Goal: Task Accomplishment & Management: Complete application form

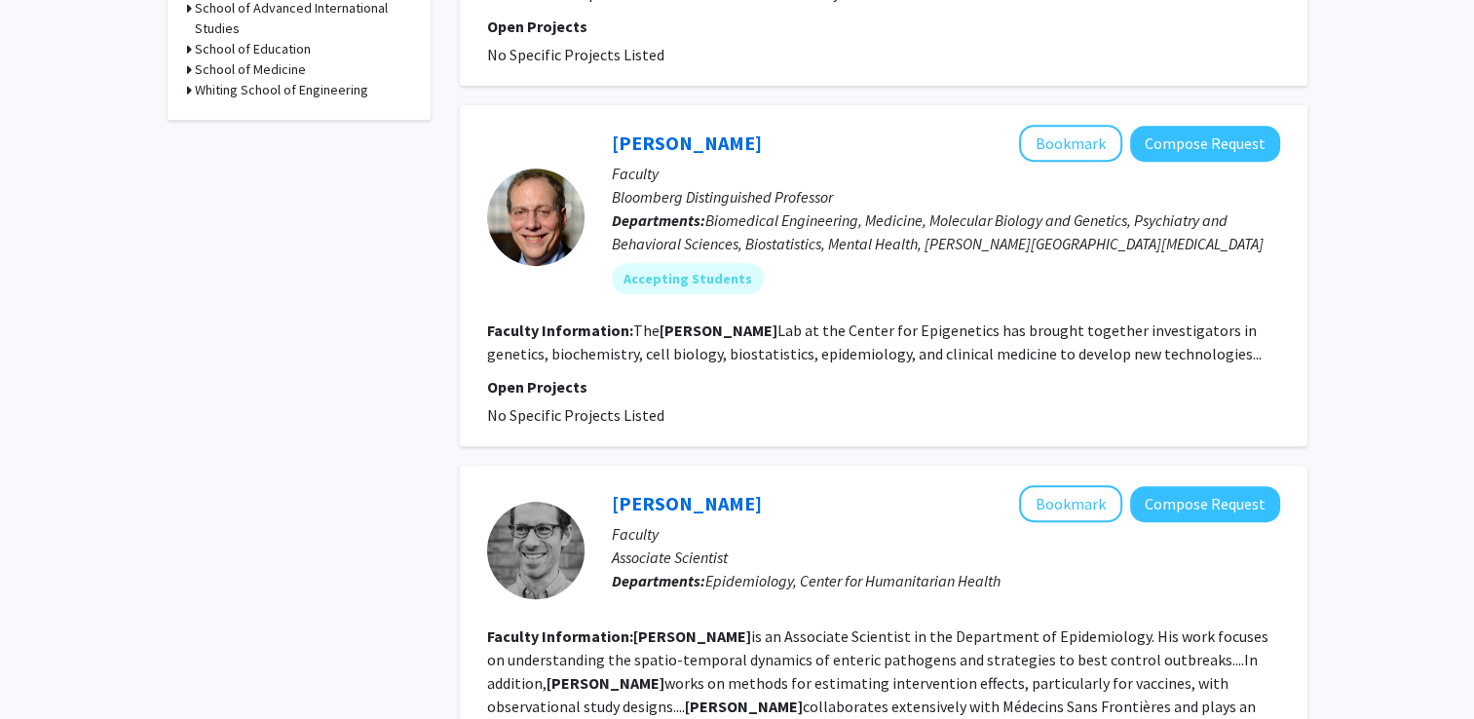
scroll to position [807, 0]
click at [1170, 150] on button "Compose Request" at bounding box center [1205, 144] width 150 height 36
click at [785, 352] on fg-read-more "The [PERSON_NAME] Lab at the Center for Epigenetics has brought together invest…" at bounding box center [874, 342] width 775 height 43
click at [1178, 351] on fg-read-more "The [PERSON_NAME] Lab at the Center for Epigenetics has brought together invest…" at bounding box center [874, 342] width 775 height 43
click at [554, 212] on div at bounding box center [535, 217] width 97 height 97
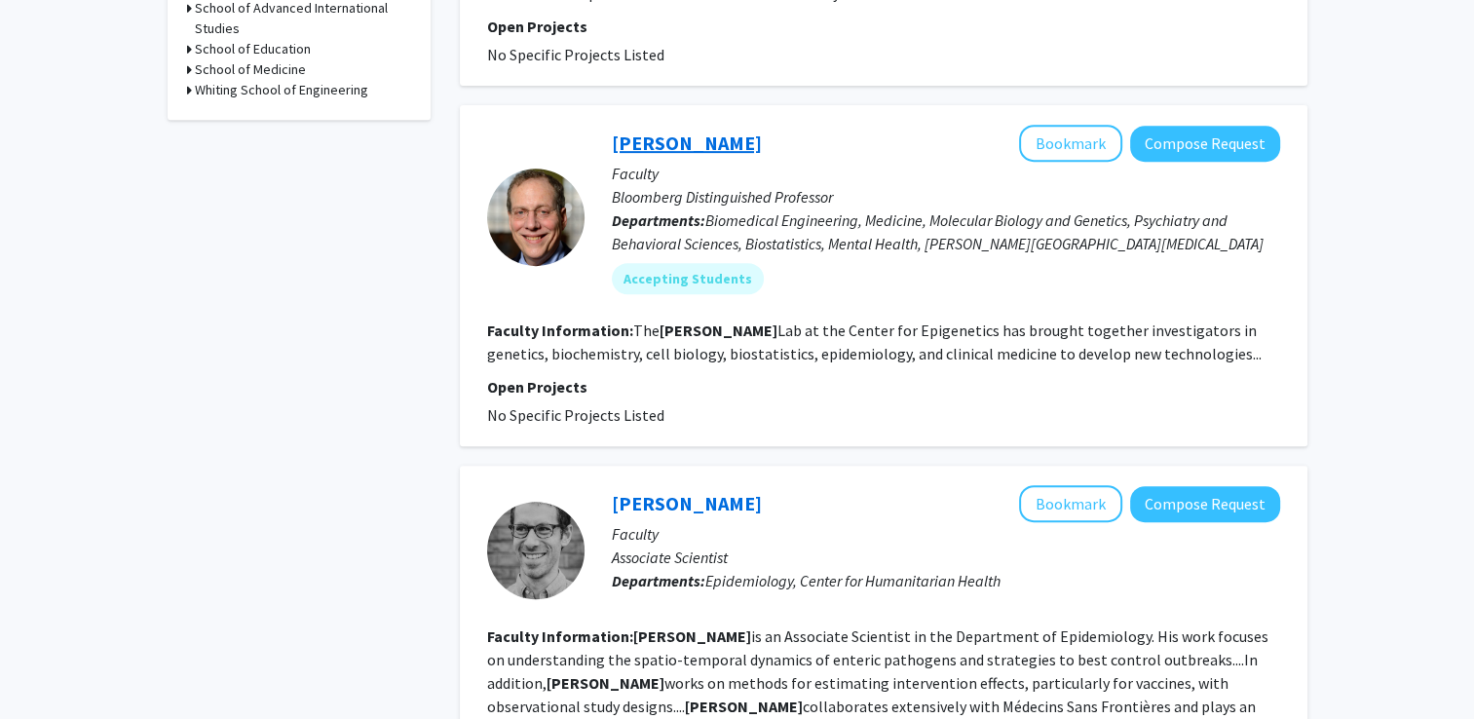
click at [681, 137] on link "[PERSON_NAME]" at bounding box center [687, 143] width 150 height 24
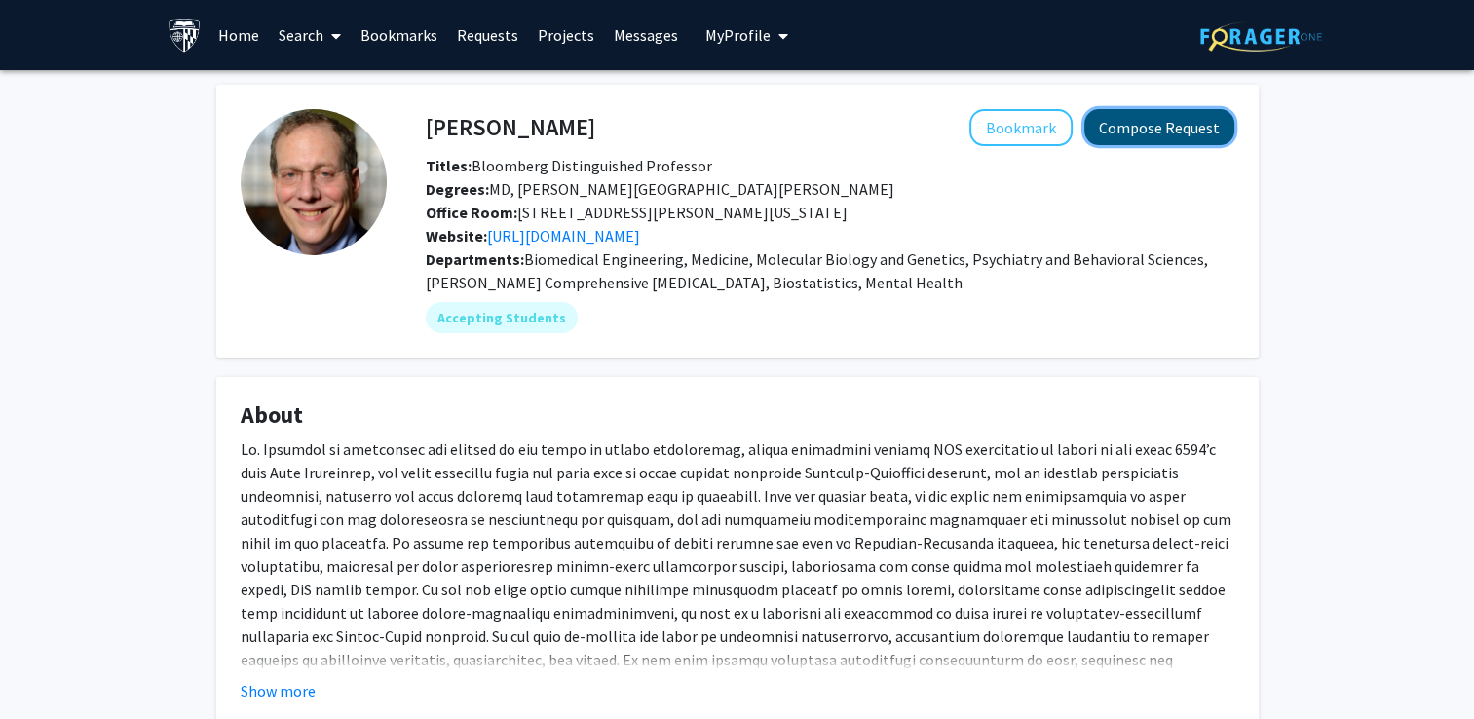
click at [1126, 133] on button "Compose Request" at bounding box center [1160, 127] width 150 height 36
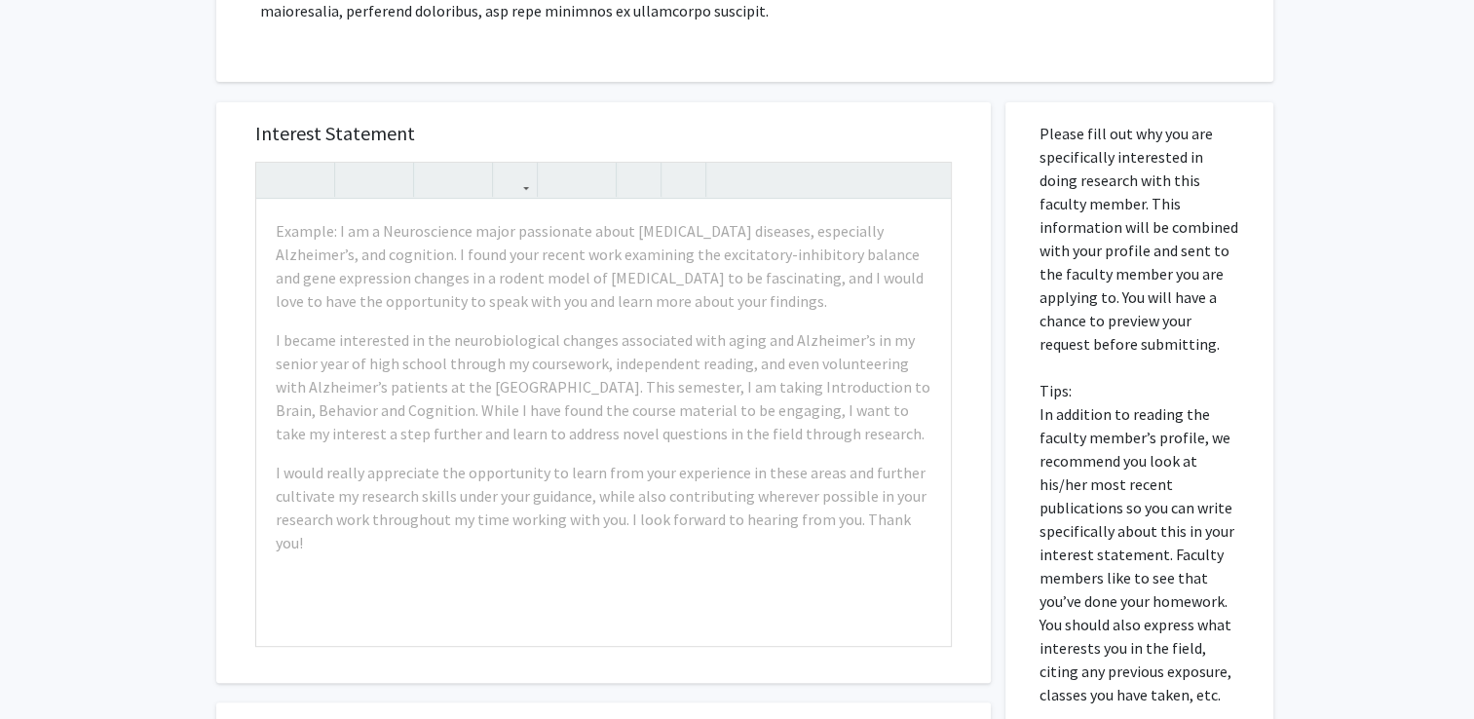
scroll to position [817, 0]
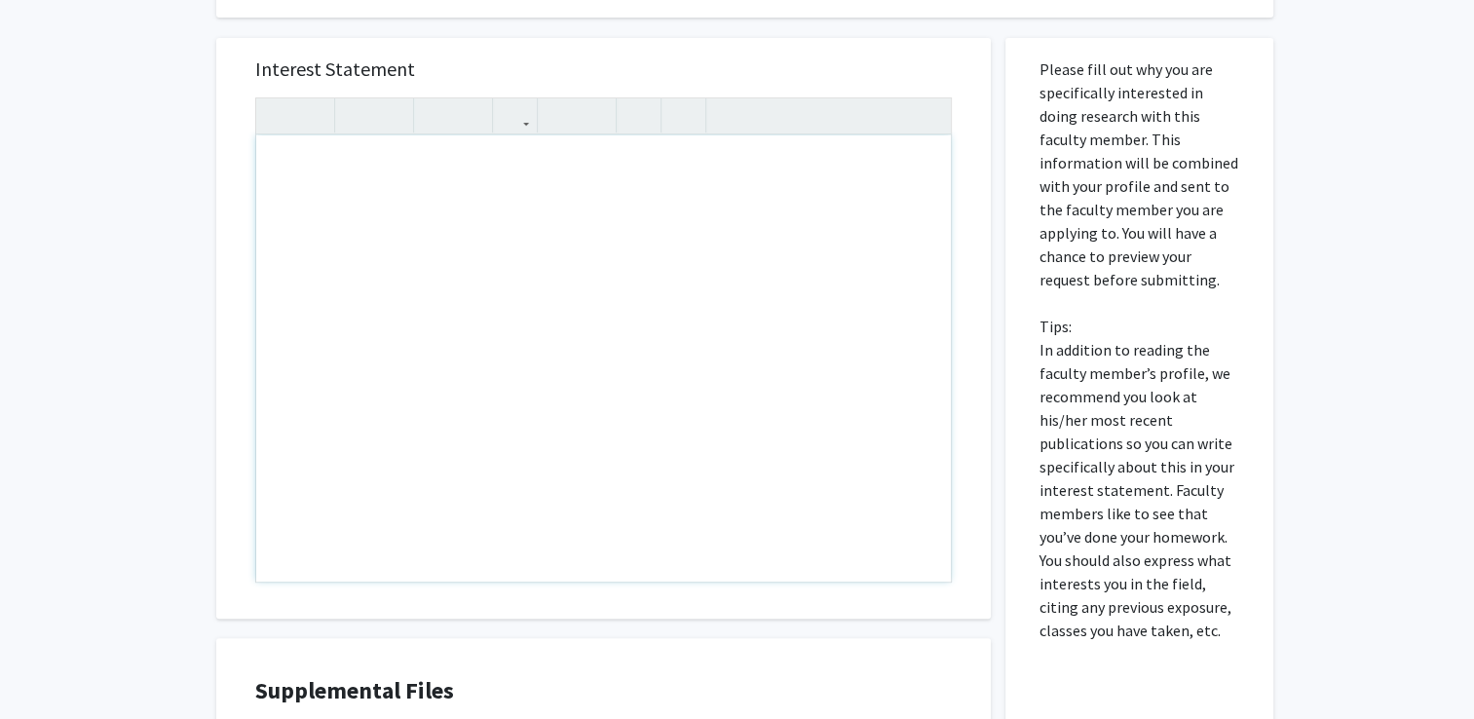
click at [535, 253] on div "Note to users with screen readers: Please press Alt+0 or Option+0 to deactivate…" at bounding box center [603, 358] width 695 height 446
paste div "Note to users with screen readers: Please press Alt+0 or Option+0 to deactivate…"
type textarea "<p>Dear Dr. Feinberg, </p> <p>I hope this message finds you well. My name is Ru…"
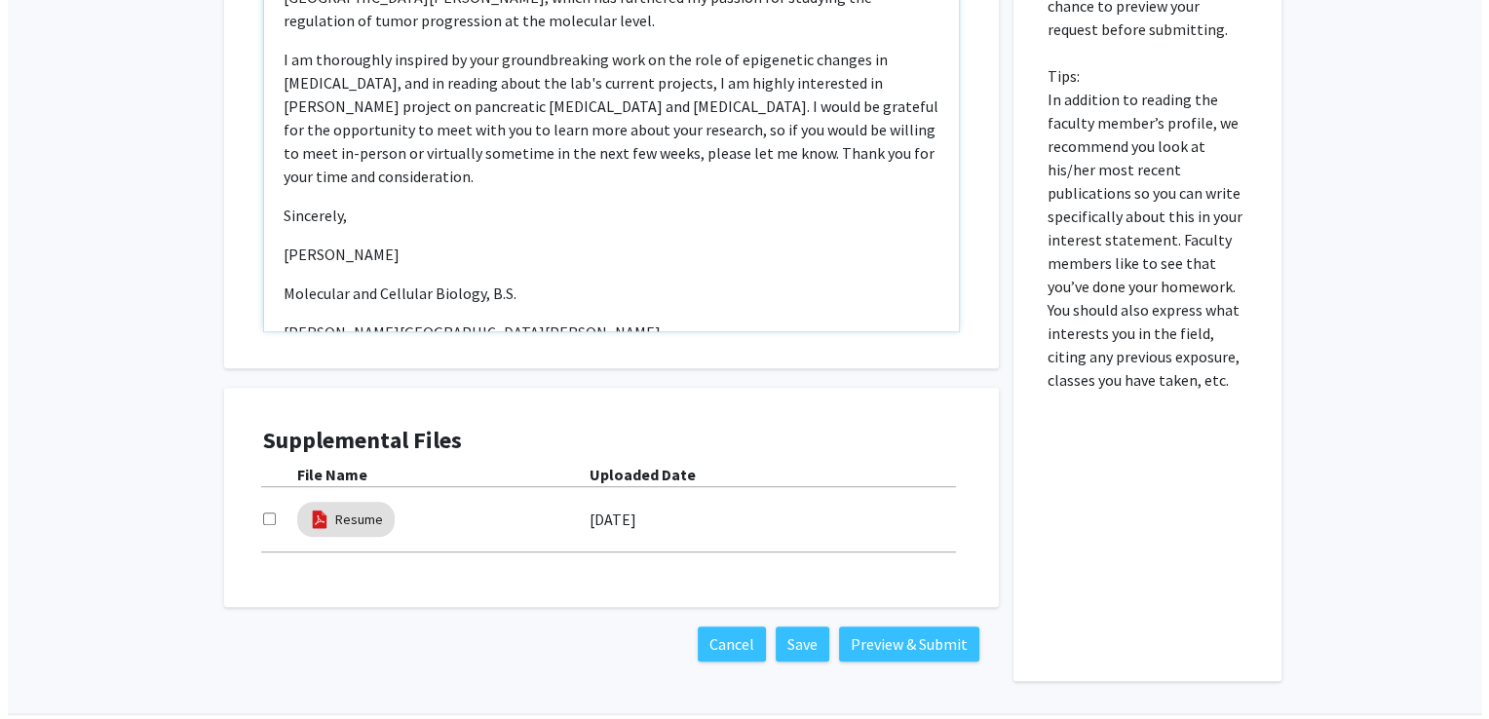
scroll to position [1072, 0]
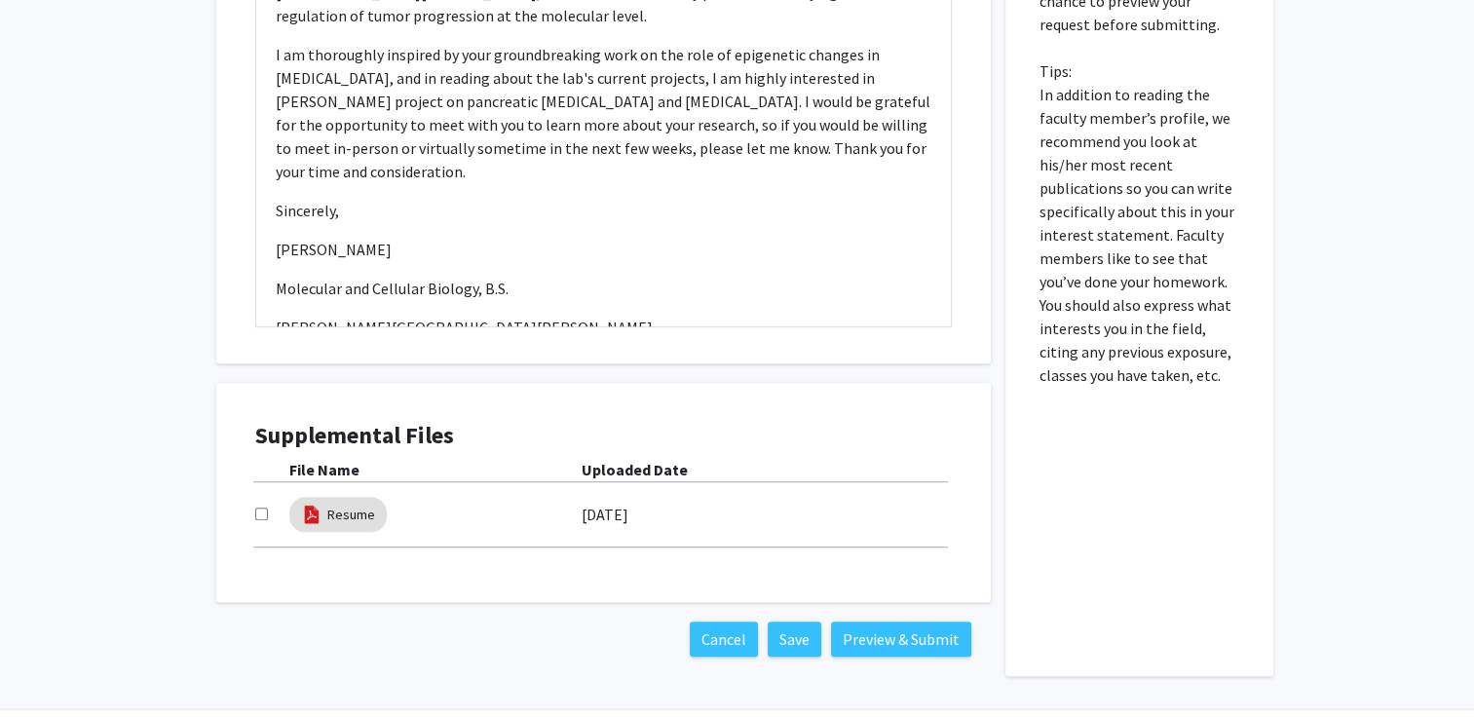
click at [253, 512] on div "Supplemental Files File Name Uploaded Date Resume 02/07/2025" at bounding box center [604, 492] width 736 height 180
click at [258, 513] on input "checkbox" at bounding box center [261, 514] width 13 height 13
click at [267, 514] on div at bounding box center [272, 514] width 34 height 23
click at [260, 514] on input "checkbox" at bounding box center [261, 514] width 13 height 13
checkbox input "false"
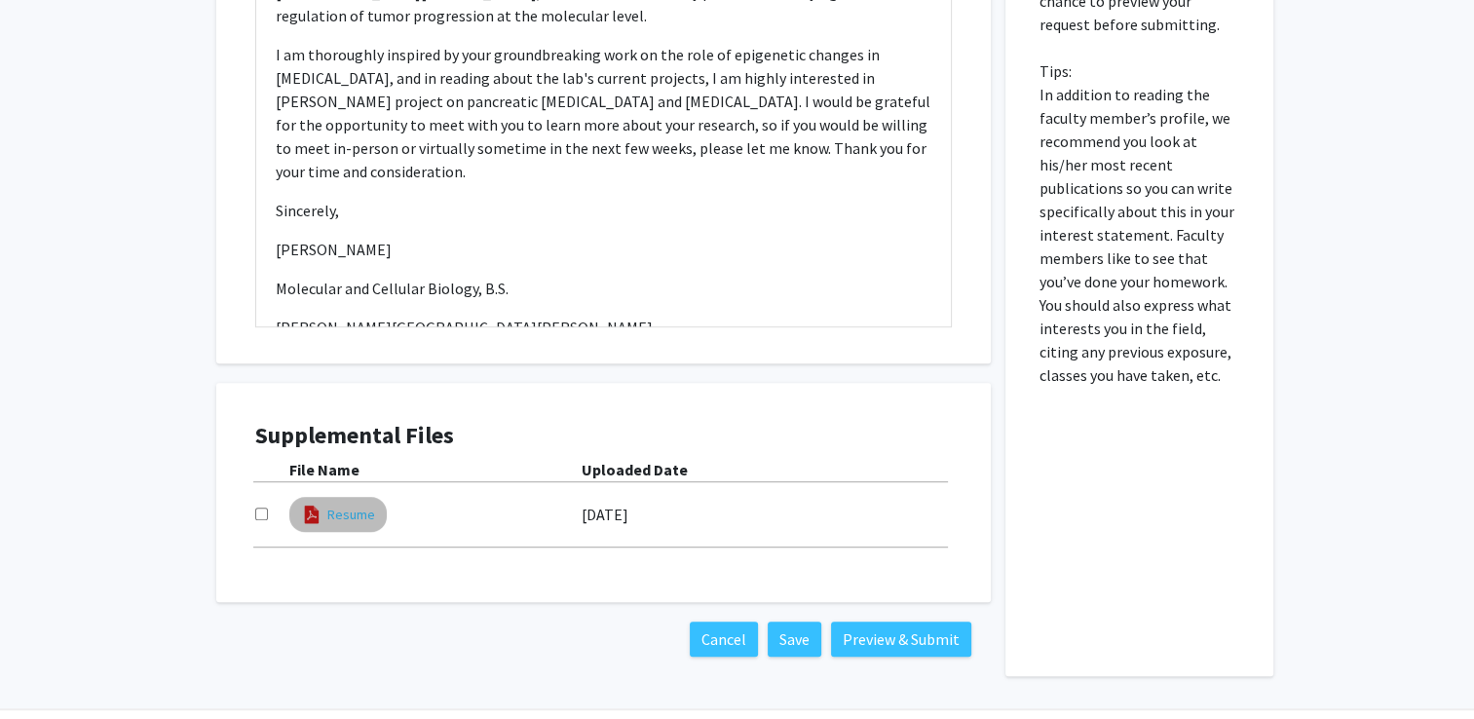
click at [347, 516] on link "Resume" at bounding box center [351, 515] width 48 height 20
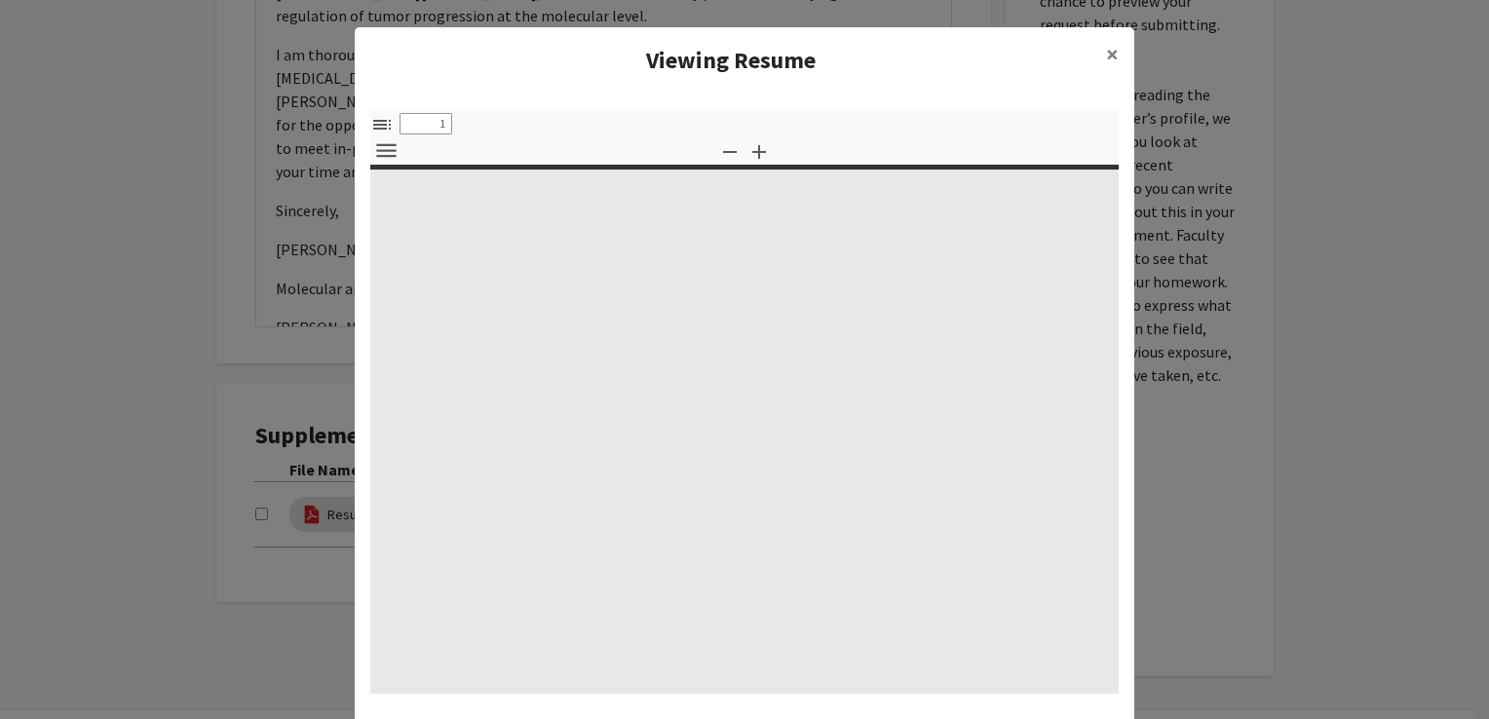
select select "custom"
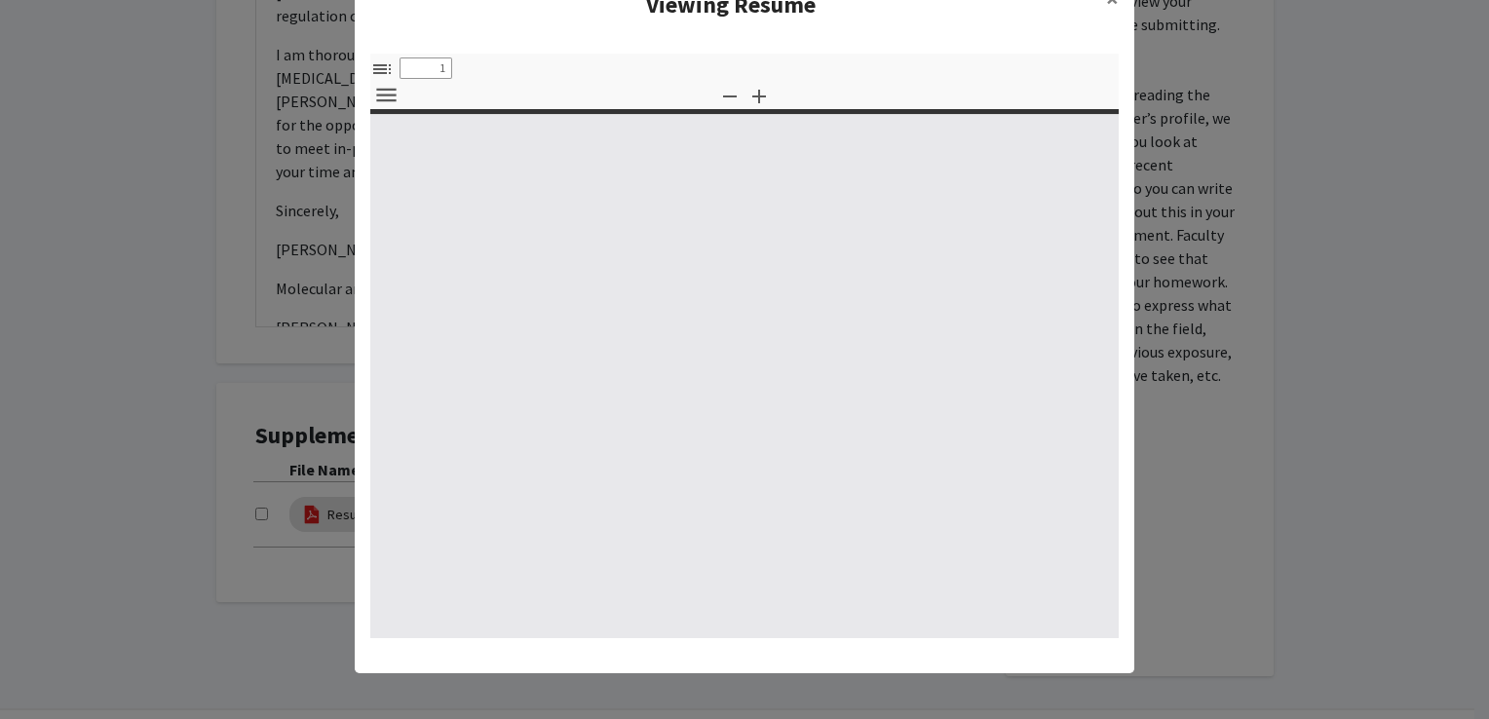
type input "0"
select select "custom"
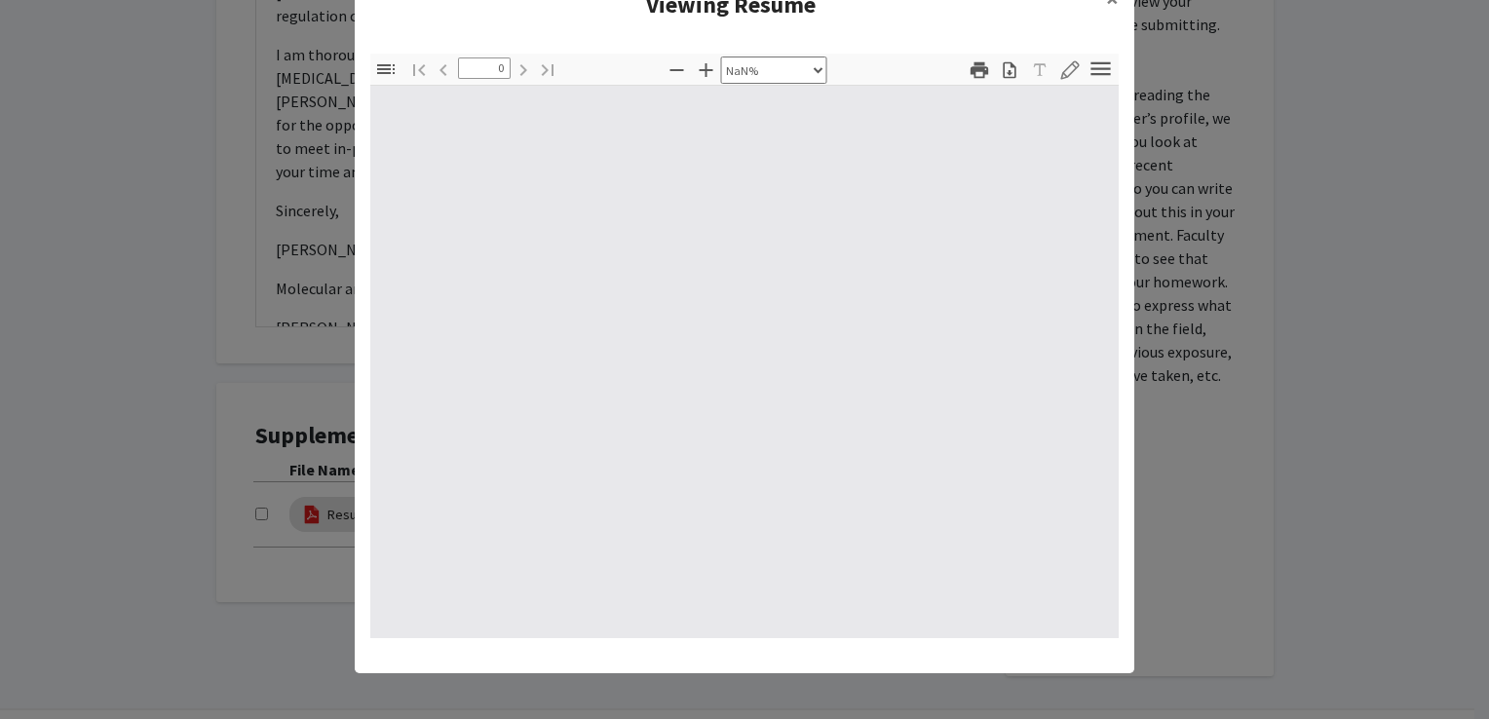
scroll to position [0, 0]
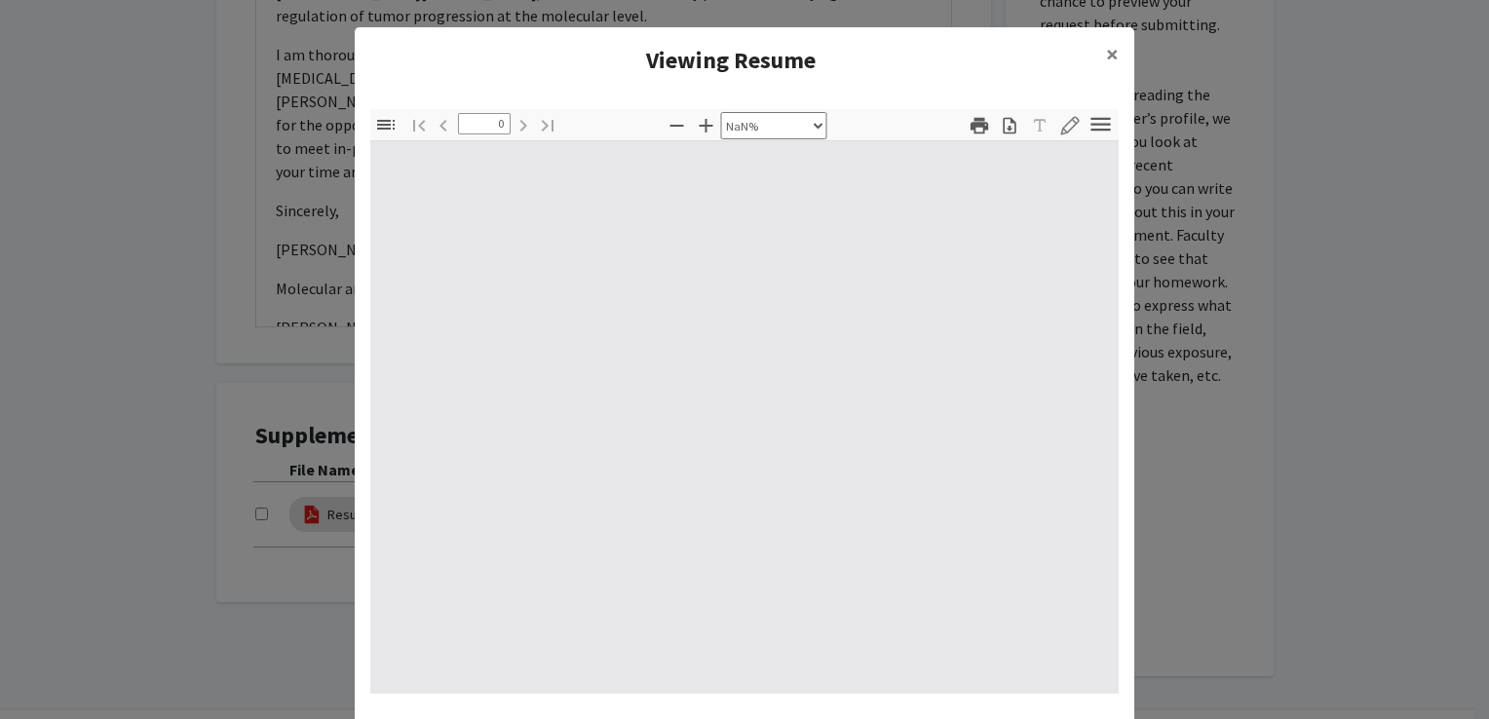
type input "1"
select select "auto"
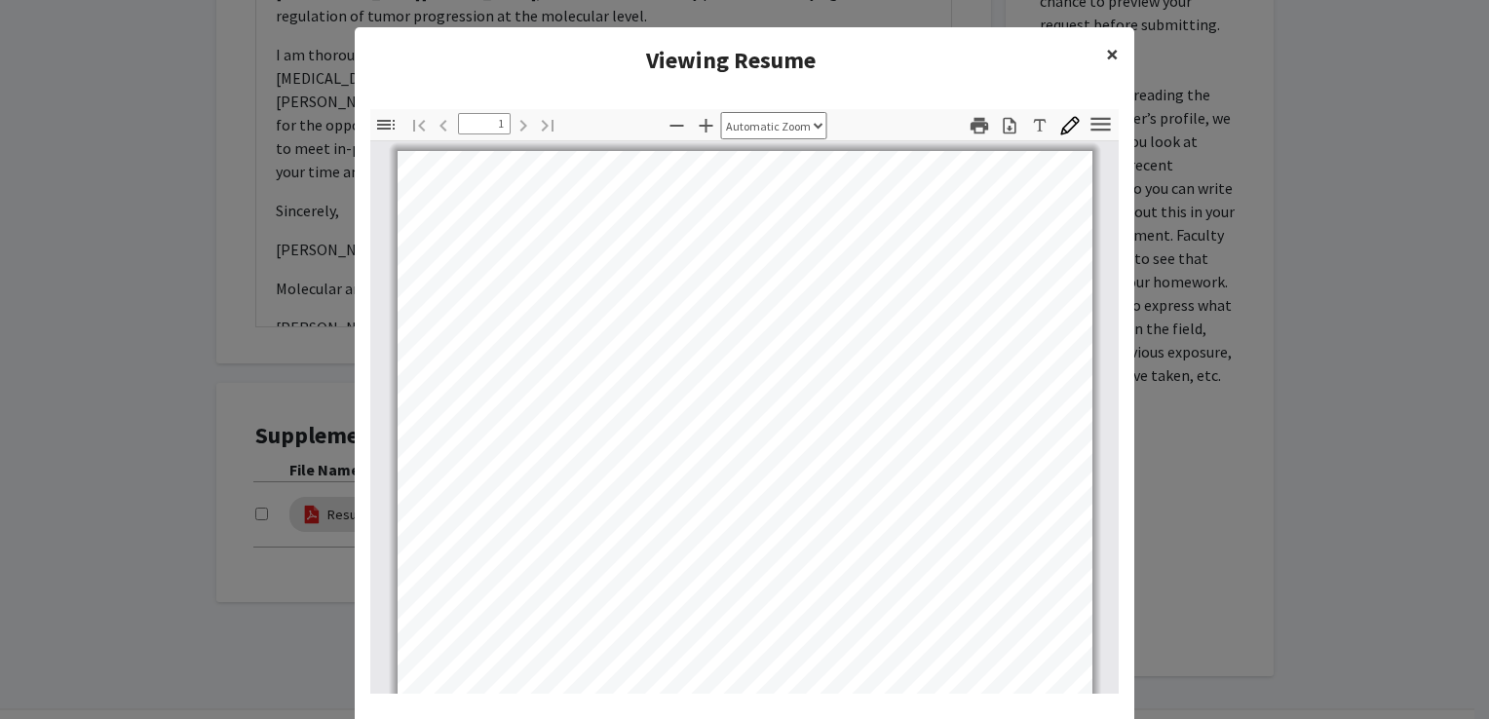
click at [1094, 53] on button "×" at bounding box center [1112, 54] width 44 height 55
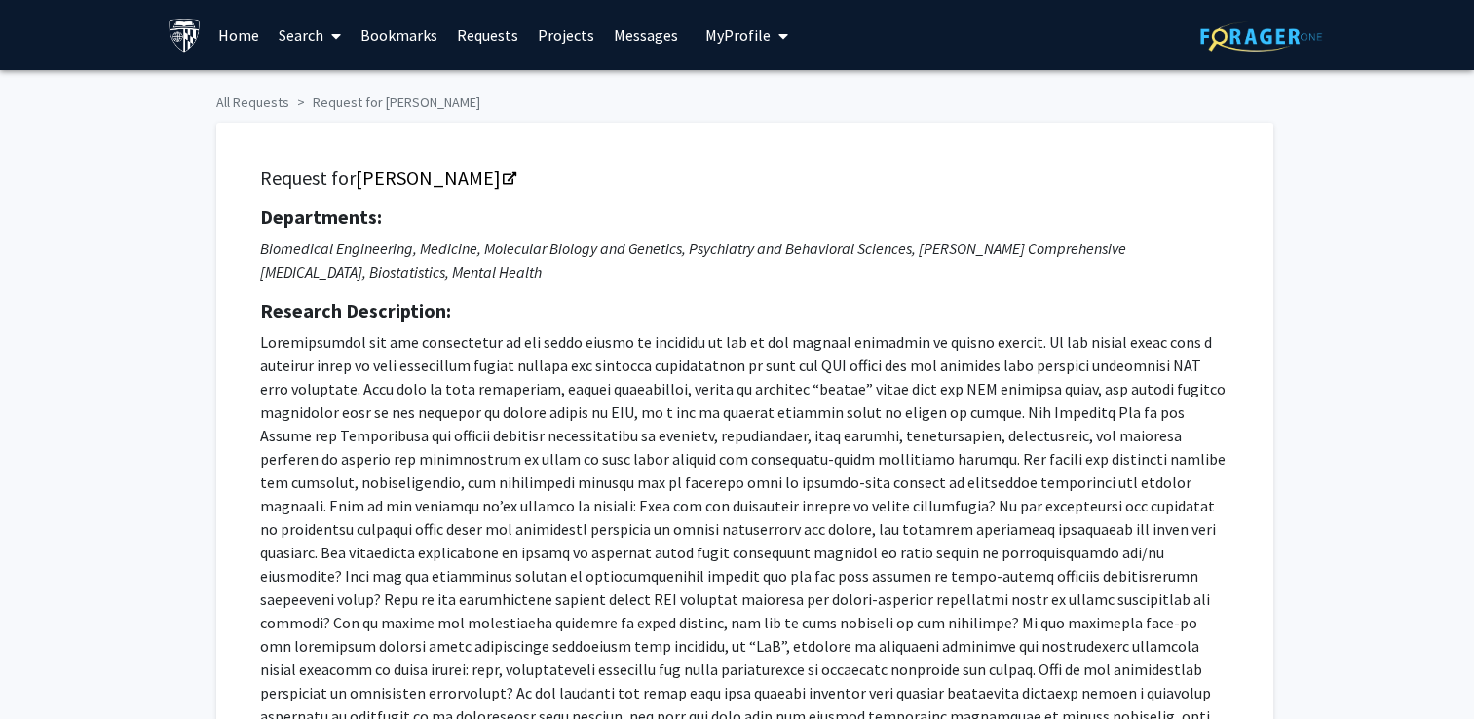
click at [737, 33] on span "My Profile" at bounding box center [737, 34] width 65 height 19
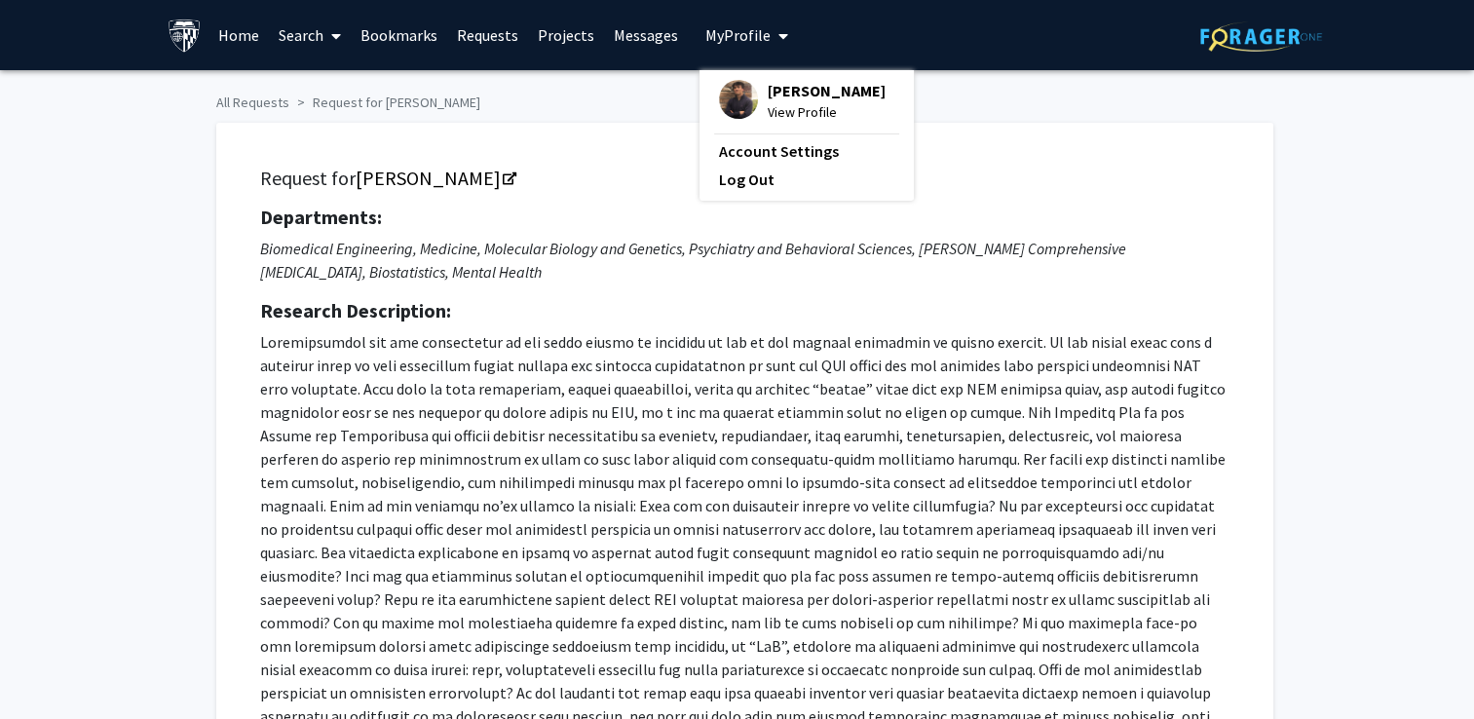
click at [791, 114] on span "View Profile" at bounding box center [827, 111] width 118 height 21
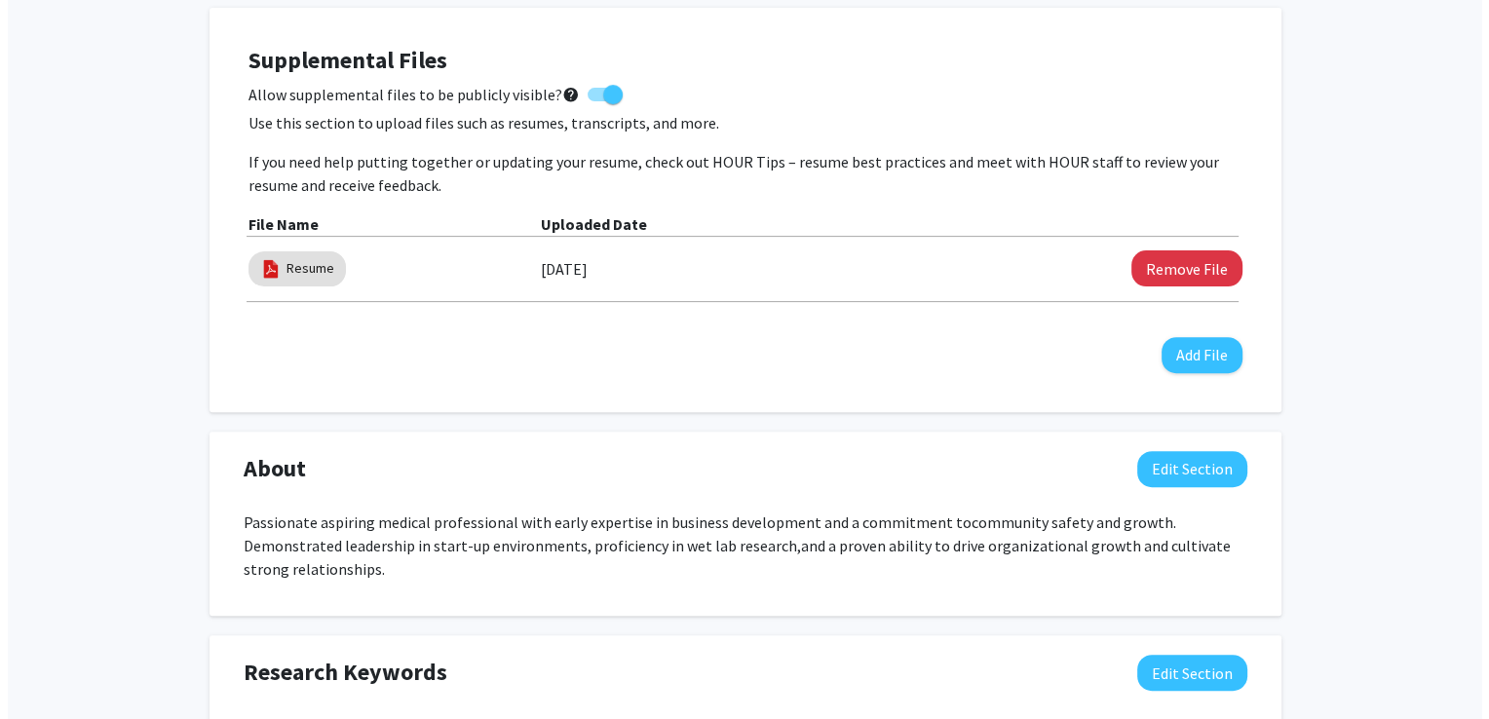
scroll to position [603, 0]
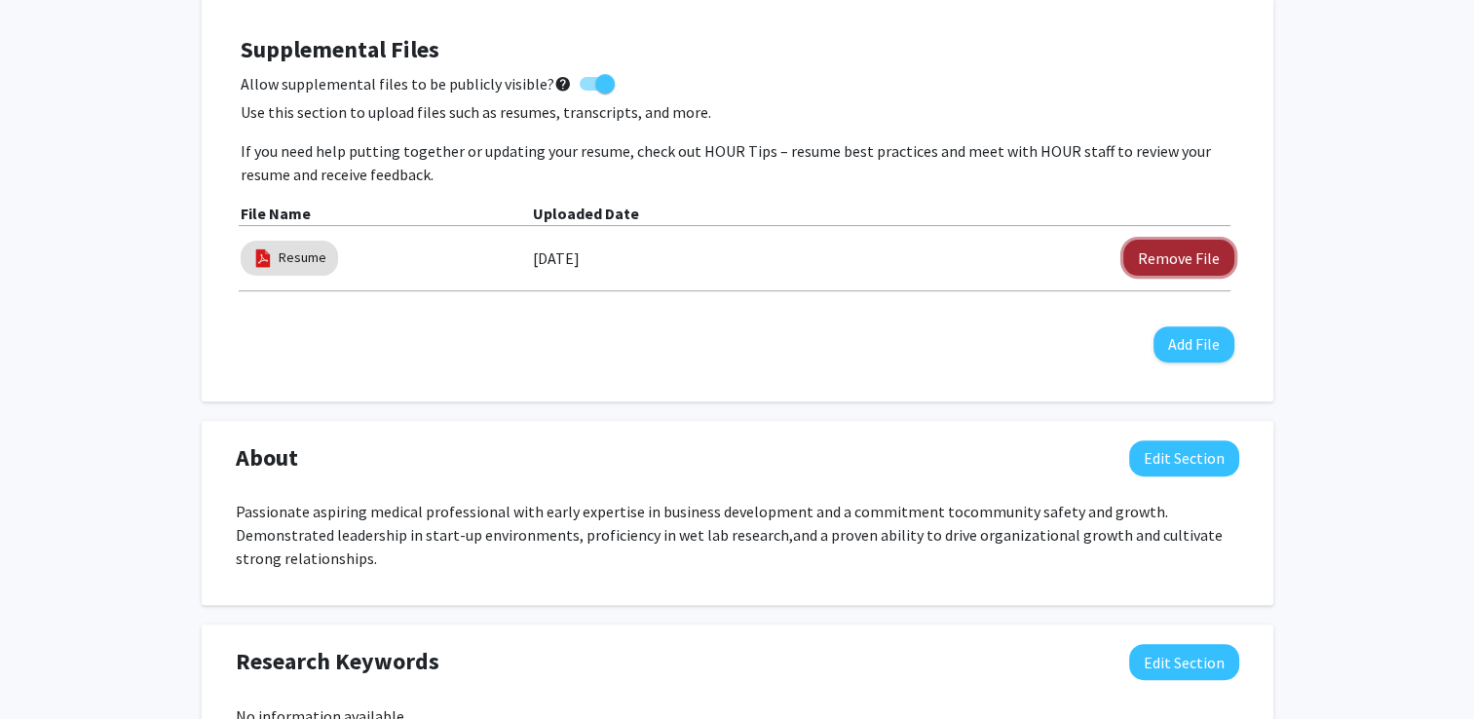
click at [1161, 260] on button "Remove File" at bounding box center [1178, 258] width 111 height 36
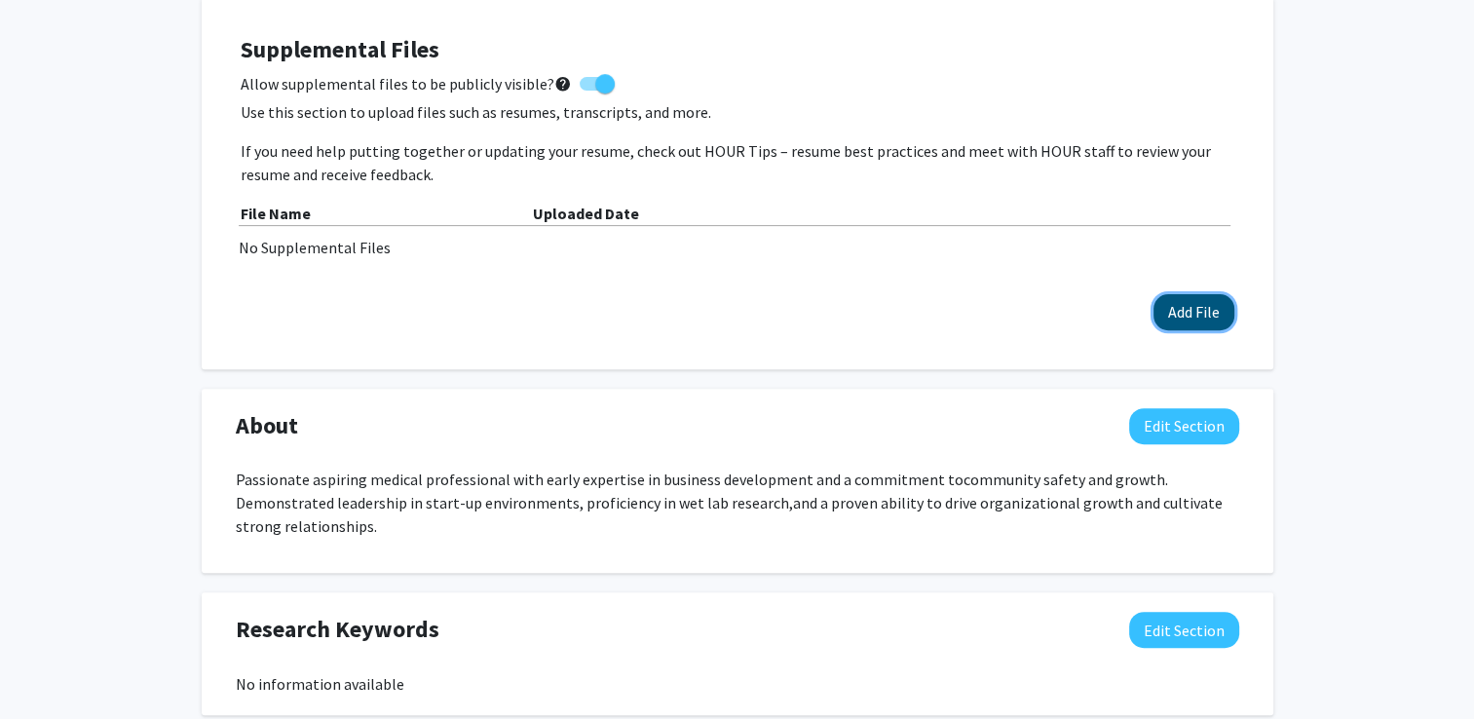
click at [1189, 305] on button "Add File" at bounding box center [1194, 312] width 81 height 36
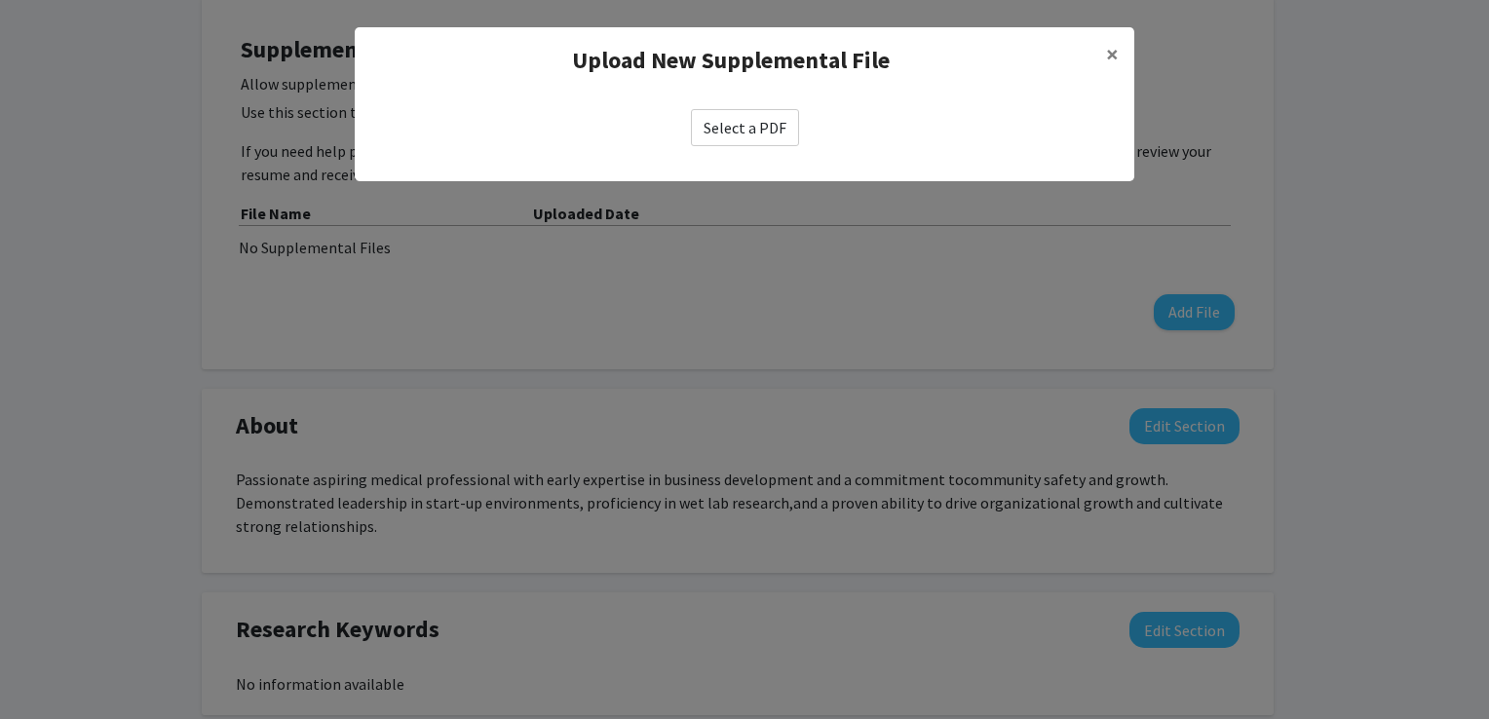
click at [756, 119] on label "Select a PDF" at bounding box center [745, 127] width 108 height 37
click at [0, 0] on input "Select a PDF" at bounding box center [0, 0] width 0 height 0
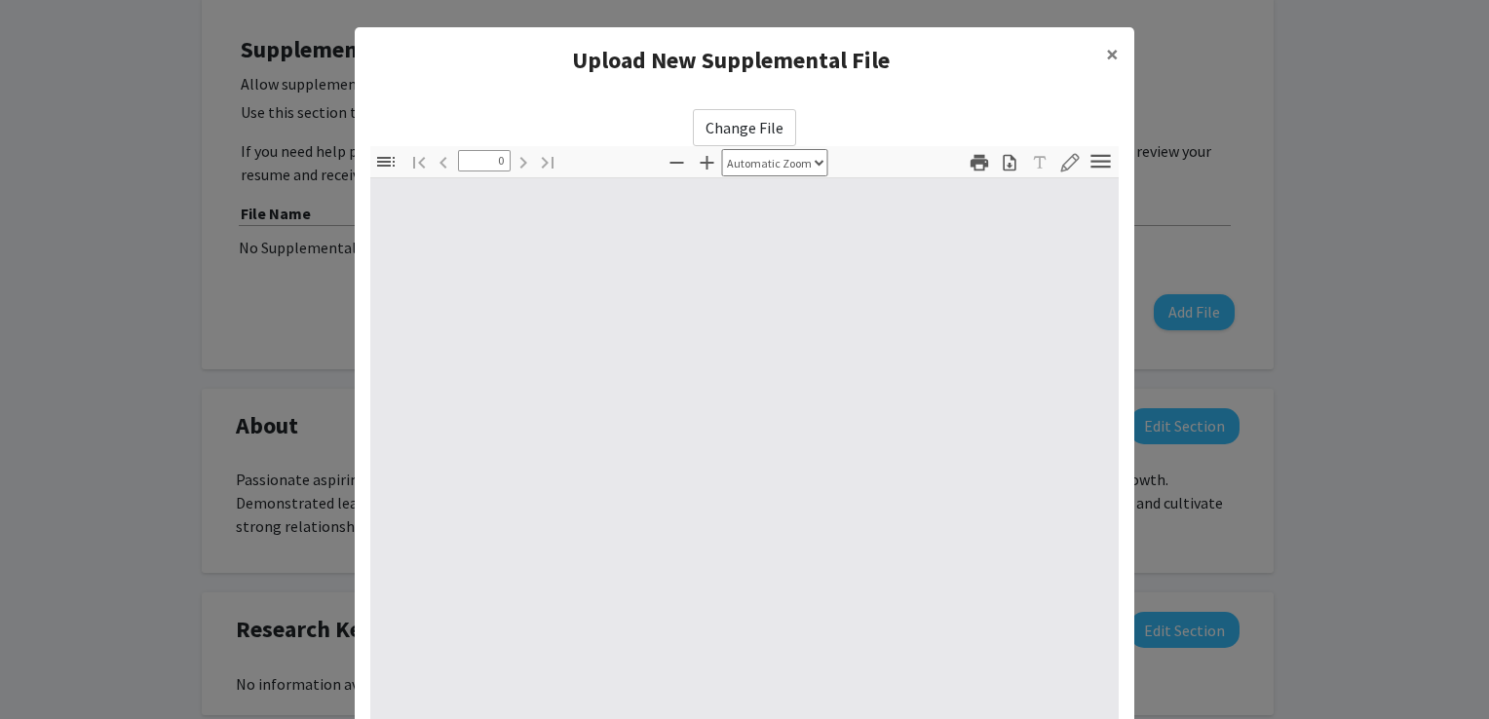
select select "custom"
type input "1"
select select "auto"
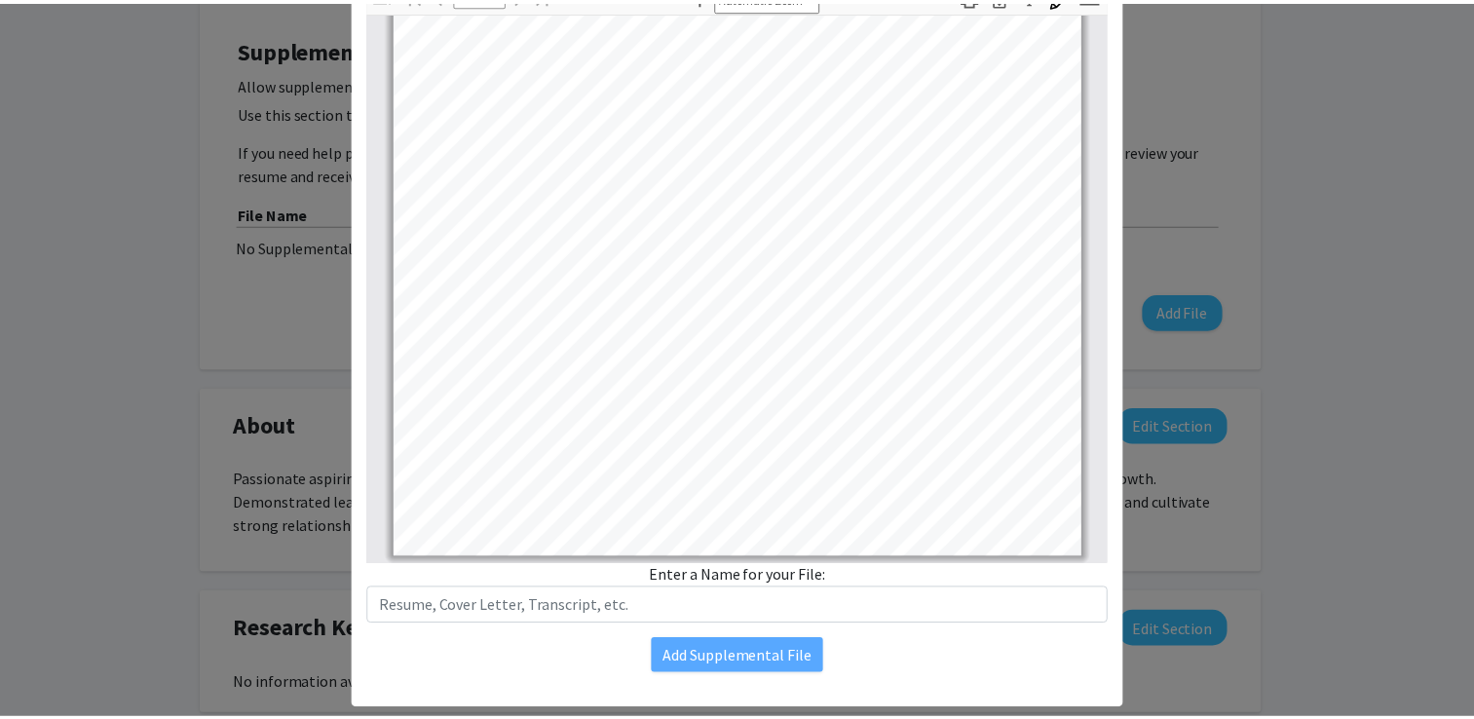
scroll to position [0, 0]
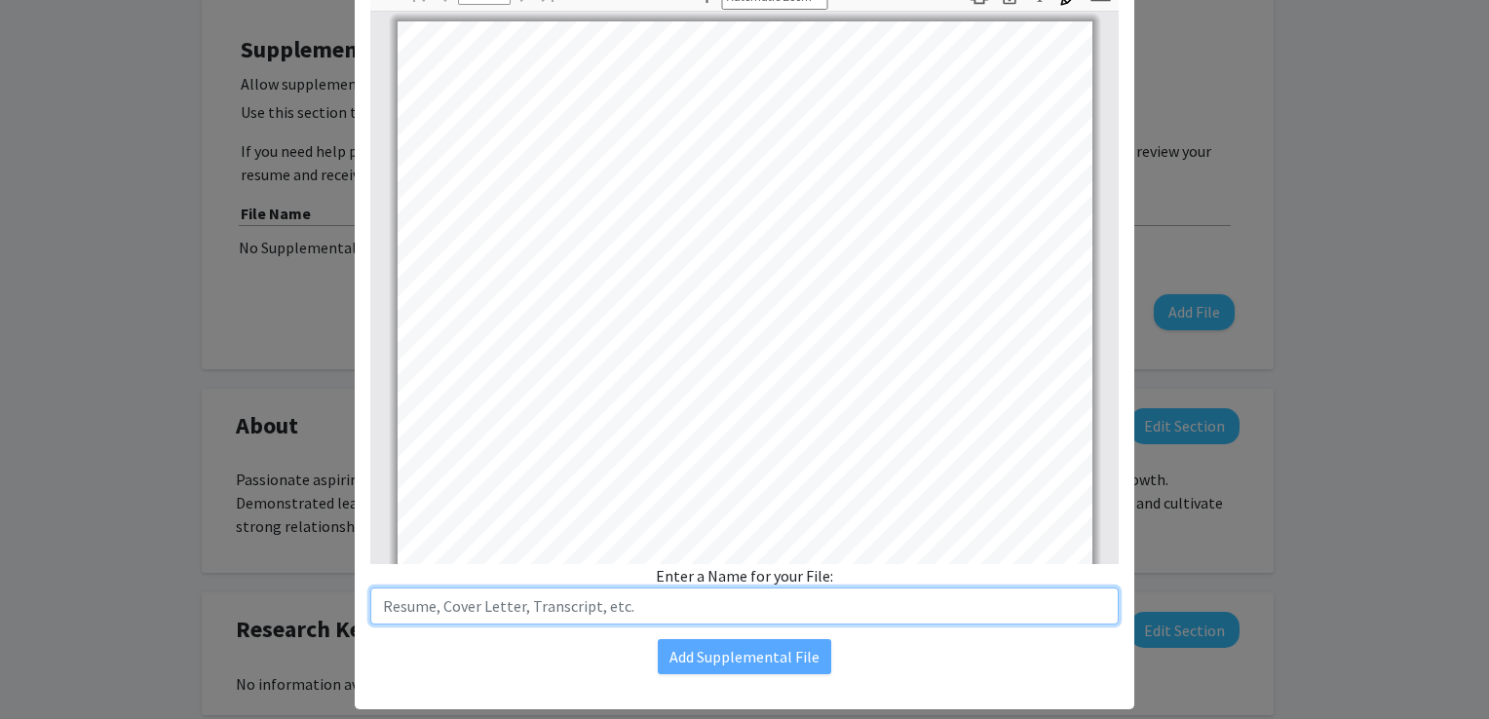
click at [635, 601] on input "text" at bounding box center [744, 606] width 748 height 37
type input "[PERSON_NAME] Resume"
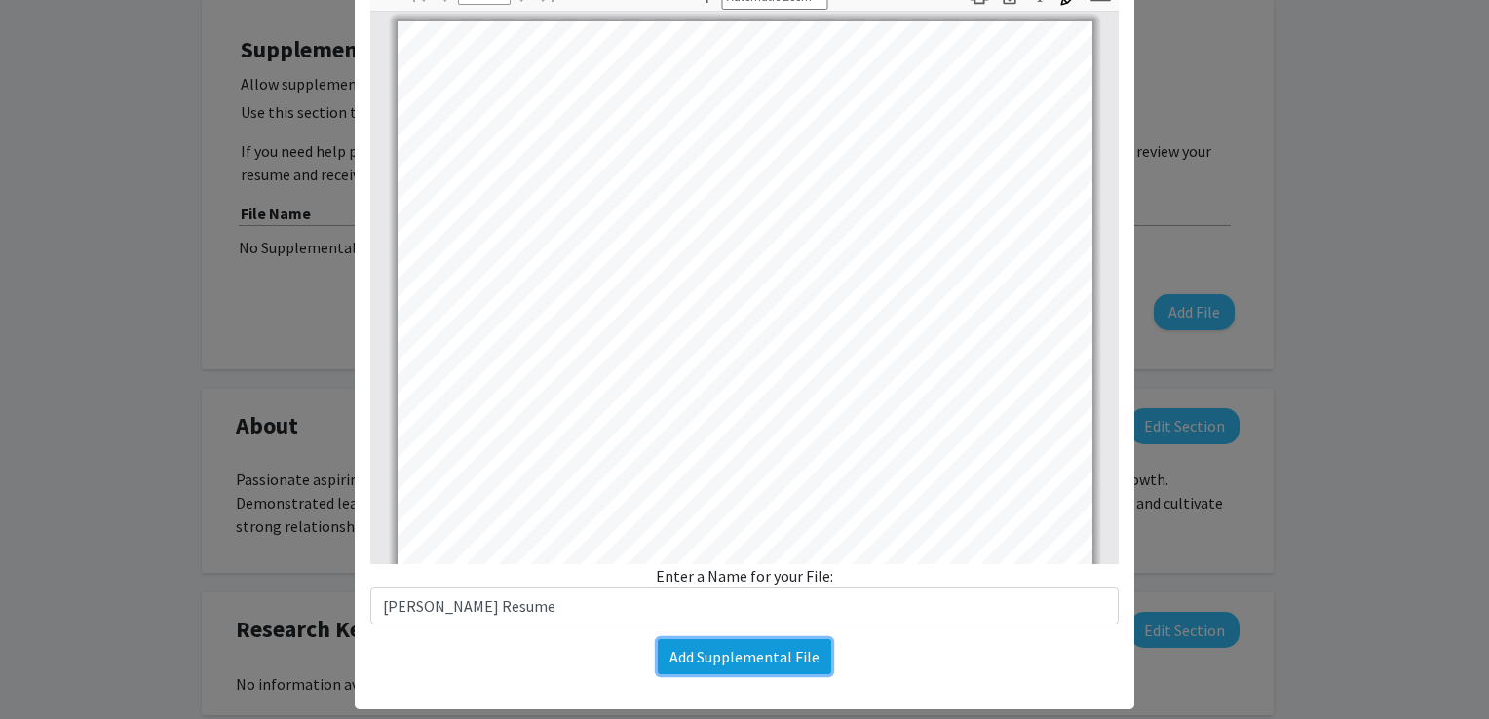
click at [687, 649] on button "Add Supplemental File" at bounding box center [744, 656] width 173 height 35
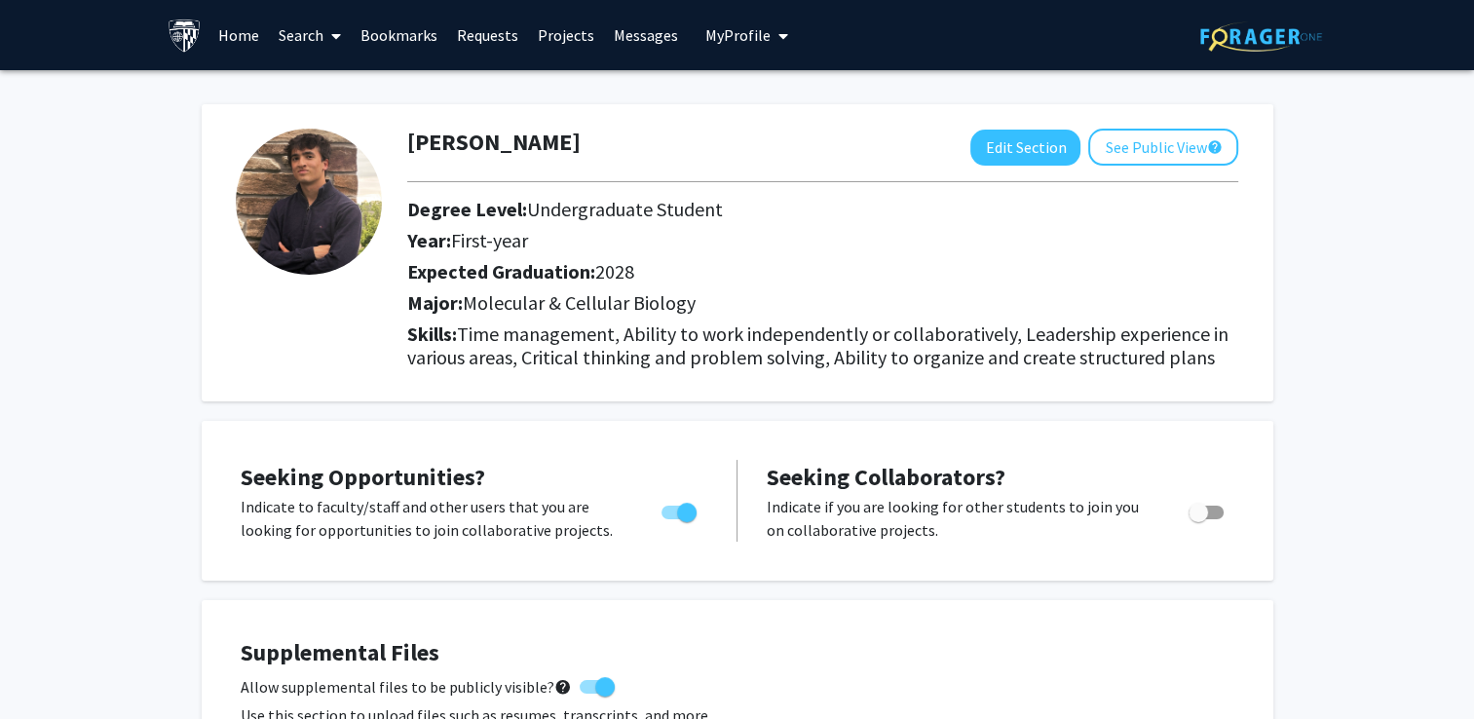
click at [455, 25] on link "Requests" at bounding box center [487, 35] width 81 height 68
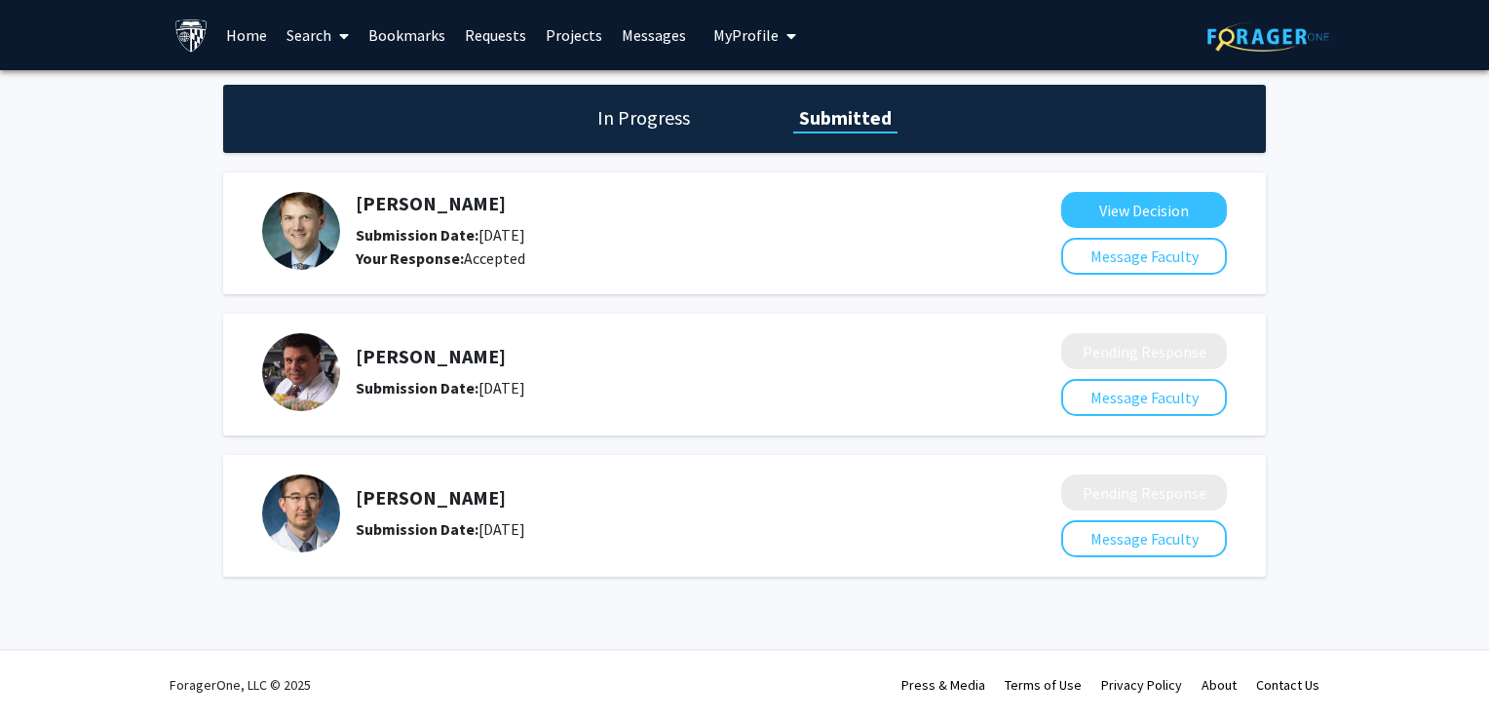
click at [288, 21] on link "Search" at bounding box center [318, 35] width 82 height 68
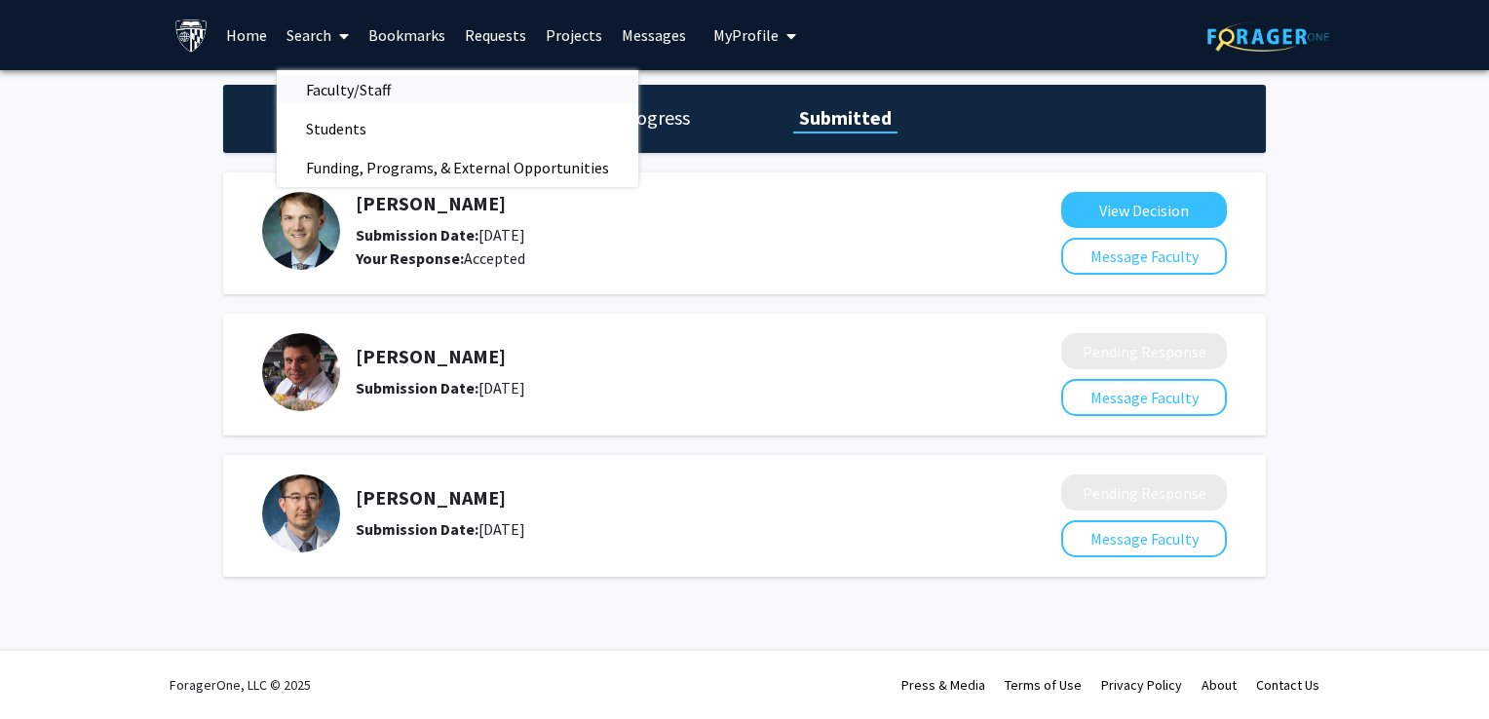
click at [354, 81] on span "Faculty/Staff" at bounding box center [348, 89] width 143 height 39
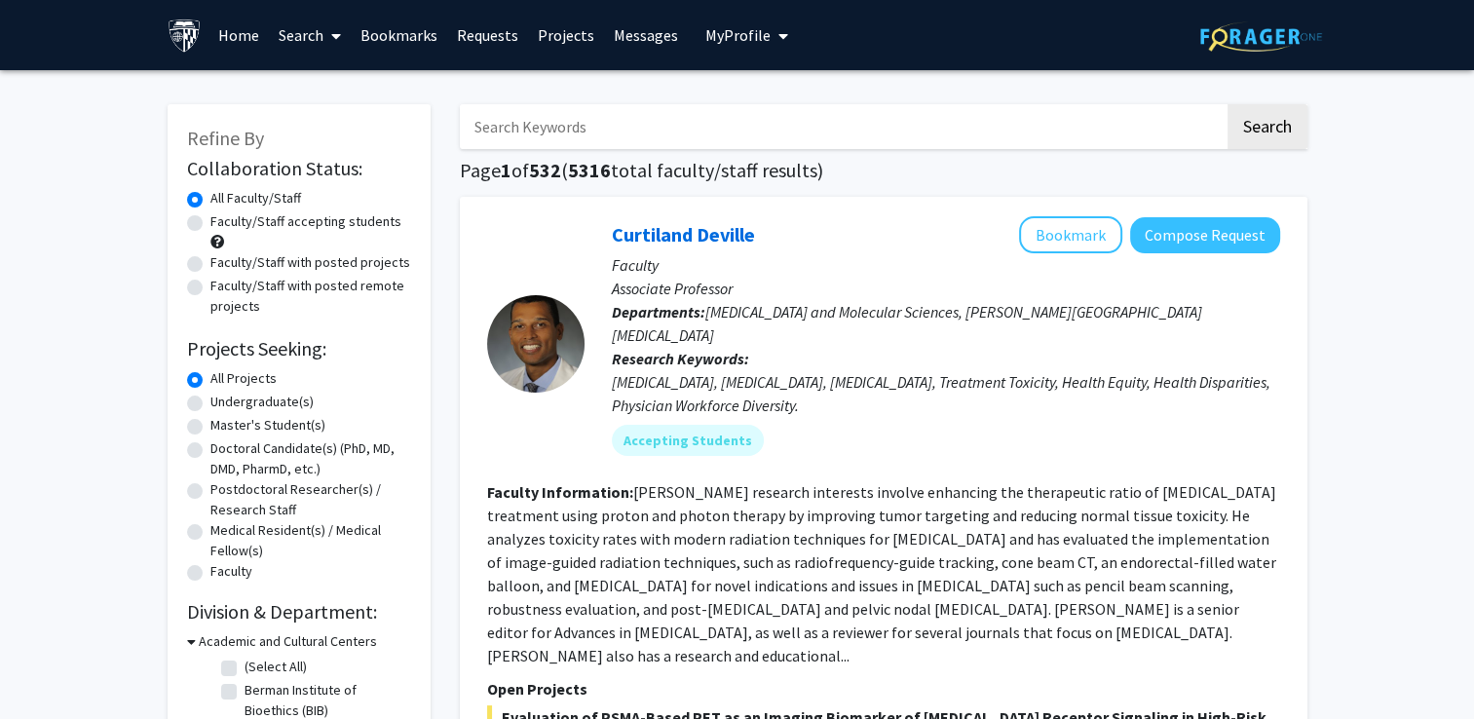
click at [508, 115] on input "Search Keywords" at bounding box center [842, 126] width 765 height 45
type input "[PERSON_NAME]"
click at [1228, 104] on button "Search" at bounding box center [1268, 126] width 80 height 45
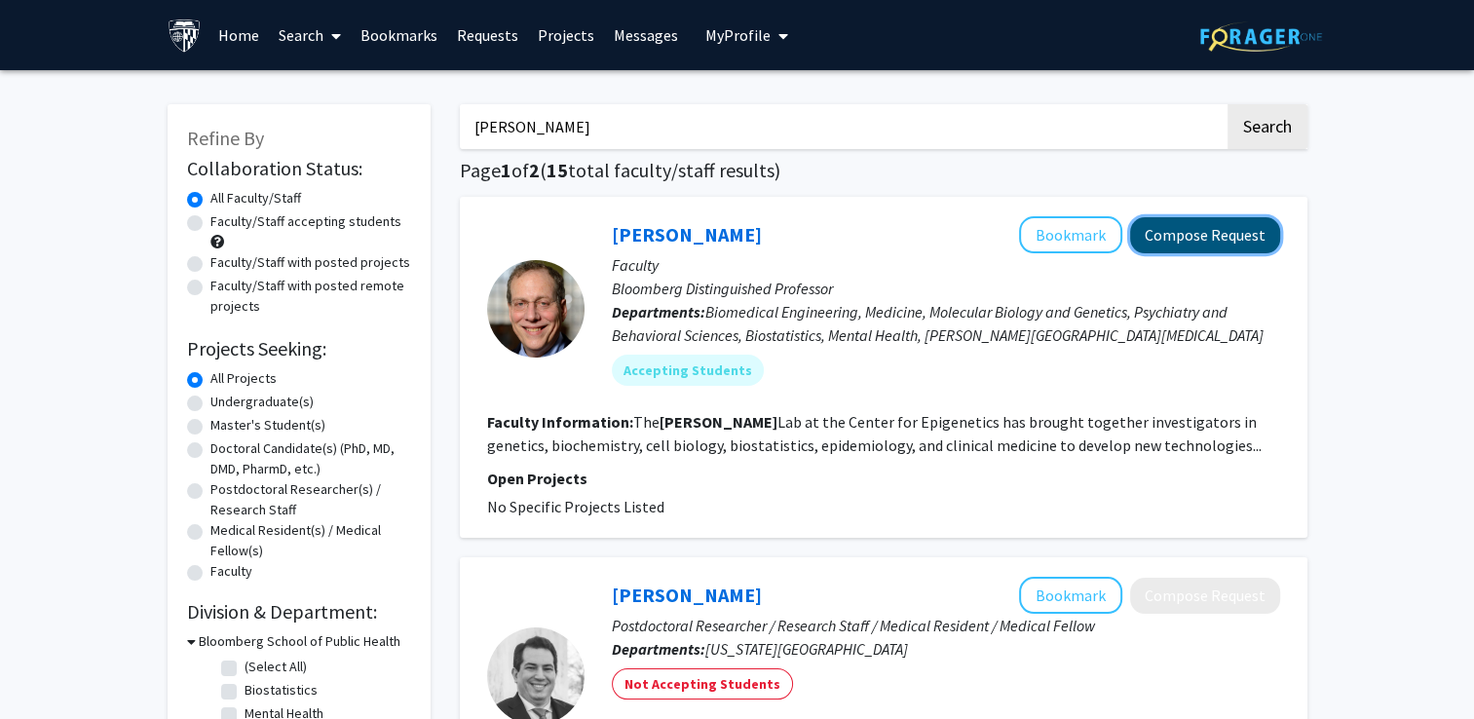
click at [1158, 236] on button "Compose Request" at bounding box center [1205, 235] width 150 height 36
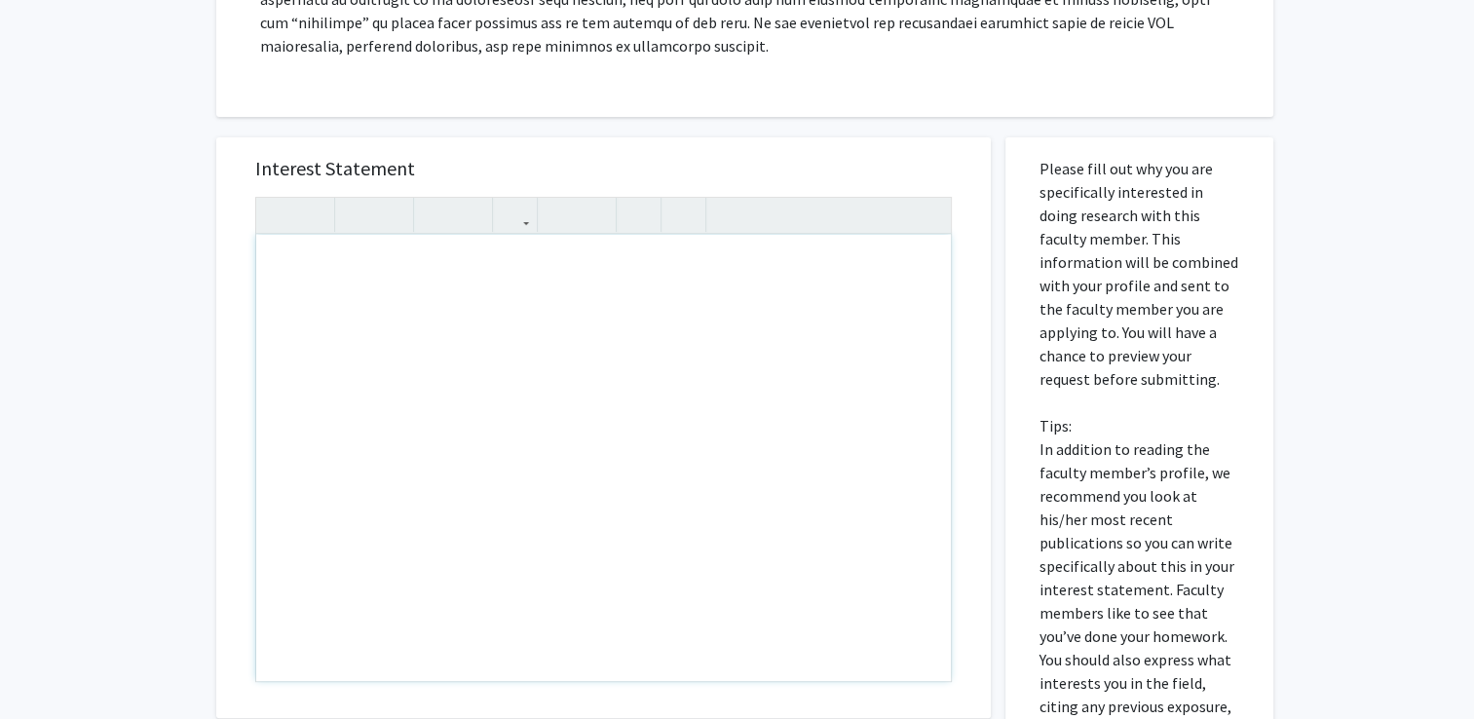
scroll to position [716, 0]
click at [823, 141] on div "Interest Statement Insert link Remove link" at bounding box center [604, 428] width 736 height 581
click at [788, 271] on div "Note to users with screen readers: Please press Alt+0 or Option+0 to deactivate…" at bounding box center [603, 459] width 695 height 446
paste div "Note to users with screen readers: Please press Alt+0 or Option+0 to deactivate…"
type textarea "<p>Dear Dr. Feinberg, </p> <p>I hope this message finds you well. My name is Ru…"
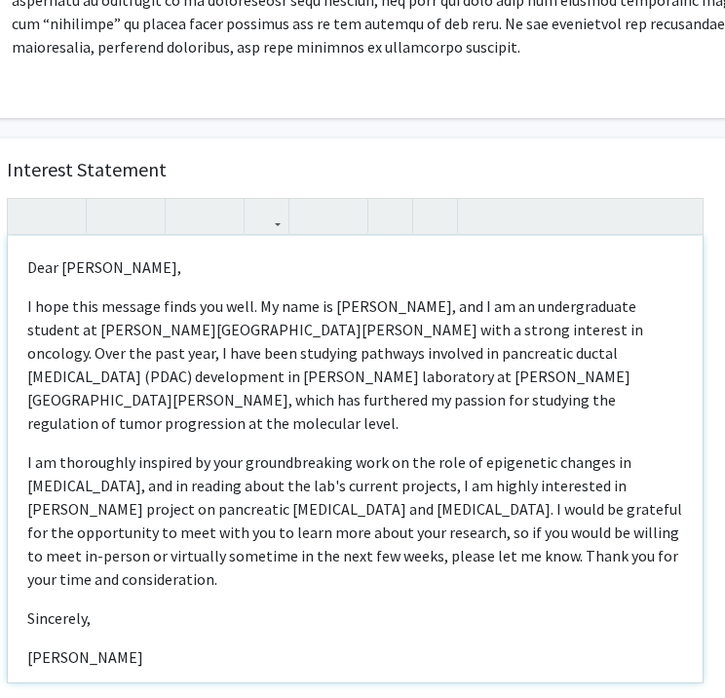
scroll to position [716, 100]
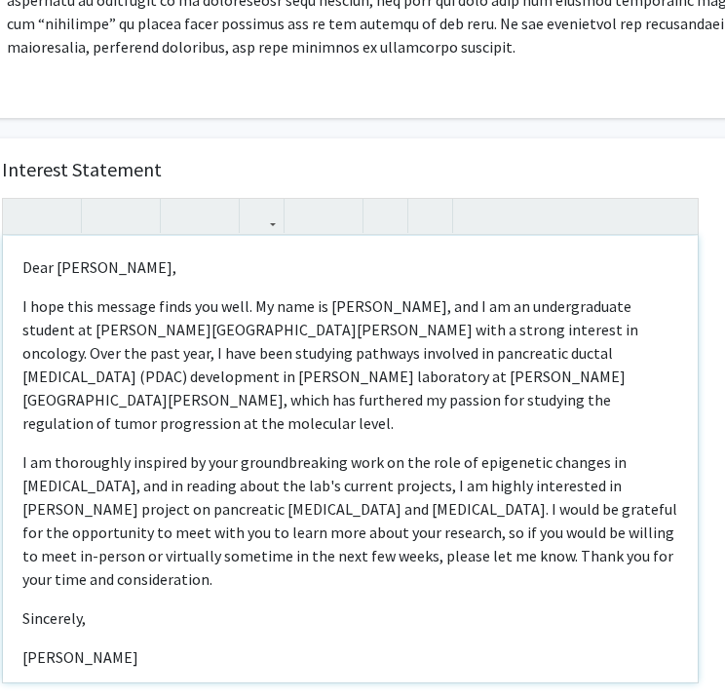
click at [362, 400] on p "I hope this message finds you well. My name is Rushil Khadilkar, and I am an un…" at bounding box center [350, 364] width 656 height 140
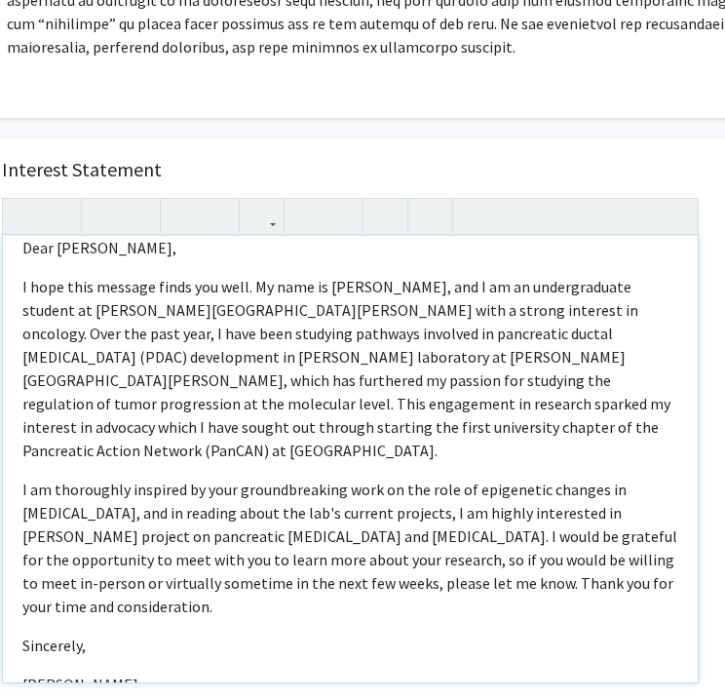
scroll to position [35, 0]
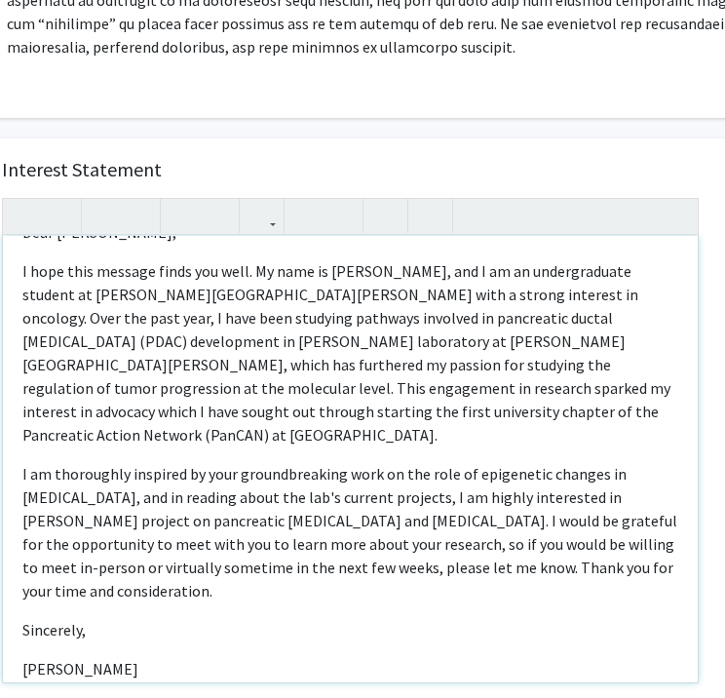
click at [22, 477] on p "I am thoroughly inspired by your groundbreaking work on the role of epigenetic …" at bounding box center [350, 532] width 656 height 140
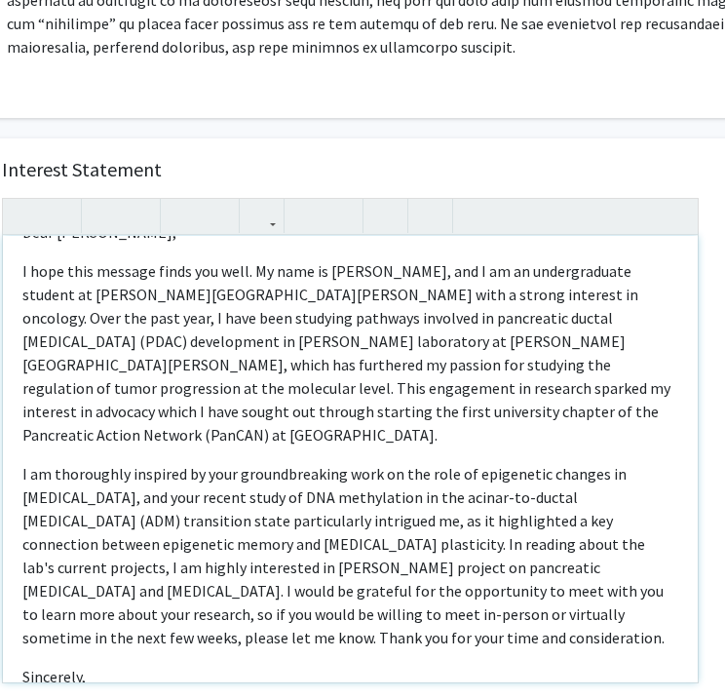
click at [313, 586] on p "I am thoroughly inspired by your groundbreaking work on the role of epigenetic …" at bounding box center [350, 555] width 656 height 187
click at [209, 588] on p "I am thoroughly inspired by your groundbreaking work on the role of epigenetic …" at bounding box center [350, 567] width 656 height 210
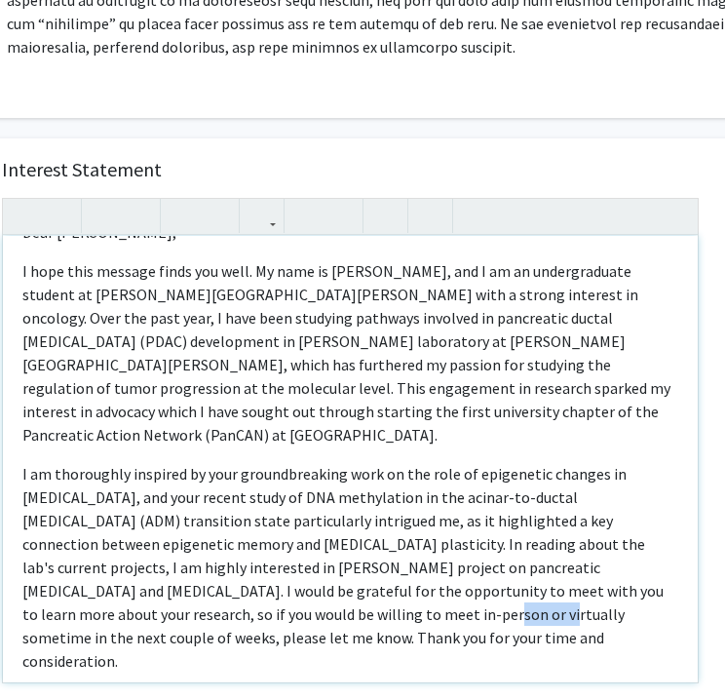
click at [209, 588] on p "I am thoroughly inspired by your groundbreaking work on the role of epigenetic …" at bounding box center [350, 567] width 656 height 210
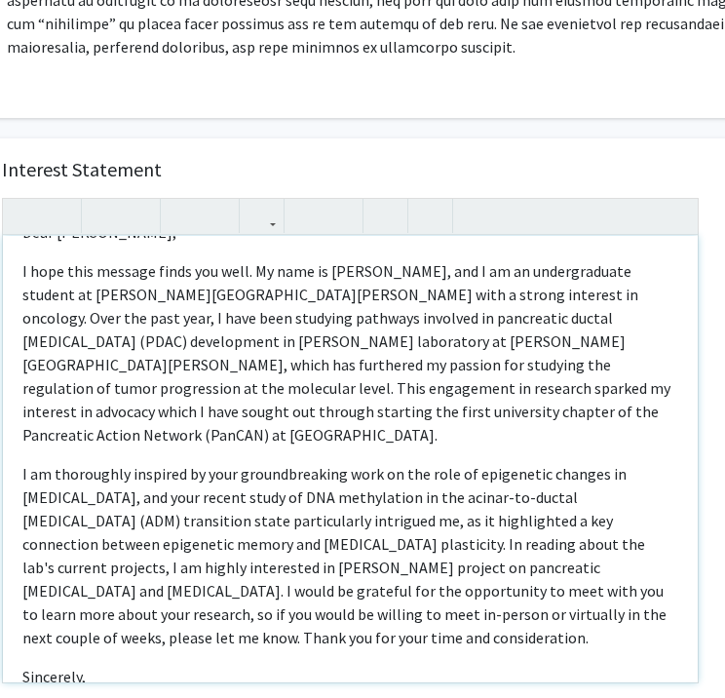
click at [242, 611] on p "I am thoroughly inspired by your groundbreaking work on the role of epigenetic …" at bounding box center [350, 555] width 656 height 187
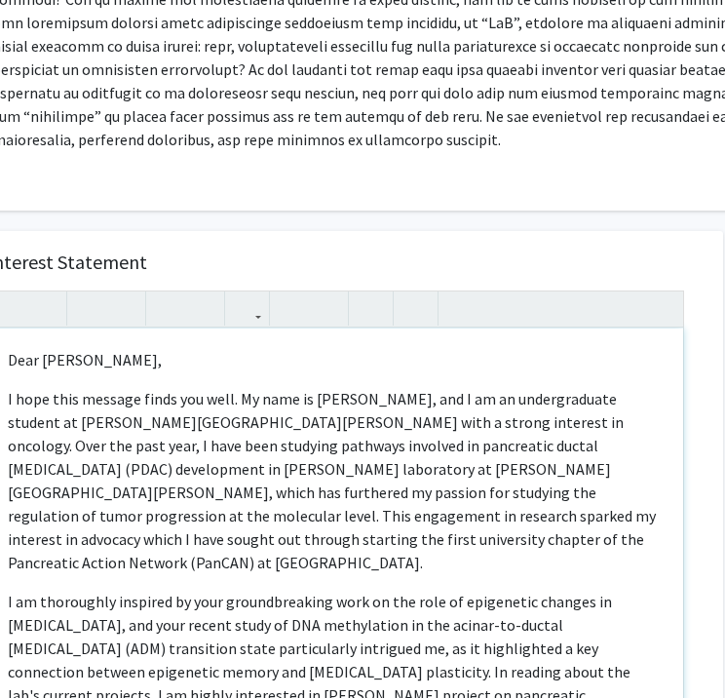
scroll to position [612, 117]
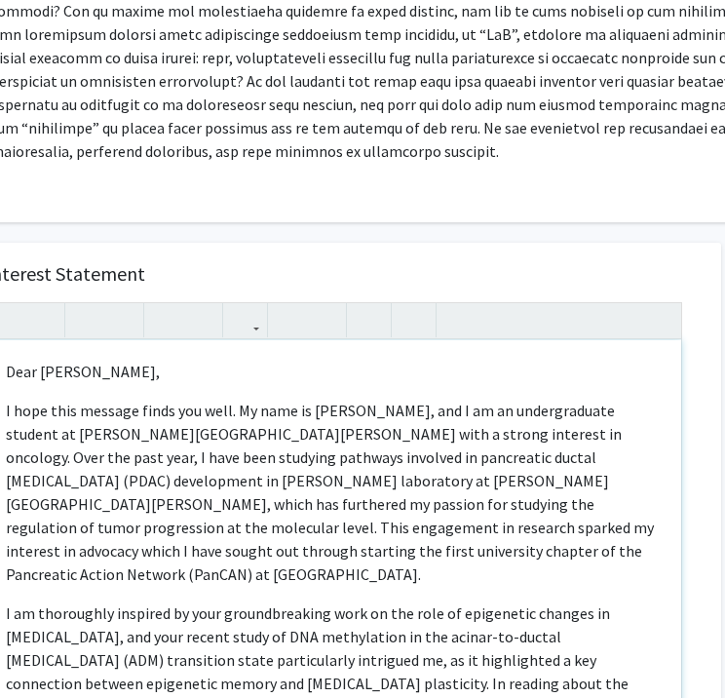
click at [216, 413] on p "I hope this message finds you well. My name is Rushil Khadilkar, and I am an un…" at bounding box center [334, 492] width 656 height 187
click at [233, 436] on p "I hope this message finds you well. My name is Rushil Khadilkar, and I am an un…" at bounding box center [334, 492] width 656 height 187
click at [208, 410] on p "I hope this message finds you well. My name is Rushil Khadilkar, and I am an un…" at bounding box center [334, 492] width 656 height 187
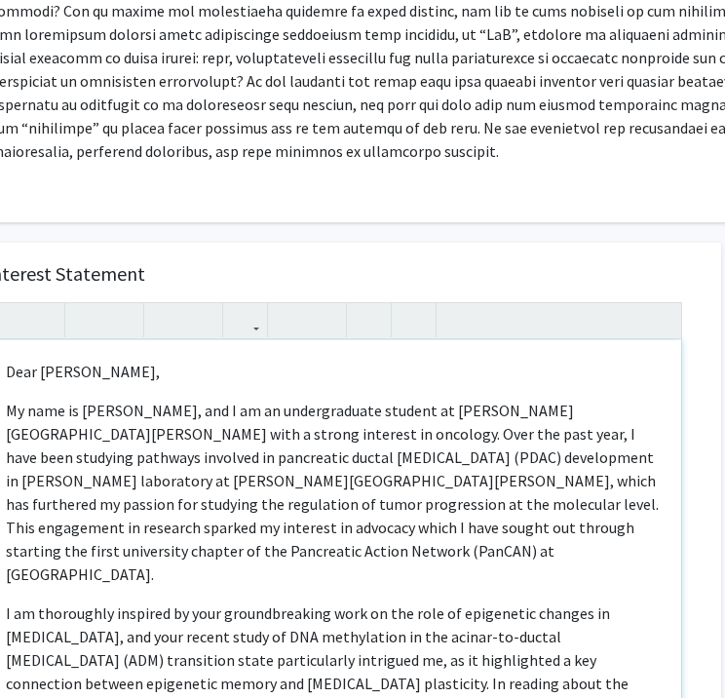
click at [444, 506] on p "My name is Rushil Khadilkar, and I am an undergraduate student at Johns Hopkins…" at bounding box center [334, 492] width 656 height 187
click at [611, 508] on p "My name is Rushil Khadilkar, and I am an undergraduate student at Johns Hopkins…" at bounding box center [334, 492] width 656 height 187
click at [20, 525] on p "My name is Rushil Khadilkar, and I am an undergraduate student at Johns Hopkins…" at bounding box center [334, 492] width 656 height 187
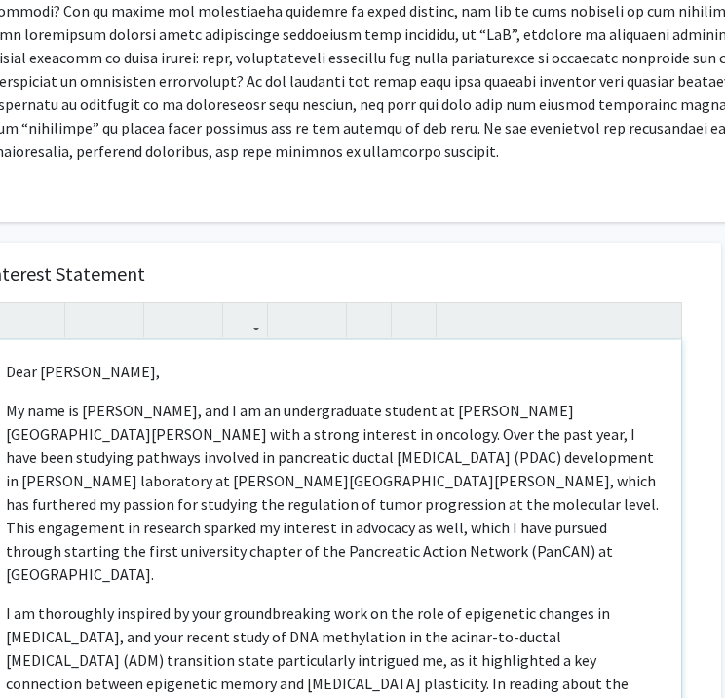
scroll to position [145, 0]
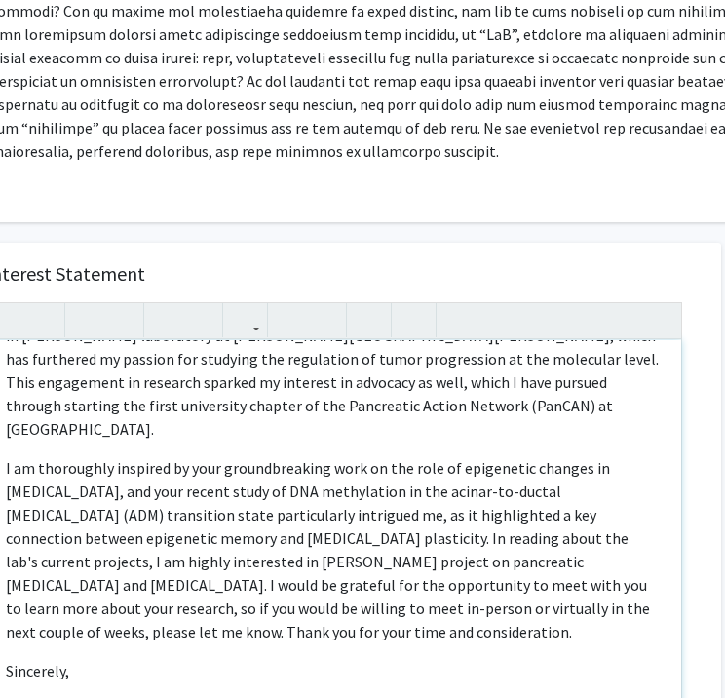
click at [143, 485] on p "I am thoroughly inspired by your groundbreaking work on the role of epigenetic …" at bounding box center [334, 549] width 656 height 187
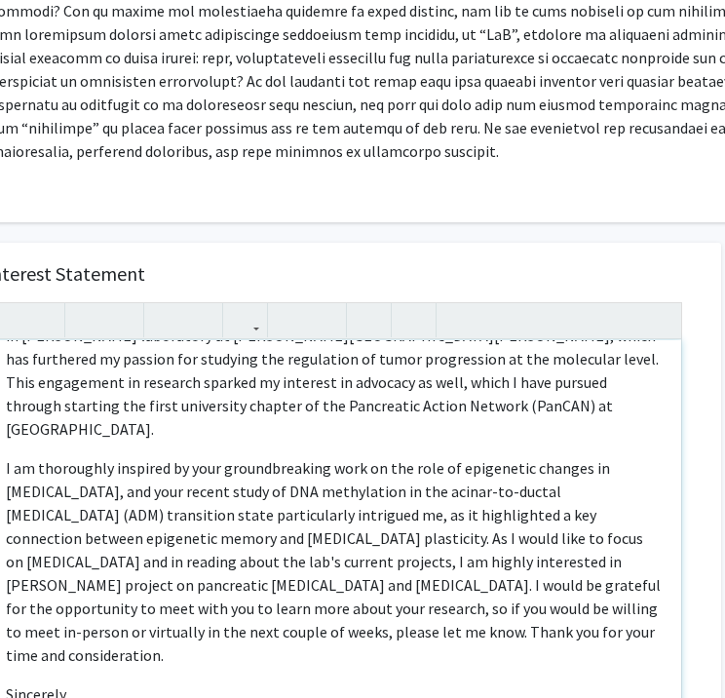
click at [384, 550] on p "I am thoroughly inspired by your groundbreaking work on the role of epigenetic …" at bounding box center [334, 561] width 656 height 210
click at [425, 567] on p "I am thoroughly inspired by your groundbreaking work on the role of epigenetic …" at bounding box center [334, 561] width 656 height 210
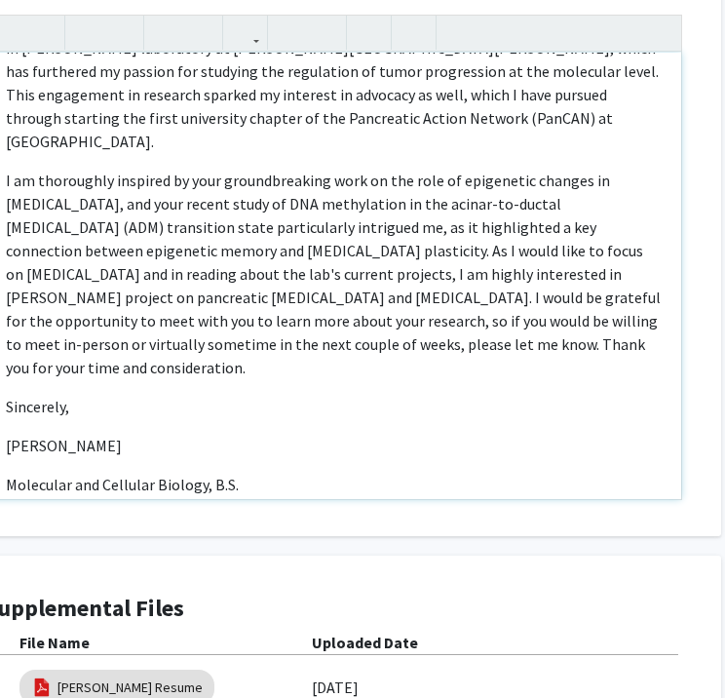
scroll to position [900, 117]
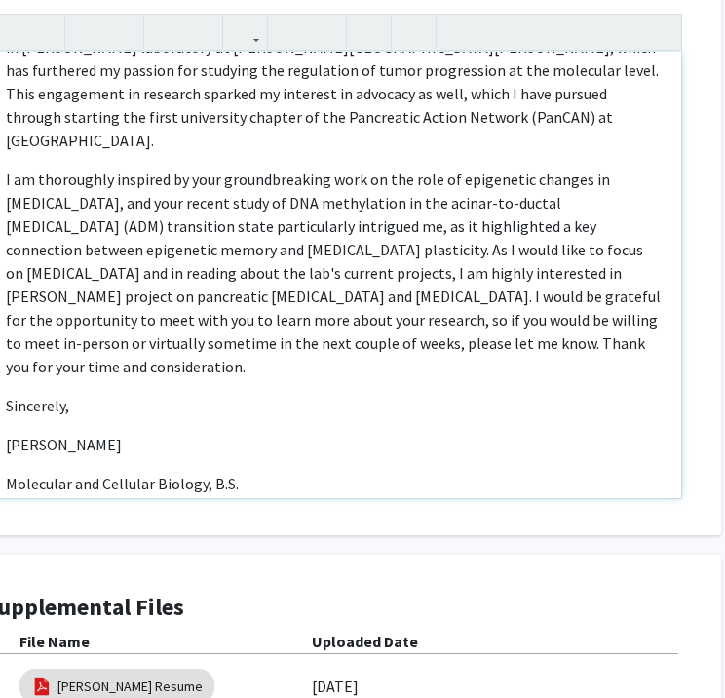
click at [11, 433] on p "[PERSON_NAME]" at bounding box center [334, 444] width 656 height 23
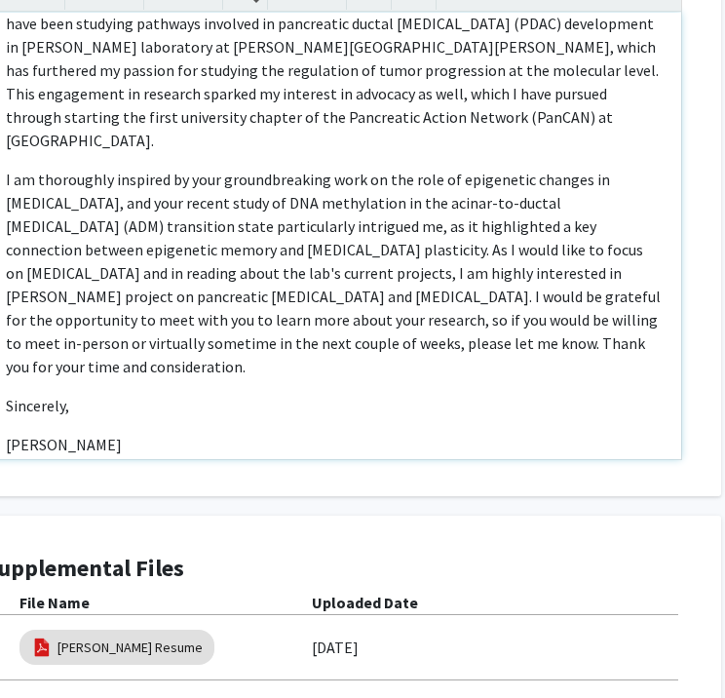
scroll to position [145, 0]
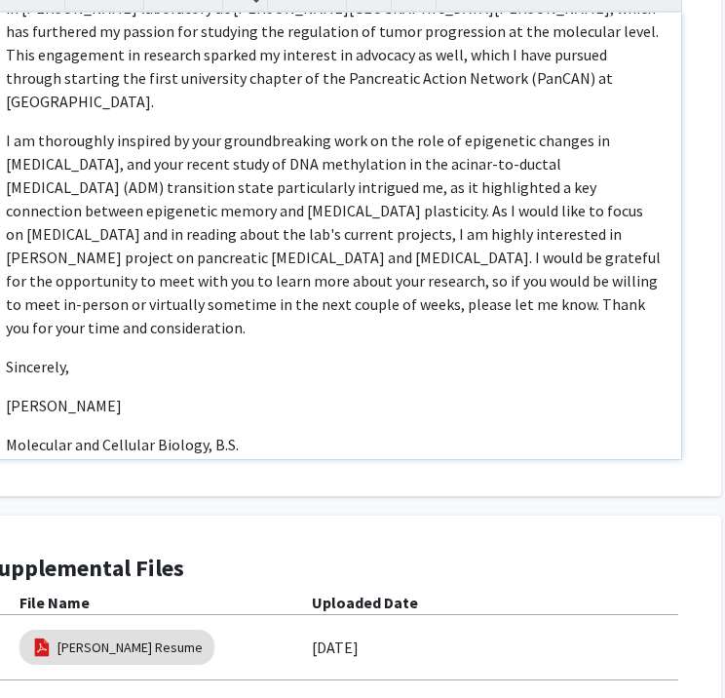
type textarea "<p>Dear Dr. Feinberg, </p> <p>My name is Rushil Khadilkar, and I am an undergra…"
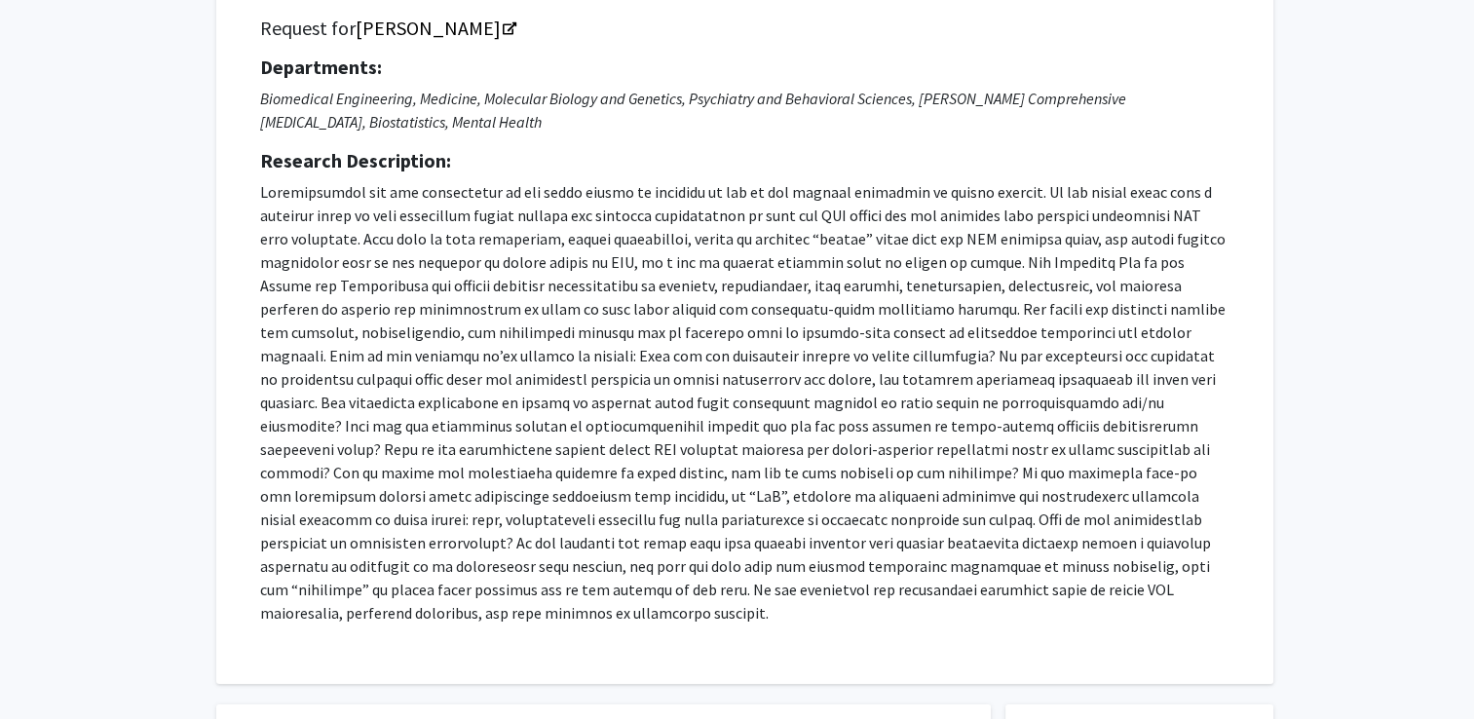
scroll to position [0, 0]
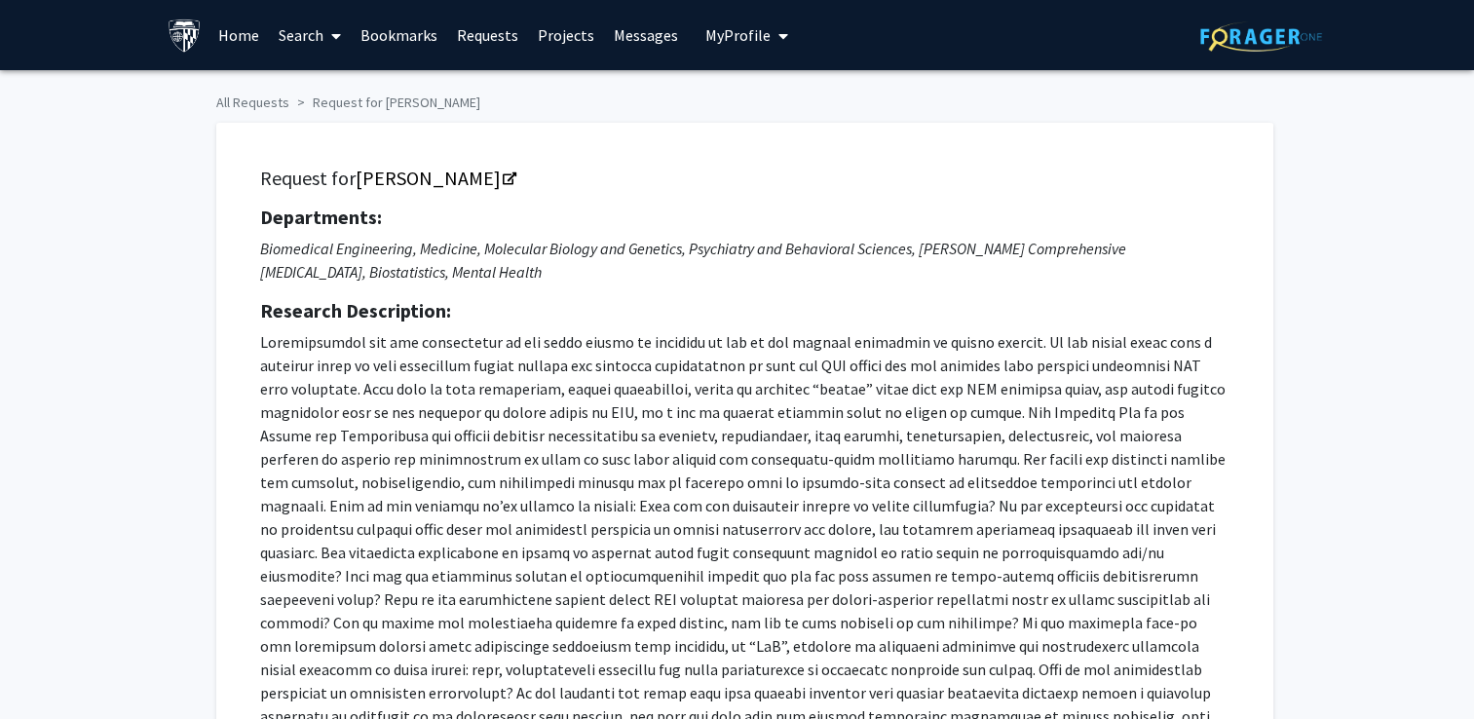
click at [725, 33] on span "My Profile" at bounding box center [737, 34] width 65 height 19
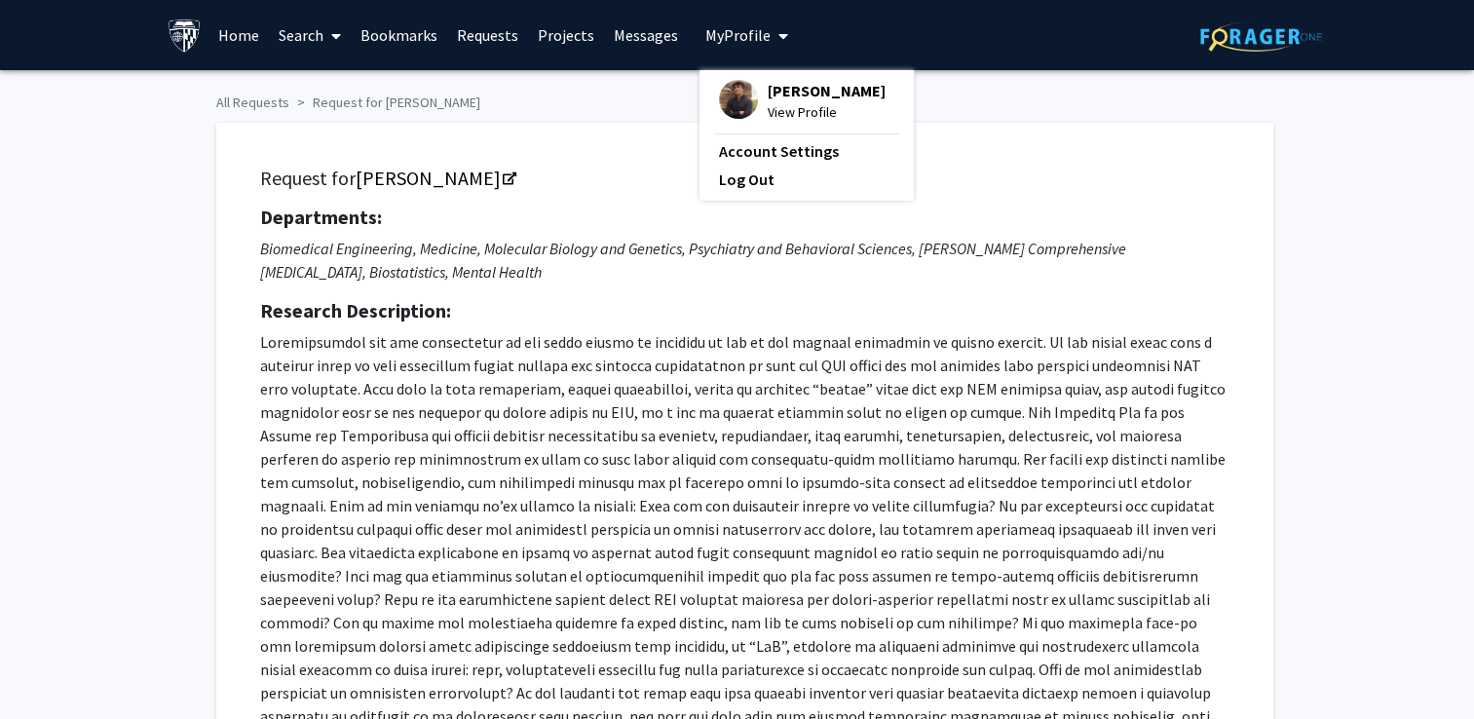
click at [538, 195] on div "Request for [PERSON_NAME] Departments: Biomedical Engineering, Medicine, Molecu…" at bounding box center [745, 478] width 1009 height 663
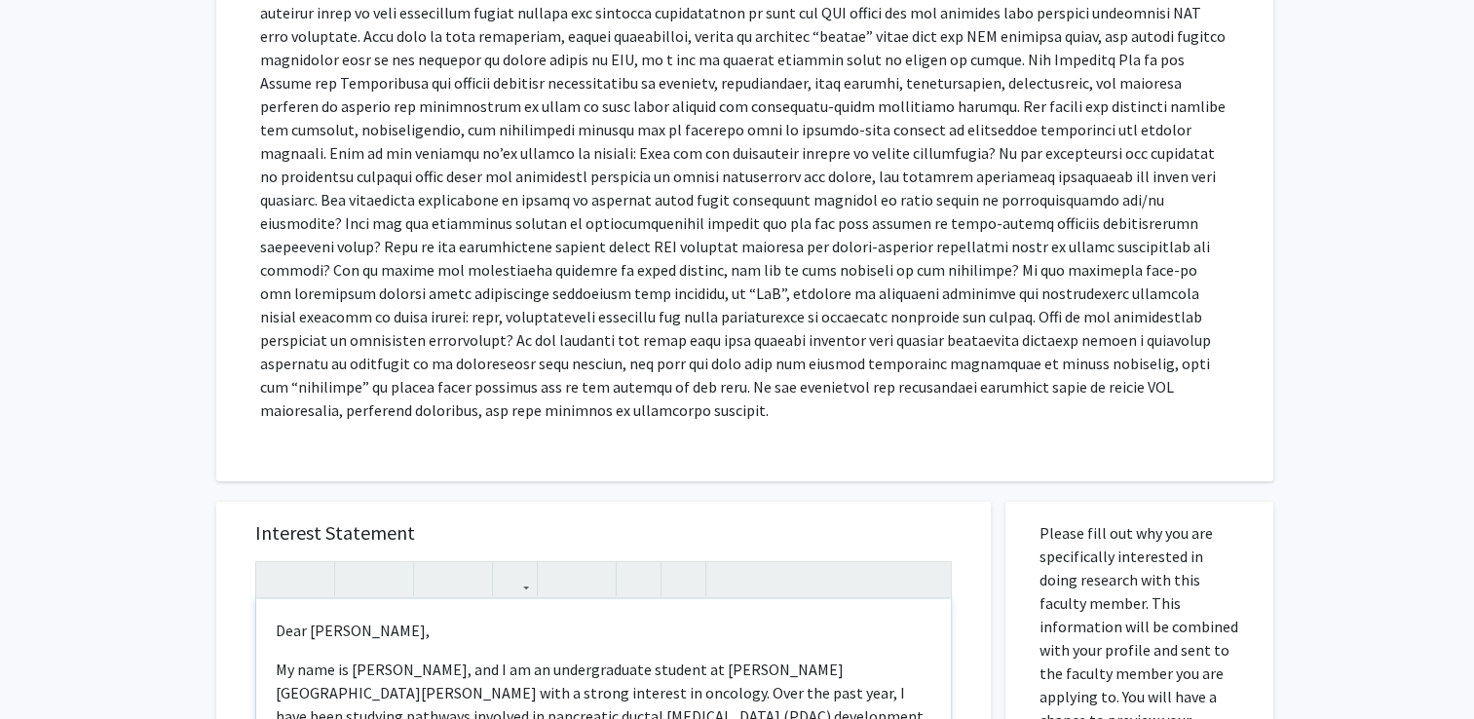
scroll to position [569, 0]
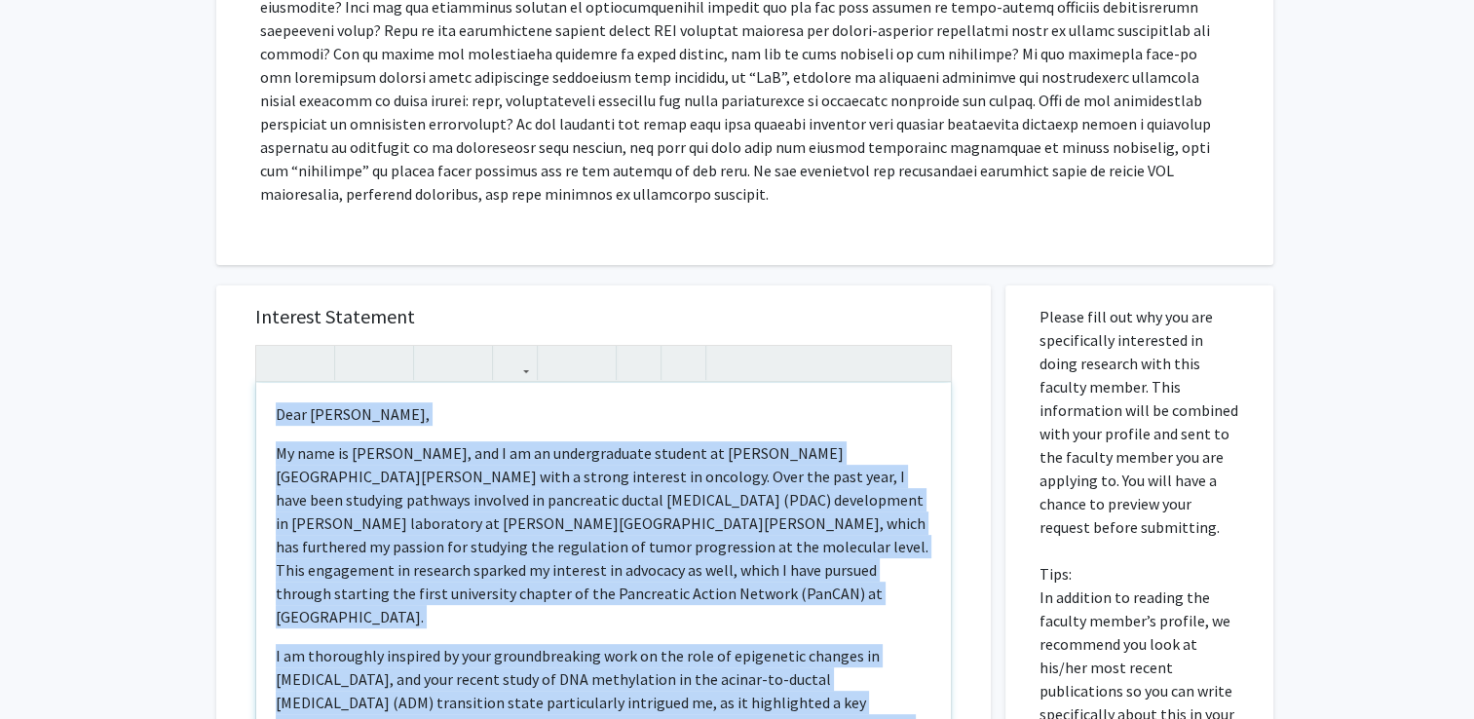
drag, startPoint x: 444, startPoint y: 361, endPoint x: 276, endPoint y: 413, distance: 176.6
click at [276, 413] on div "Dear Dr. Feinberg,  My name is Rushil Khadilkar, and I am an undergraduate st…" at bounding box center [603, 606] width 695 height 446
copy div "Dear Dr. Feinberg,  My name is Rushil Khadilkar, and I am an undergraduate st…"
click at [374, 481] on p "My name is Rushil Khadilkar, and I am an undergraduate student at Johns Hopkins…" at bounding box center [604, 534] width 656 height 187
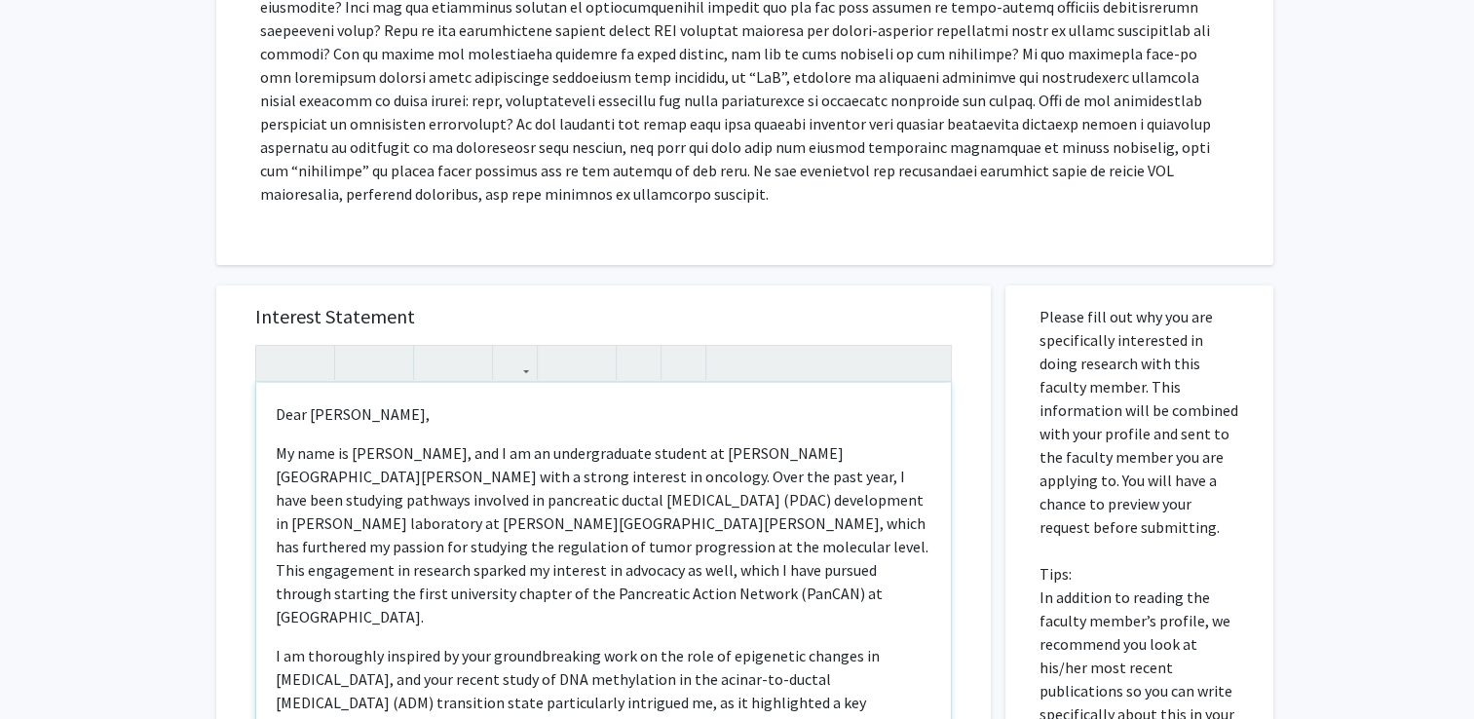
scroll to position [0, 0]
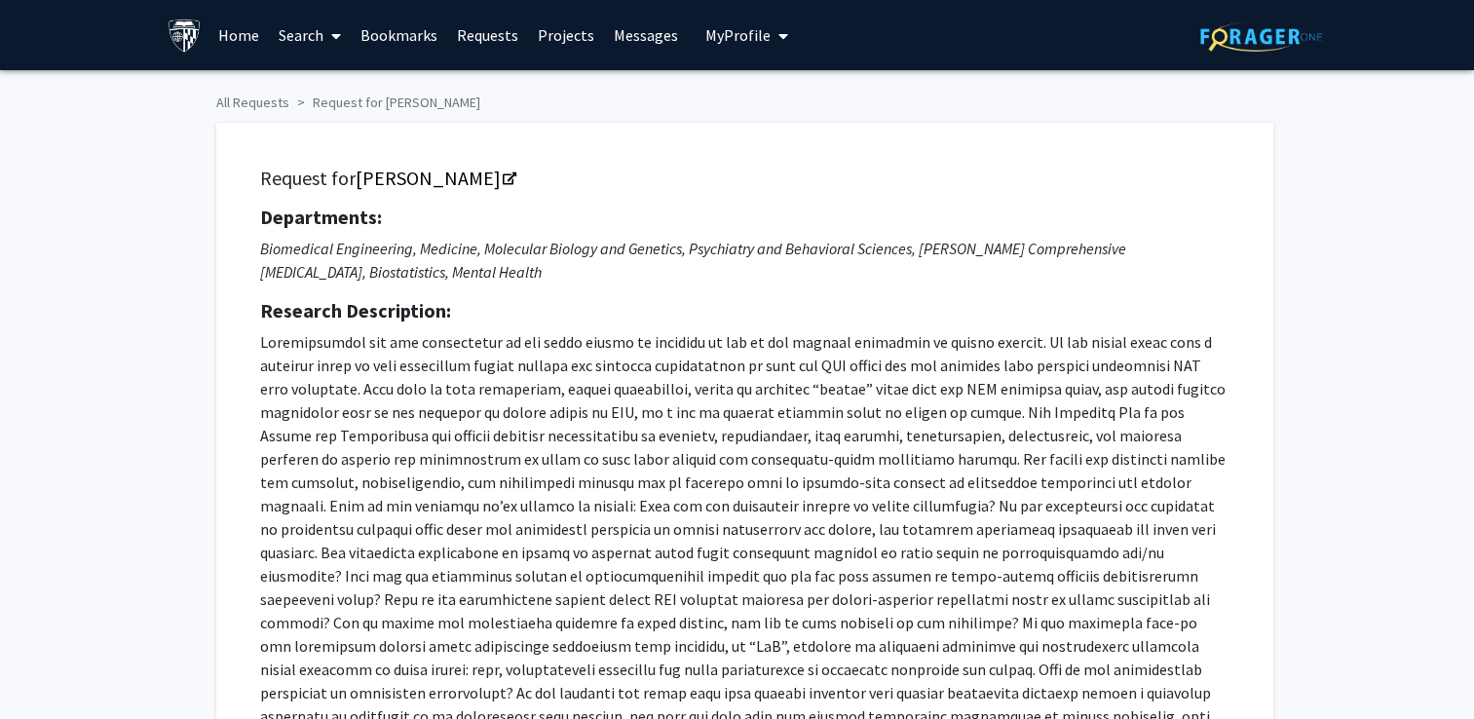
click at [709, 45] on button "My Profile" at bounding box center [747, 35] width 95 height 70
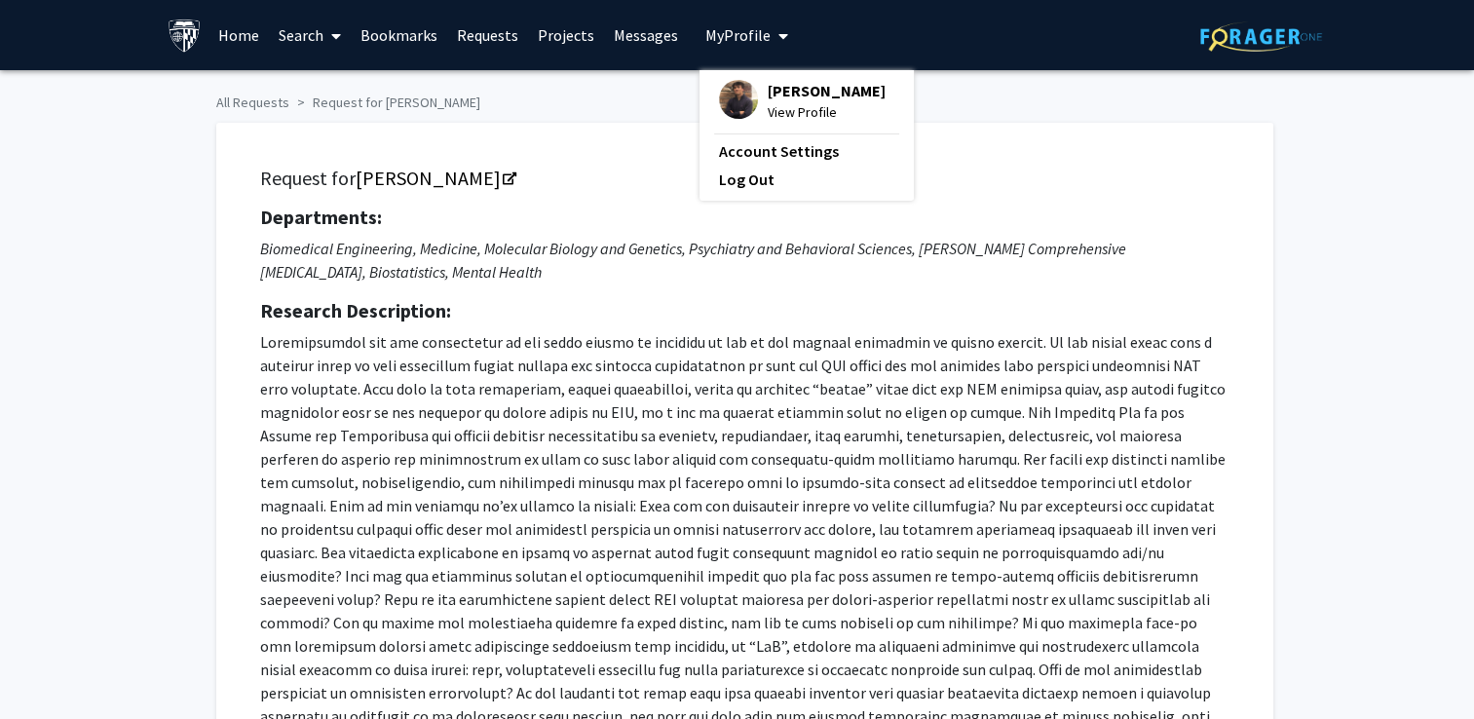
click at [780, 123] on div "Rushil Khadilkar View Profile Account Settings Log Out" at bounding box center [807, 135] width 214 height 131
click at [793, 115] on span "View Profile" at bounding box center [827, 111] width 118 height 21
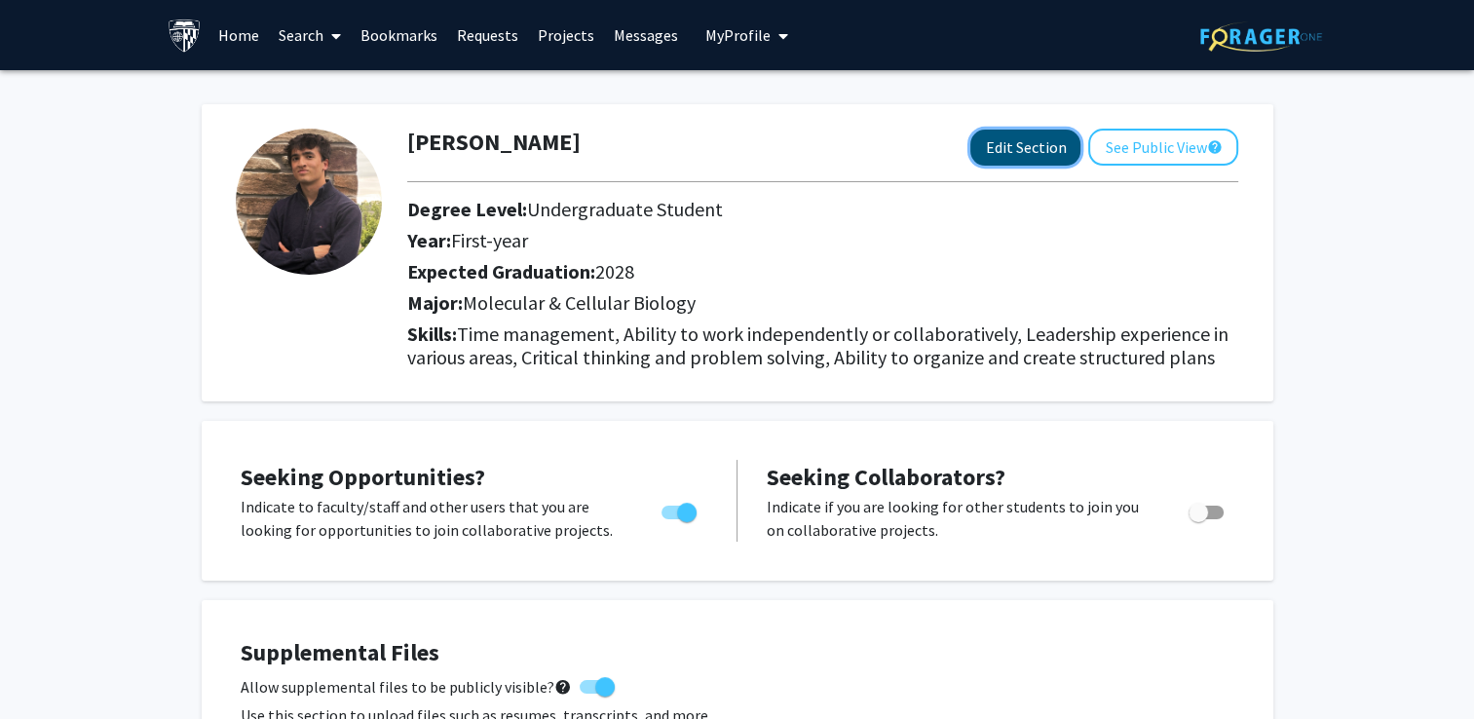
click at [1003, 134] on button "Edit Section" at bounding box center [1026, 148] width 110 height 36
select select "first-year"
select select "2028"
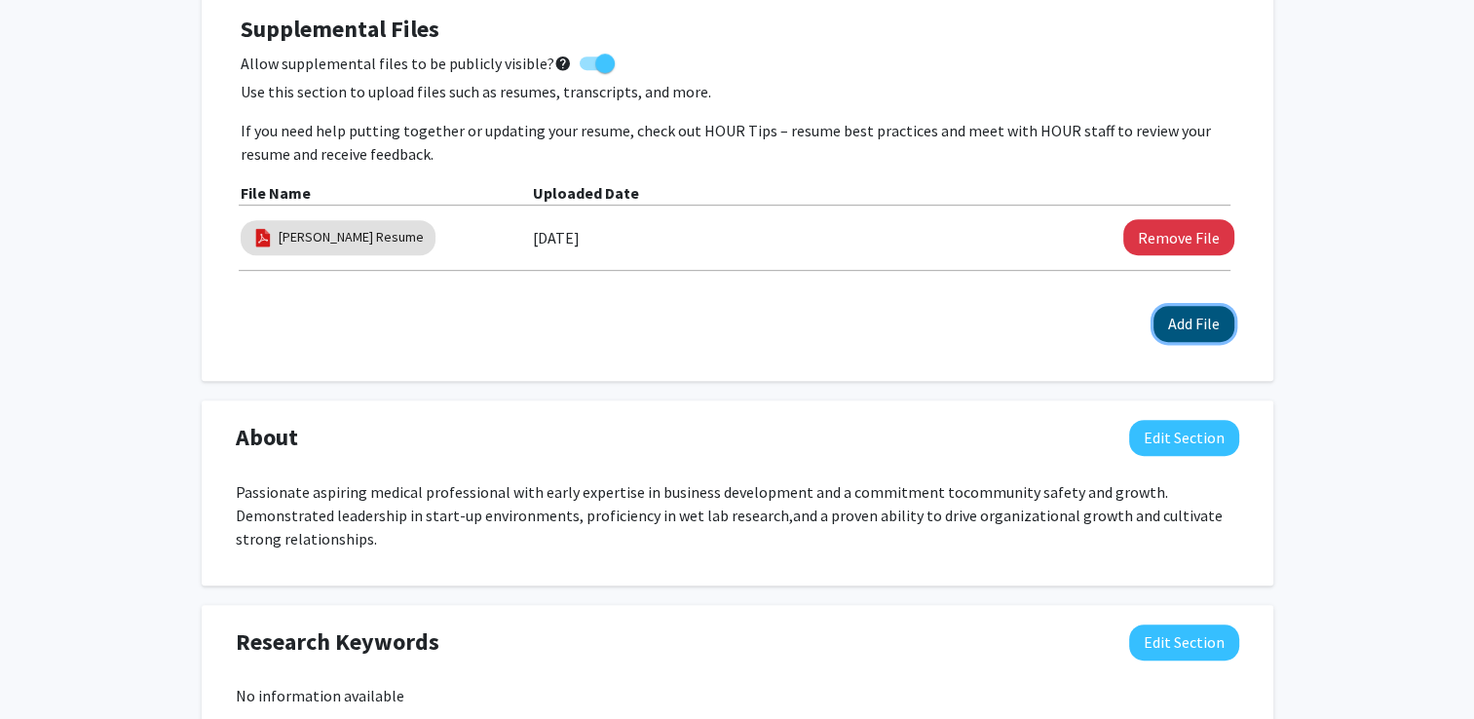
click at [1211, 334] on button "Add File" at bounding box center [1194, 324] width 81 height 36
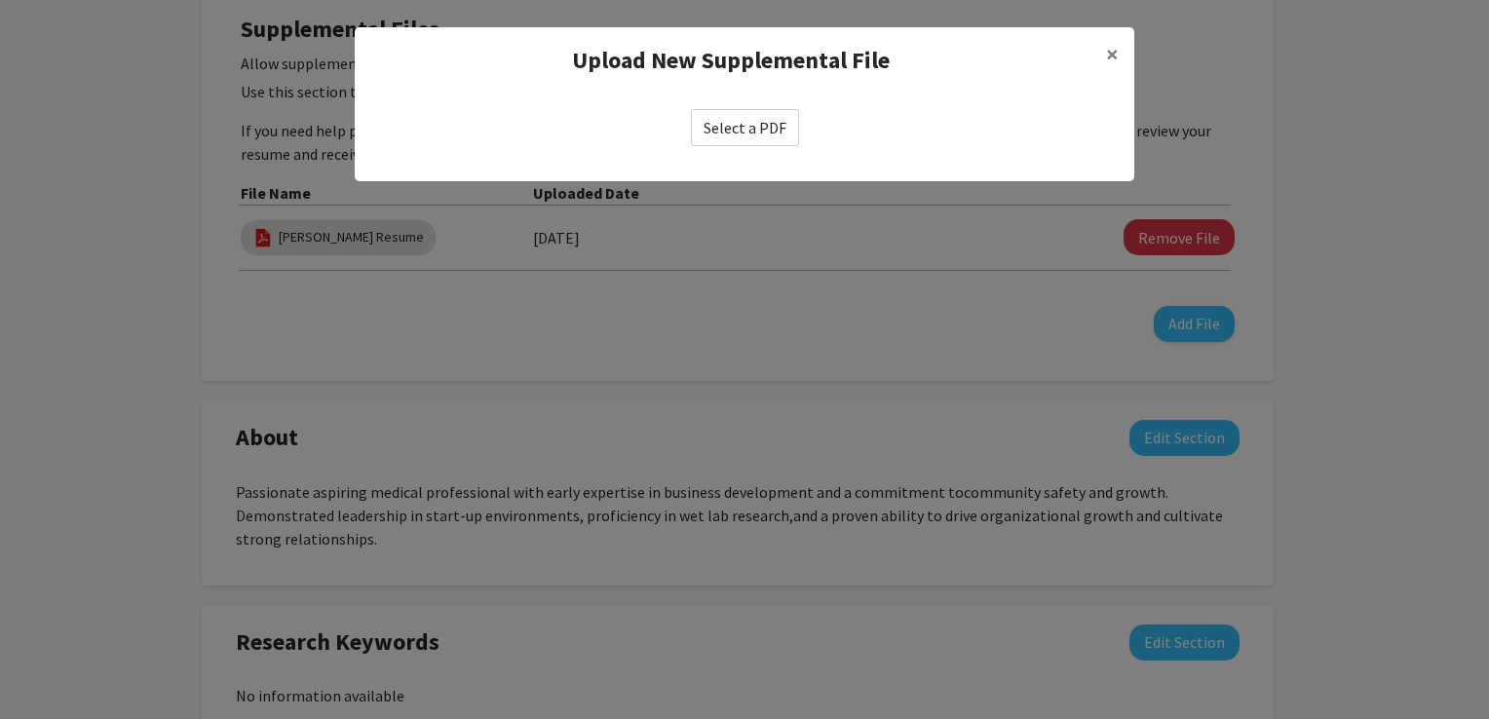
click at [760, 118] on label "Select a PDF" at bounding box center [745, 127] width 108 height 37
click at [0, 0] on input "Select a PDF" at bounding box center [0, 0] width 0 height 0
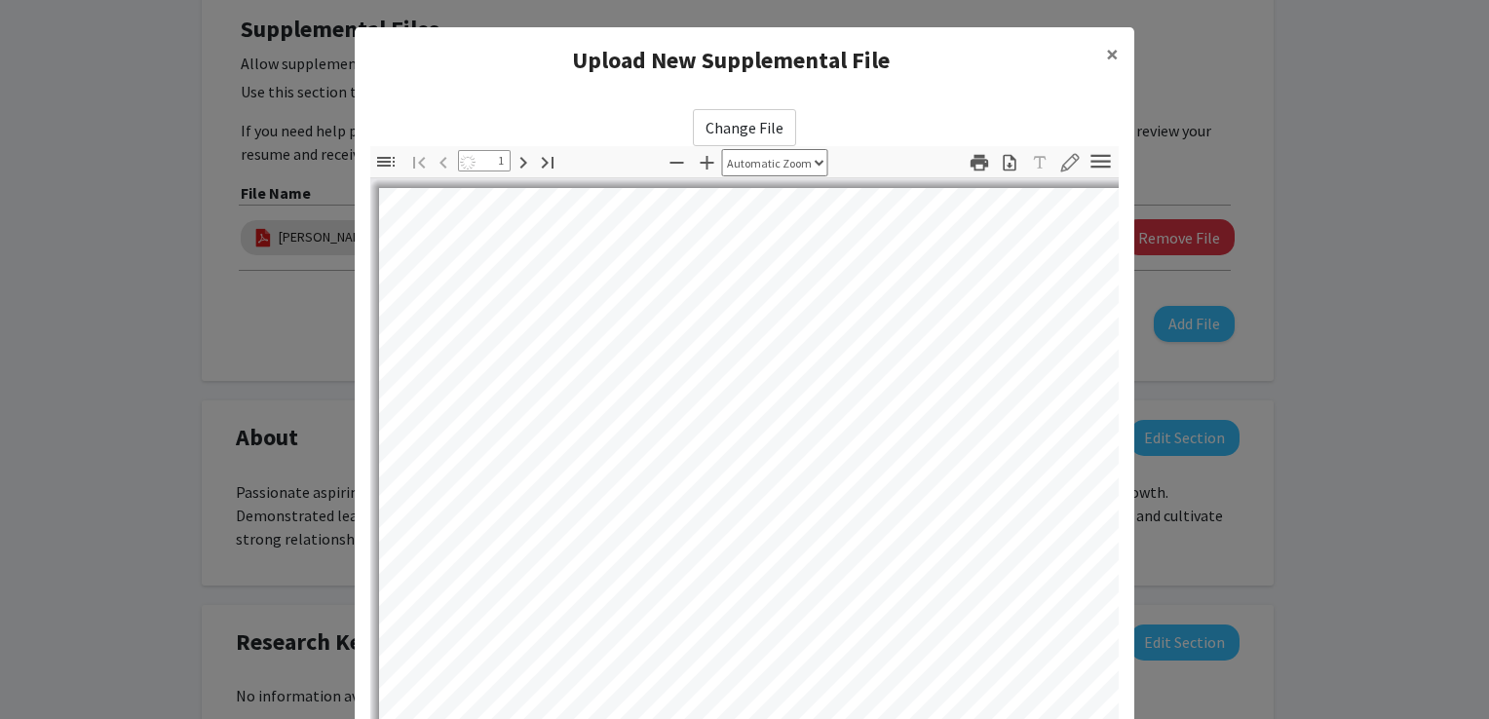
select select "auto"
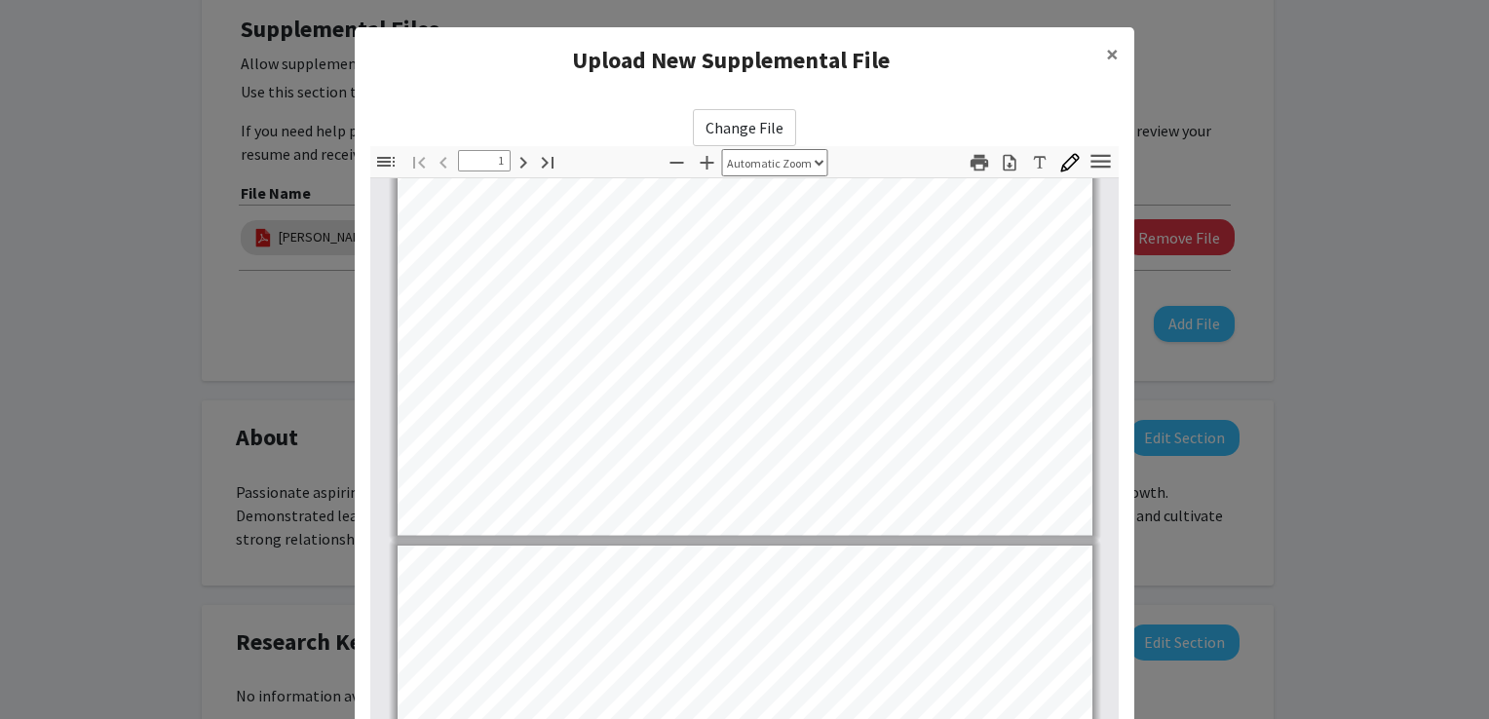
type input "2"
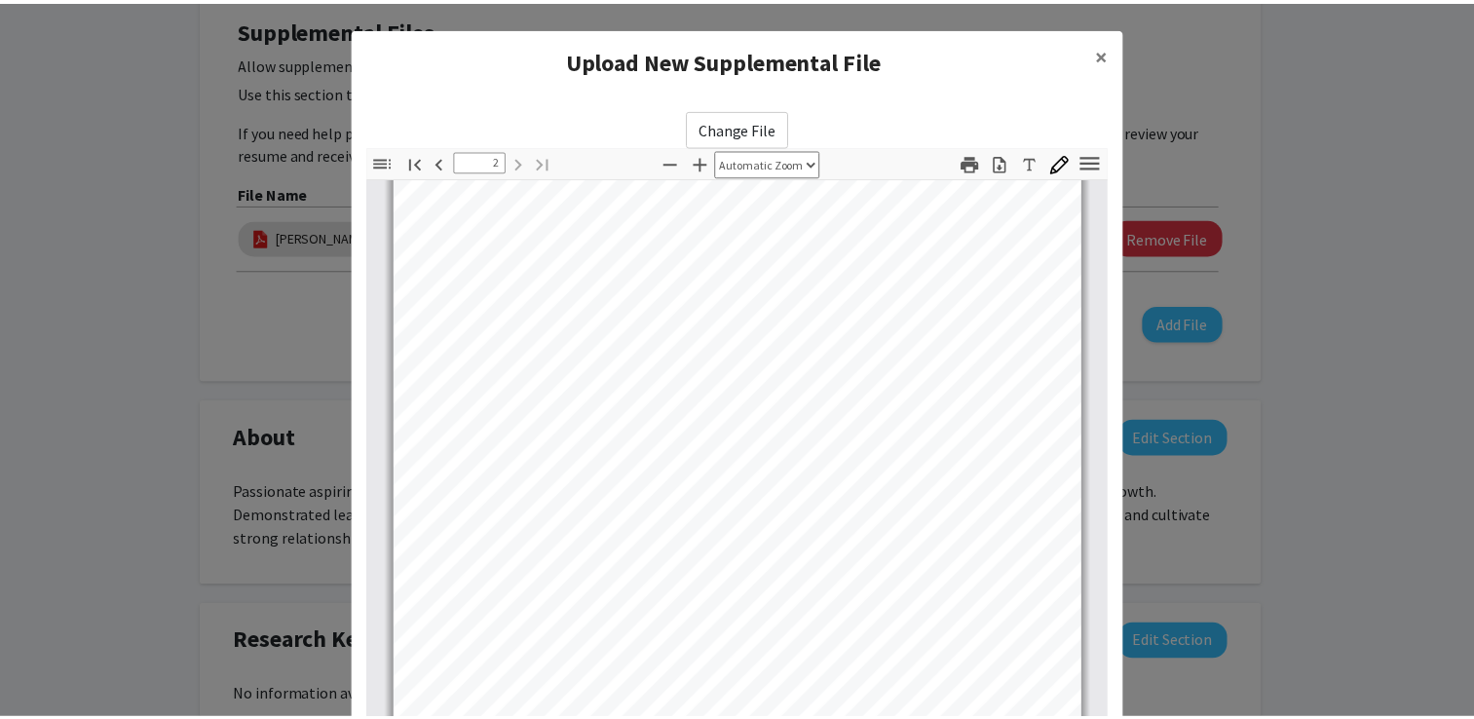
scroll to position [203, 0]
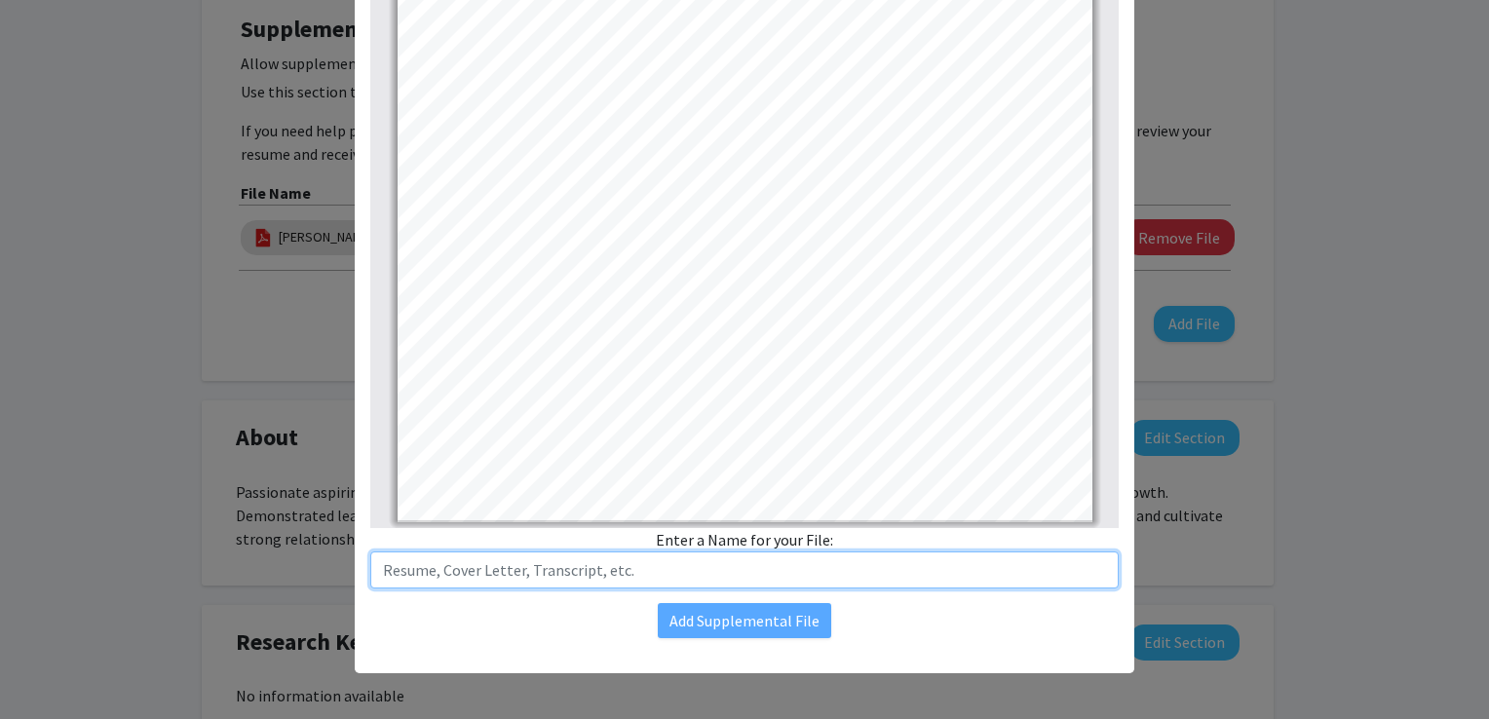
click at [666, 559] on input "text" at bounding box center [744, 570] width 748 height 37
click at [374, 571] on input "Transcript" at bounding box center [744, 570] width 748 height 37
type input "[PERSON_NAME] Transcript"
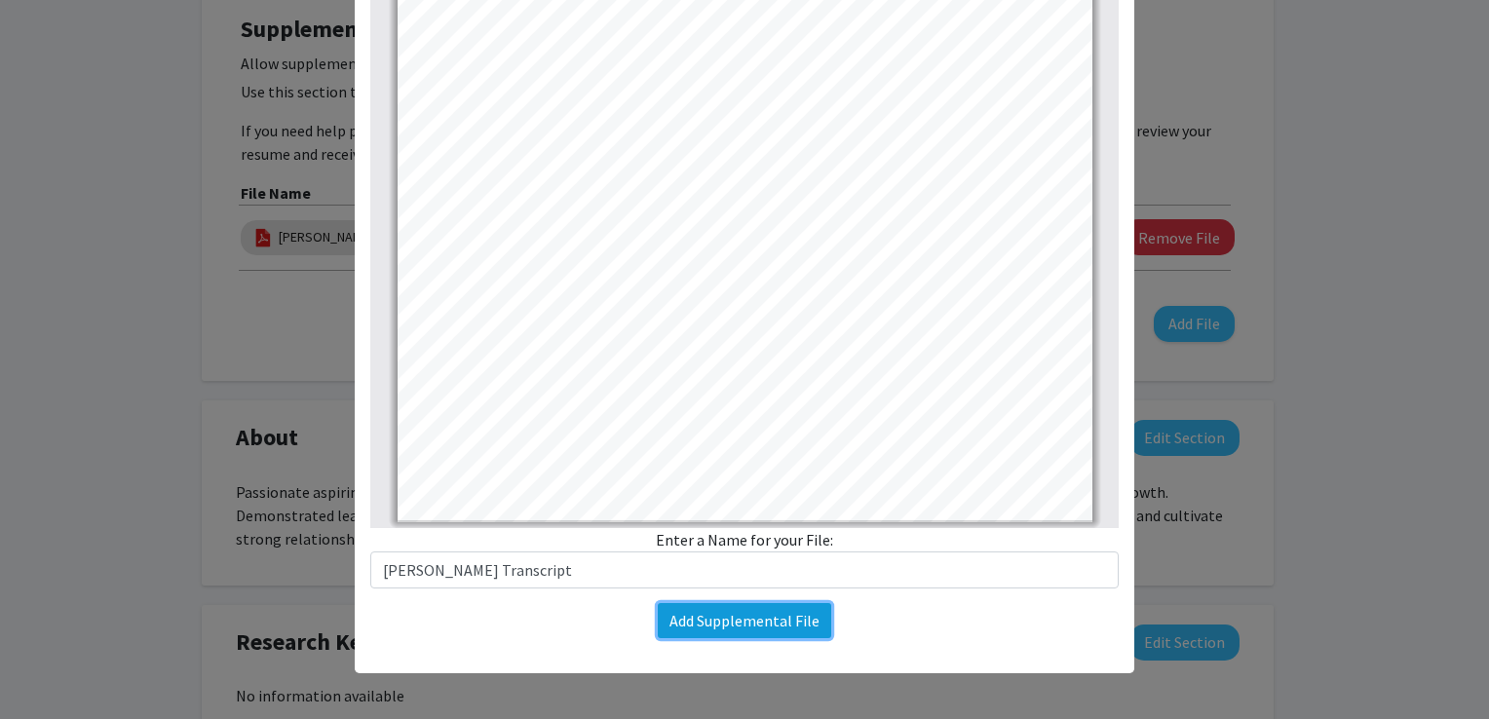
click at [700, 629] on button "Add Supplemental File" at bounding box center [744, 620] width 173 height 35
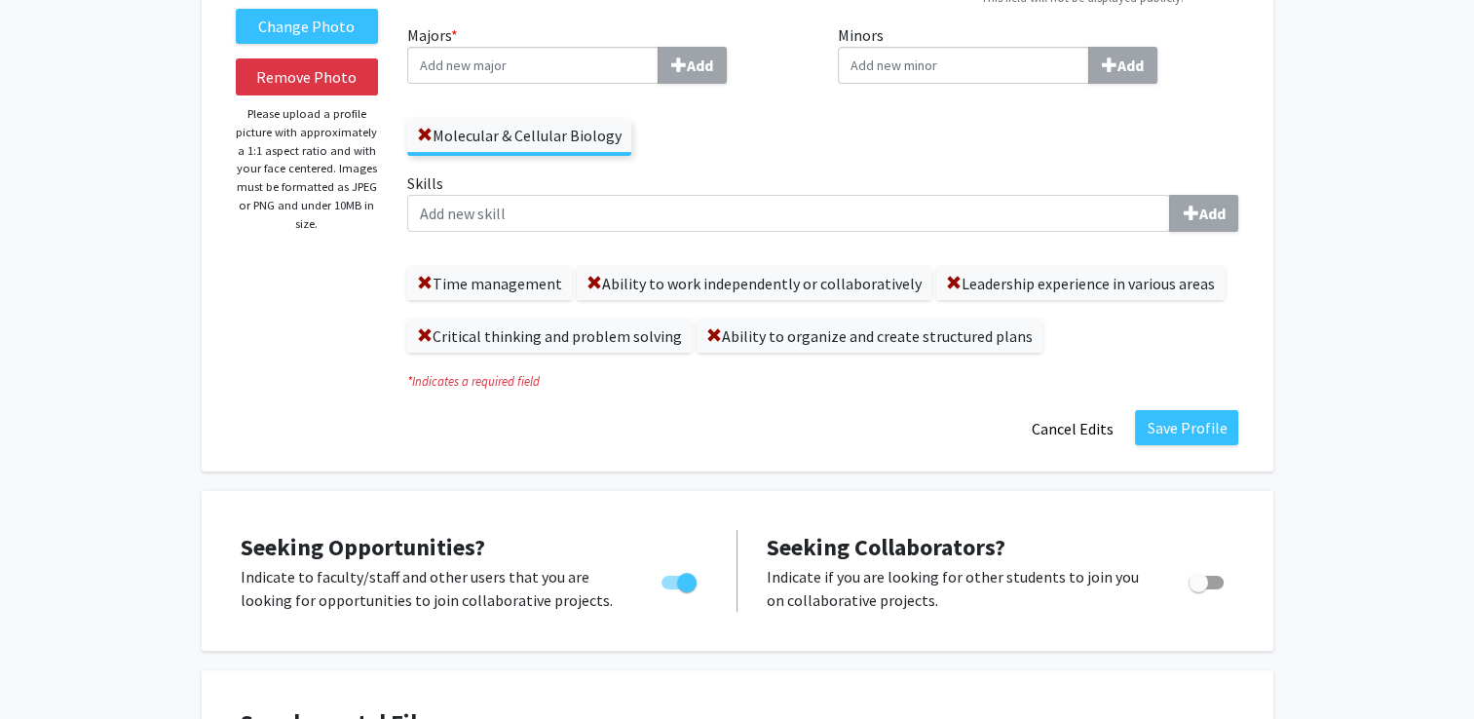
scroll to position [0, 0]
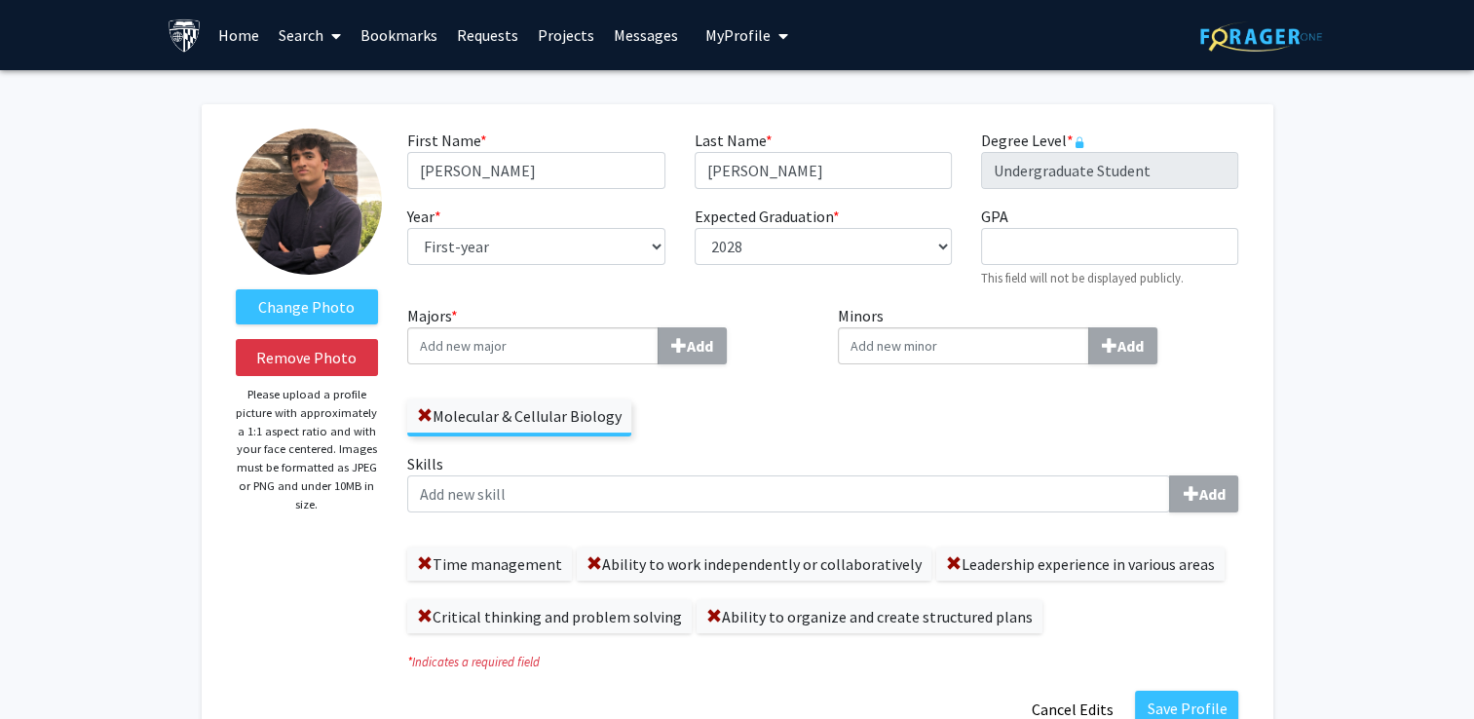
click at [456, 49] on link "Requests" at bounding box center [487, 35] width 81 height 68
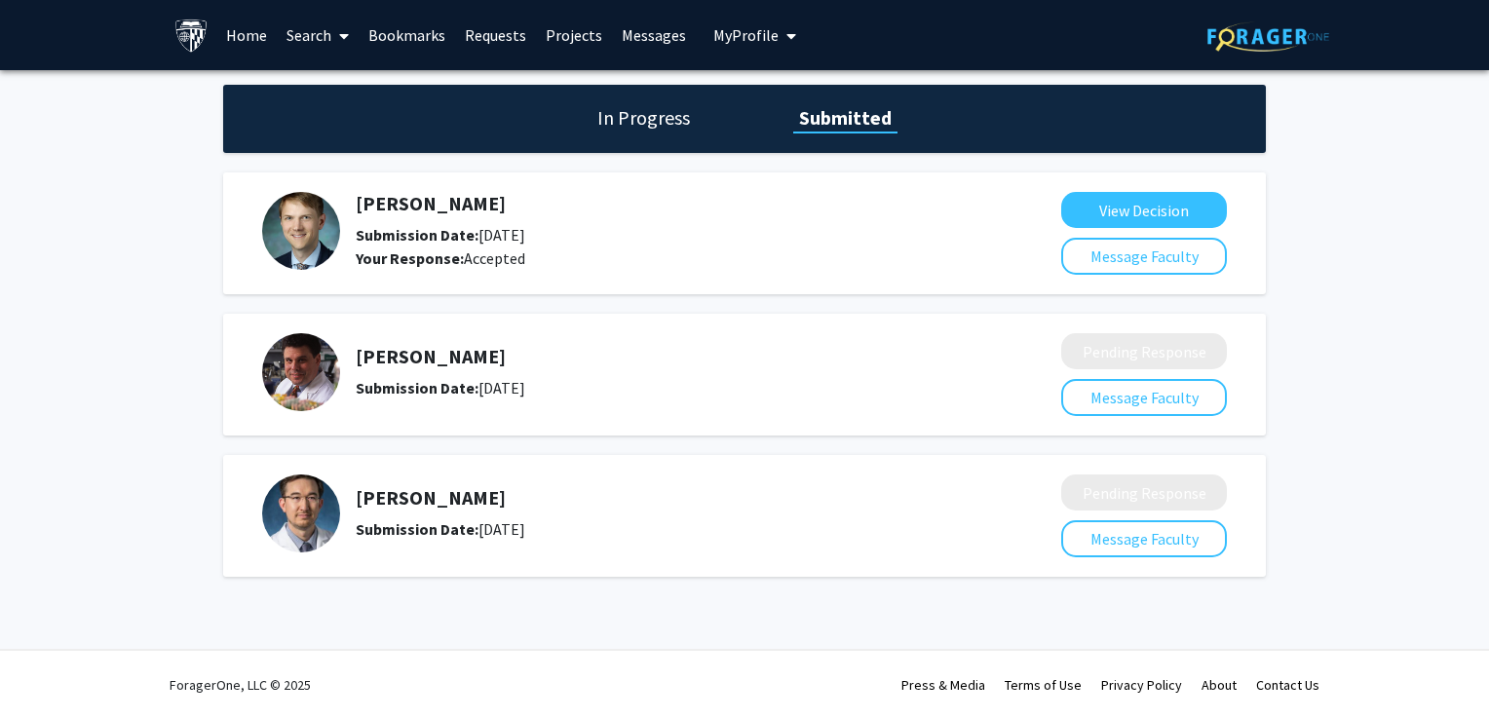
click at [629, 113] on h1 "In Progress" at bounding box center [643, 117] width 104 height 27
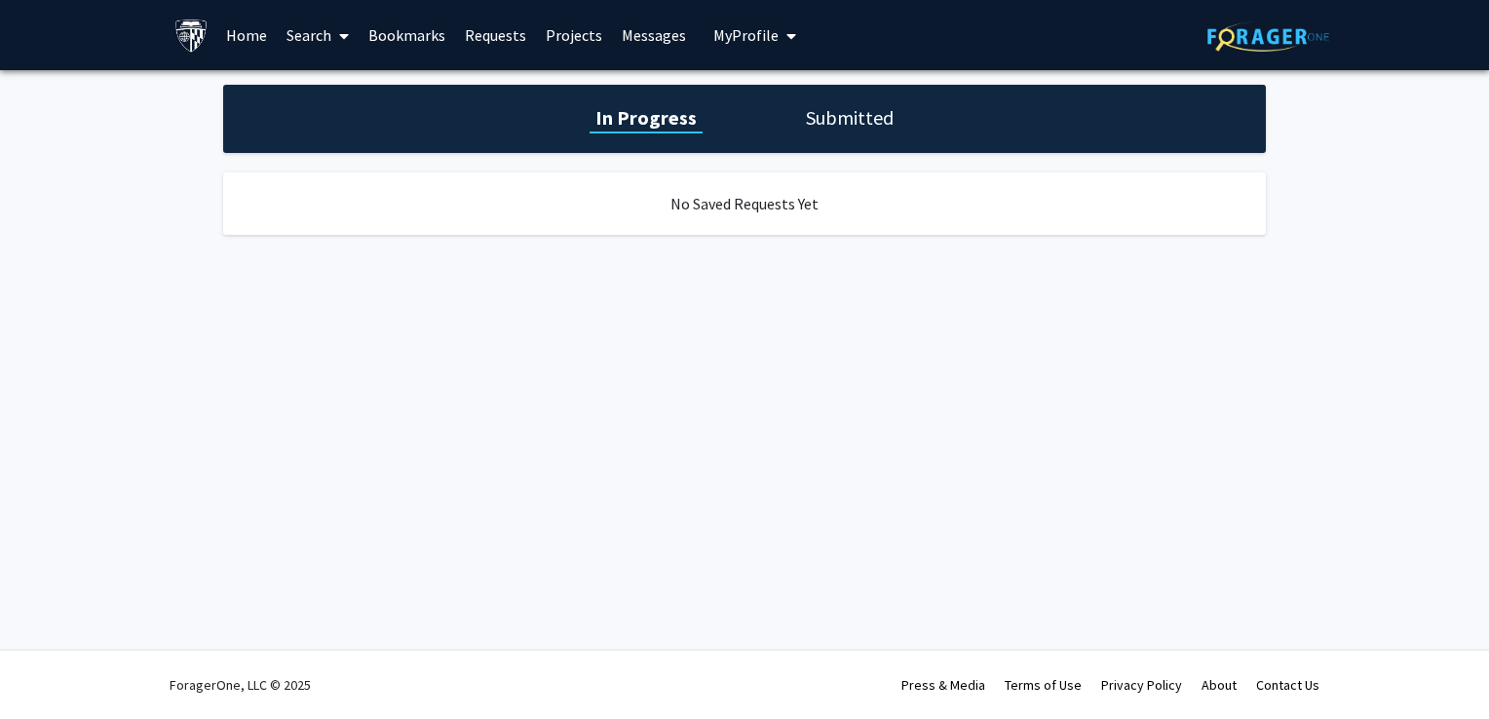
click at [309, 41] on link "Search" at bounding box center [318, 35] width 82 height 68
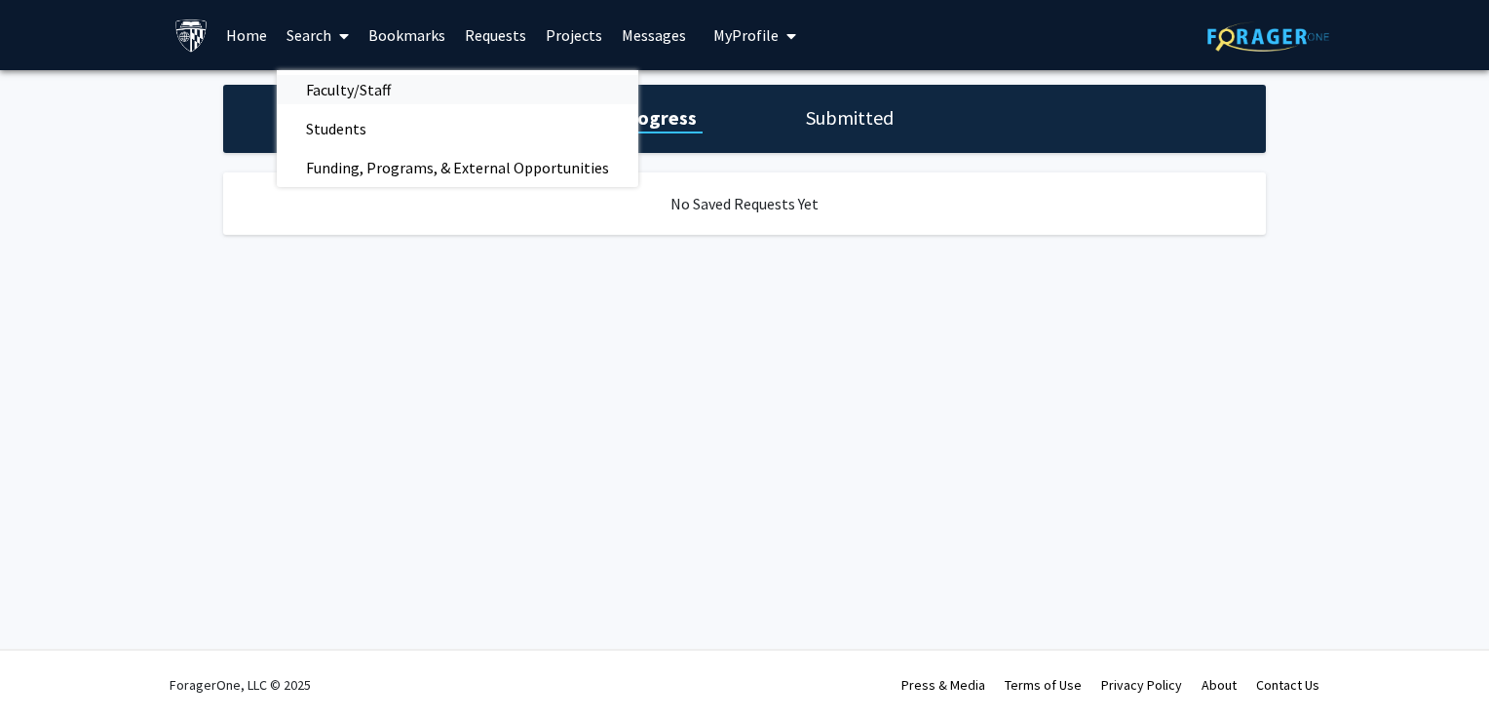
click at [375, 90] on span "Faculty/Staff" at bounding box center [348, 89] width 143 height 39
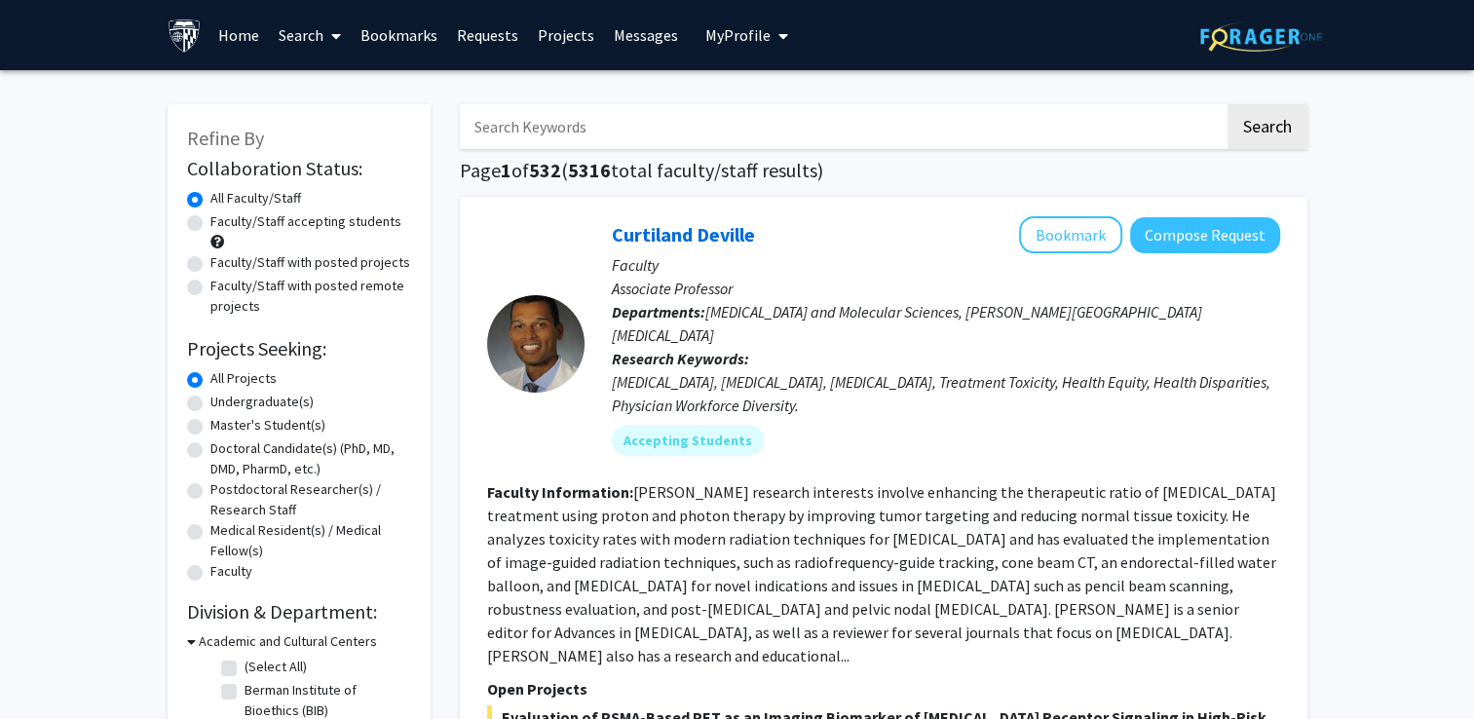
click at [516, 141] on input "Search Keywords" at bounding box center [842, 126] width 765 height 45
type input "[PERSON_NAME]"
click at [1228, 104] on button "Search" at bounding box center [1268, 126] width 80 height 45
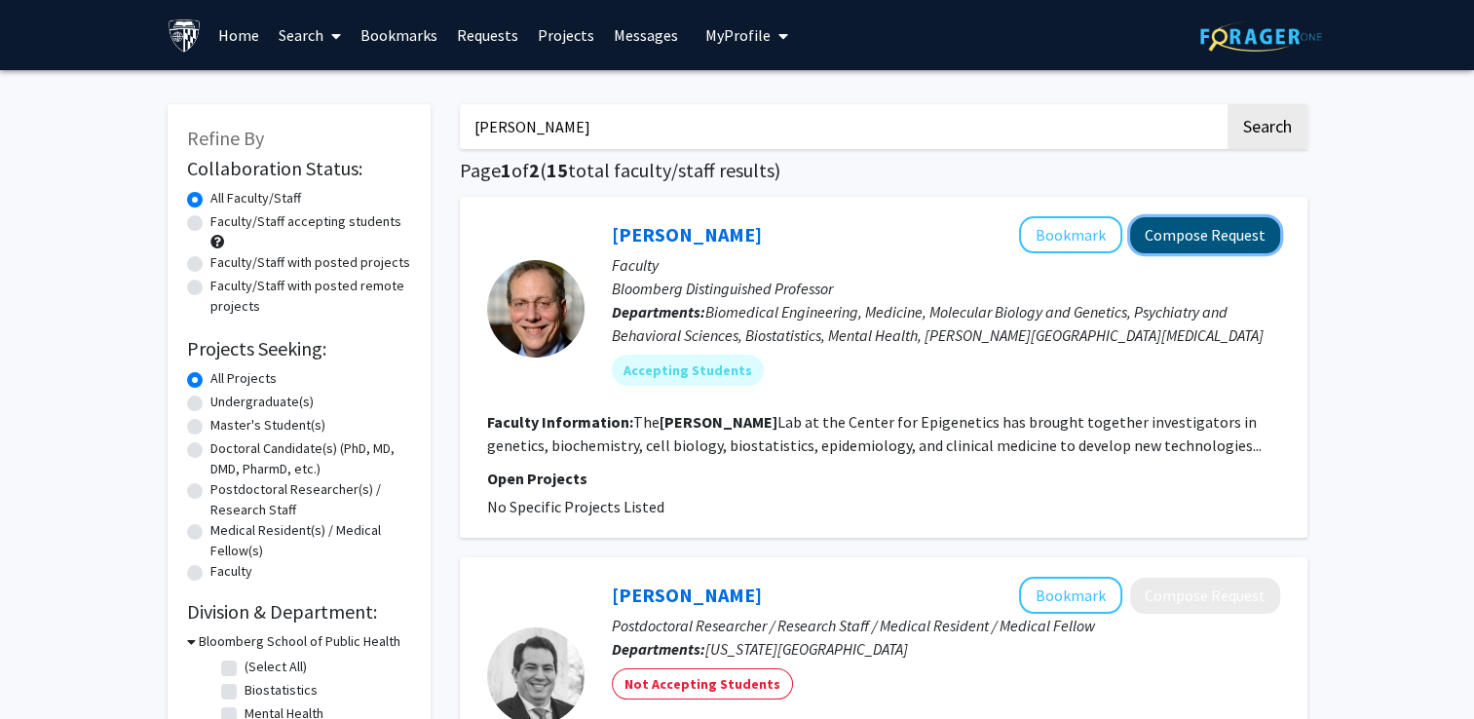
click at [1177, 244] on button "Compose Request" at bounding box center [1205, 235] width 150 height 36
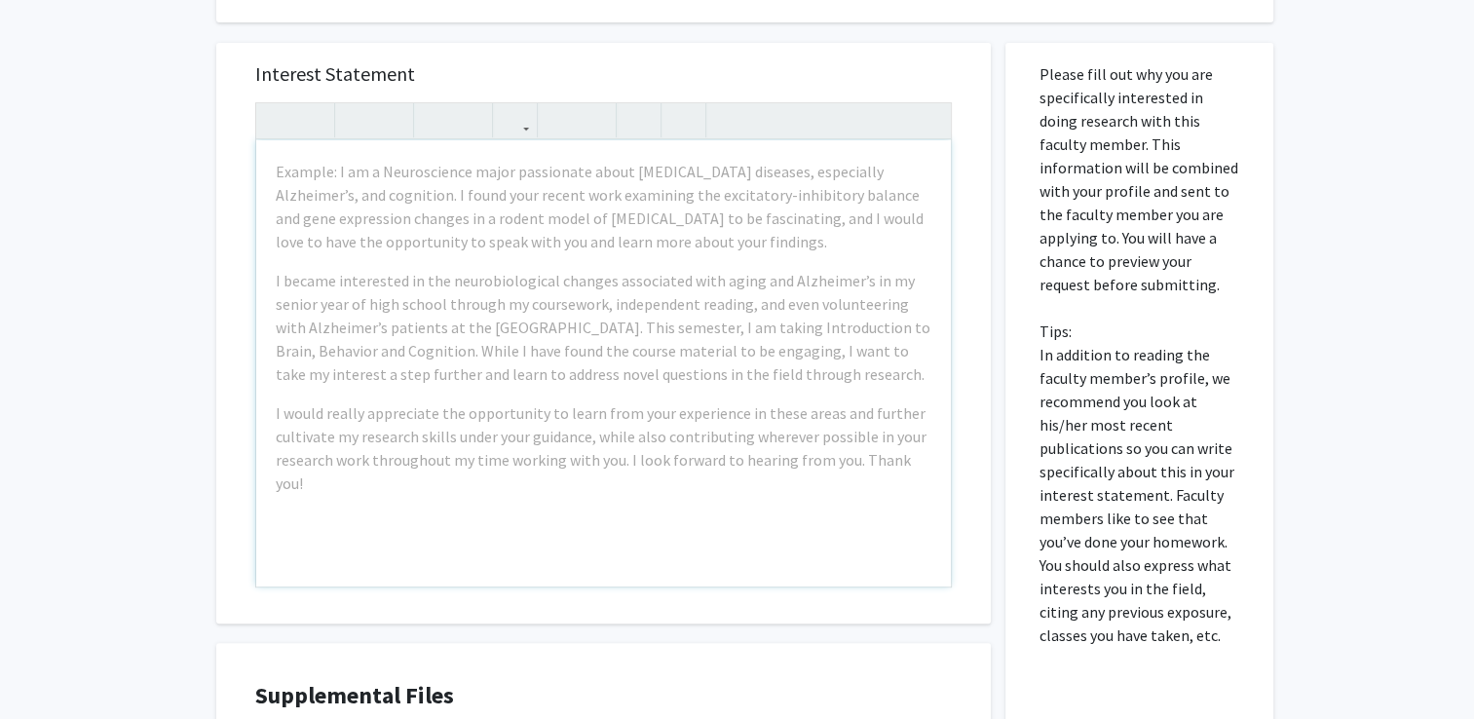
scroll to position [802, 0]
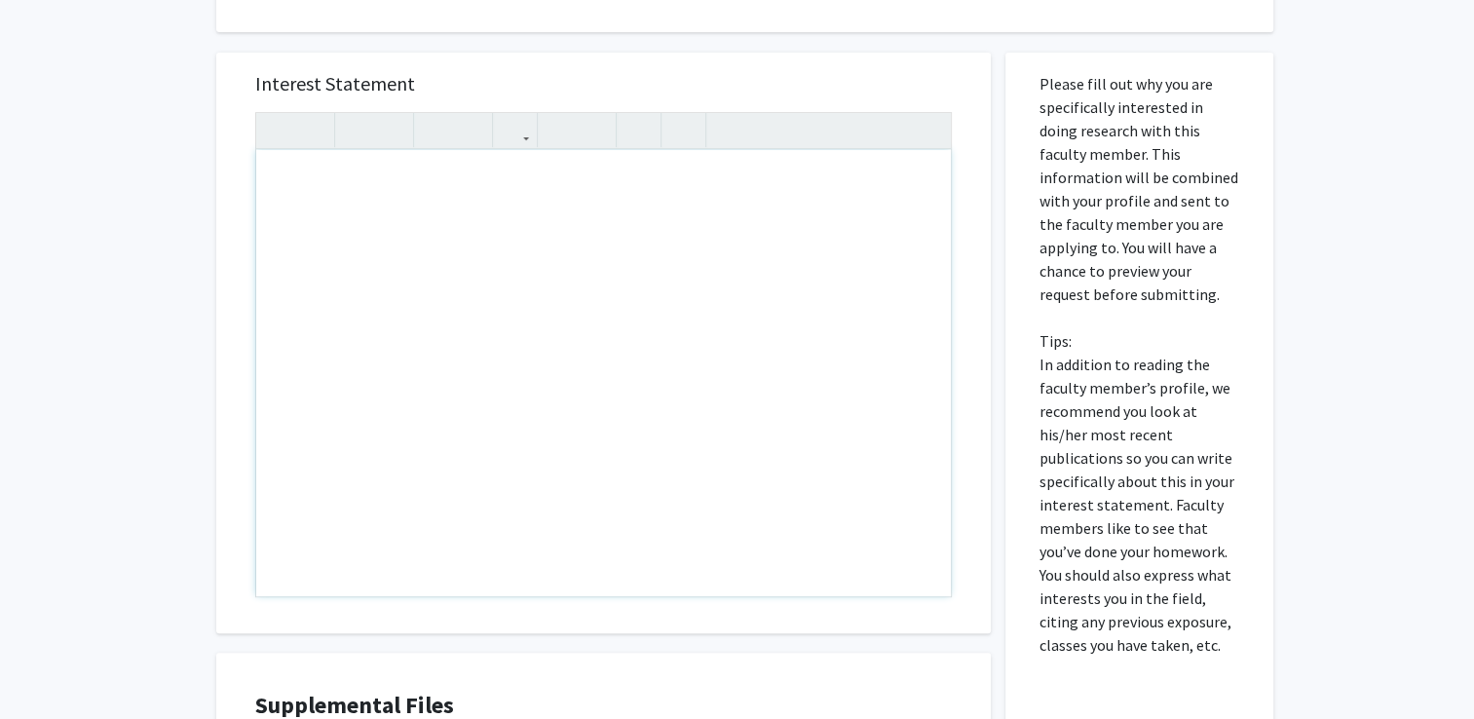
click at [717, 400] on div "Note to users with screen readers: Please press Alt+0 or Option+0 to deactivate…" at bounding box center [603, 373] width 695 height 446
paste div "Note to users with screen readers: Please press Alt+0 or Option+0 to deactivate…"
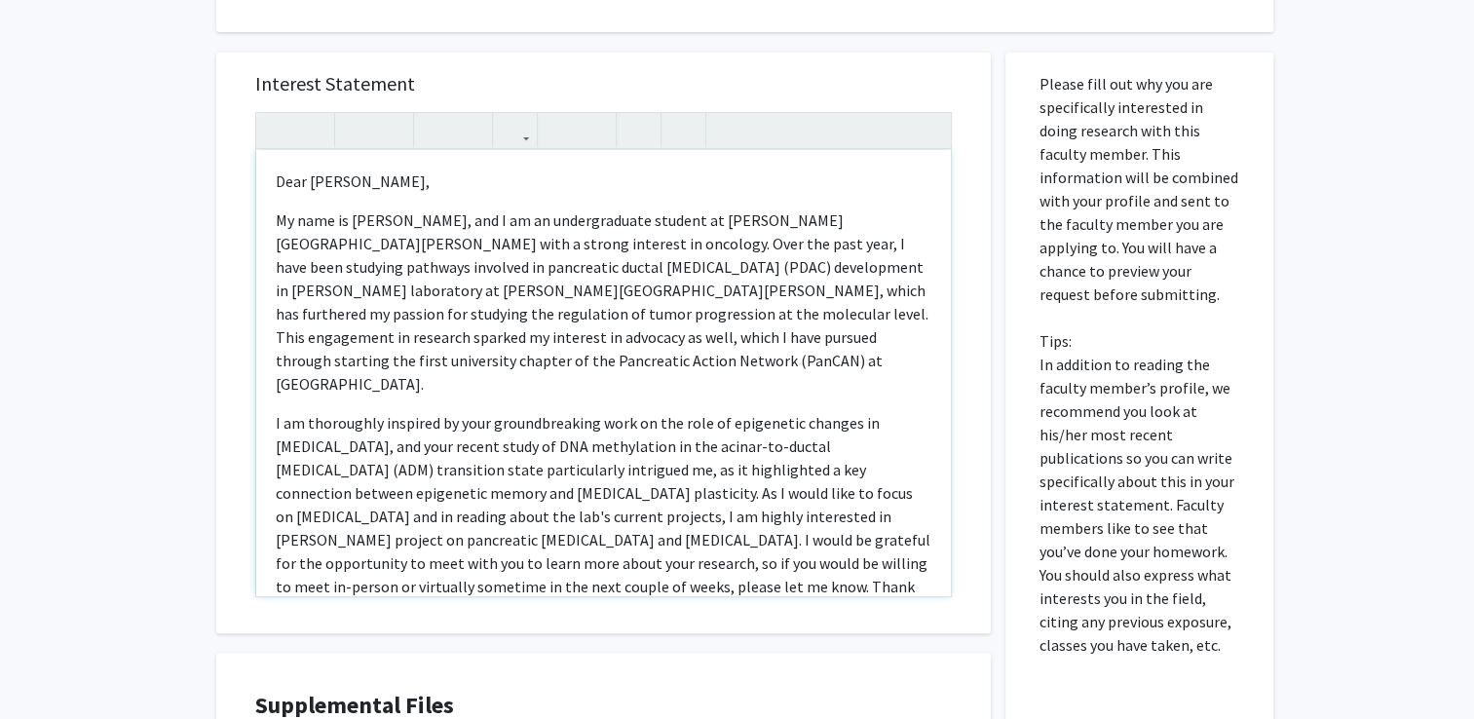
type textarea "<p>Dear Dr. Feinberg, </p> <p>My name is Rushil Khadilkar, and I am an undergra…"
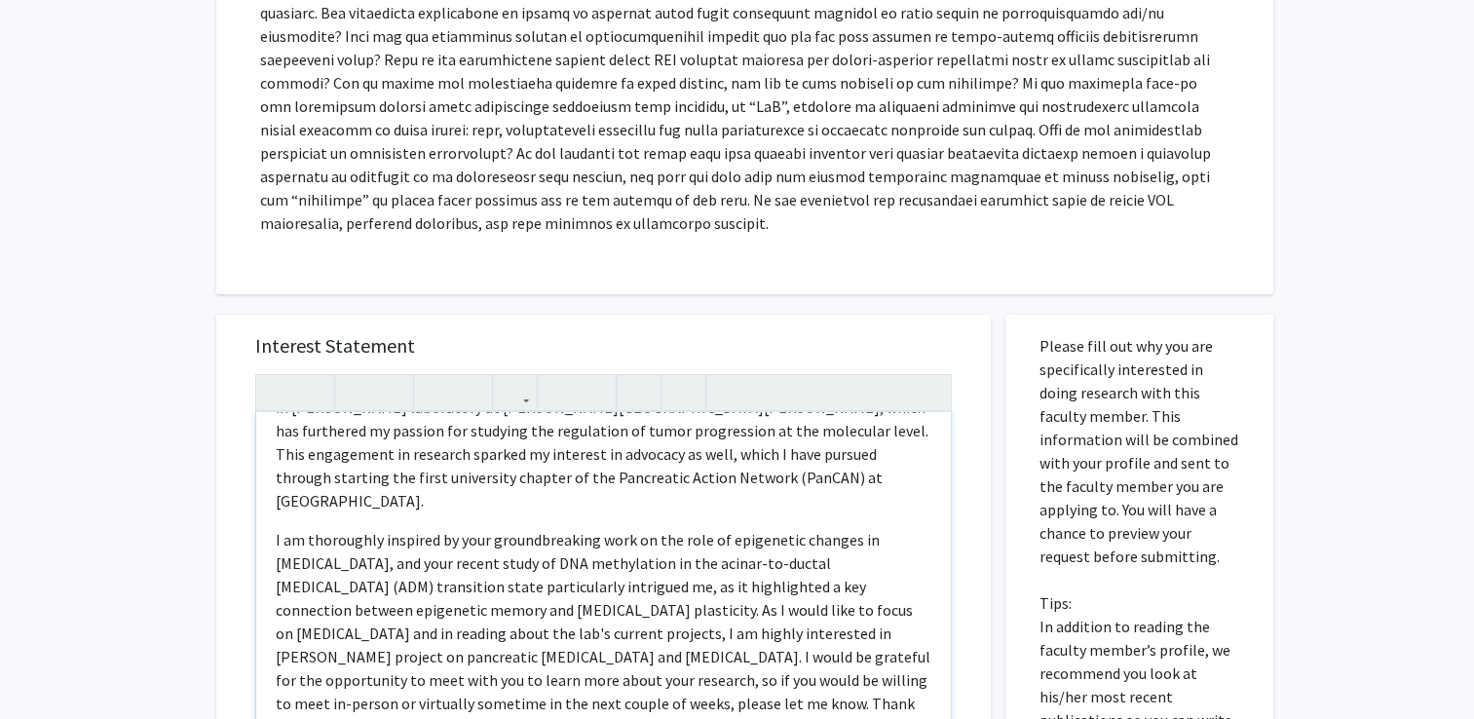
scroll to position [0, 0]
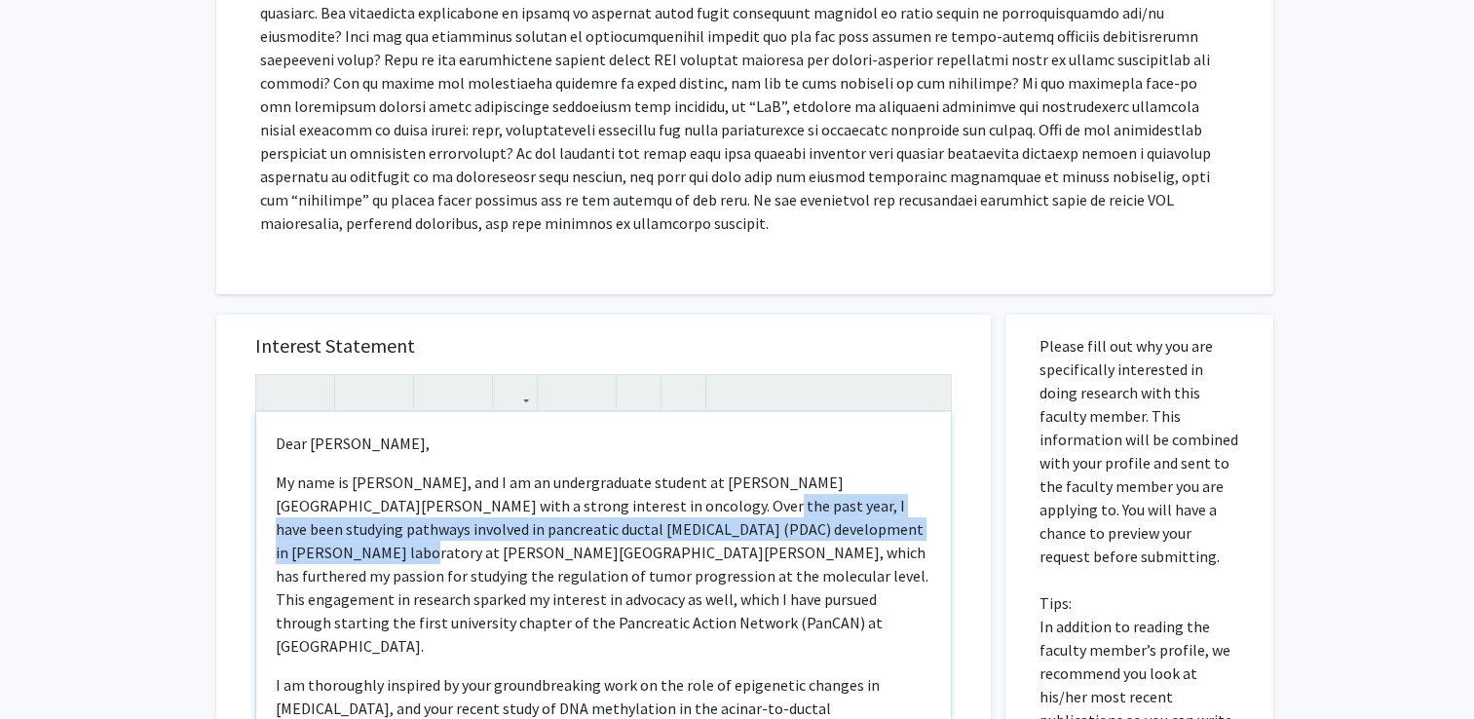
drag, startPoint x: 608, startPoint y: 513, endPoint x: 879, endPoint y: 530, distance: 271.5
click at [879, 530] on p "My name is Rushil Khadilkar, and I am an undergraduate student at Johns Hopkins…" at bounding box center [604, 564] width 656 height 187
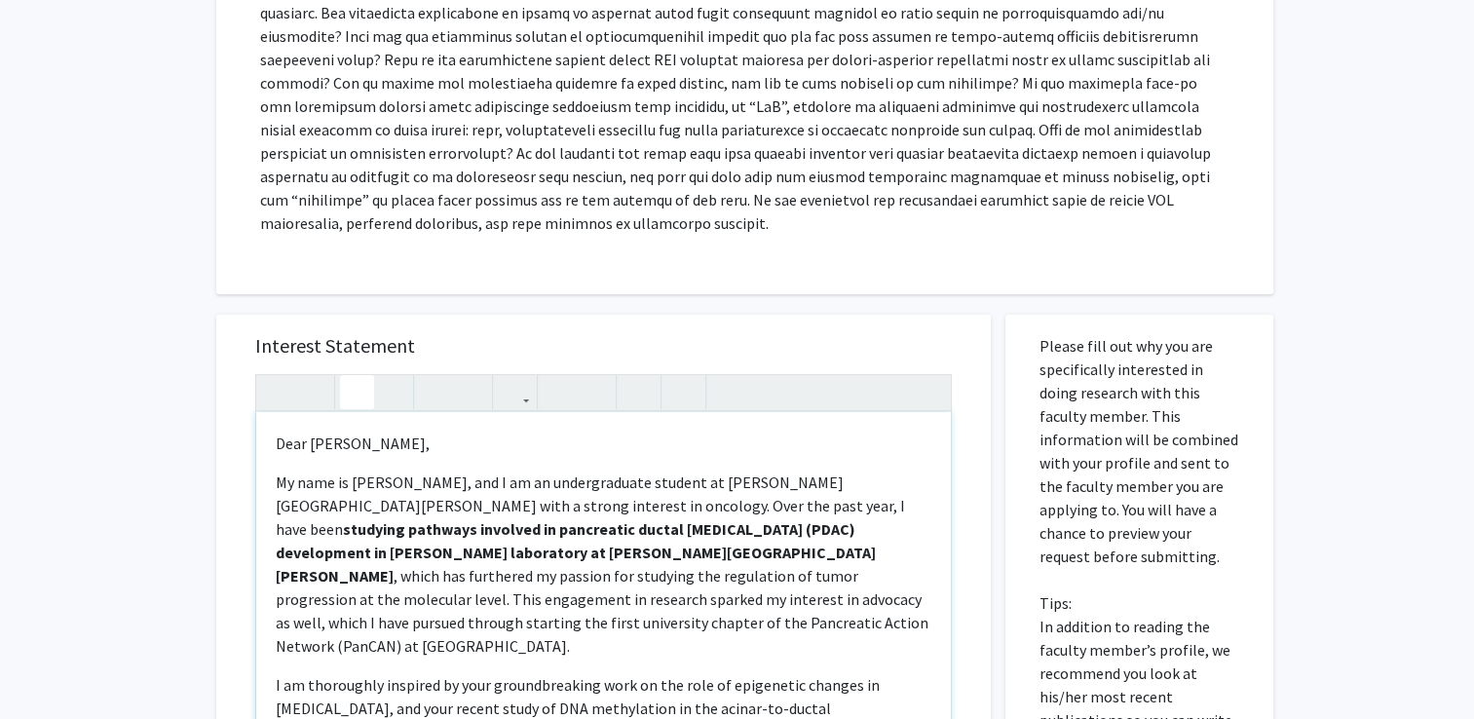
click at [816, 571] on p "My name is Rushil Khadilkar, and I am an undergraduate student at Johns Hopkins…" at bounding box center [604, 564] width 656 height 187
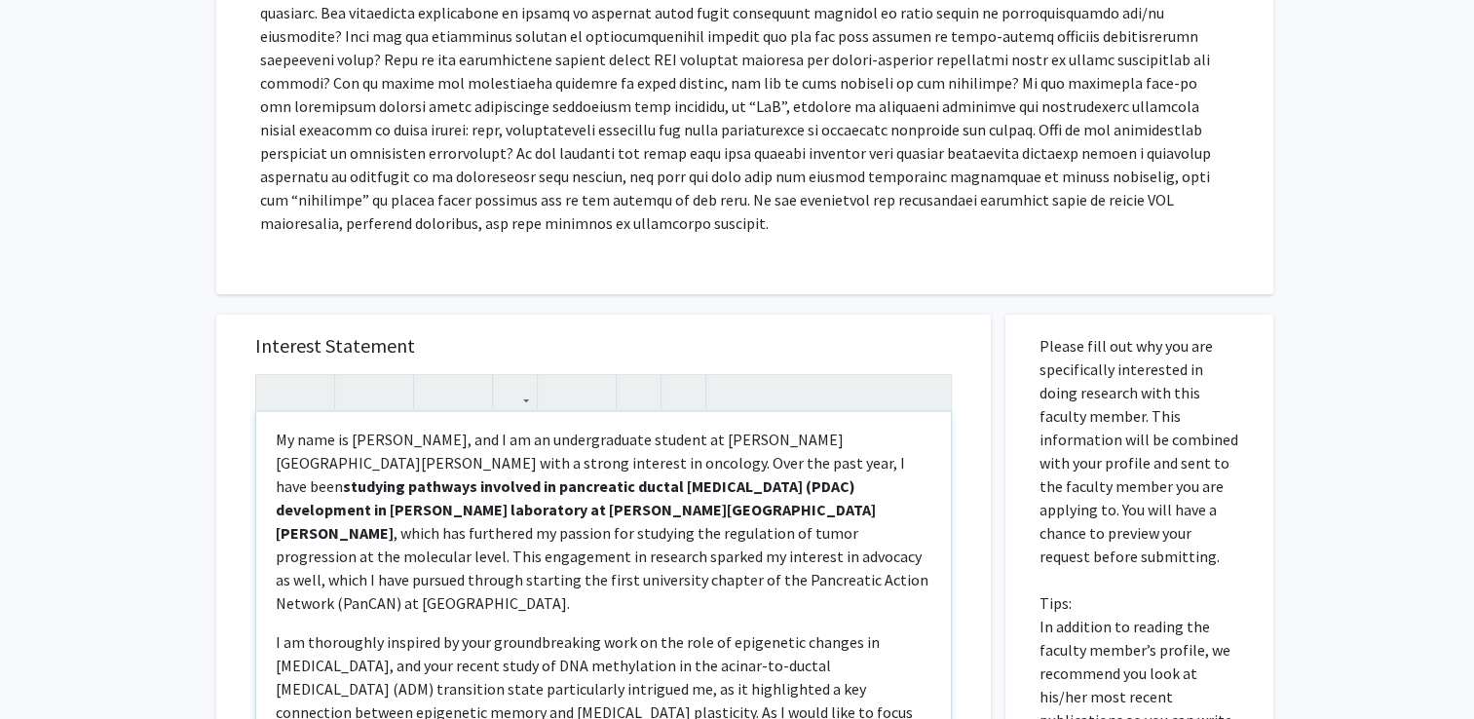
scroll to position [47, 0]
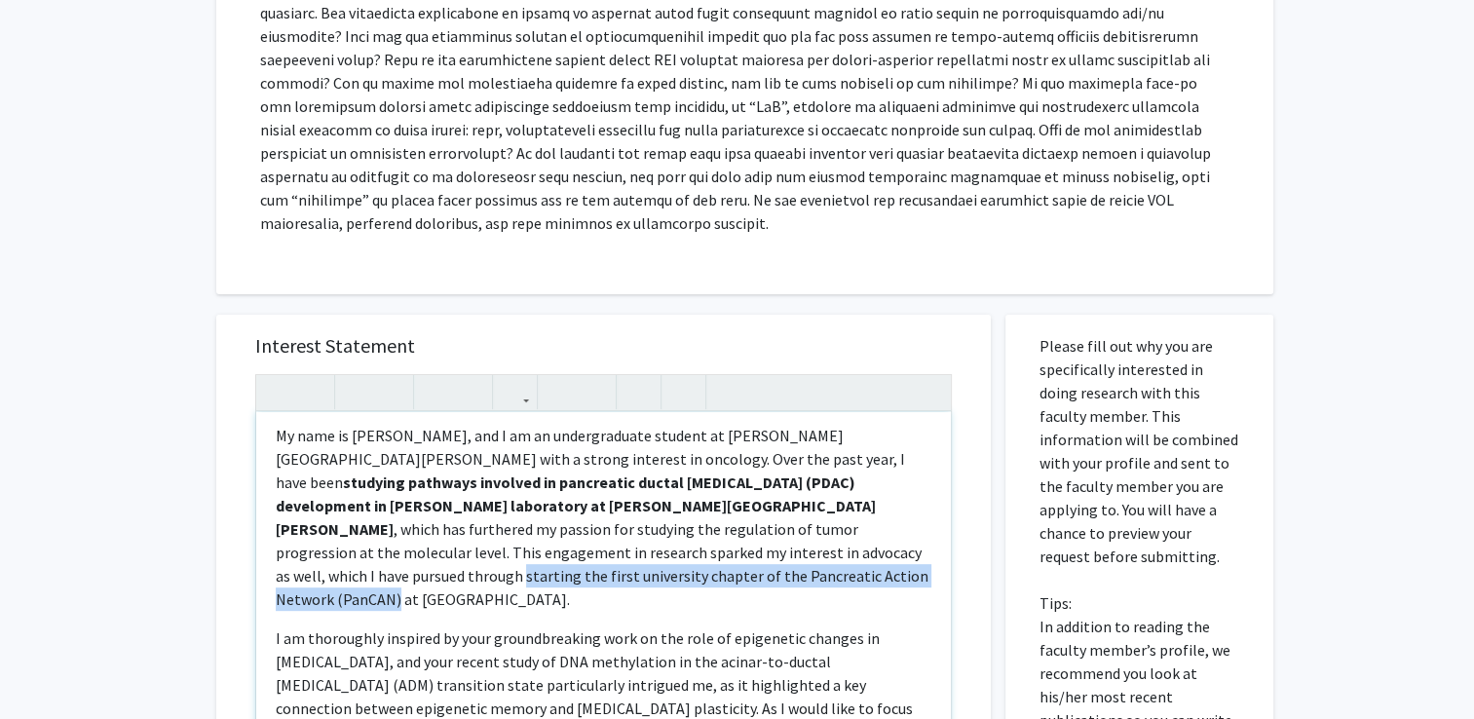
drag, startPoint x: 328, startPoint y: 554, endPoint x: 833, endPoint y: 552, distance: 504.8
click at [833, 552] on p "My name is Rushil Khadilkar, and I am an undergraduate student at Johns Hopkins…" at bounding box center [604, 517] width 656 height 187
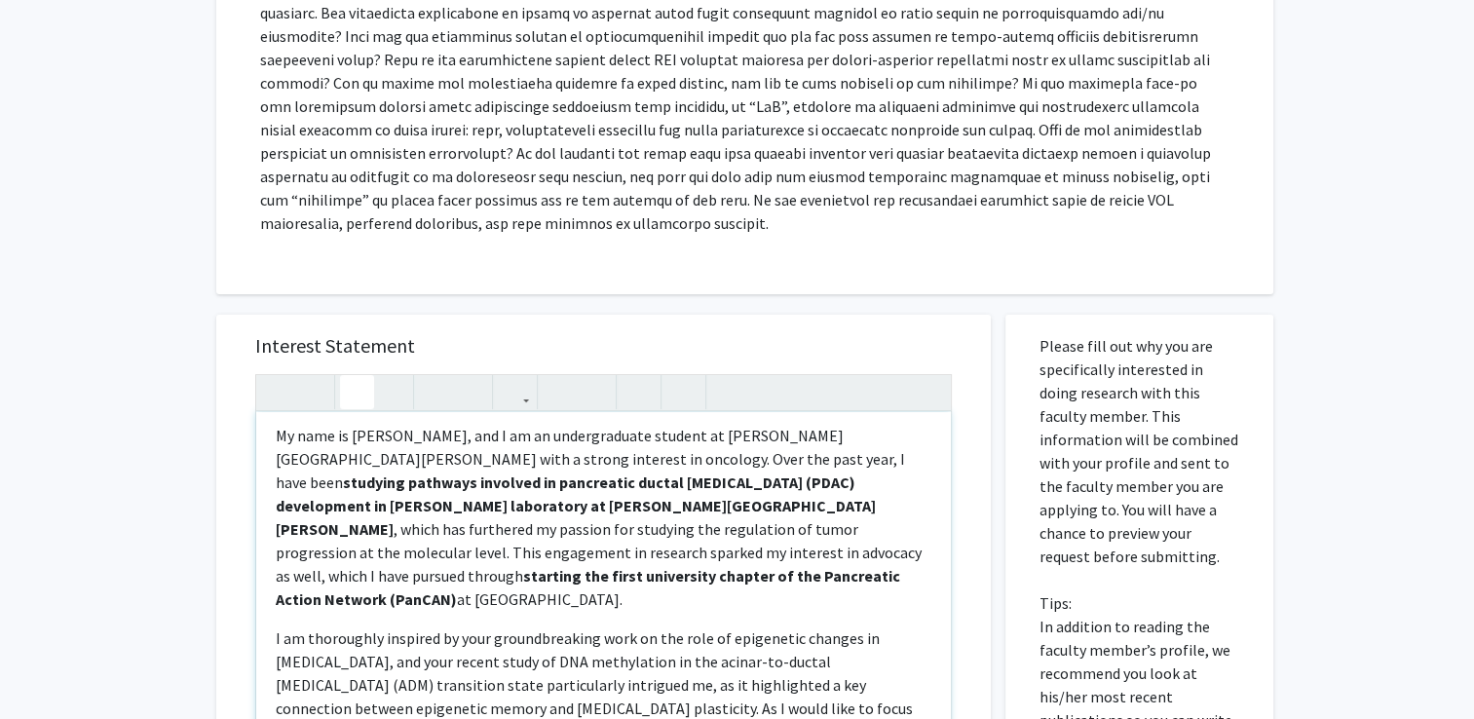
click at [819, 591] on div "Dear Dr. Feinberg,  My name is Rushil Khadilkar, and I am an undergraduate st…" at bounding box center [603, 635] width 695 height 446
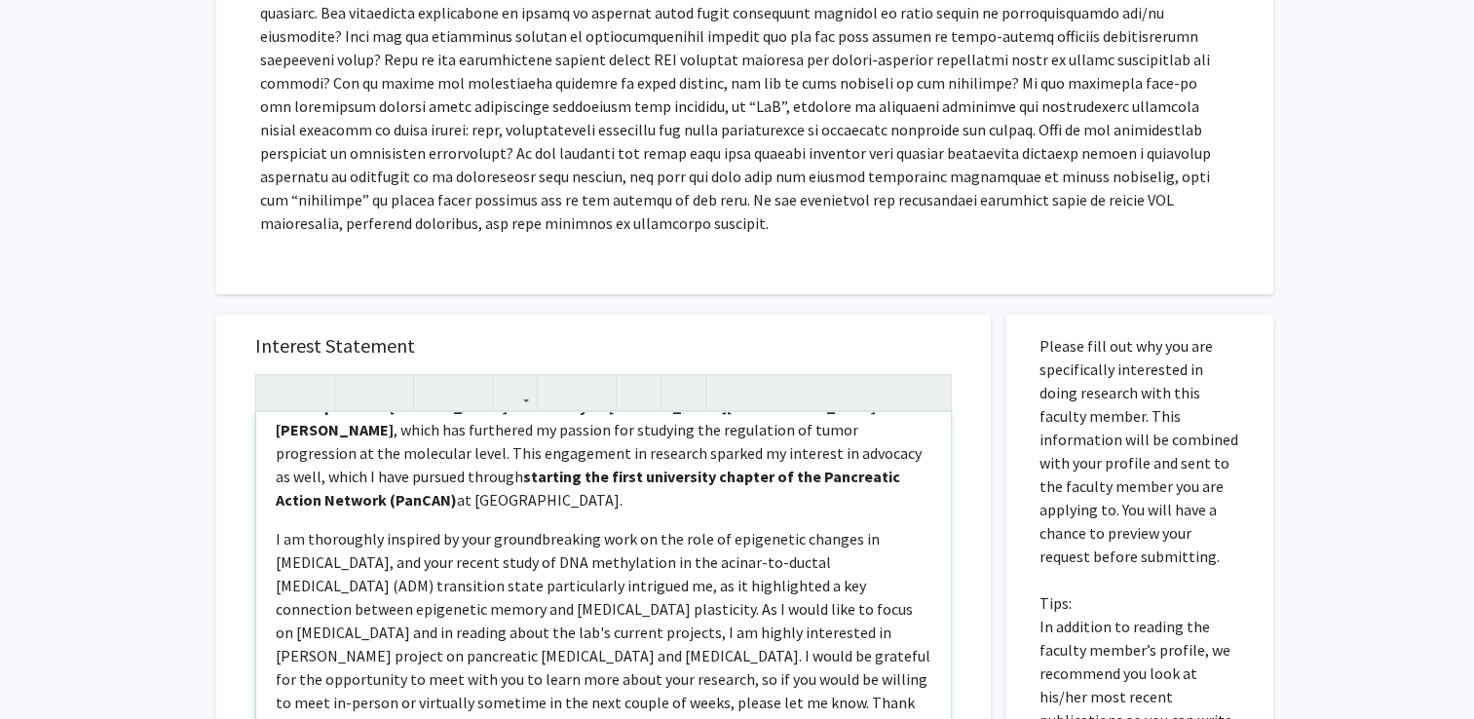
scroll to position [169, 0]
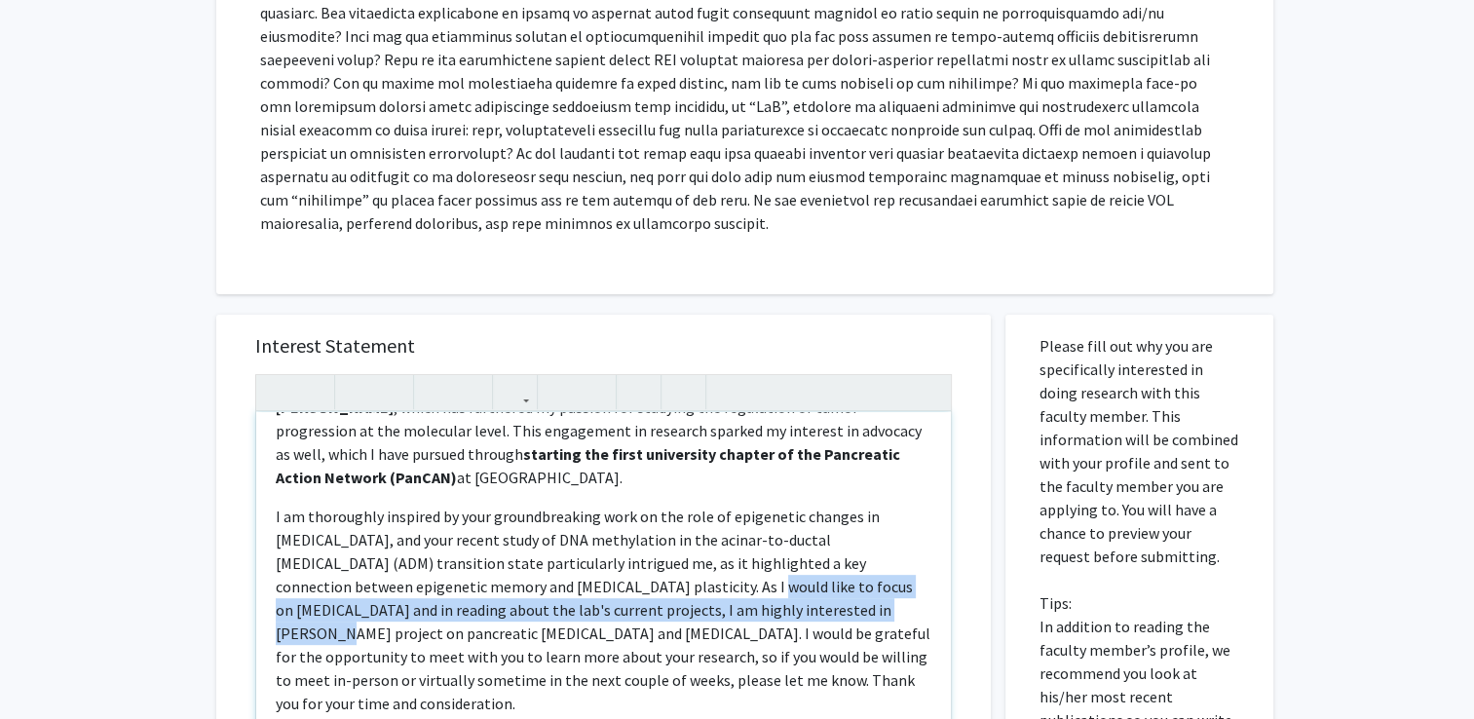
drag, startPoint x: 530, startPoint y: 561, endPoint x: 694, endPoint y: 575, distance: 164.3
click at [694, 575] on p "I am thoroughly inspired by your groundbreaking work on the role of epigenetic …" at bounding box center [604, 610] width 656 height 210
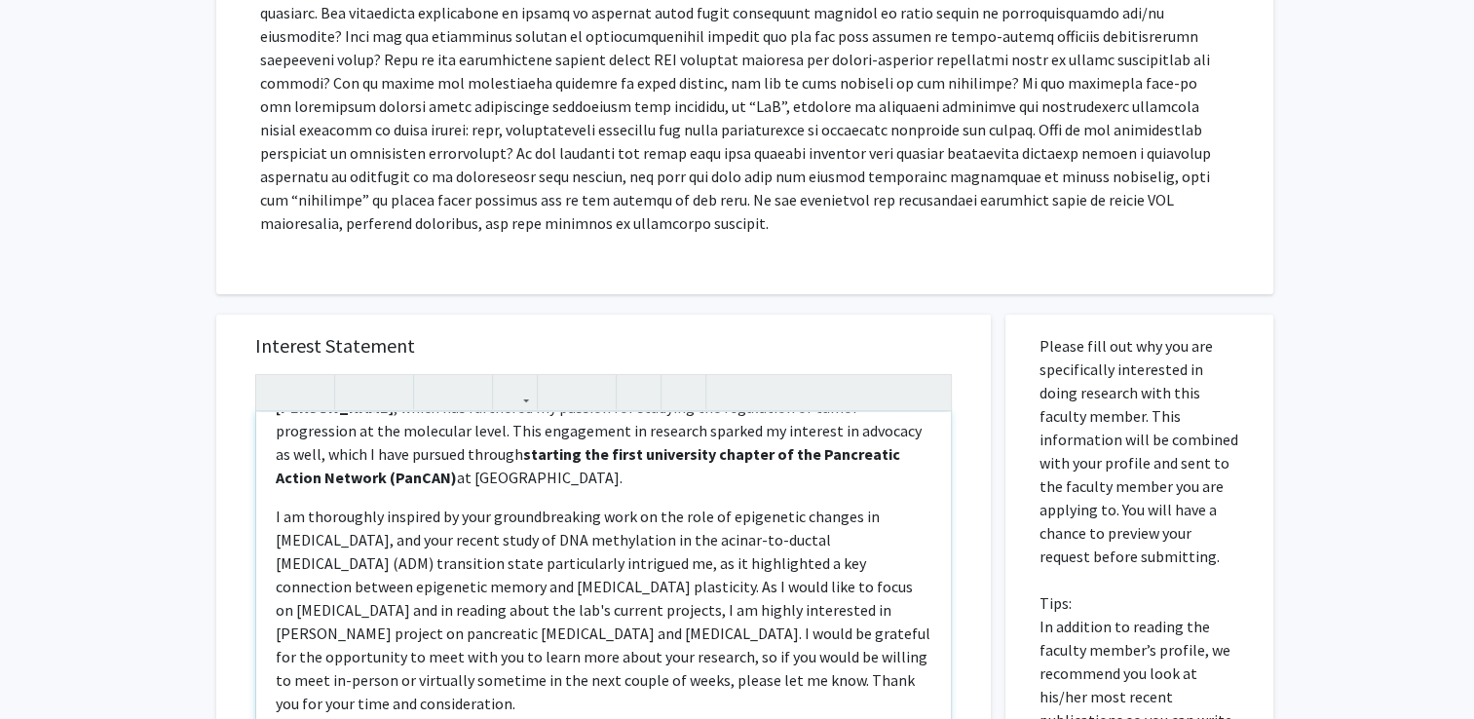
click at [440, 613] on p "I am thoroughly inspired by your groundbreaking work on the role of epigenetic …" at bounding box center [604, 610] width 656 height 210
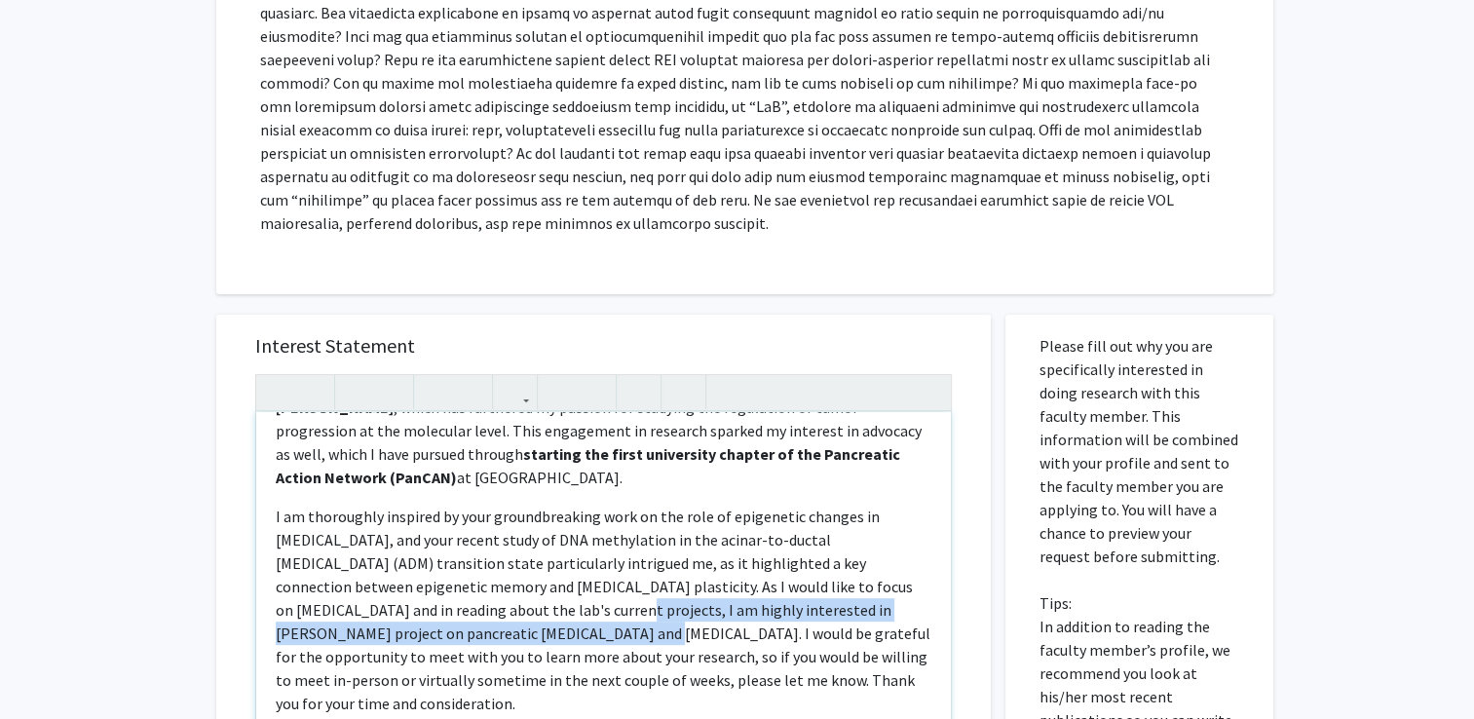
drag, startPoint x: 386, startPoint y: 586, endPoint x: 373, endPoint y: 616, distance: 32.8
click at [373, 616] on p "I am thoroughly inspired by your groundbreaking work on the role of epigenetic …" at bounding box center [604, 610] width 656 height 210
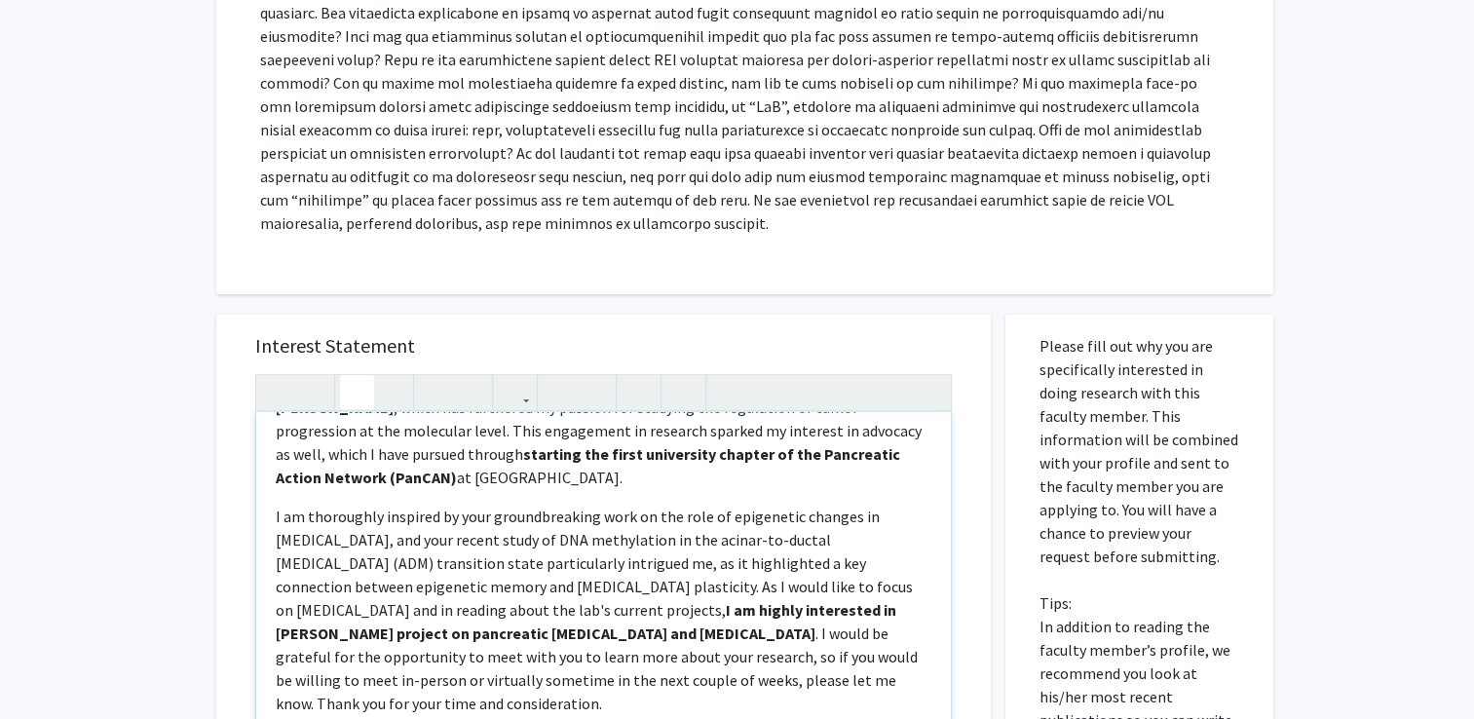
click at [409, 654] on p "I am thoroughly inspired by your groundbreaking work on the role of epigenetic …" at bounding box center [604, 610] width 656 height 210
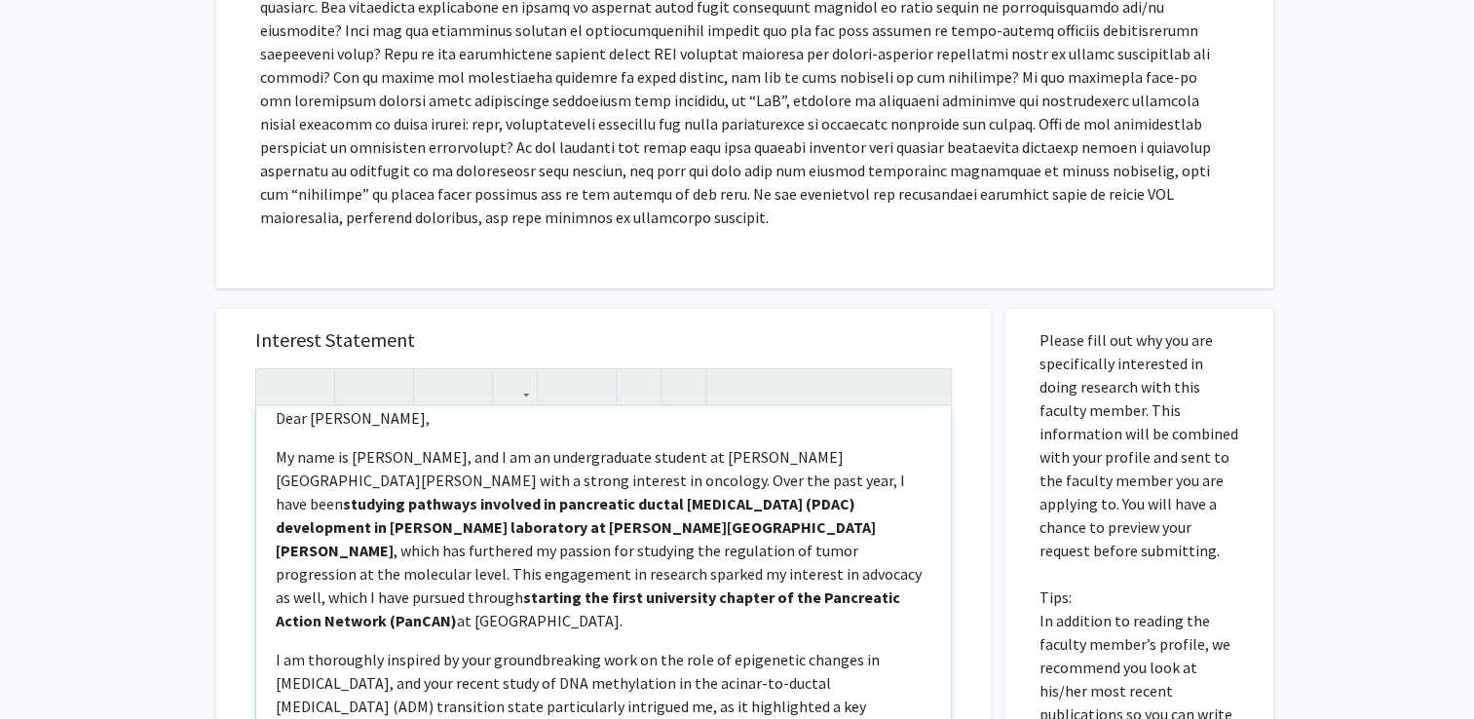
scroll to position [21, 0]
click at [709, 555] on p "My name is Rushil Khadilkar, and I am an undergraduate student at Johns Hopkins…" at bounding box center [604, 536] width 656 height 187
click at [663, 597] on p "My name is Rushil Khadilkar, and I am an undergraduate student at Johns Hopkins…" at bounding box center [604, 536] width 656 height 187
click at [441, 543] on p "My name is Rushil Khadilkar, and I am an undergraduate student at Johns Hopkins…" at bounding box center [604, 536] width 656 height 187
type textarea "<p>Dear Dr. Feinberg, </p> <p>My name is Rushil Khadilkar, and I am an undergra…"
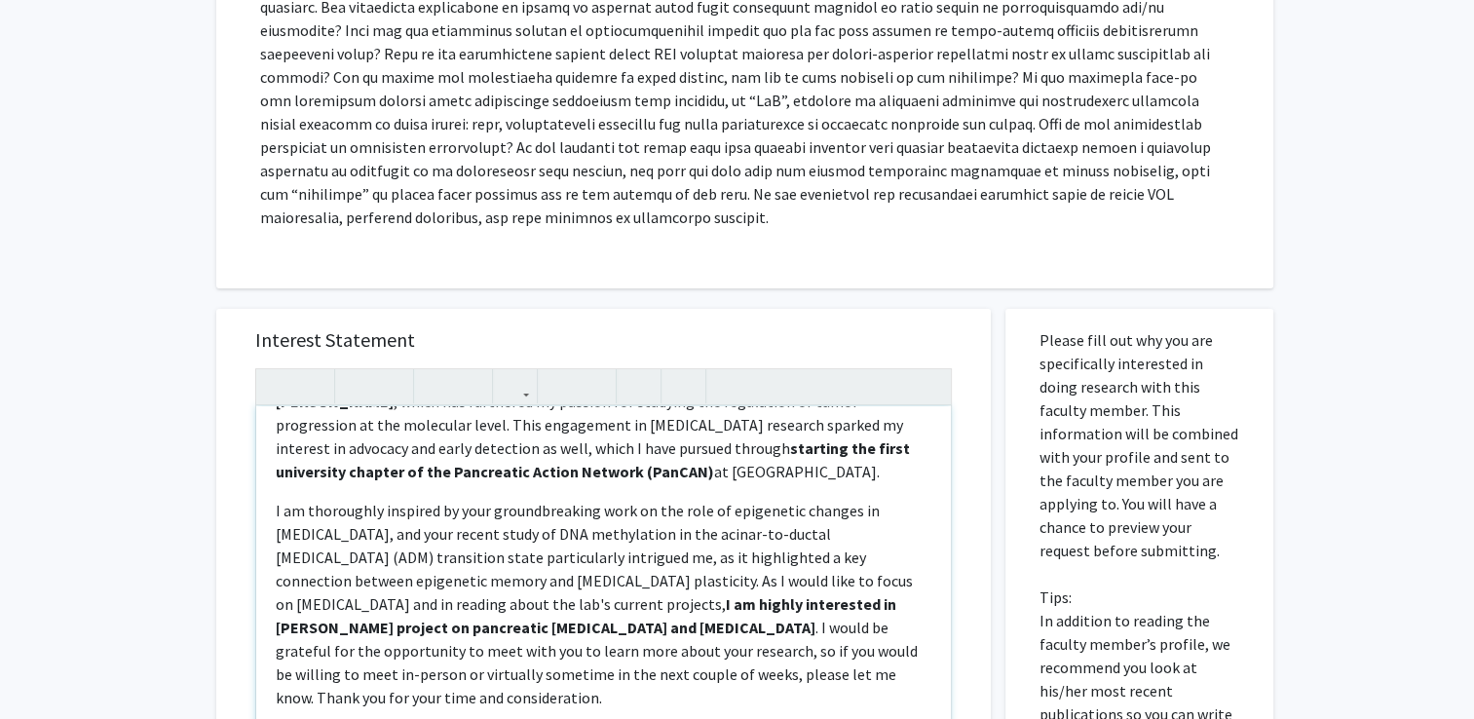
scroll to position [635, 0]
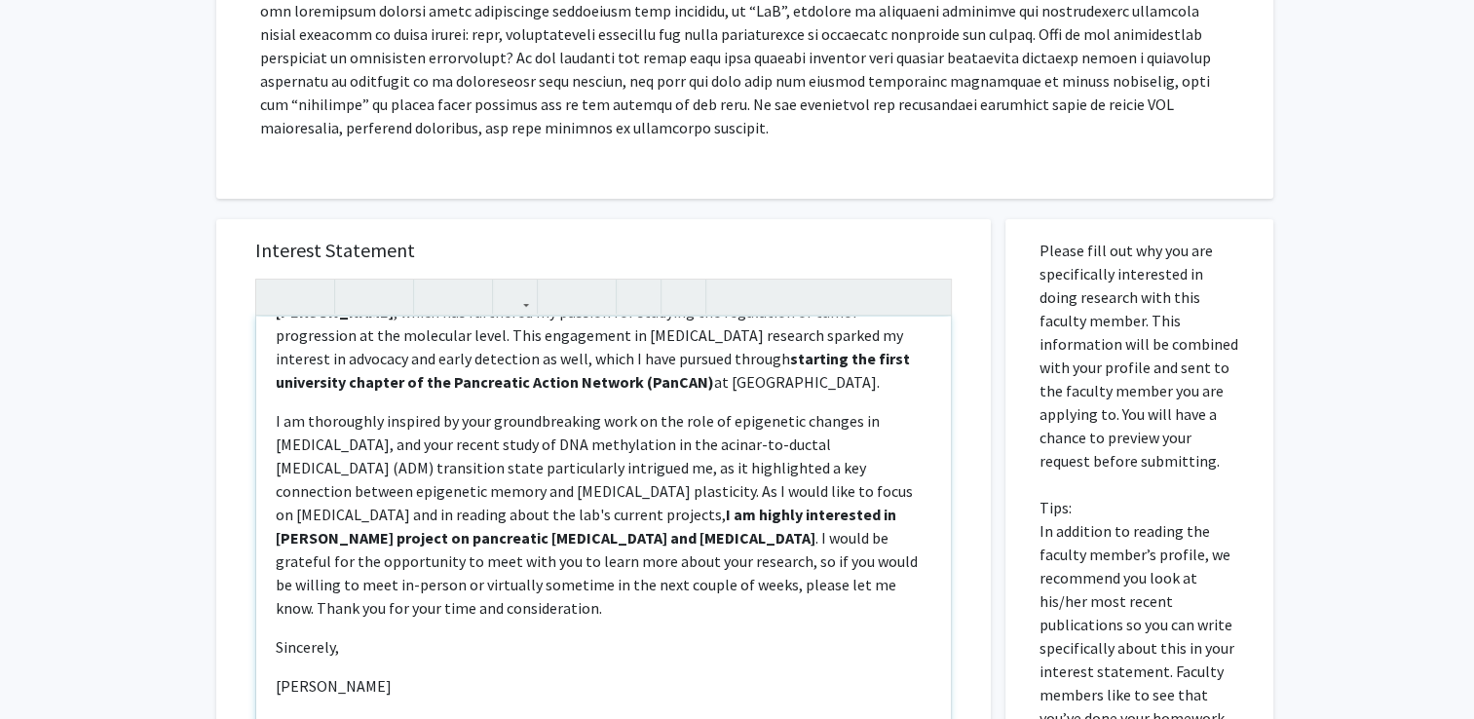
click at [359, 559] on p "I am thoroughly inspired by your groundbreaking work on the role of epigenetic …" at bounding box center [604, 514] width 656 height 210
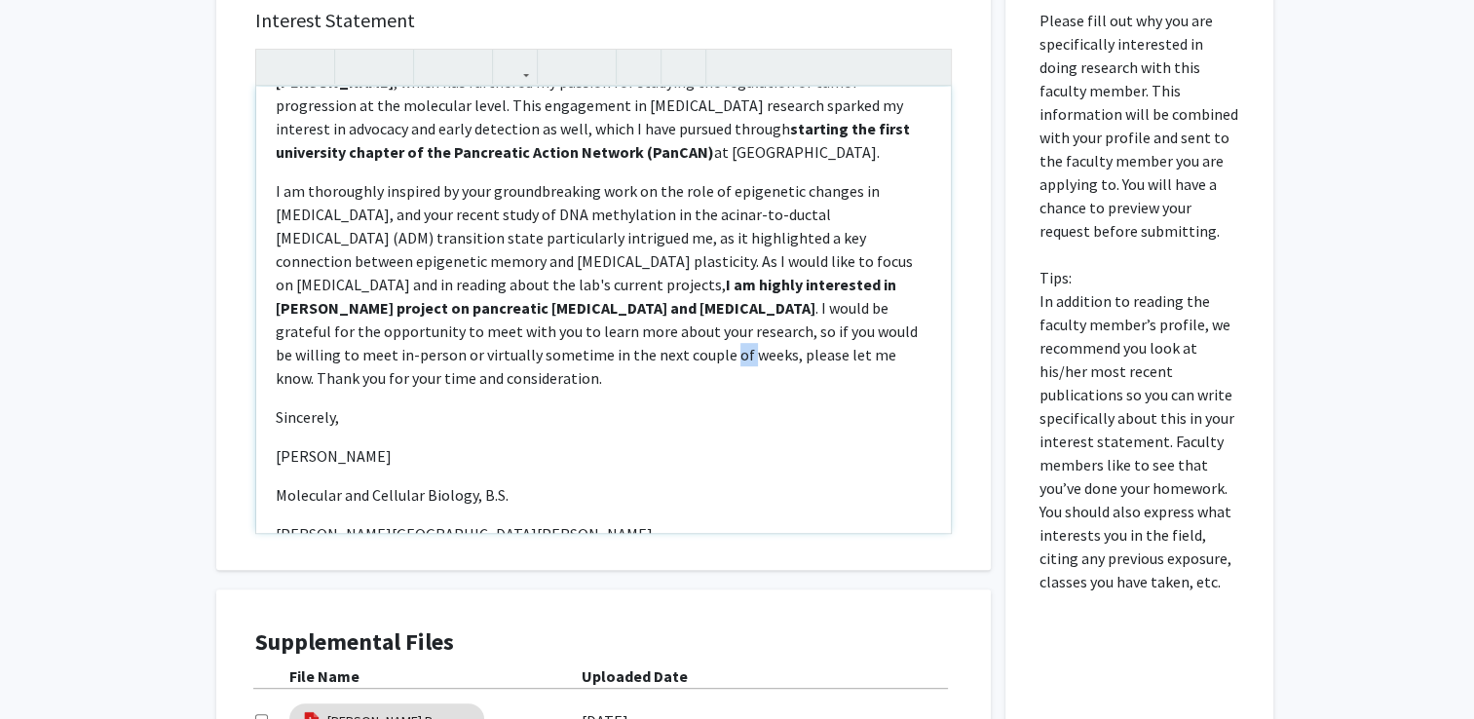
scroll to position [867, 0]
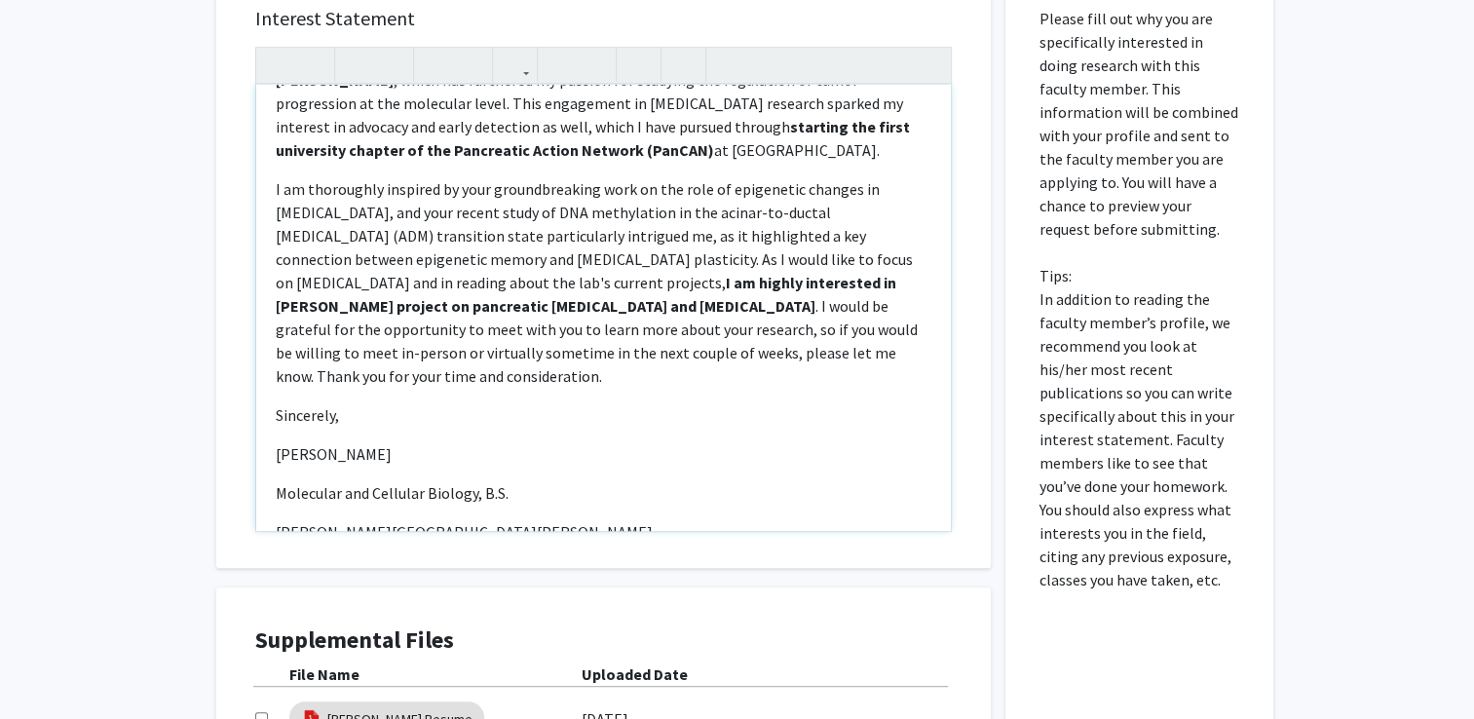
click at [478, 520] on p "[PERSON_NAME][GEOGRAPHIC_DATA][PERSON_NAME]" at bounding box center [604, 531] width 656 height 23
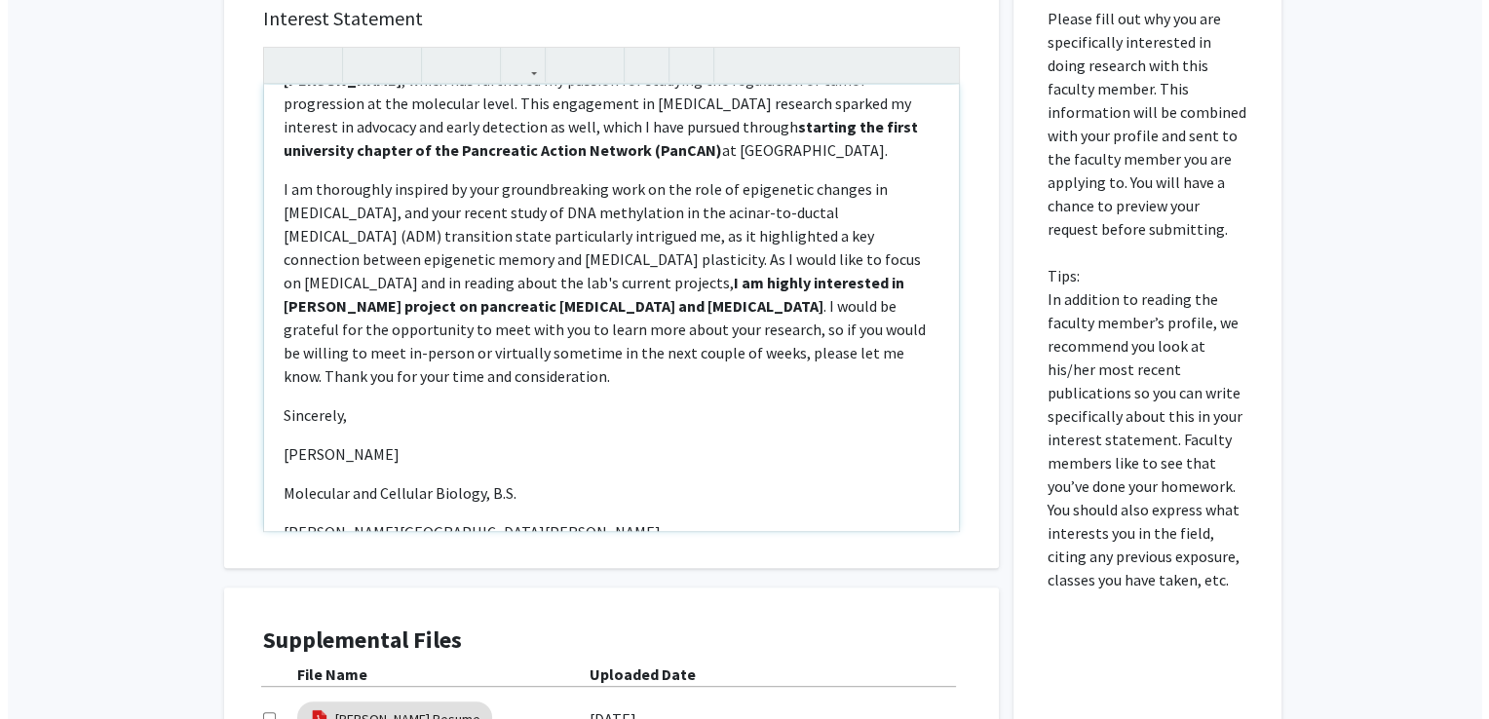
scroll to position [1196, 0]
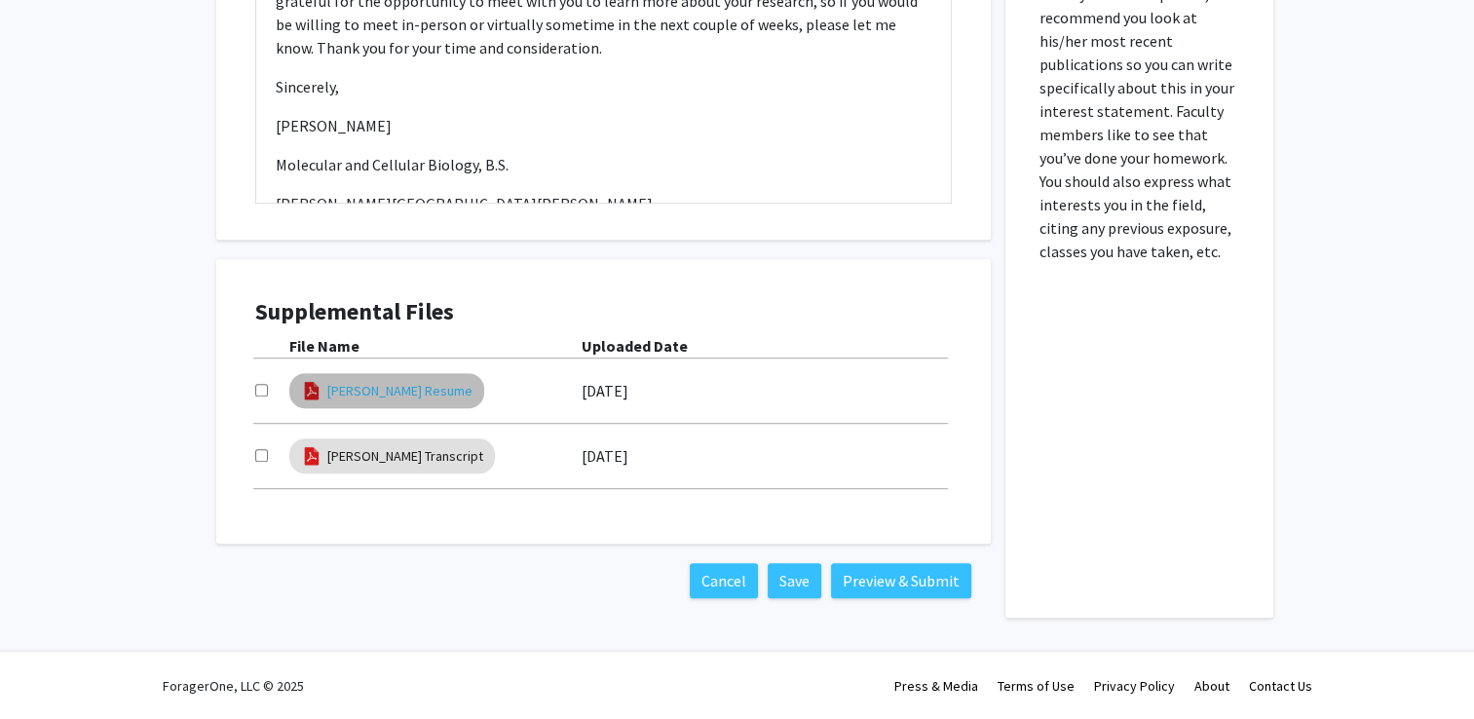
click at [412, 399] on link "[PERSON_NAME] Resume" at bounding box center [399, 391] width 145 height 20
select select "custom"
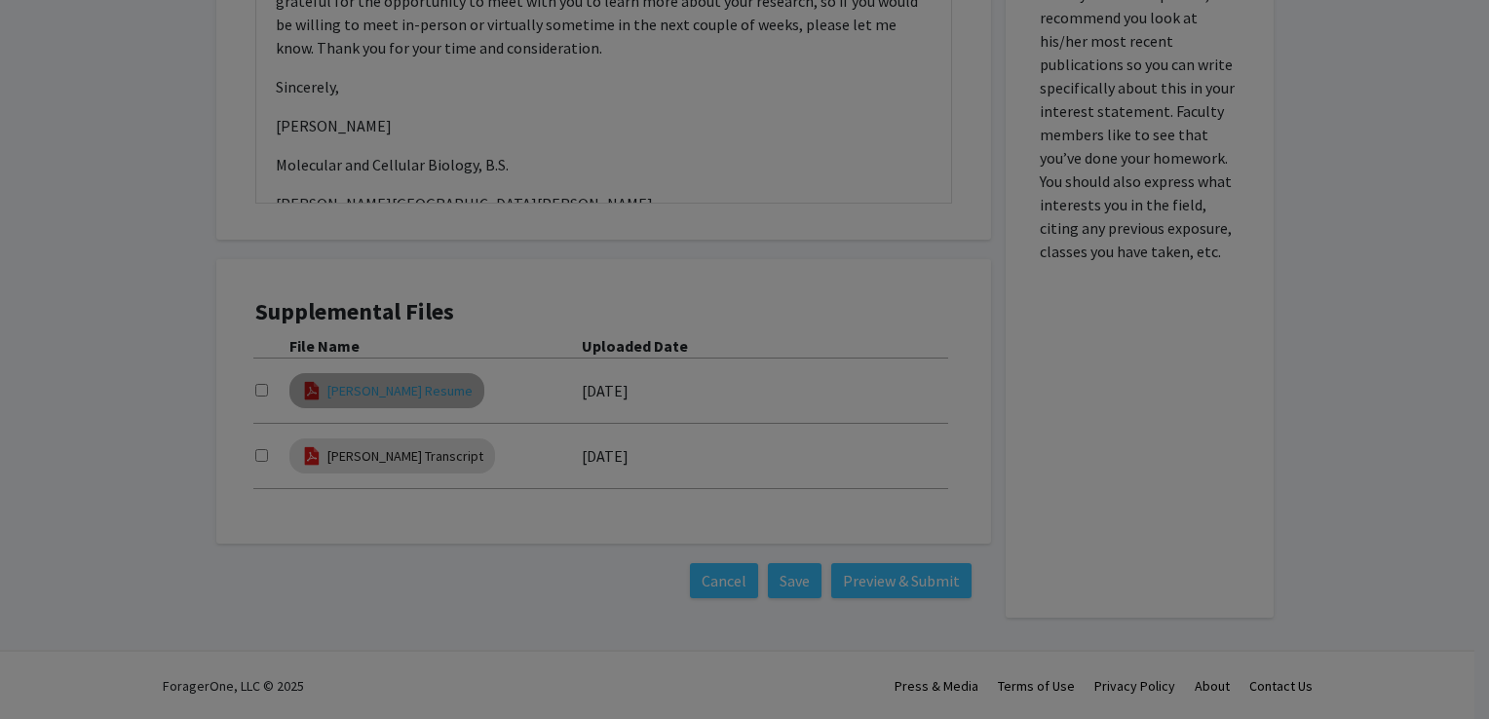
type input "0"
select select "custom"
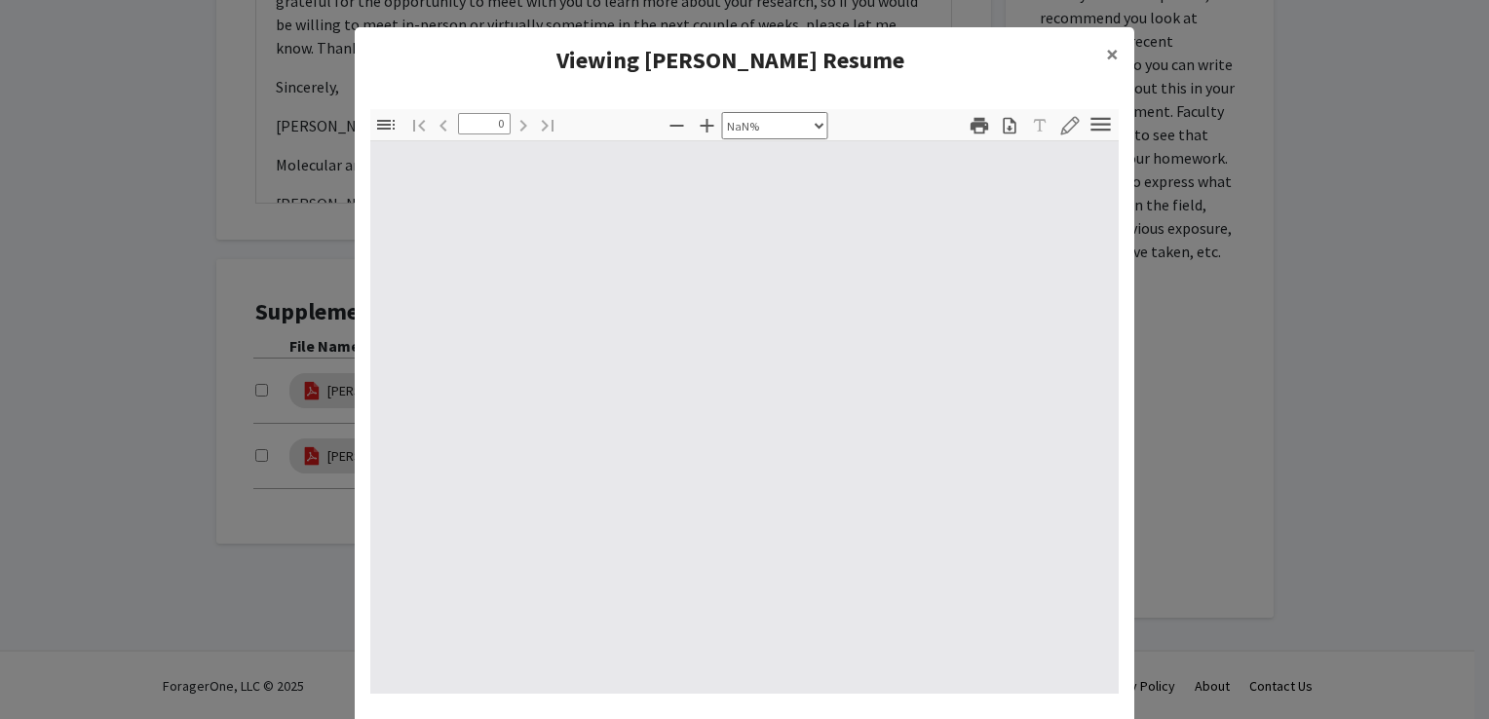
type input "1"
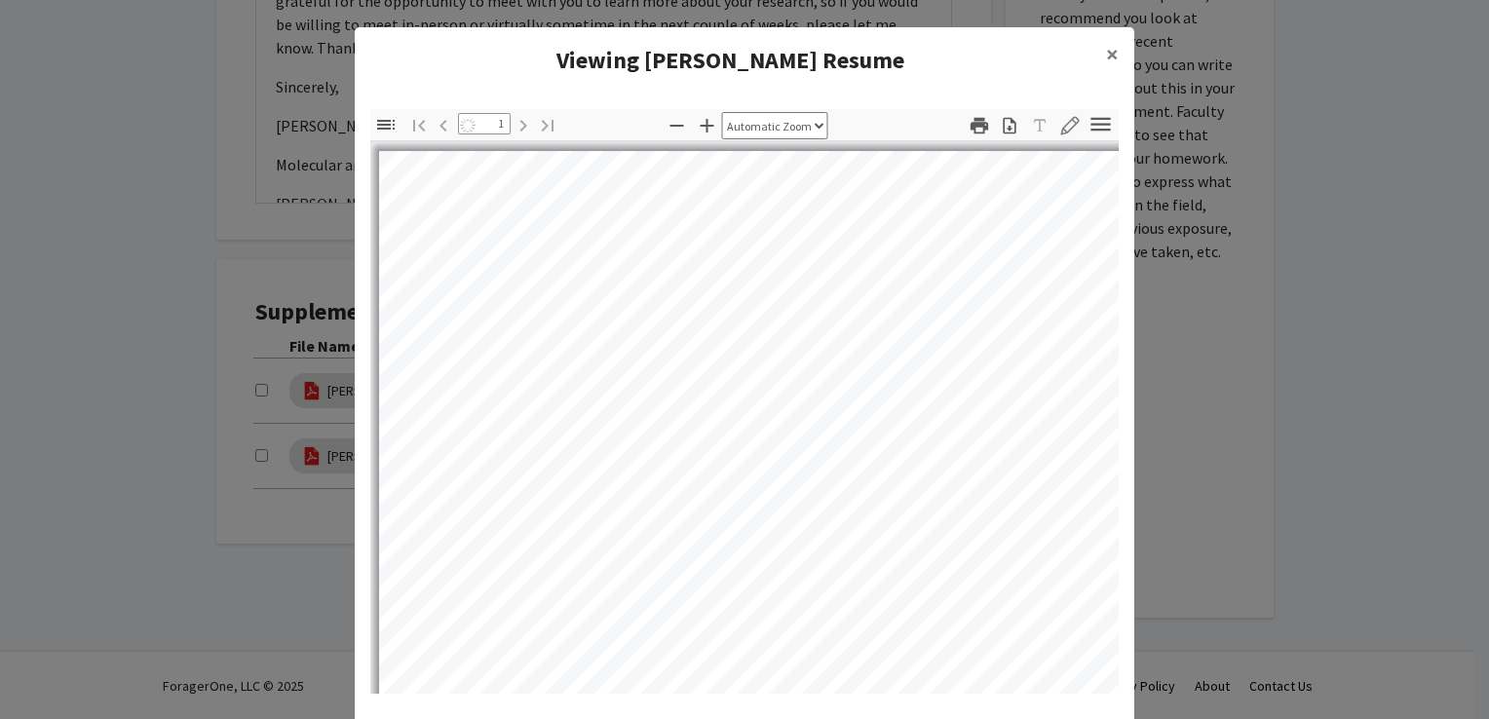
select select "auto"
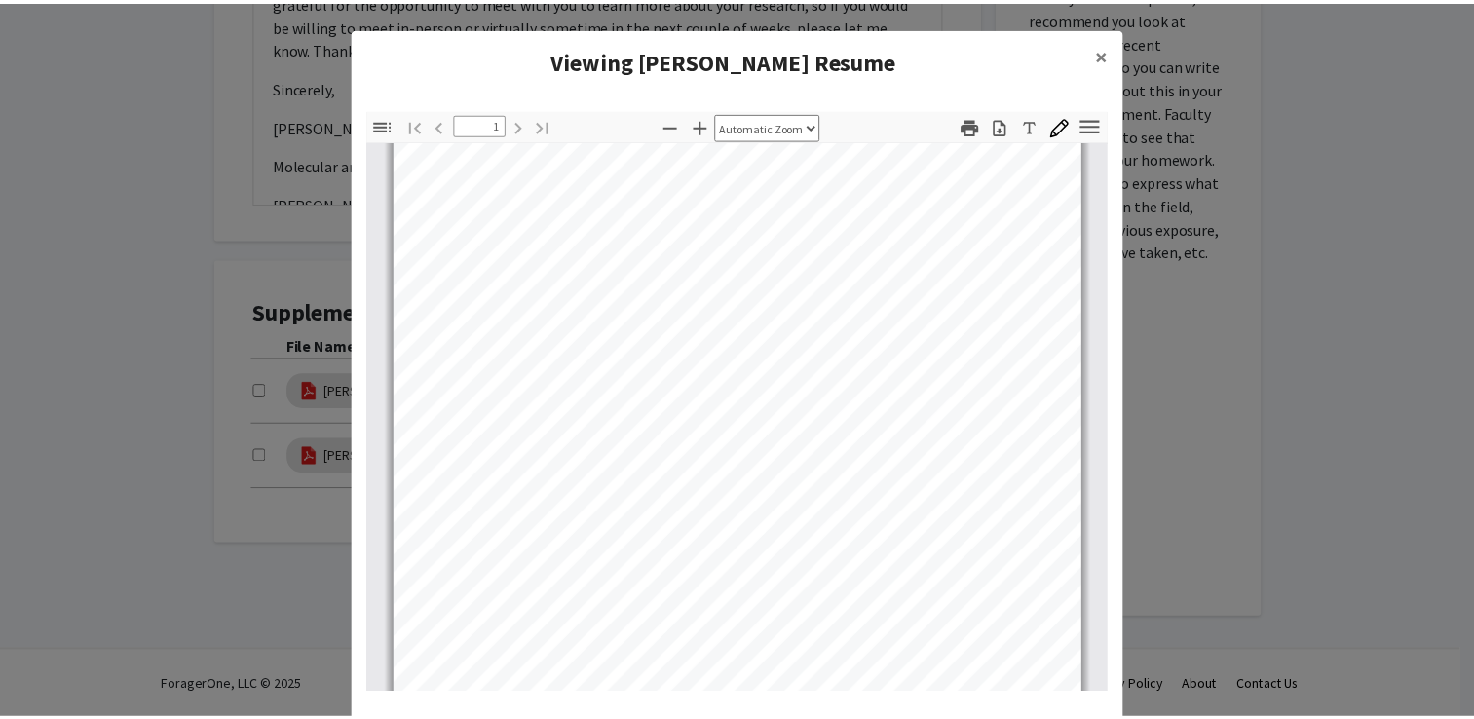
scroll to position [209, 0]
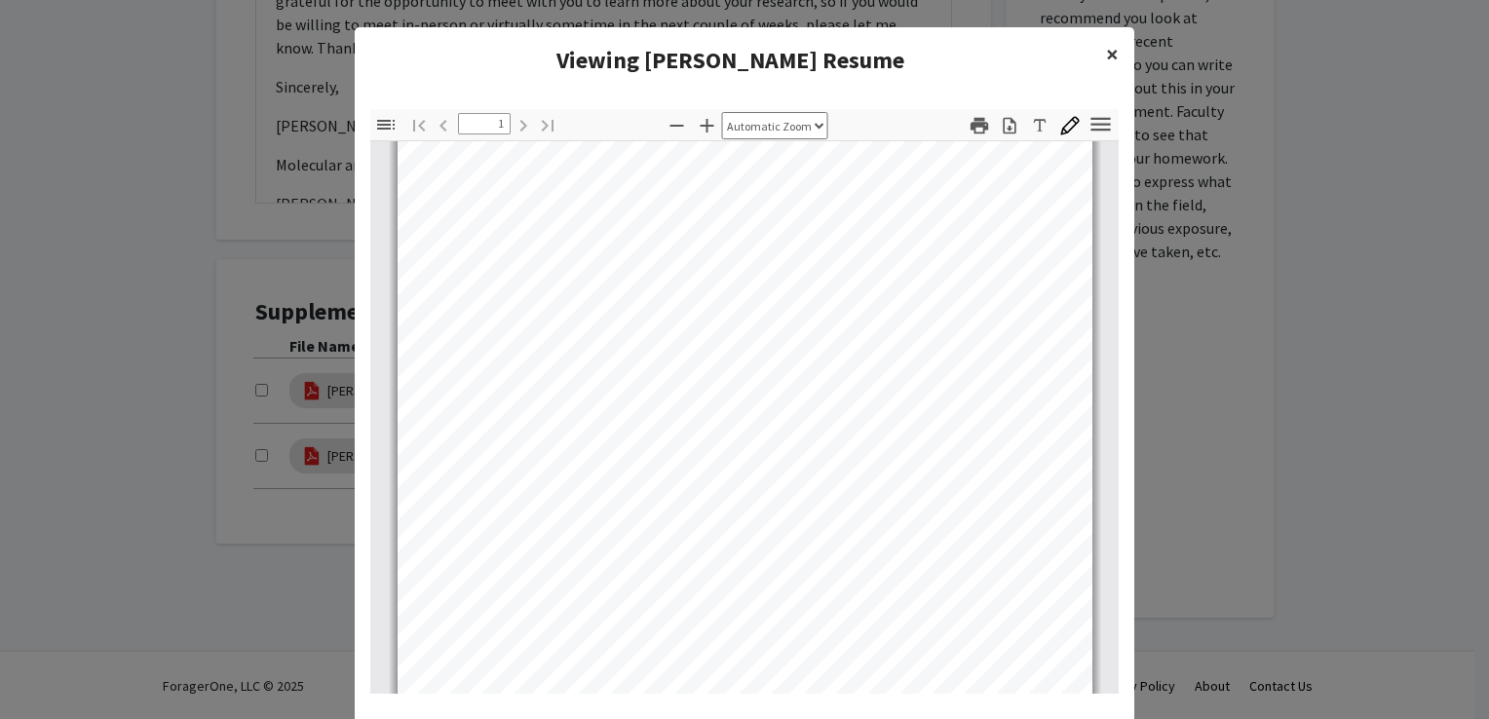
click at [1106, 63] on span "×" at bounding box center [1112, 54] width 13 height 30
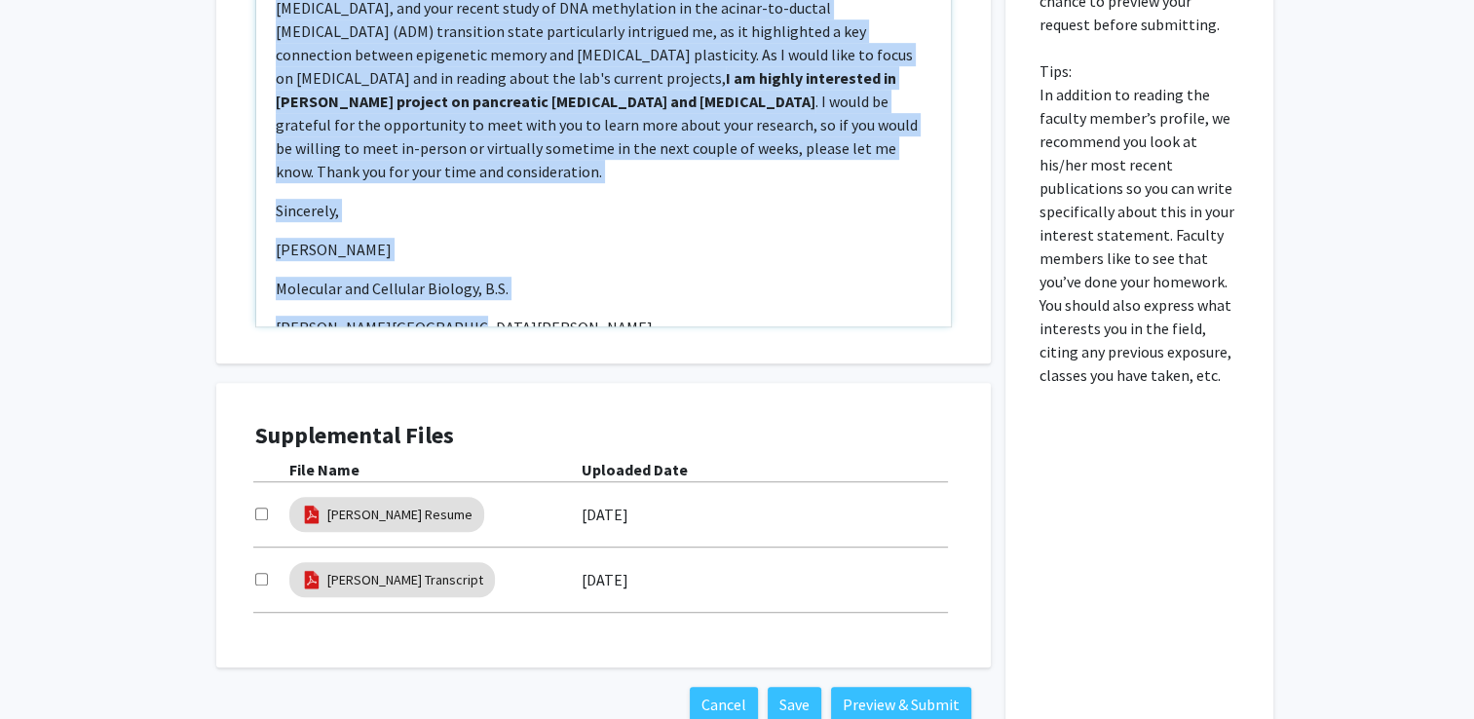
scroll to position [1196, 0]
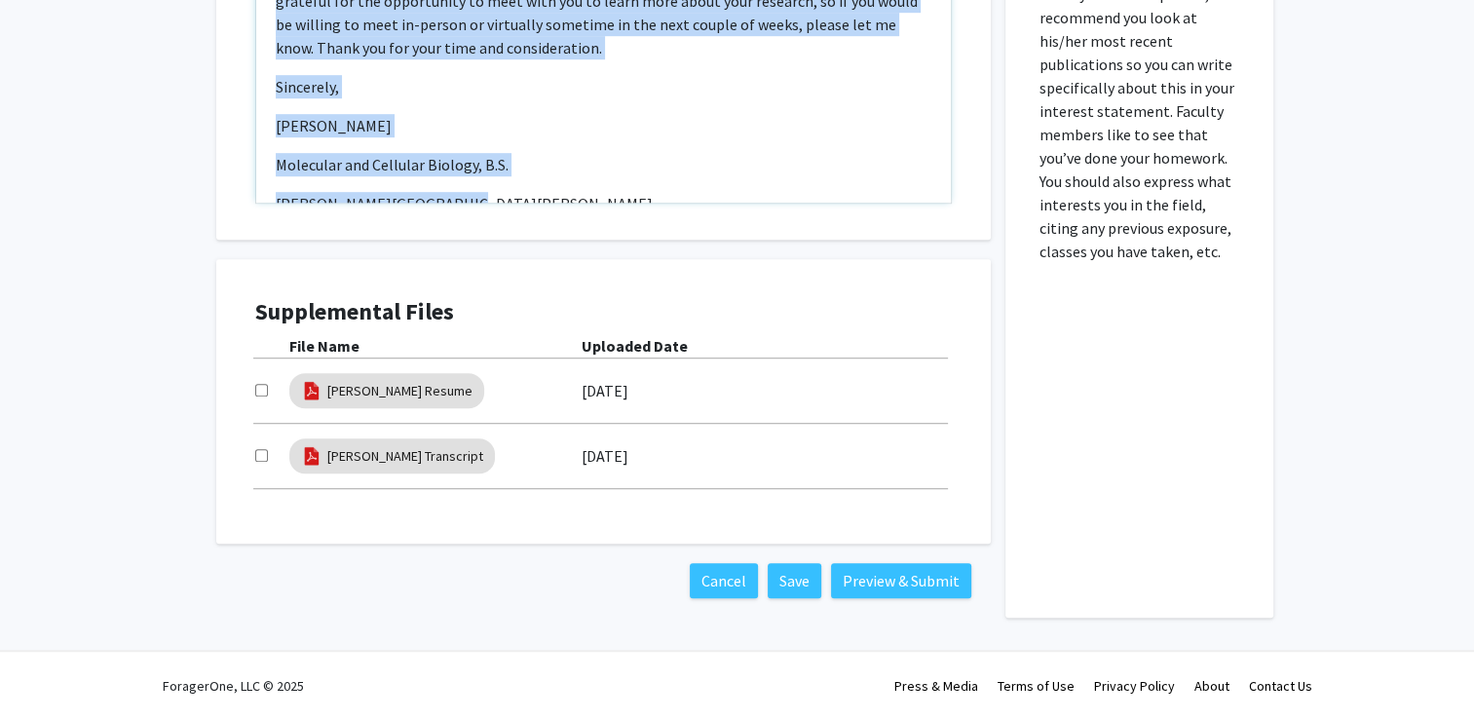
drag, startPoint x: 273, startPoint y: 370, endPoint x: 499, endPoint y: 152, distance: 314.2
copy div "Dear Dr. Feinberg,  My name is Rushil Khadilkar, and I am an undergraduate st…"
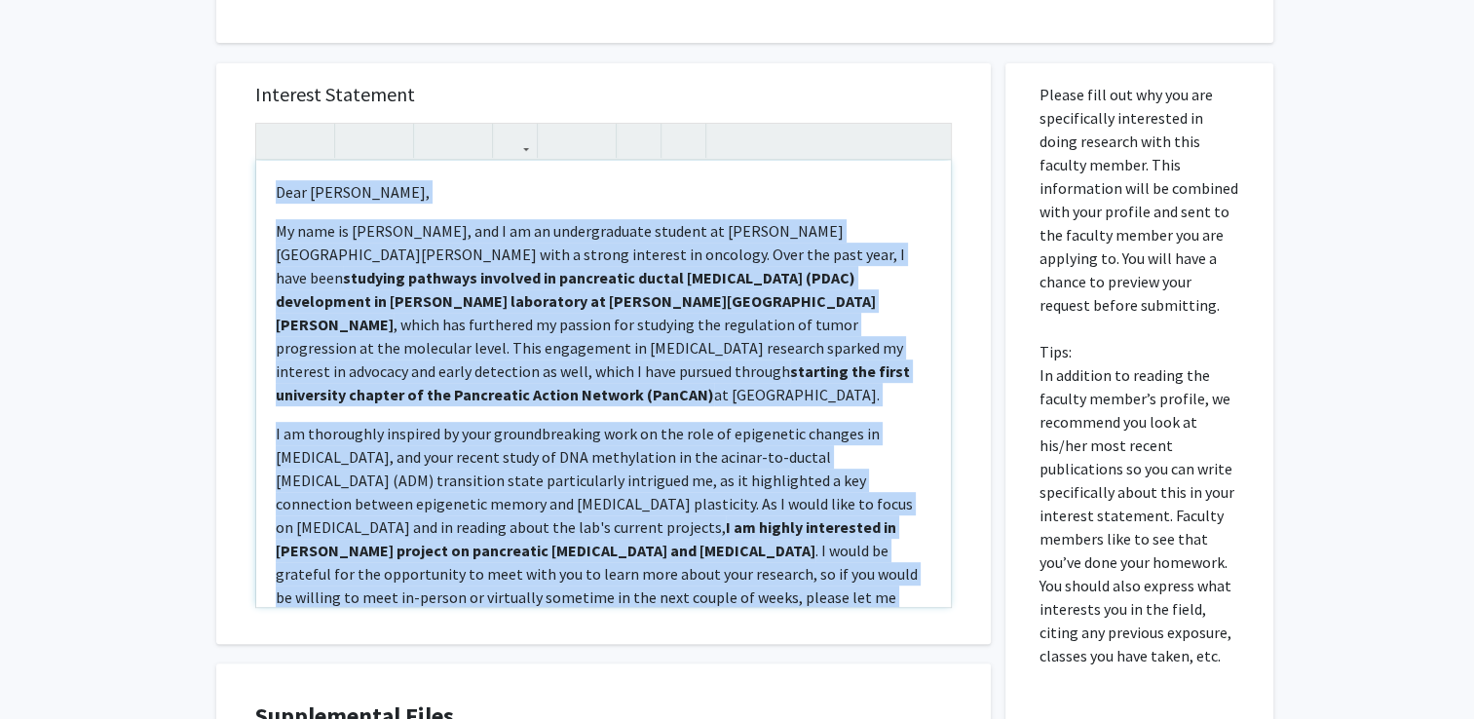
scroll to position [169, 0]
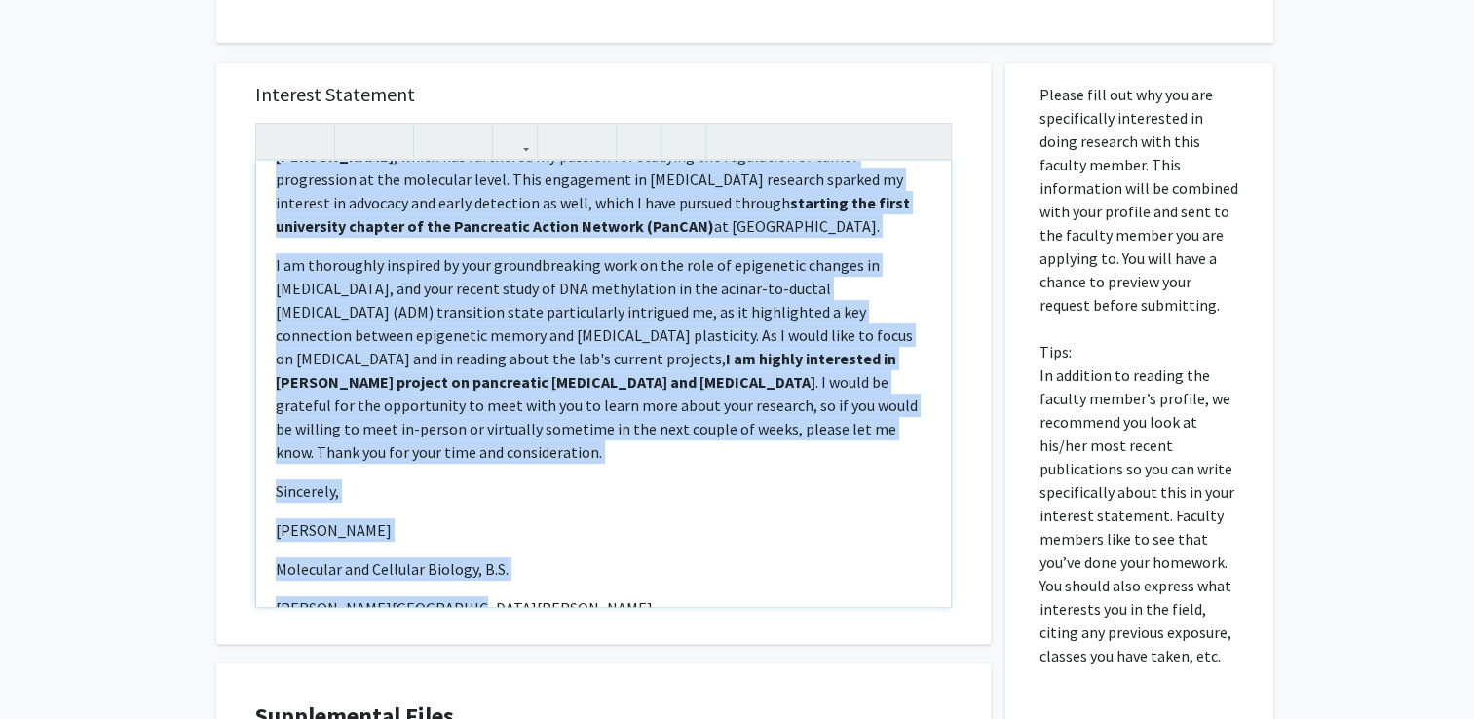
drag, startPoint x: 274, startPoint y: 195, endPoint x: 464, endPoint y: 559, distance: 411.0
click at [464, 559] on div "Dear [PERSON_NAME],  My name is [PERSON_NAME], and I am an undergraduate stud…" at bounding box center [603, 384] width 695 height 446
copy div "Dear Dr. Feinberg,  My name is Rushil Khadilkar, and I am an undergraduate st…"
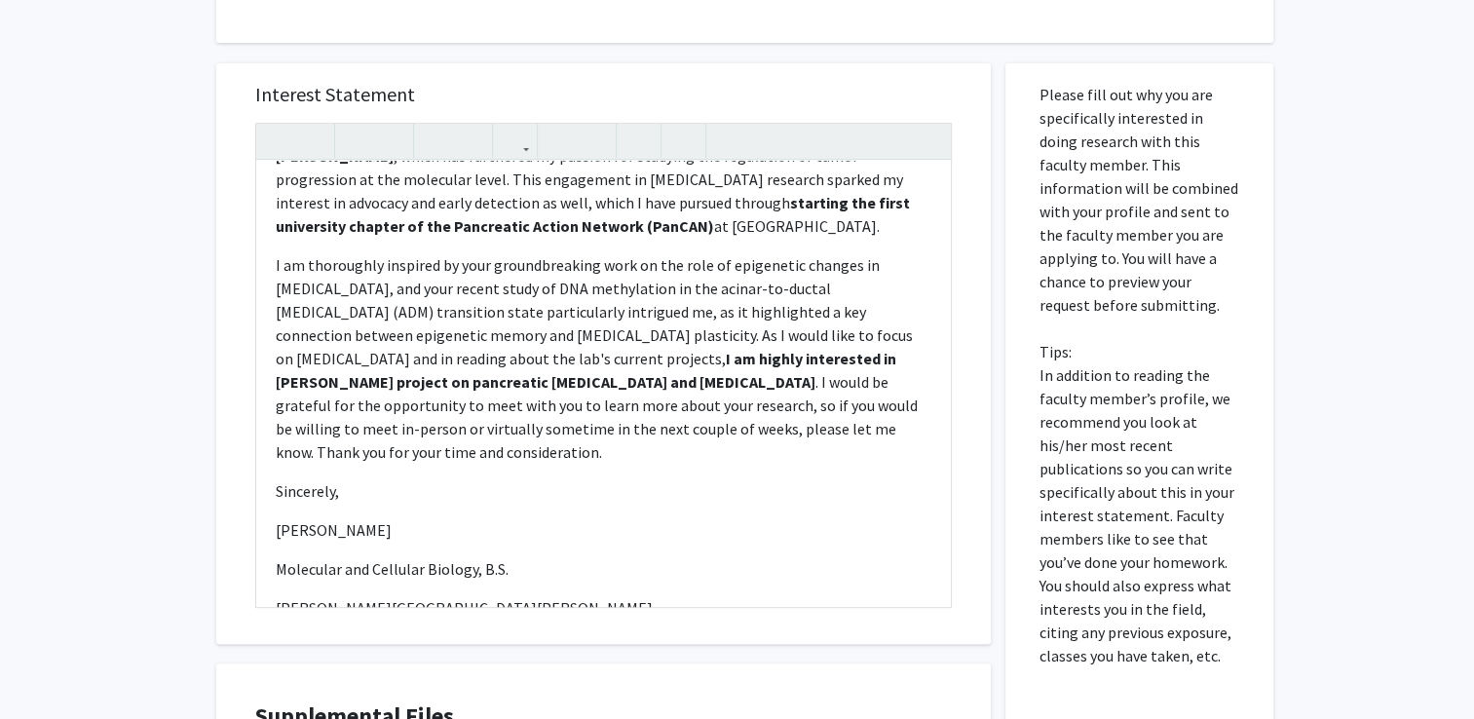
click at [225, 299] on div "Interest Statement Dear Dr. Feinberg,  My name is Rushil Khadilkar, and I am …" at bounding box center [603, 353] width 775 height 581
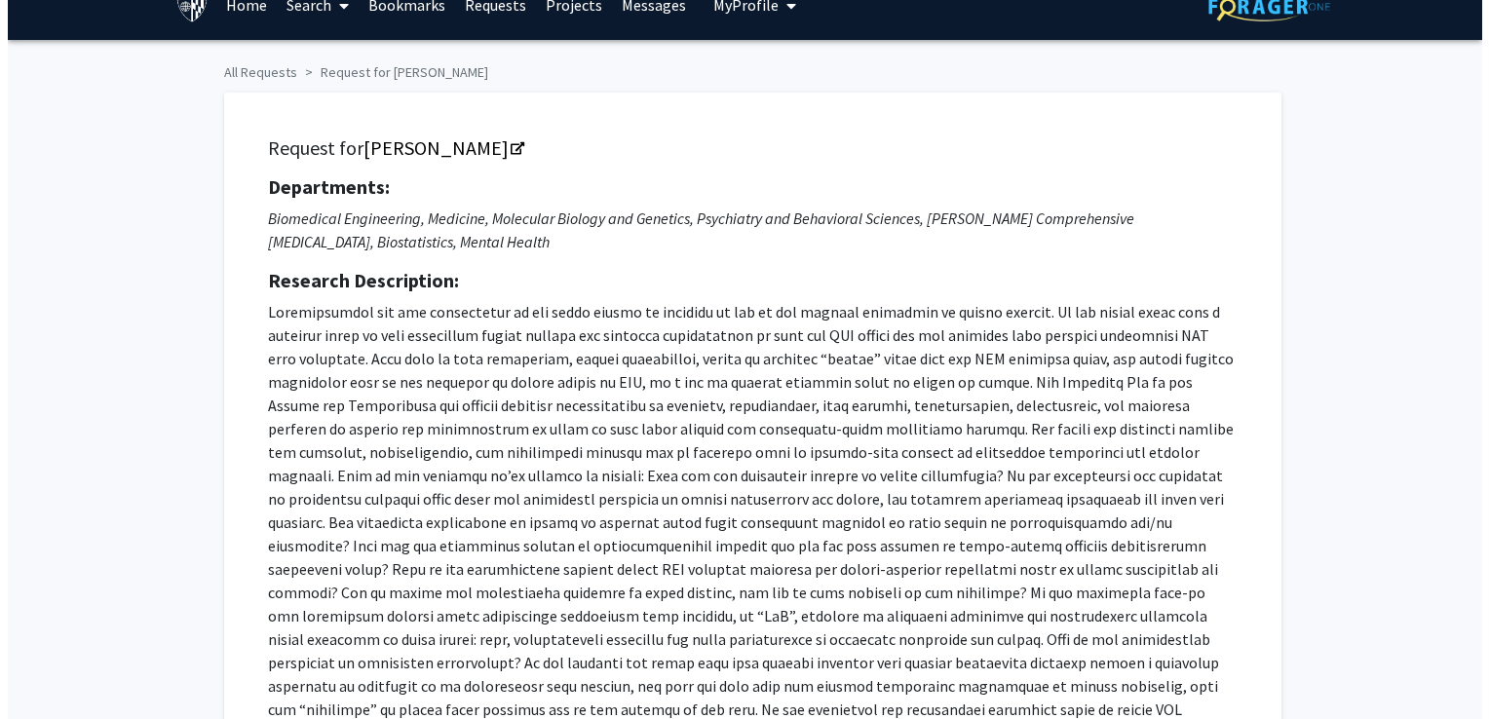
scroll to position [0, 0]
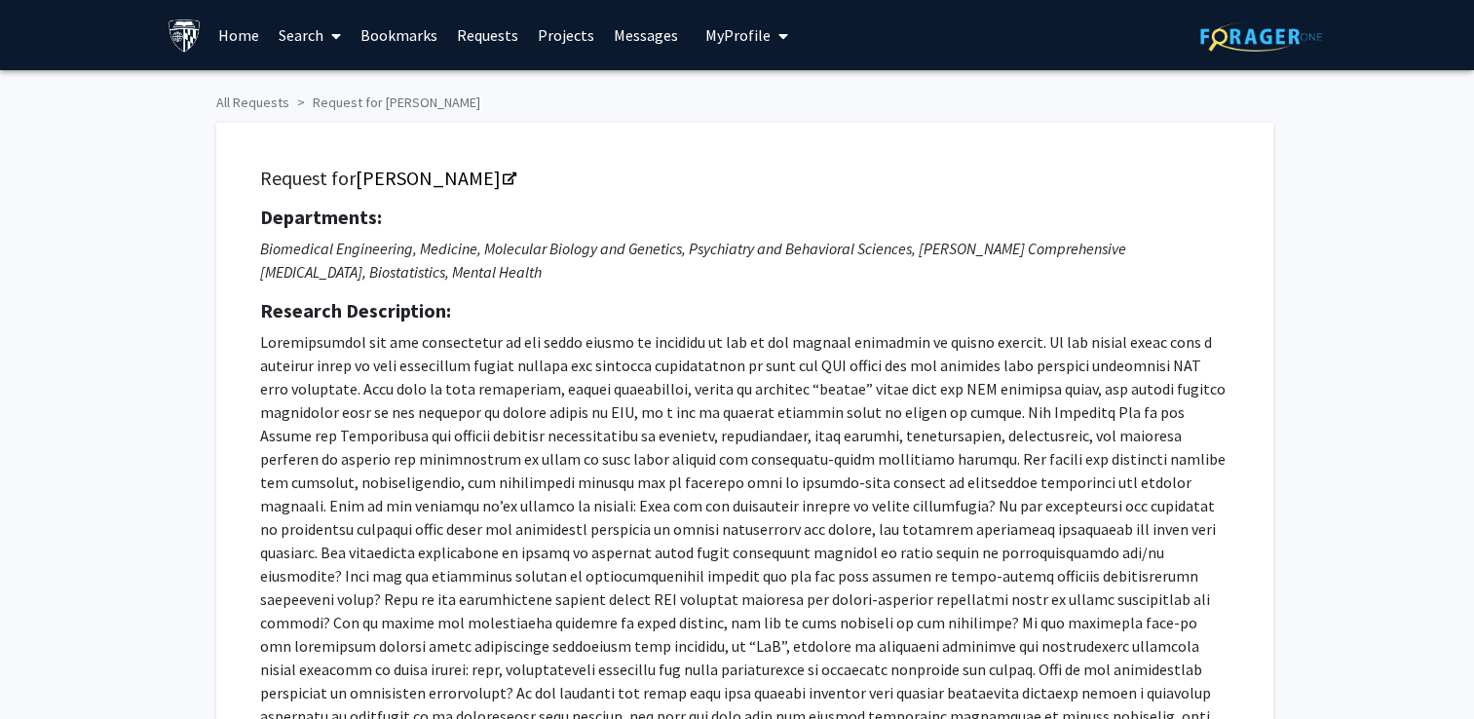
click at [734, 31] on span "My Profile" at bounding box center [737, 34] width 65 height 19
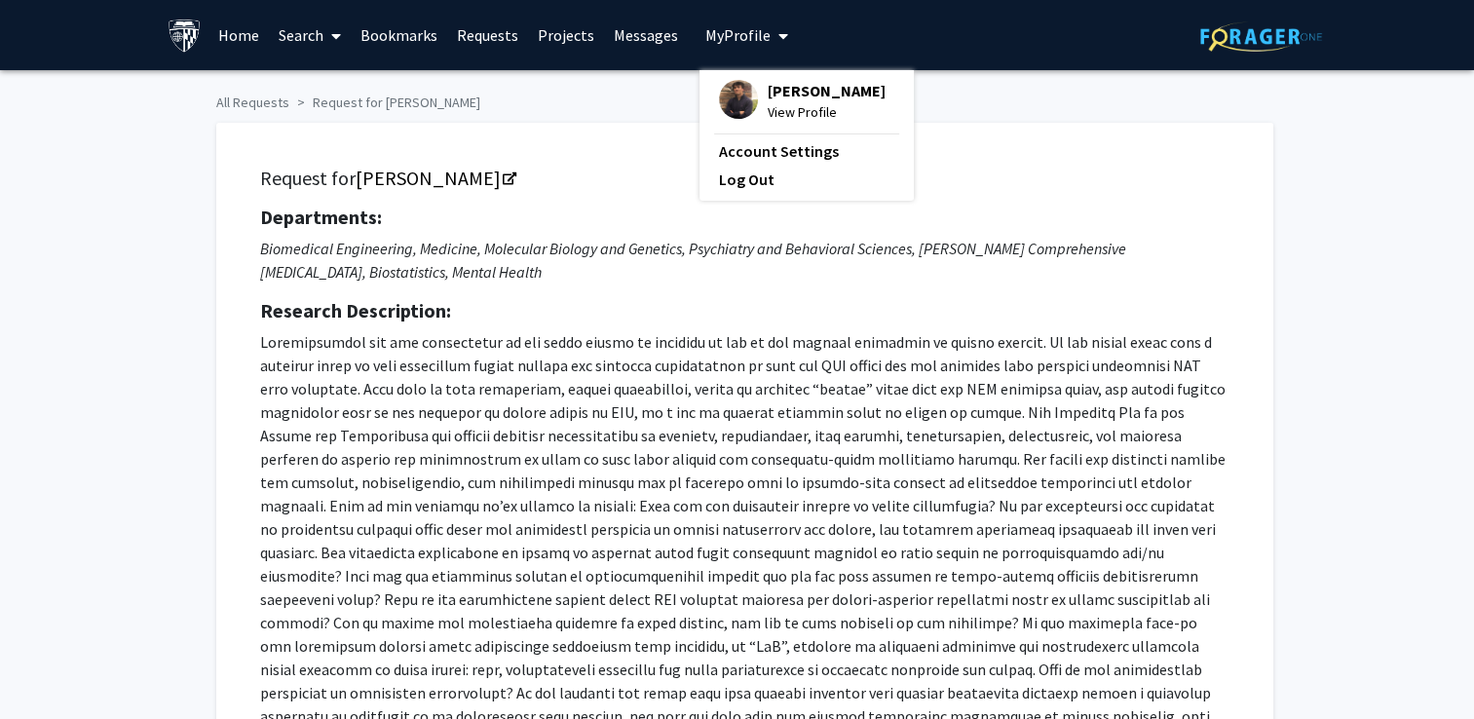
click at [780, 114] on span "View Profile" at bounding box center [827, 111] width 118 height 21
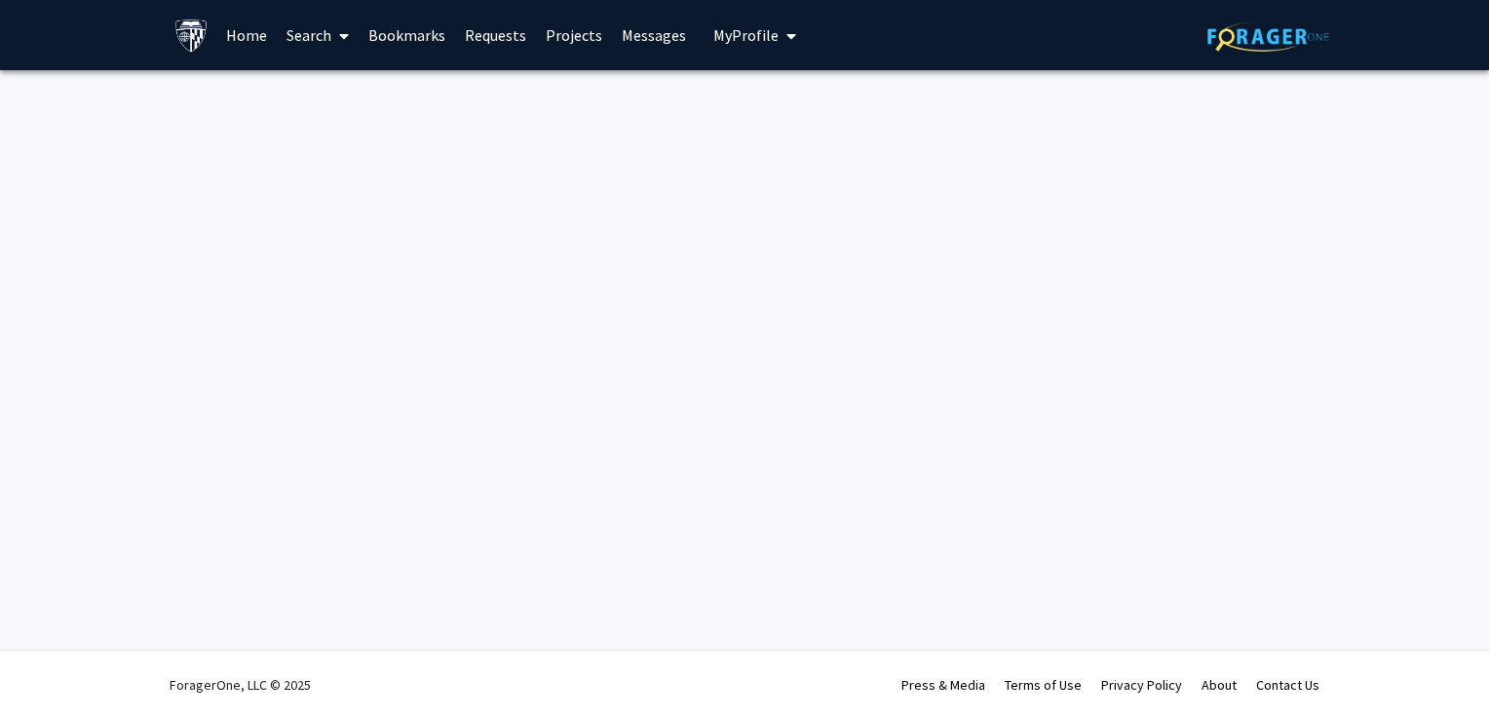
click at [739, 33] on span "My Profile" at bounding box center [745, 34] width 65 height 19
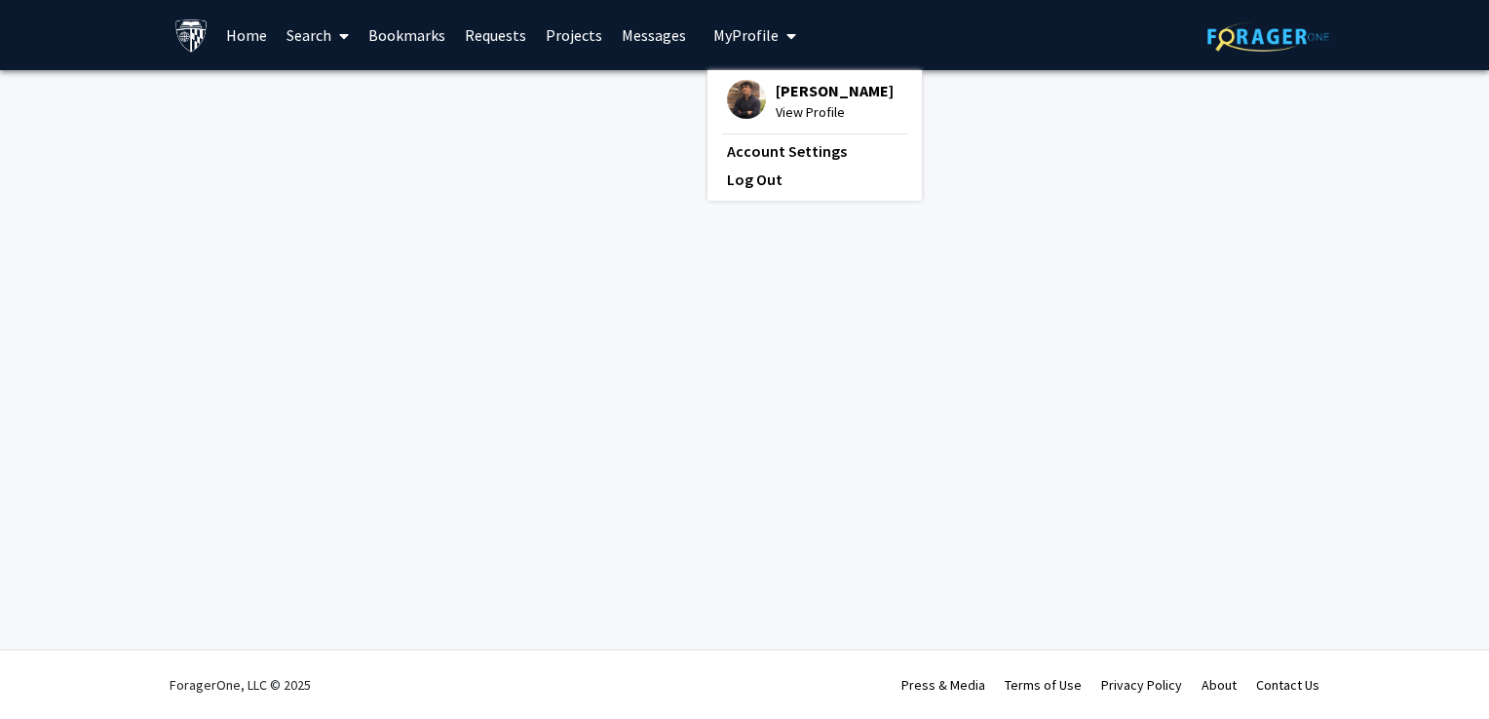
click at [777, 111] on span "View Profile" at bounding box center [835, 111] width 118 height 21
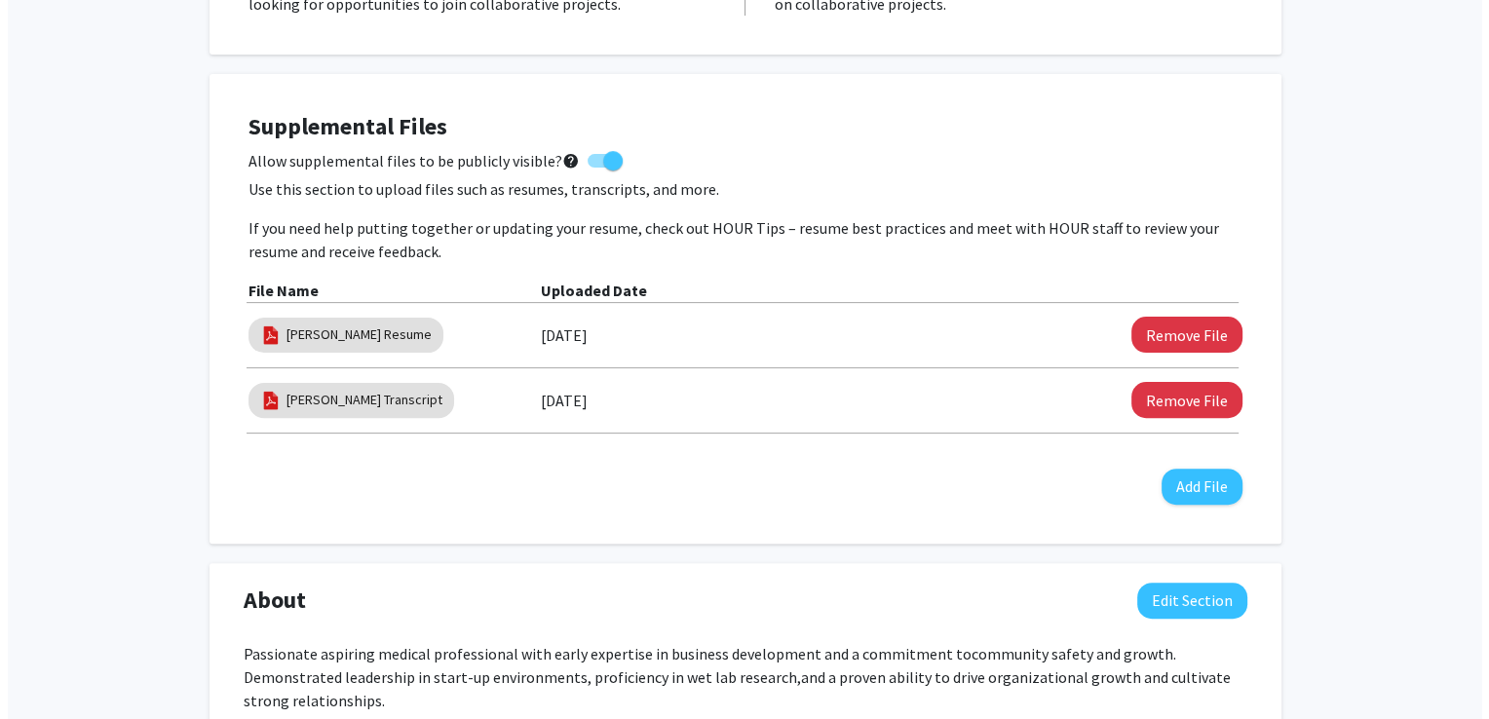
scroll to position [527, 0]
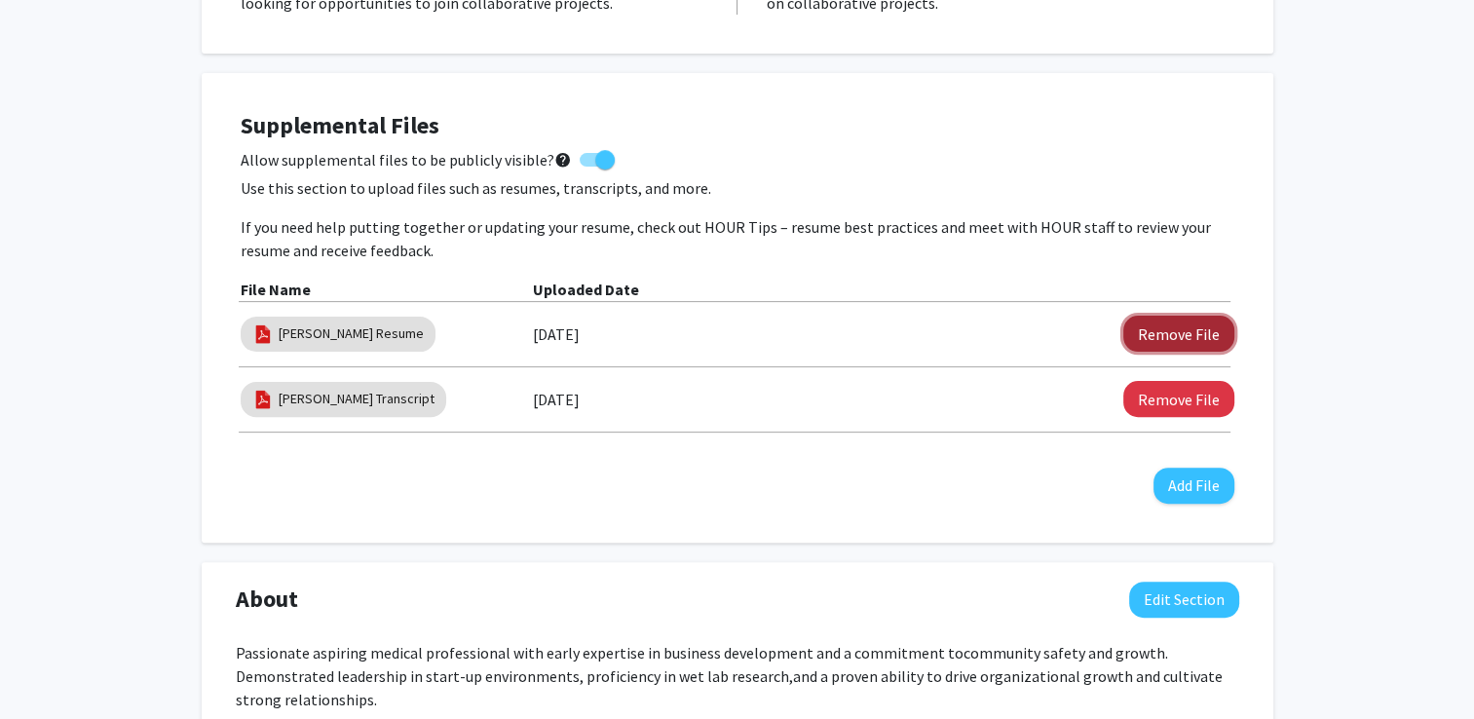
click at [1154, 329] on button "Remove File" at bounding box center [1178, 334] width 111 height 36
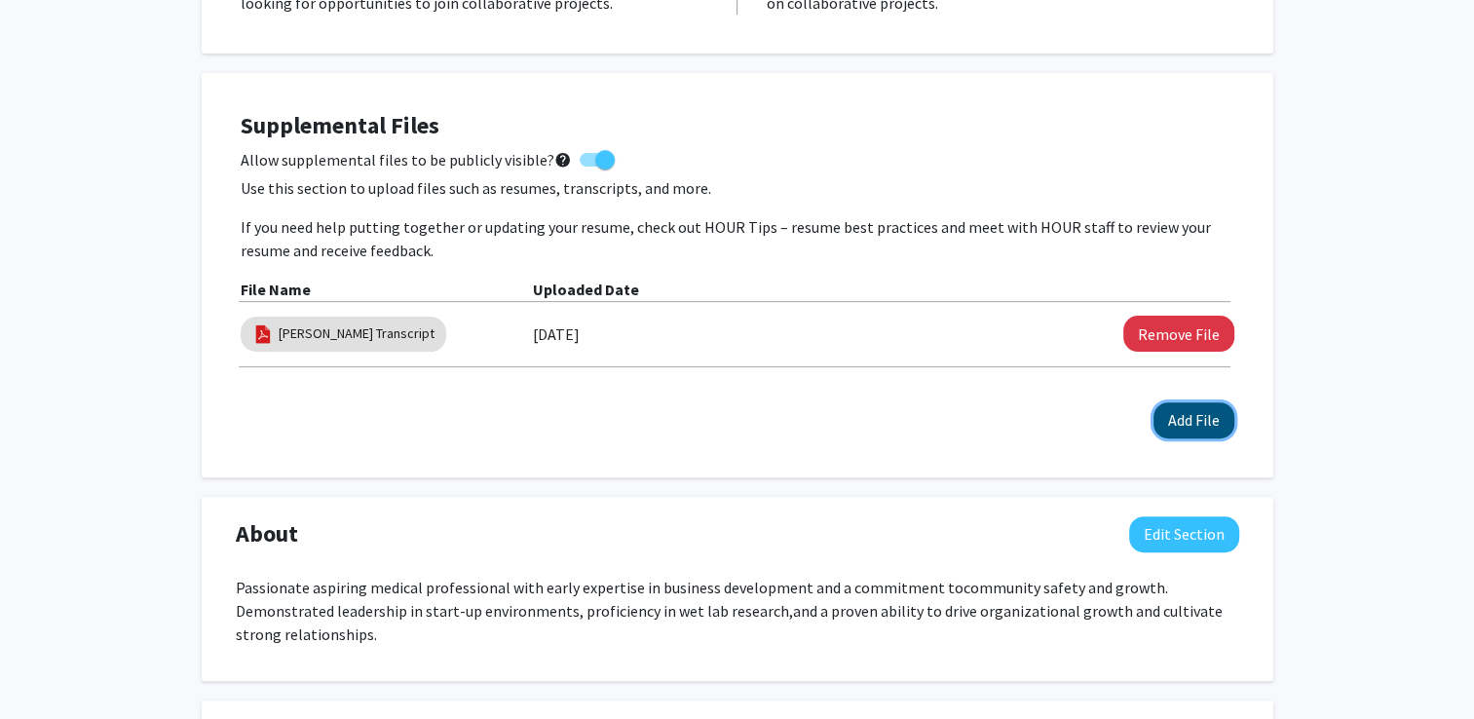
click at [1190, 410] on button "Add File" at bounding box center [1194, 420] width 81 height 36
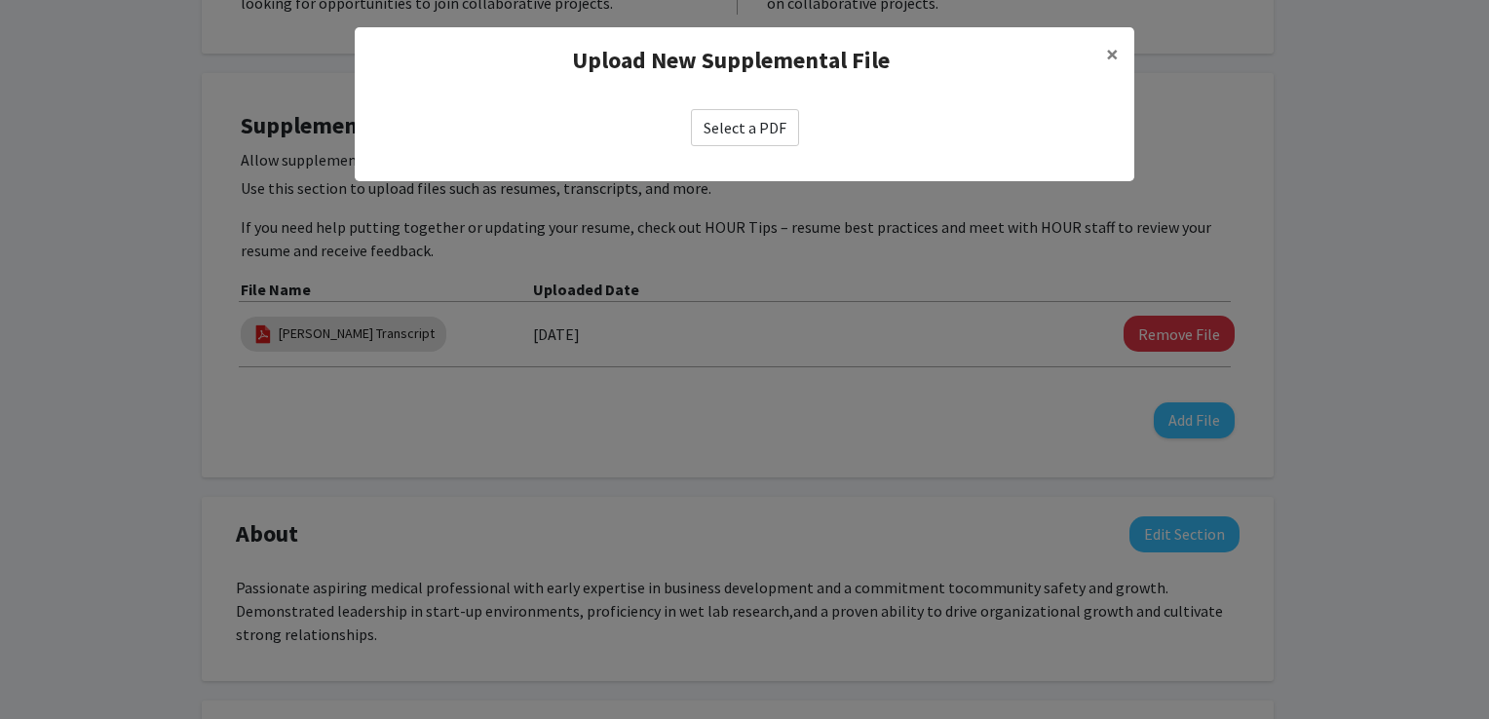
click at [729, 112] on label "Select a PDF" at bounding box center [745, 127] width 108 height 37
click at [0, 0] on input "Select a PDF" at bounding box center [0, 0] width 0 height 0
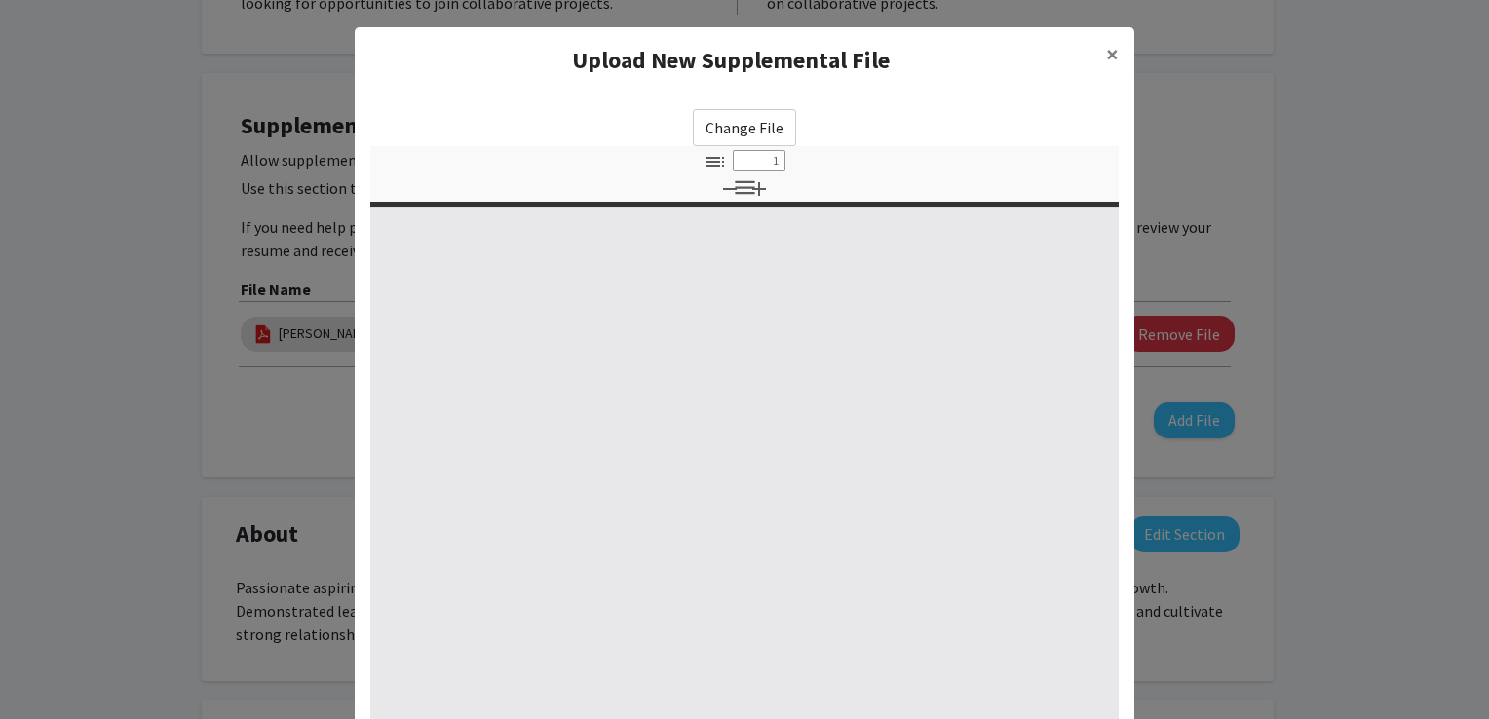
type input "0"
select select "custom"
type input "1"
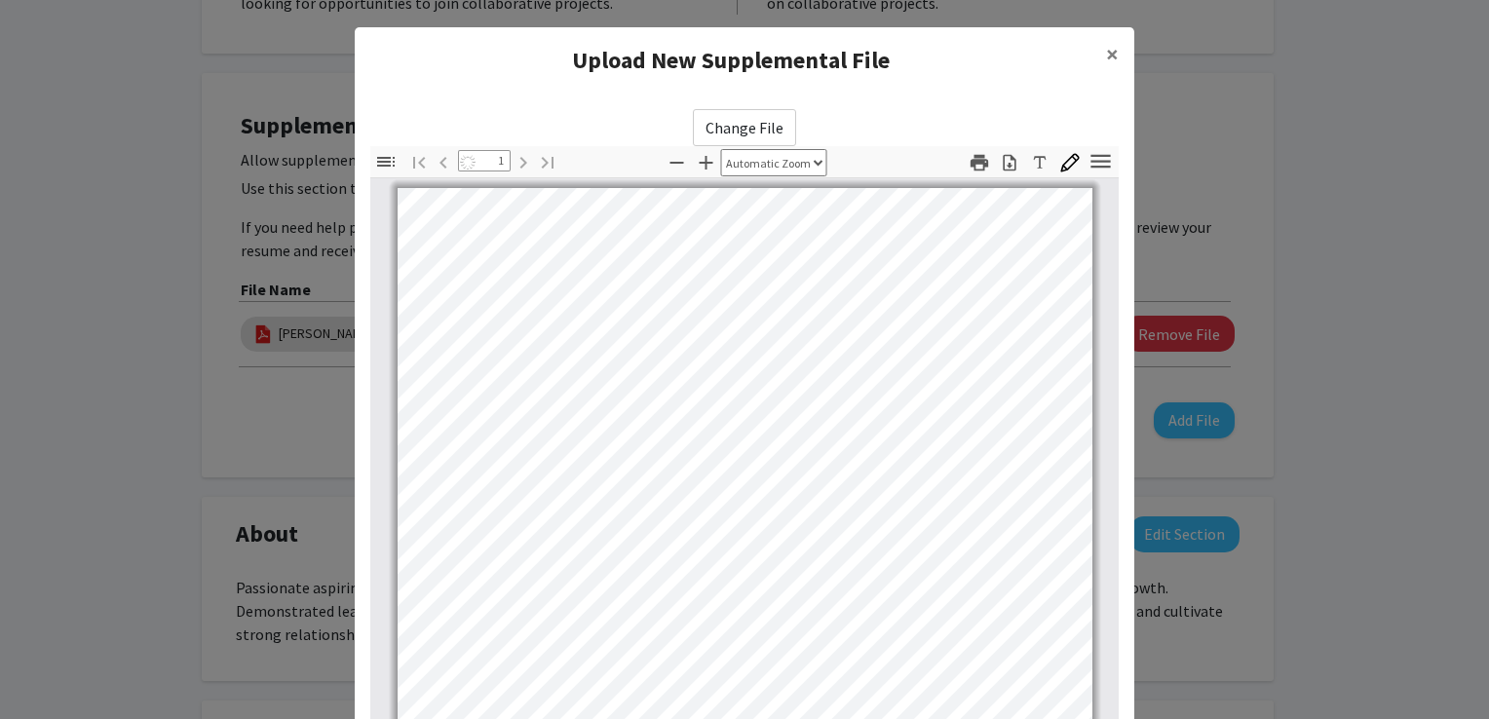
select select "auto"
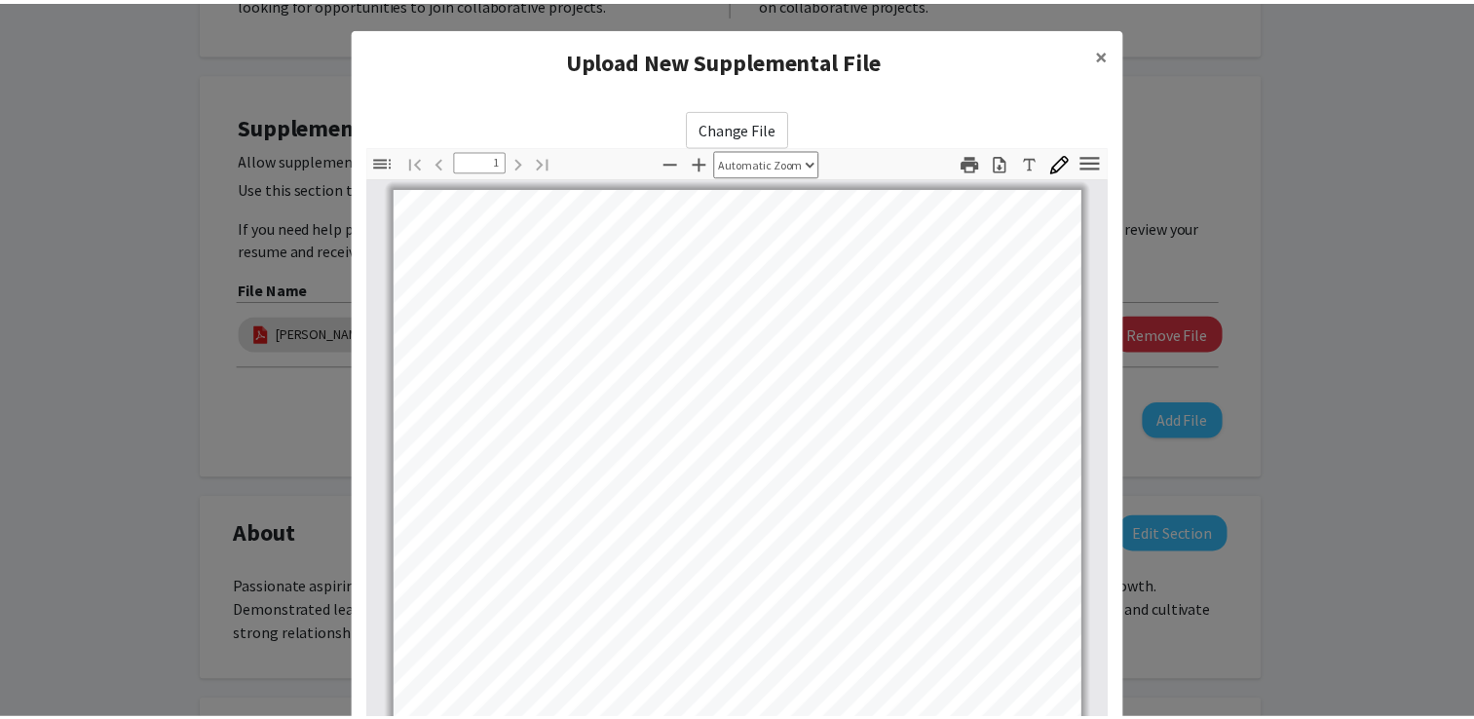
scroll to position [203, 0]
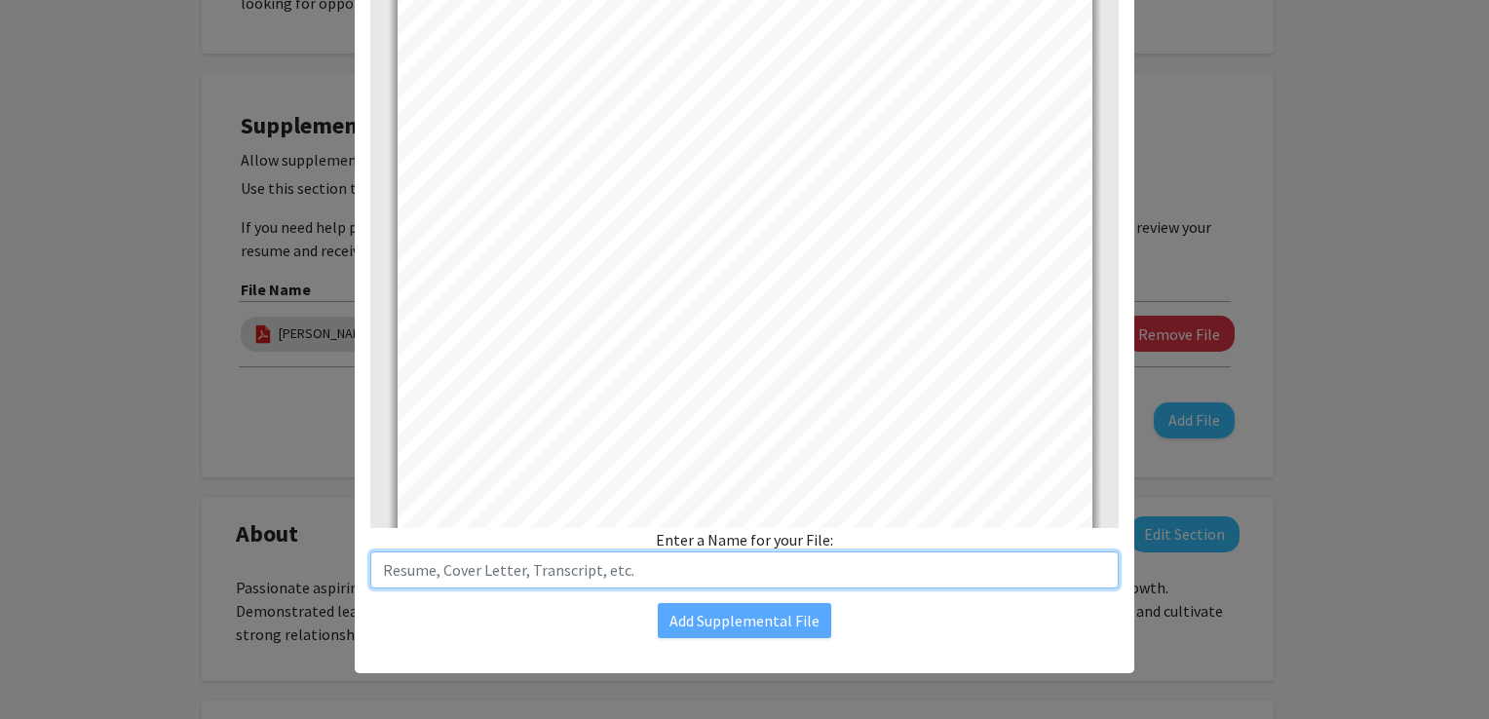
click at [696, 559] on input "text" at bounding box center [744, 570] width 748 height 37
type input "[PERSON_NAME] Resume"
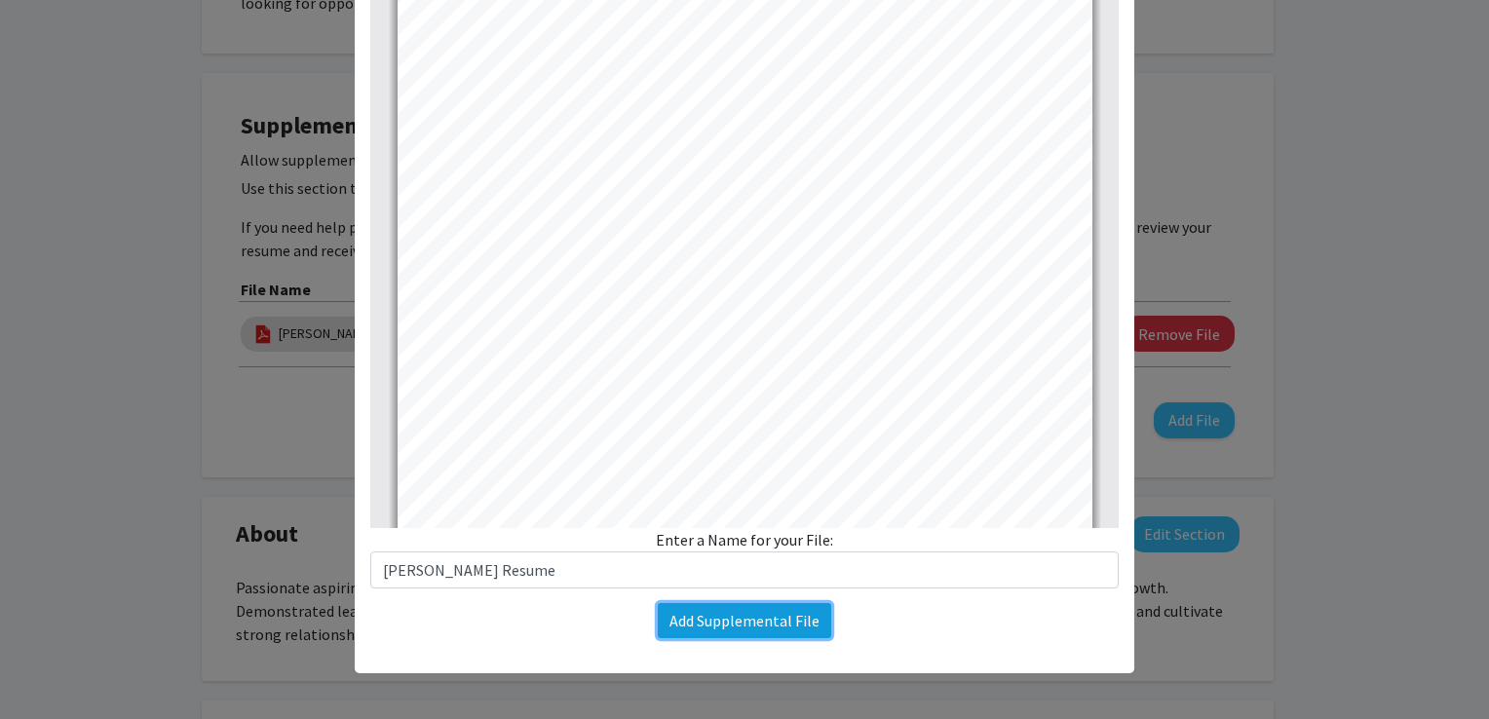
click at [692, 615] on button "Add Supplemental File" at bounding box center [744, 620] width 173 height 35
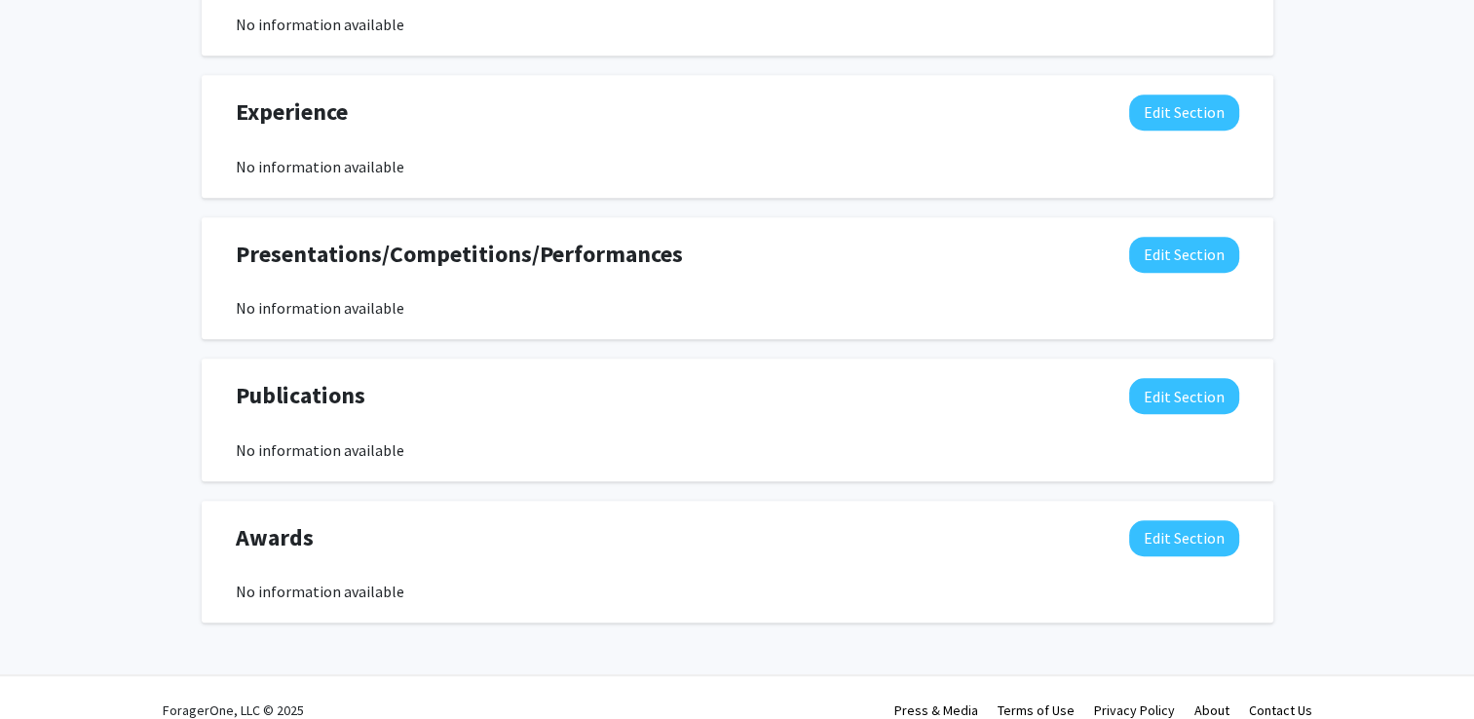
scroll to position [0, 0]
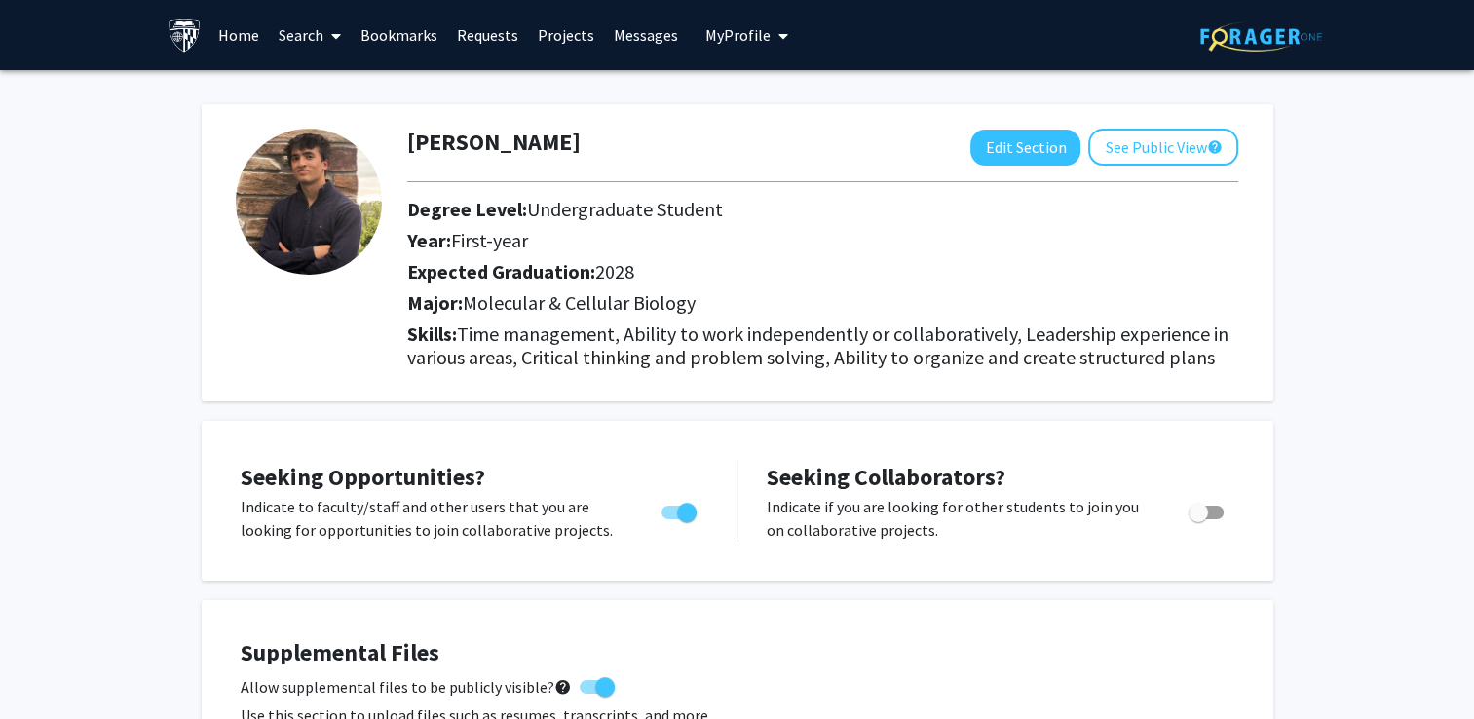
click at [316, 34] on link "Search" at bounding box center [310, 35] width 82 height 68
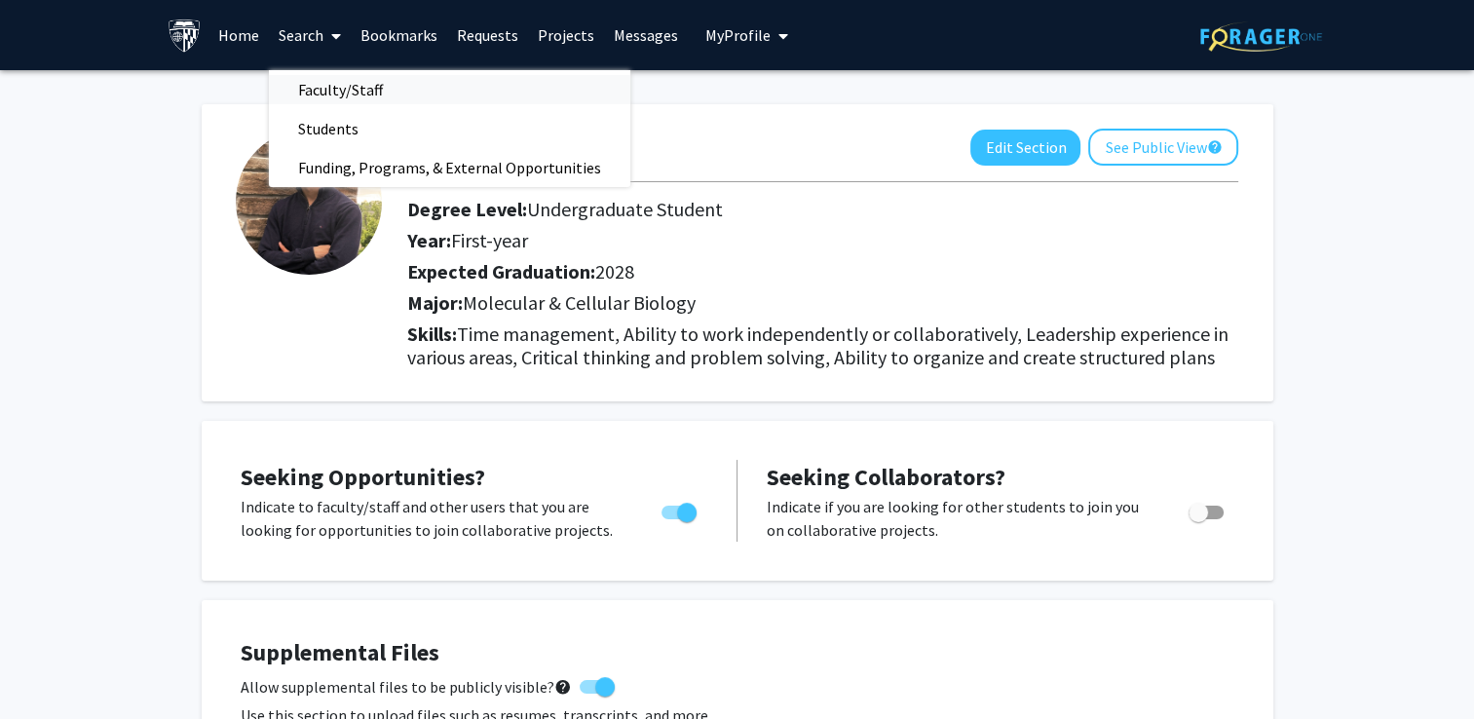
click at [371, 102] on span "Faculty/Staff" at bounding box center [340, 89] width 143 height 39
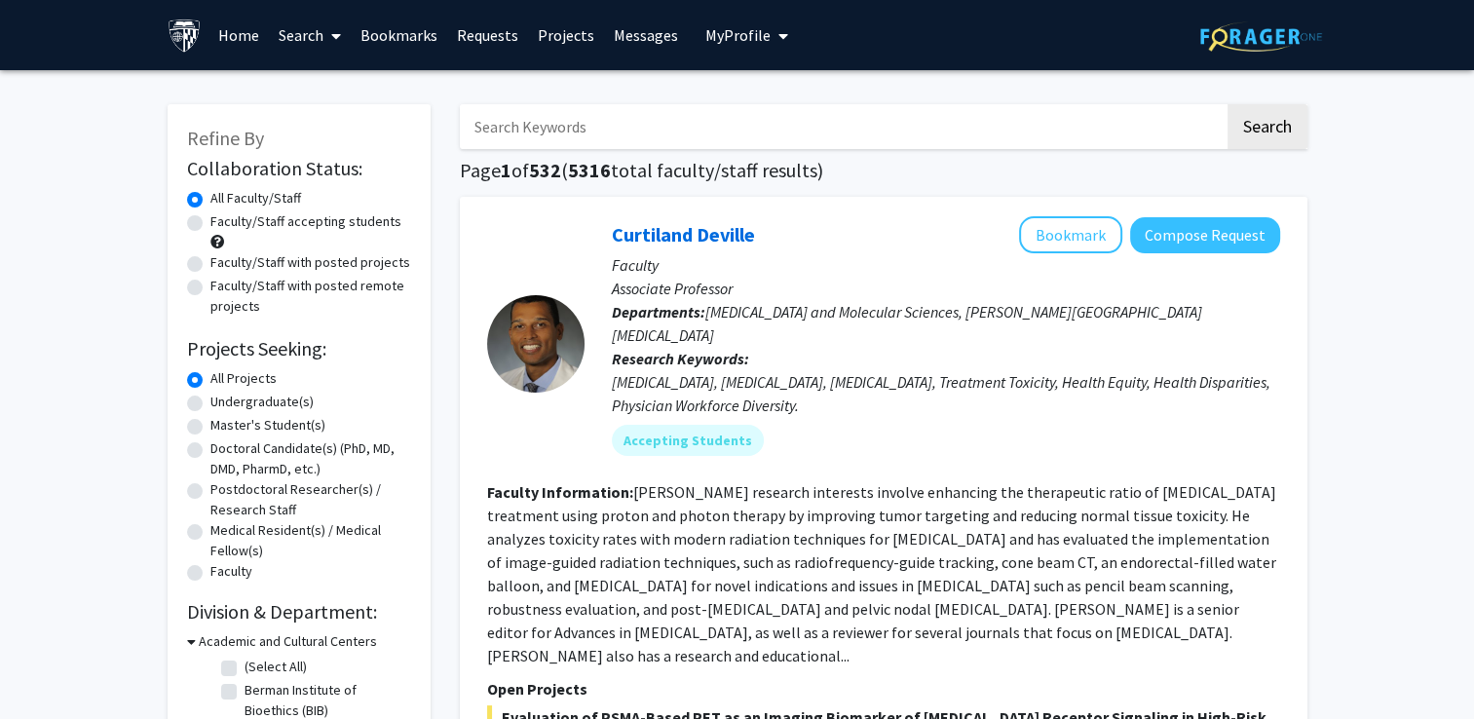
click at [577, 128] on input "Search Keywords" at bounding box center [842, 126] width 765 height 45
type input "[PERSON_NAME]"
click at [1228, 104] on button "Search" at bounding box center [1268, 126] width 80 height 45
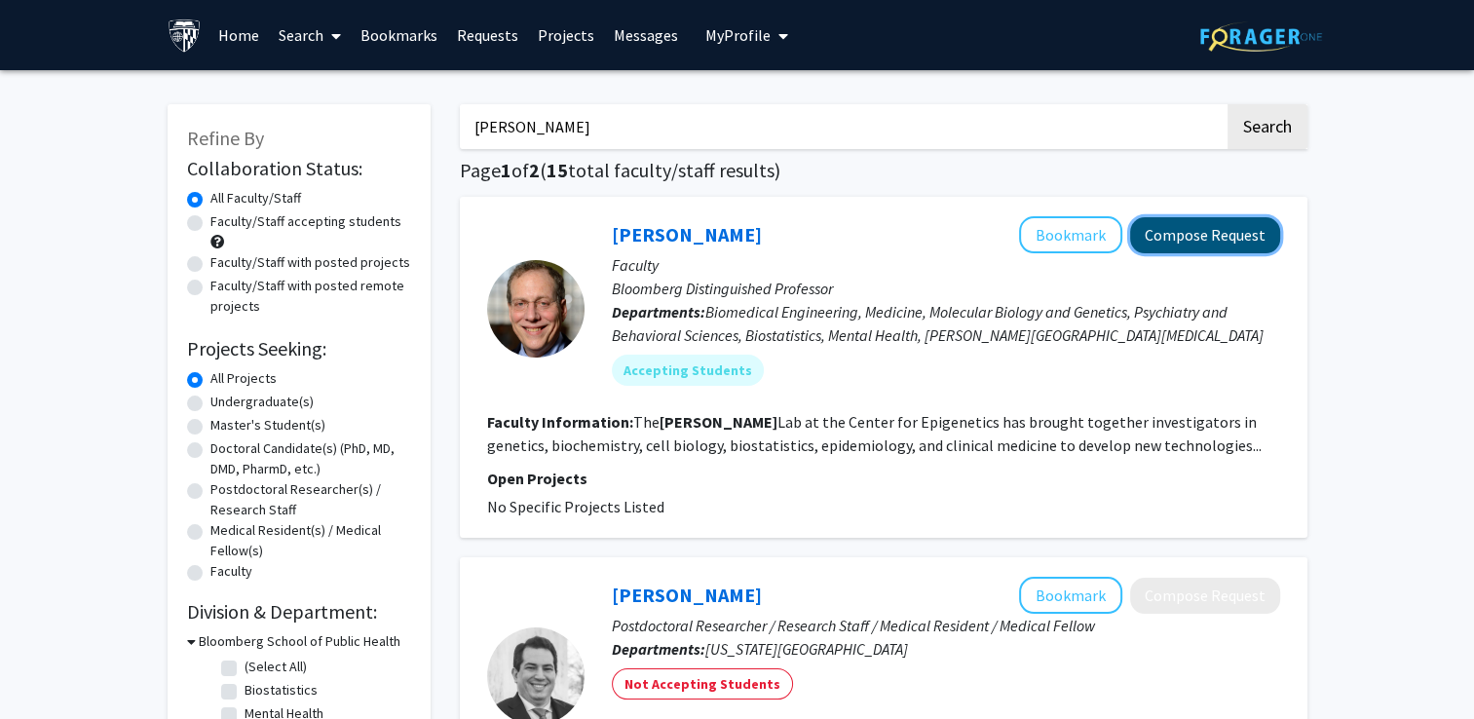
click at [1214, 220] on button "Compose Request" at bounding box center [1205, 235] width 150 height 36
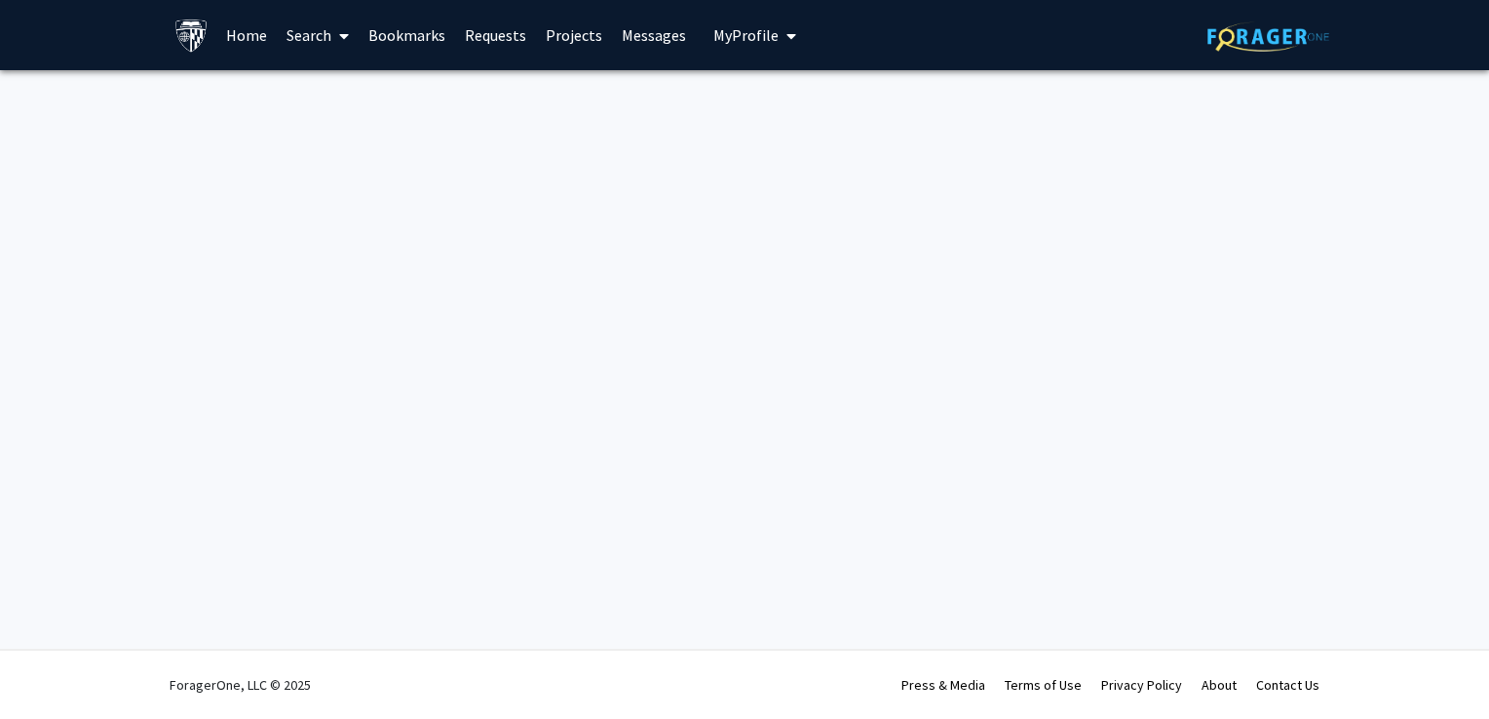
drag, startPoint x: 1214, startPoint y: 220, endPoint x: 819, endPoint y: 440, distance: 452.8
click at [819, 440] on div "Skip navigation Home Search Bookmarks Requests Projects Messages My Profile [PE…" at bounding box center [744, 359] width 1489 height 719
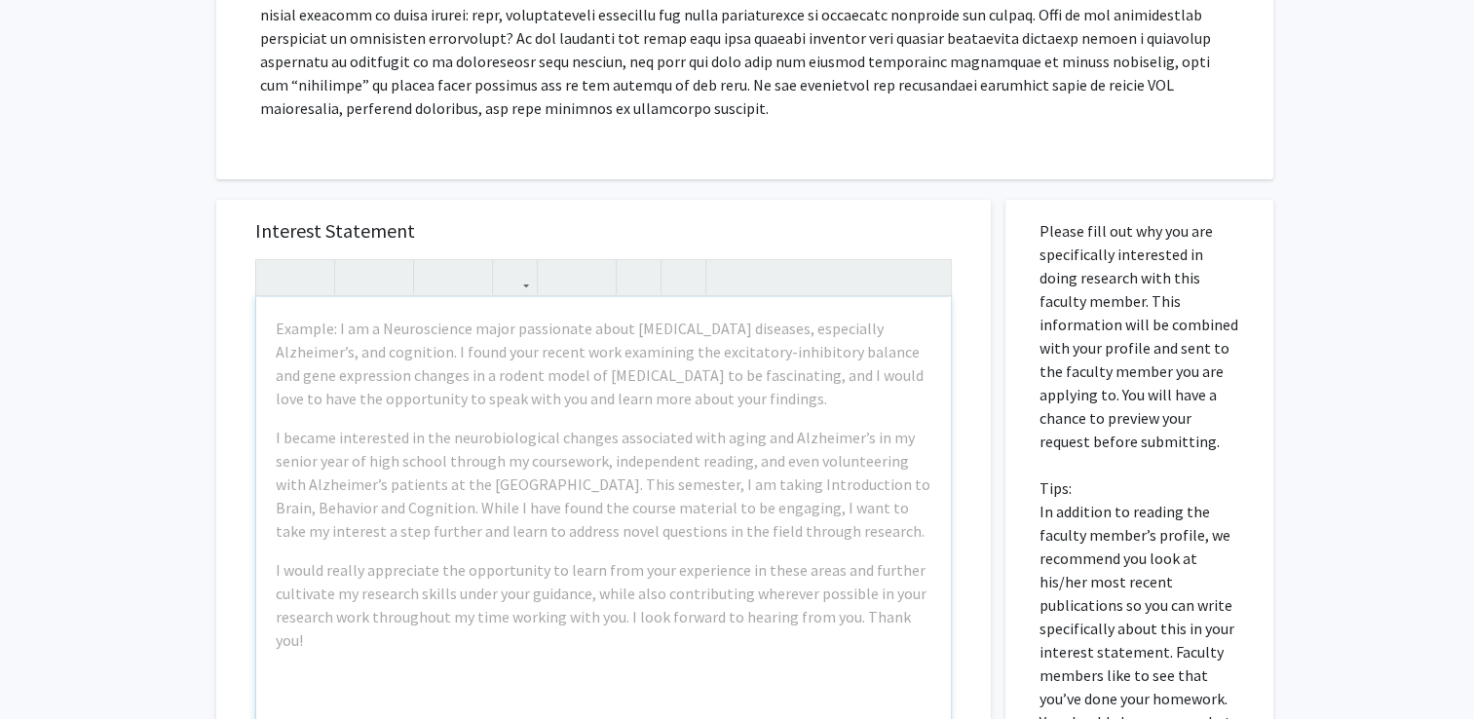
scroll to position [670, 0]
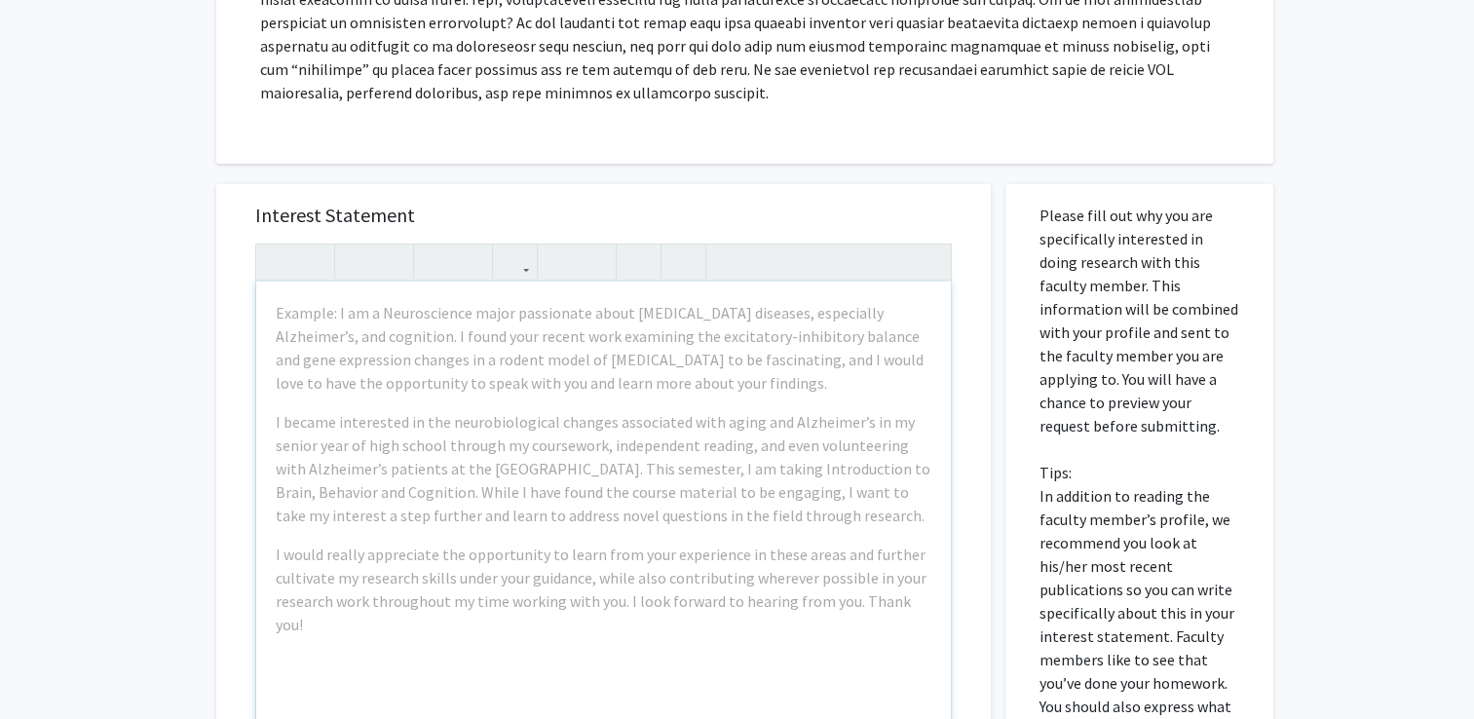
click at [479, 389] on p "Example: I am a Neuroscience major passionate about [MEDICAL_DATA] diseases, es…" at bounding box center [604, 348] width 656 height 94
type textarea "<p>Dear [PERSON_NAME], </p> <p>My name is [PERSON_NAME], and I am an undergradu…"
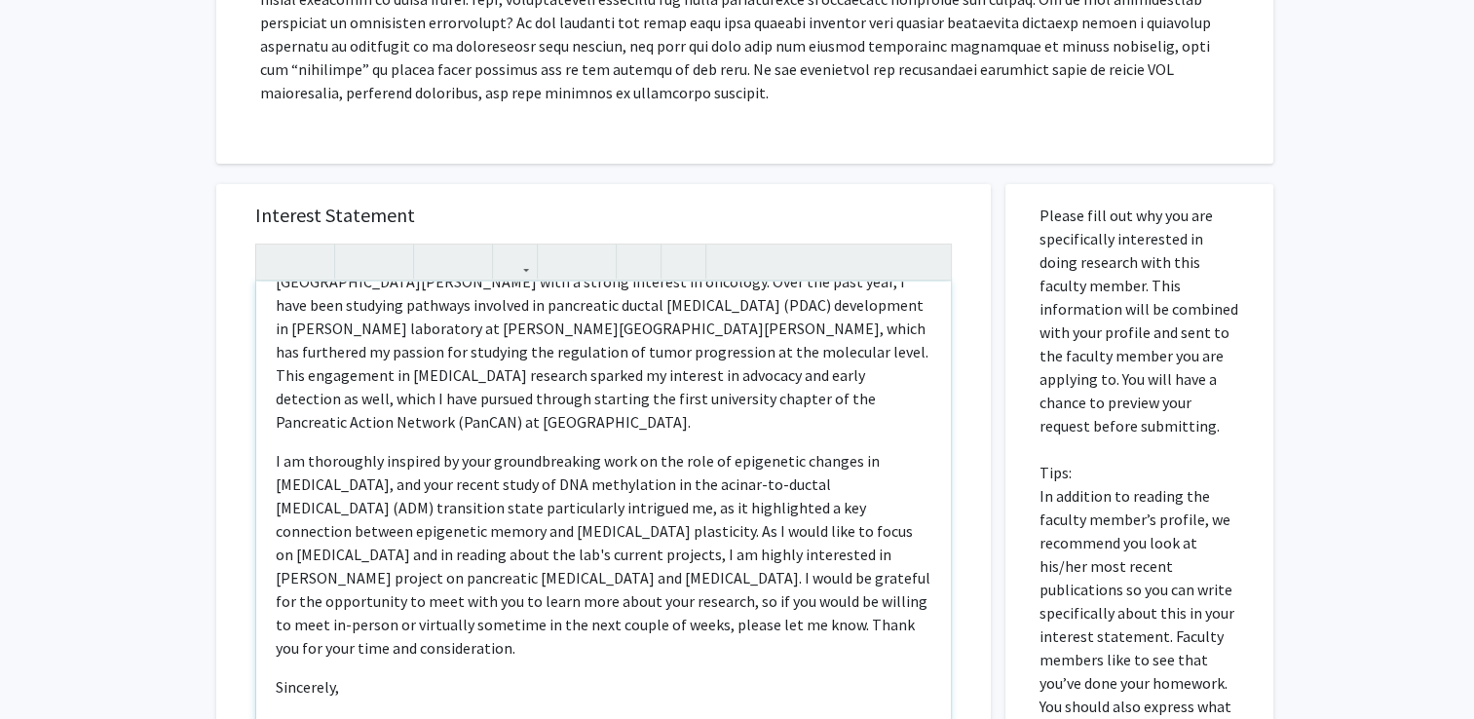
scroll to position [95, 0]
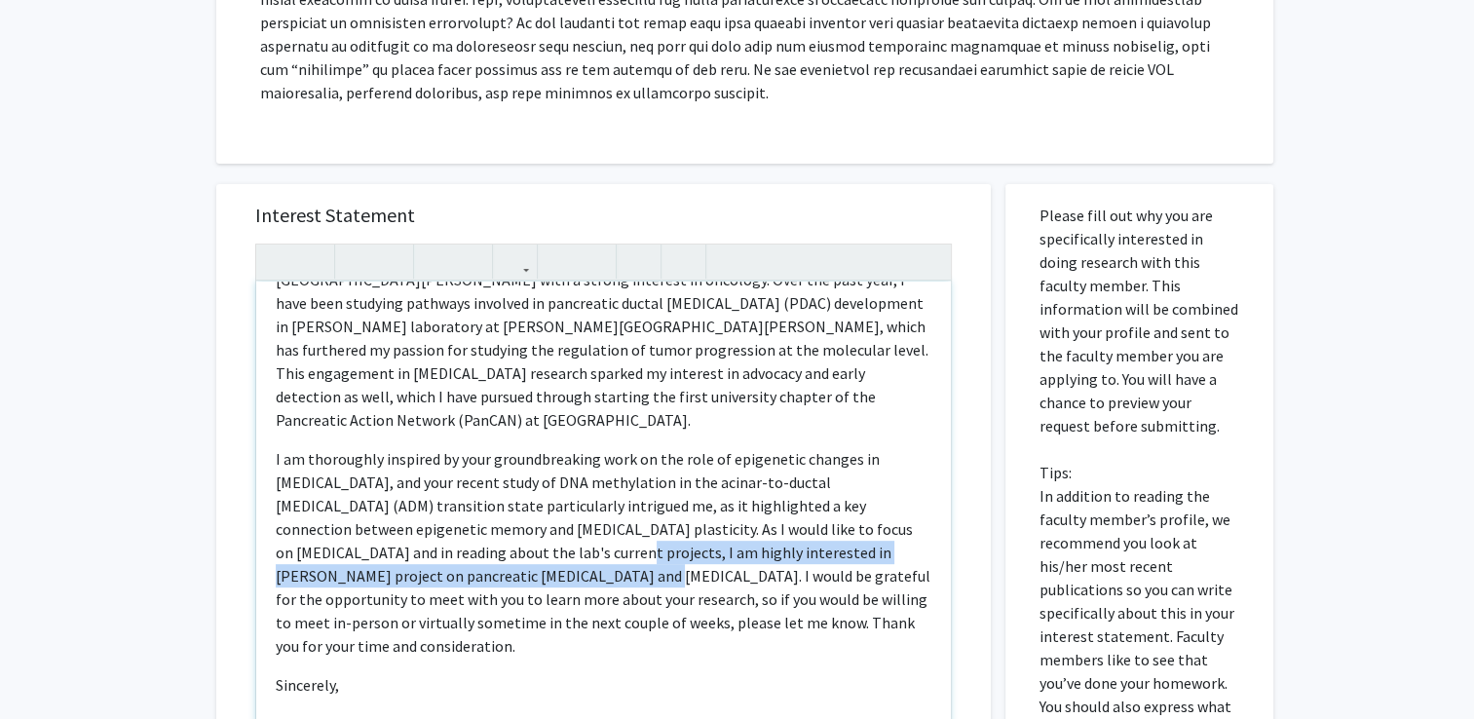
drag, startPoint x: 387, startPoint y: 527, endPoint x: 374, endPoint y: 559, distance: 34.6
click at [374, 559] on p "I am thoroughly inspired by your groundbreaking work on the role of epigenetic …" at bounding box center [604, 552] width 656 height 210
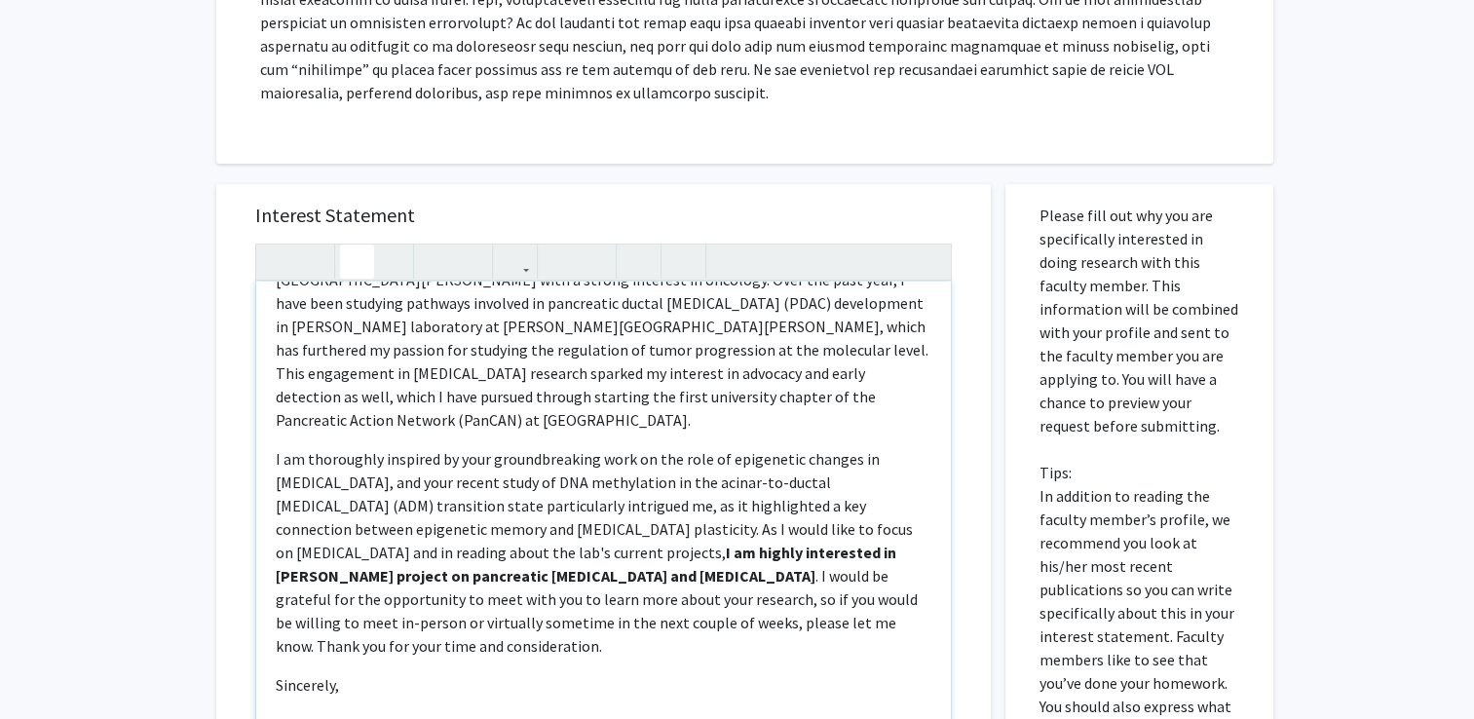
click at [522, 585] on p "I am thoroughly inspired by your groundbreaking work on the role of epigenetic …" at bounding box center [604, 552] width 656 height 210
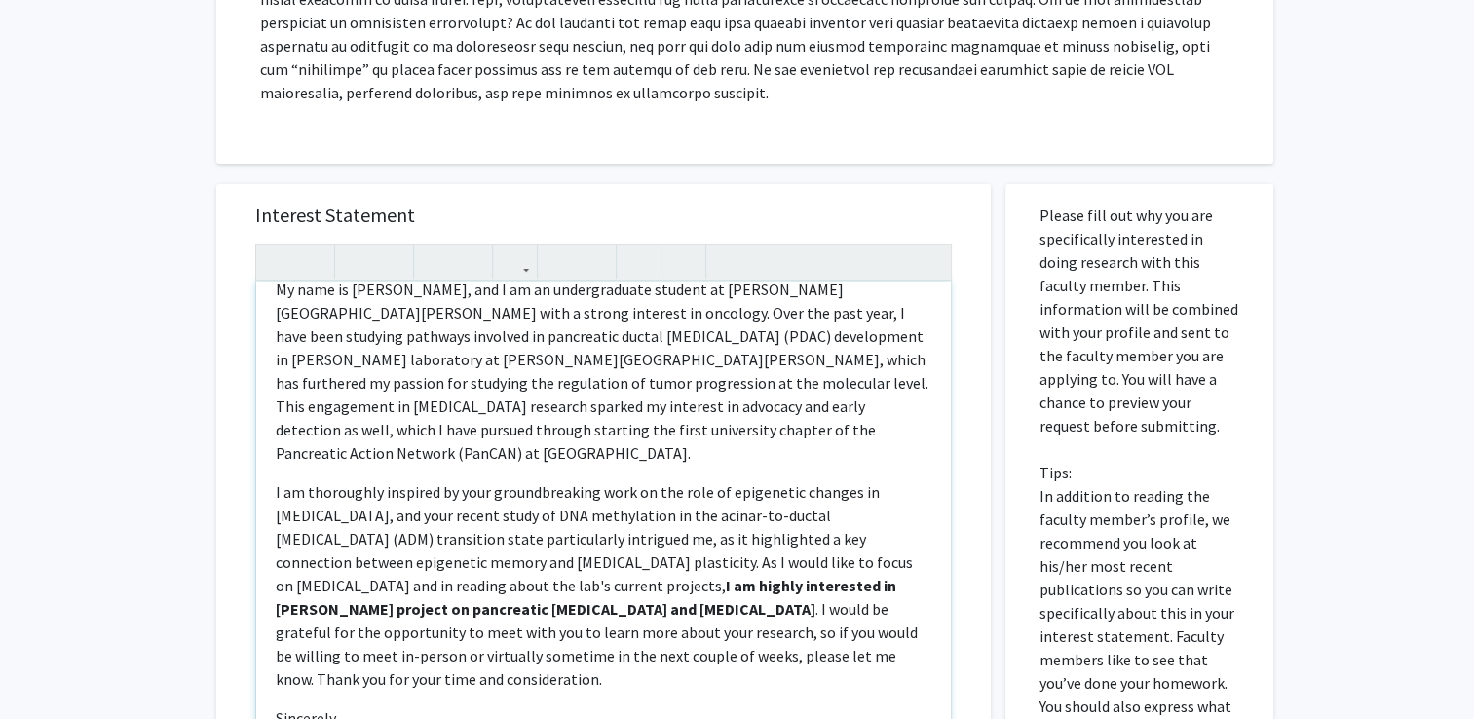
scroll to position [60, 0]
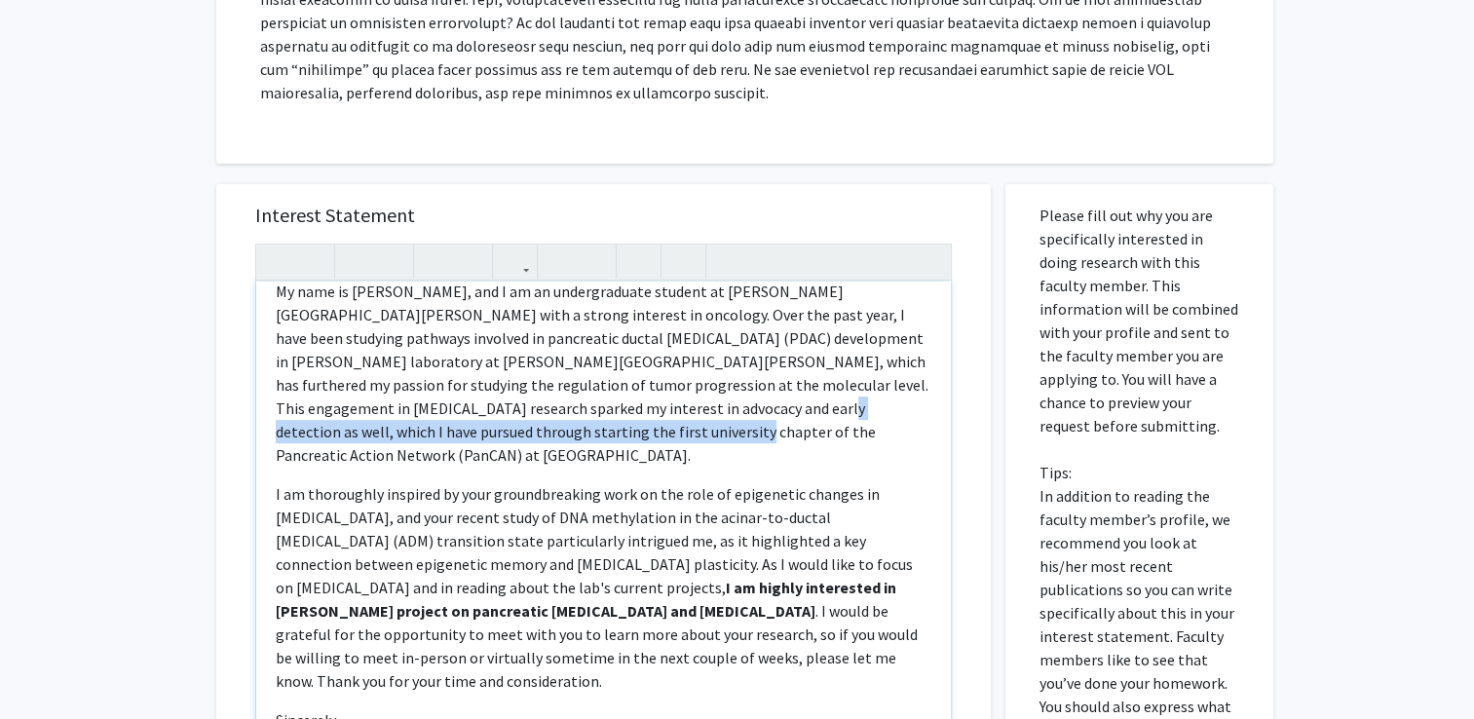
drag, startPoint x: 589, startPoint y: 411, endPoint x: 511, endPoint y: 423, distance: 78.8
click at [511, 423] on p "My name is [PERSON_NAME], and I am an undergraduate student at [PERSON_NAME][GE…" at bounding box center [604, 373] width 656 height 187
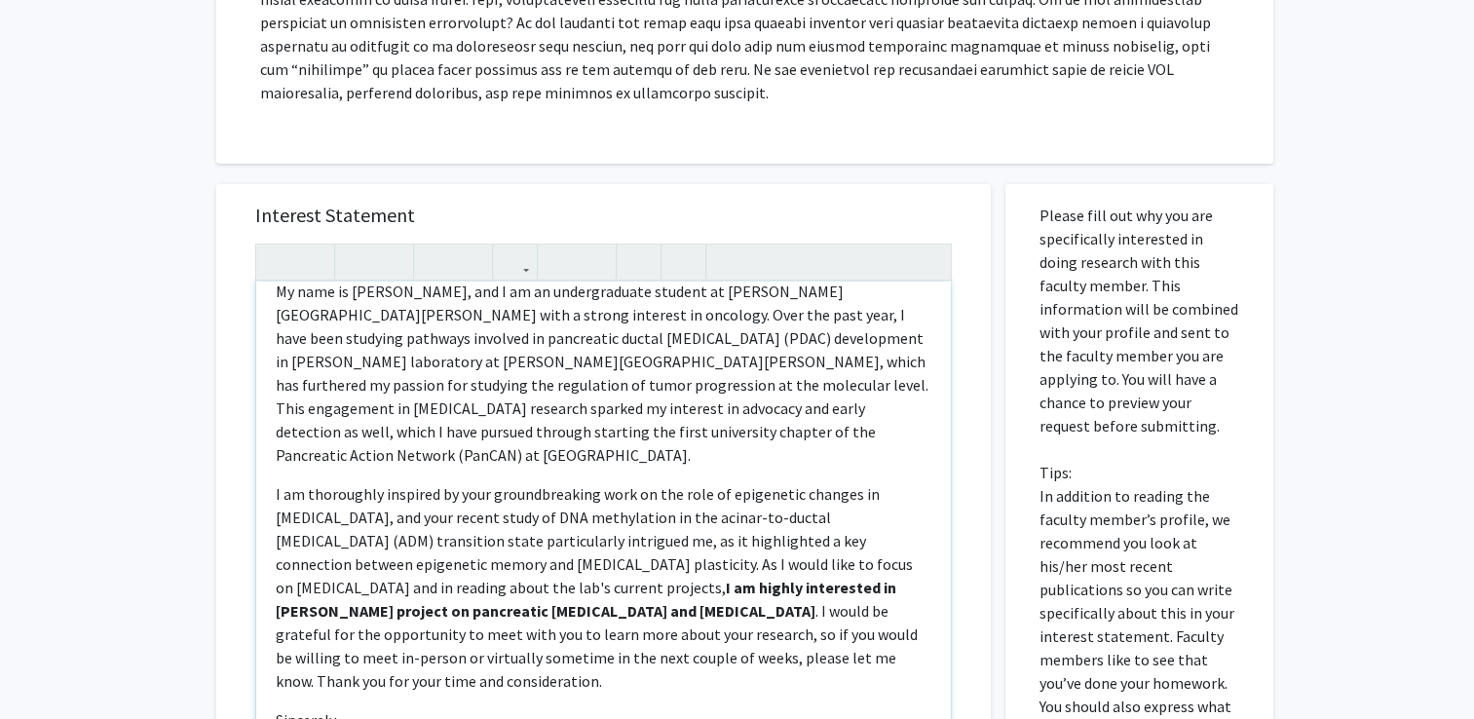
scroll to position [561, 0]
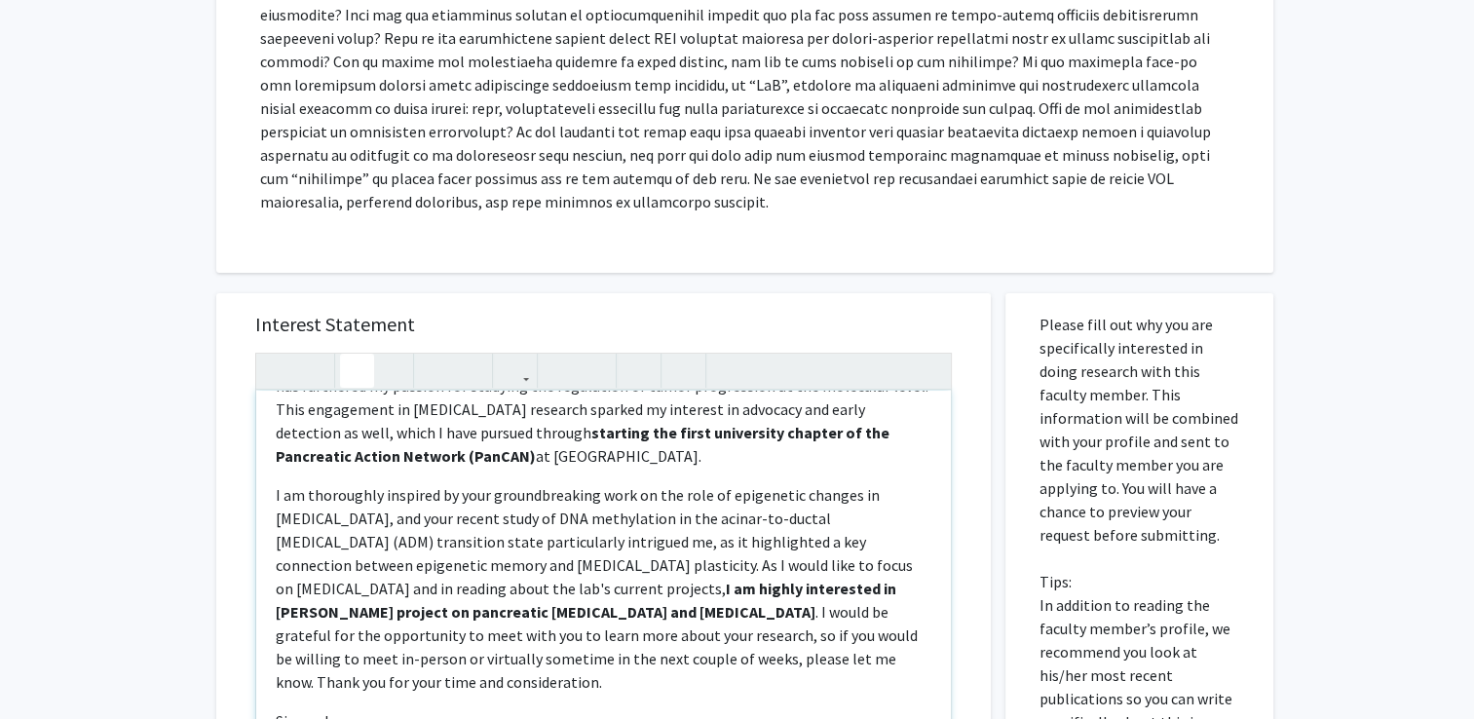
click at [552, 500] on p "I am thoroughly inspired by your groundbreaking work on the role of epigenetic …" at bounding box center [604, 588] width 656 height 210
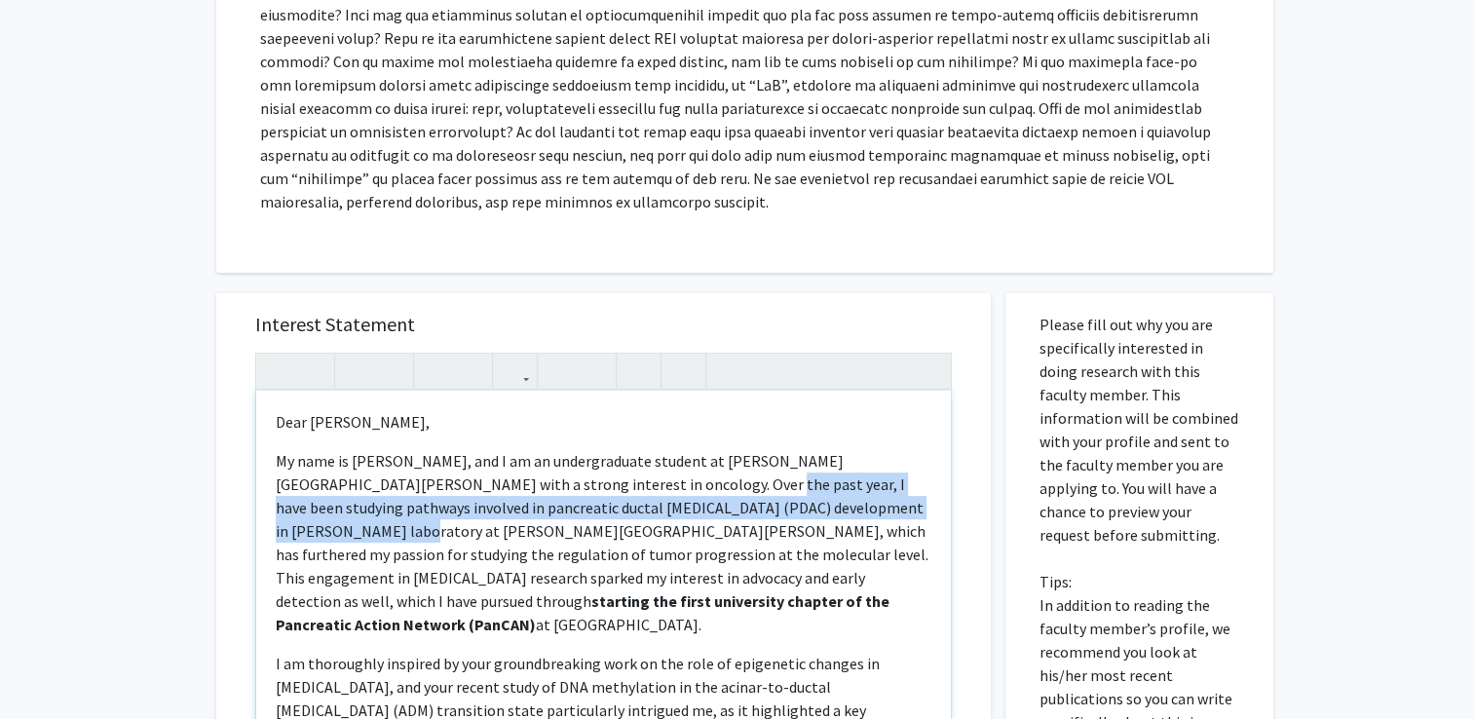
drag, startPoint x: 609, startPoint y: 485, endPoint x: 878, endPoint y: 506, distance: 269.7
click at [878, 506] on p "My name is [PERSON_NAME], and I am an undergraduate student at [PERSON_NAME][GE…" at bounding box center [604, 542] width 656 height 187
type textarea "<p>Dear [PERSON_NAME], </p> <p>My name is [PERSON_NAME], and I am an undergradu…"
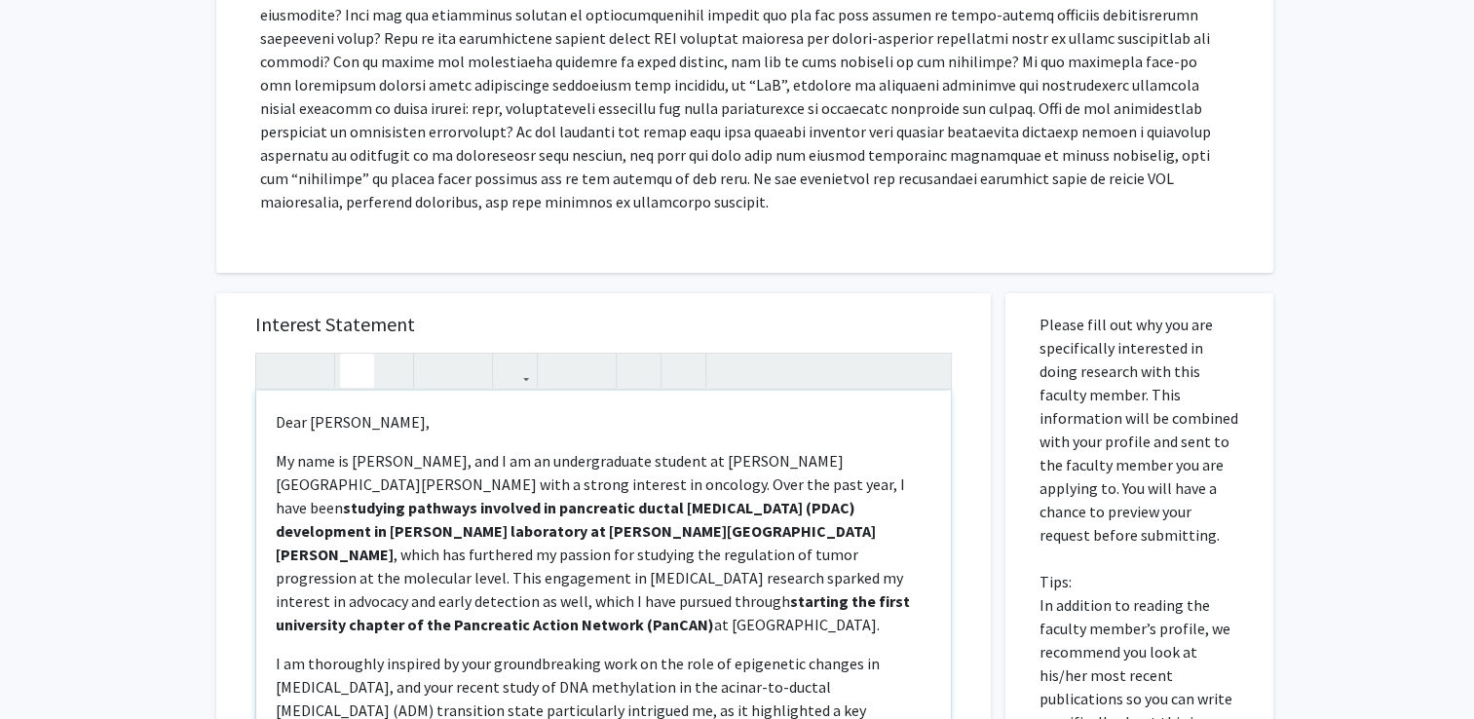
click at [760, 602] on p "My name is [PERSON_NAME], and I am an undergraduate student at [PERSON_NAME][GE…" at bounding box center [604, 542] width 656 height 187
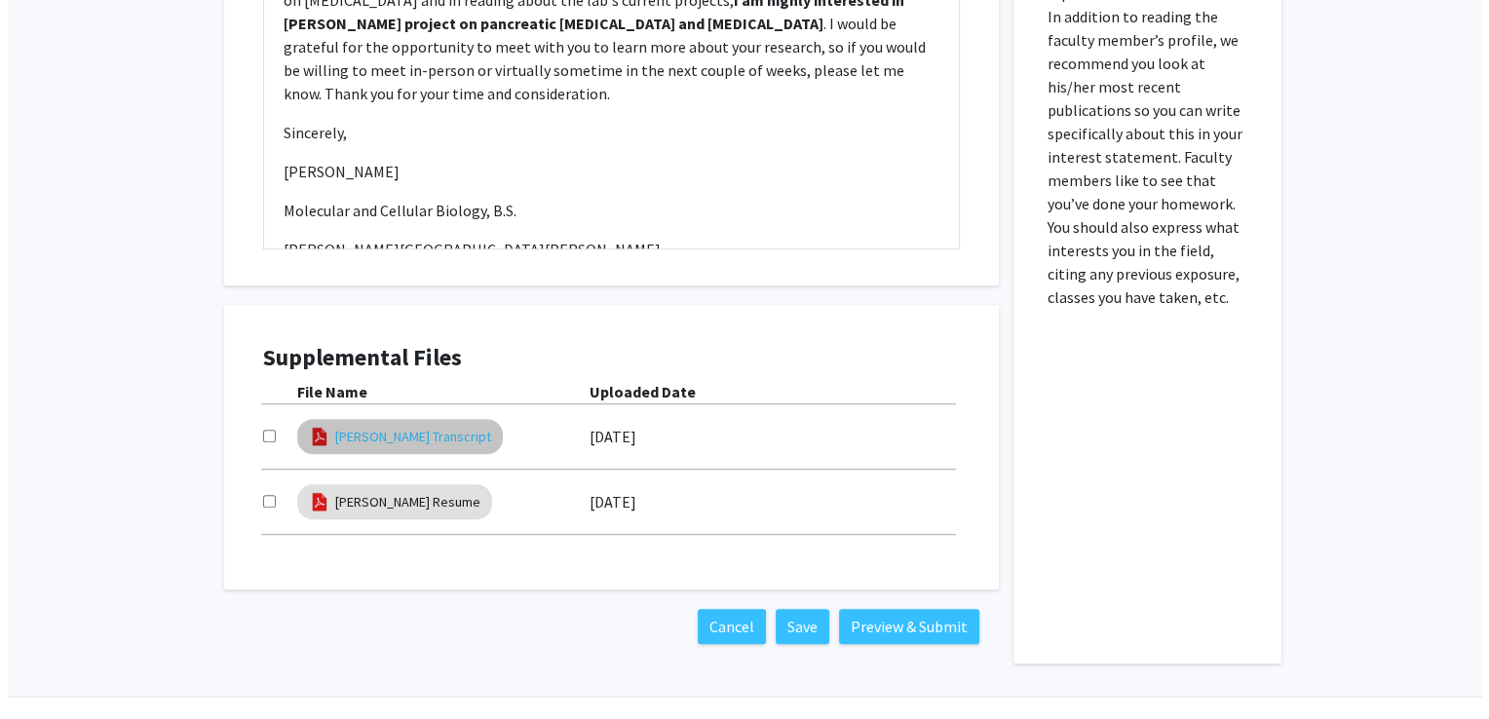
scroll to position [1150, 0]
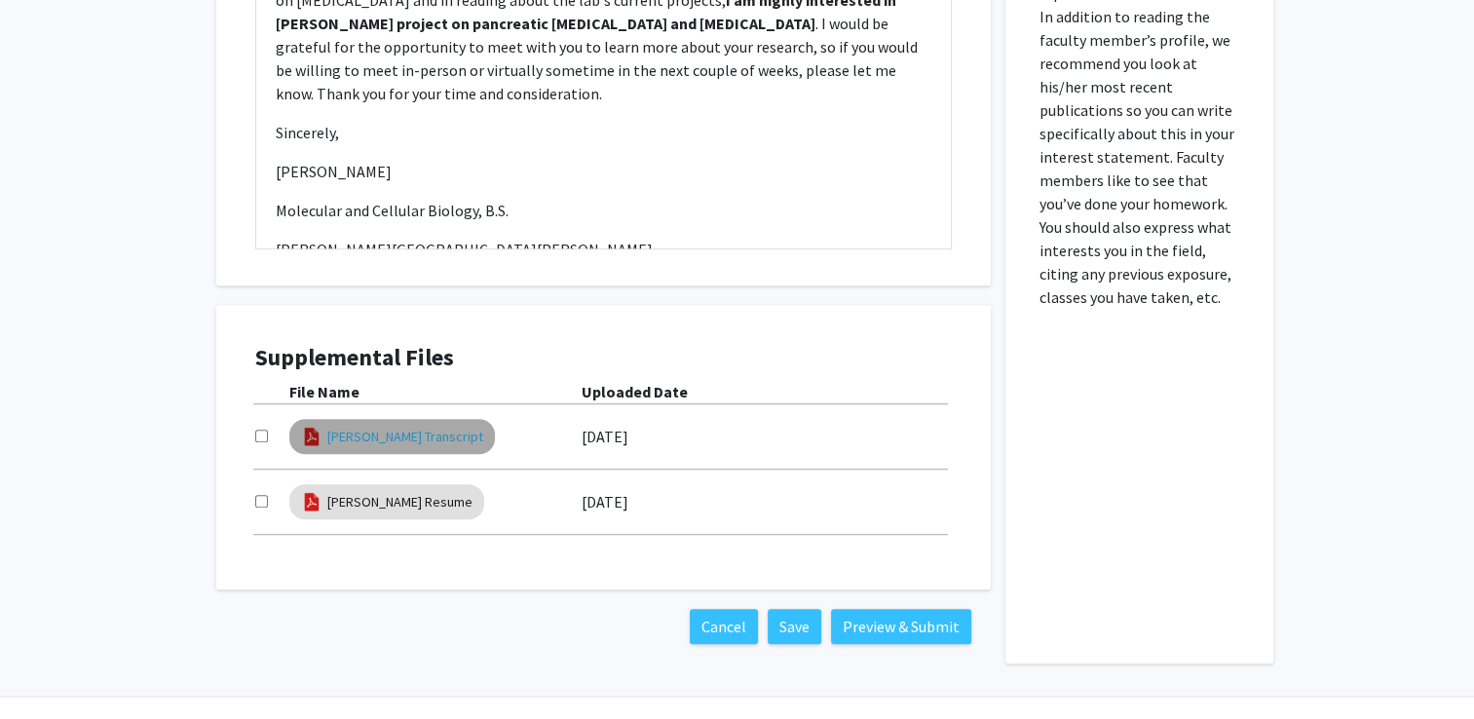
click at [427, 438] on link "[PERSON_NAME] Transcript" at bounding box center [405, 437] width 156 height 20
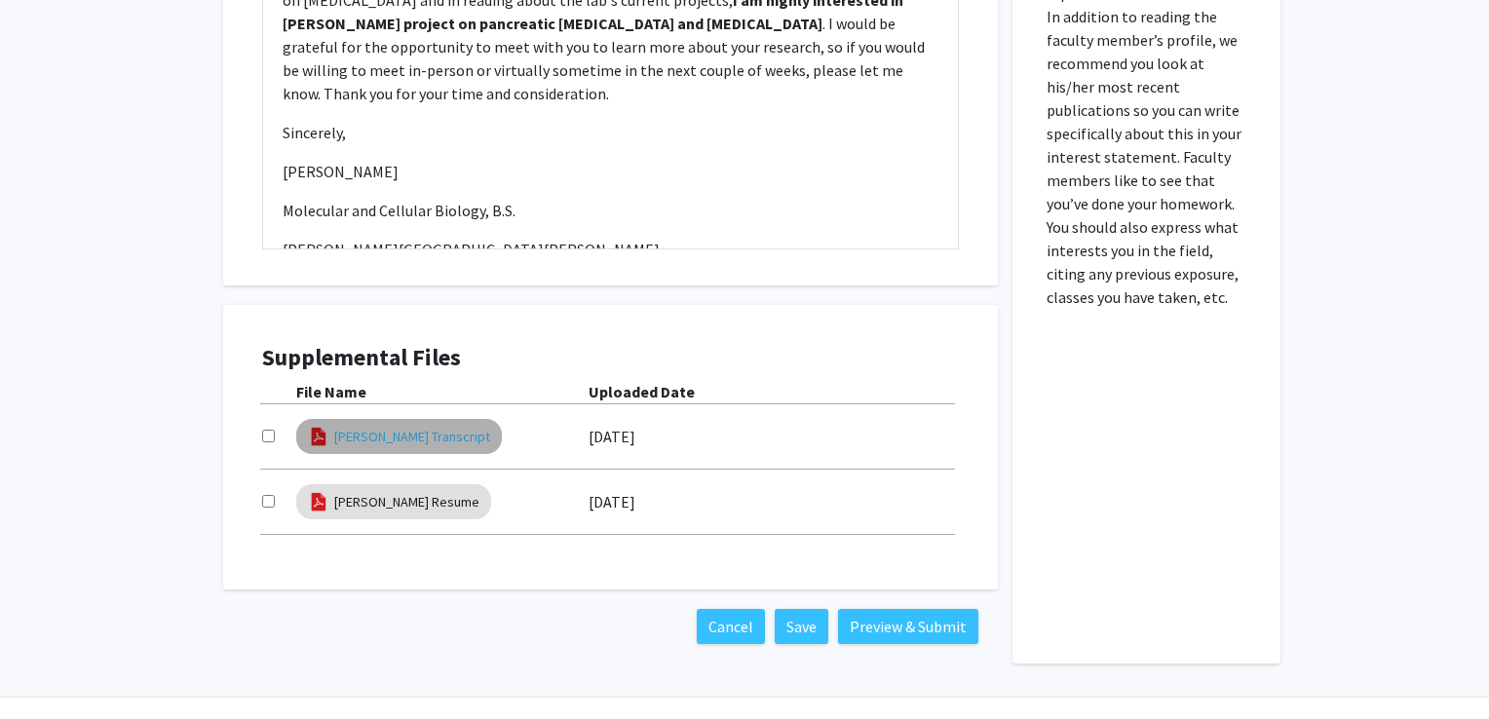
select select "custom"
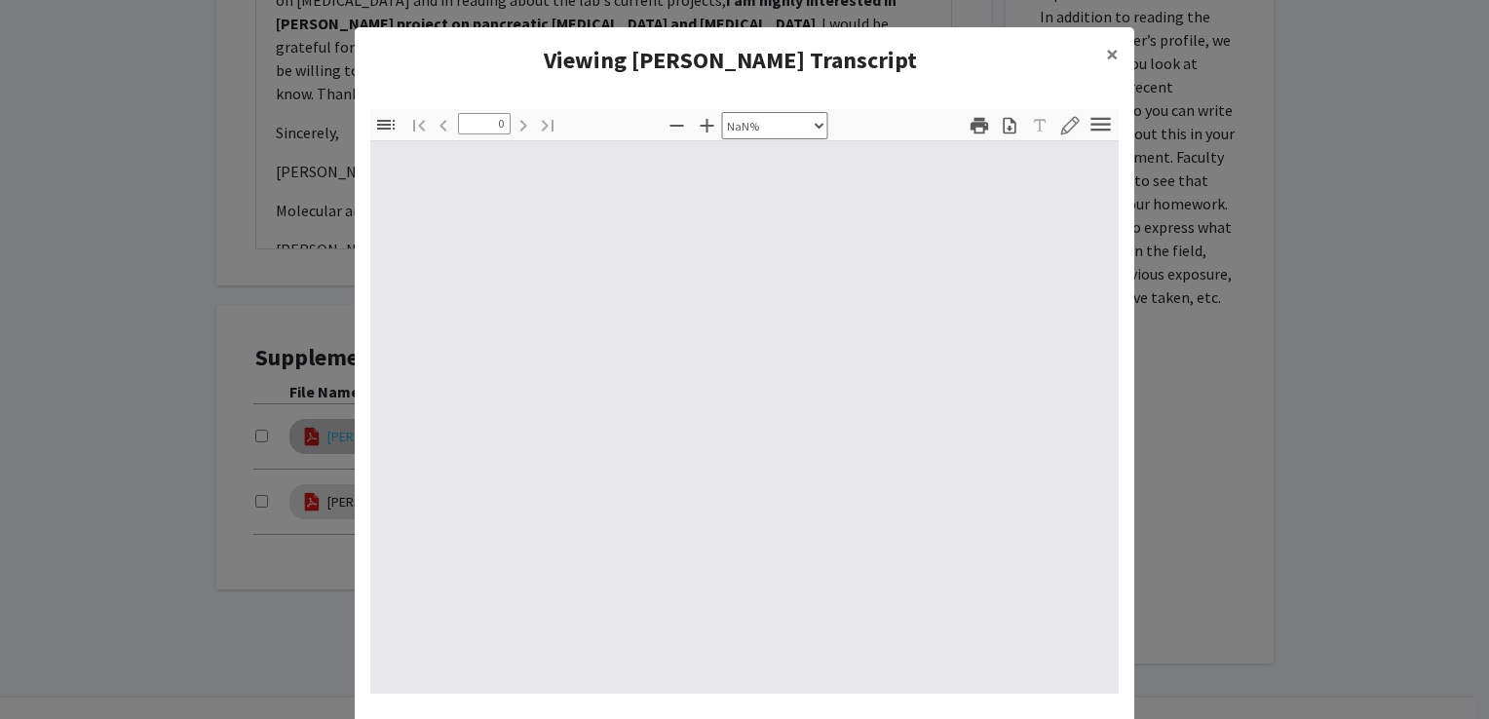
type input "1"
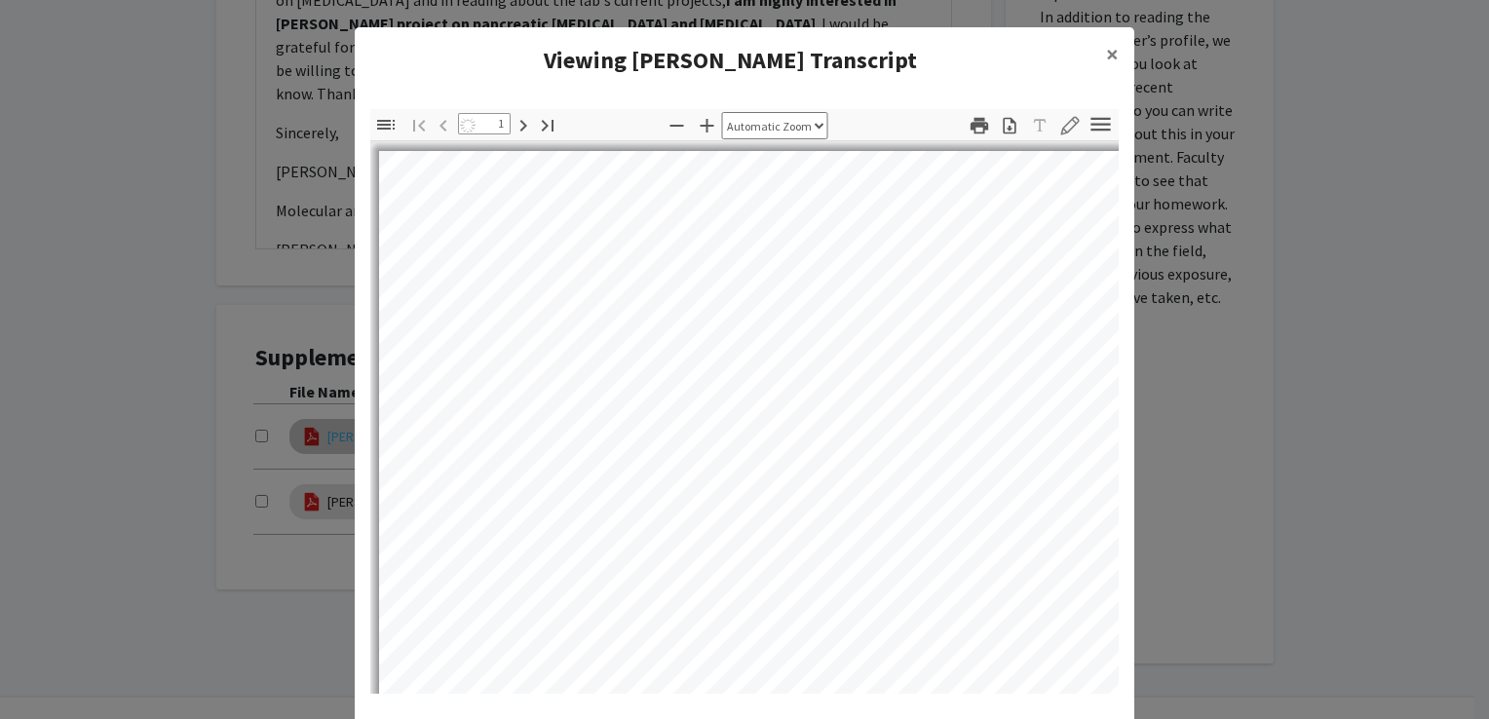
select select "auto"
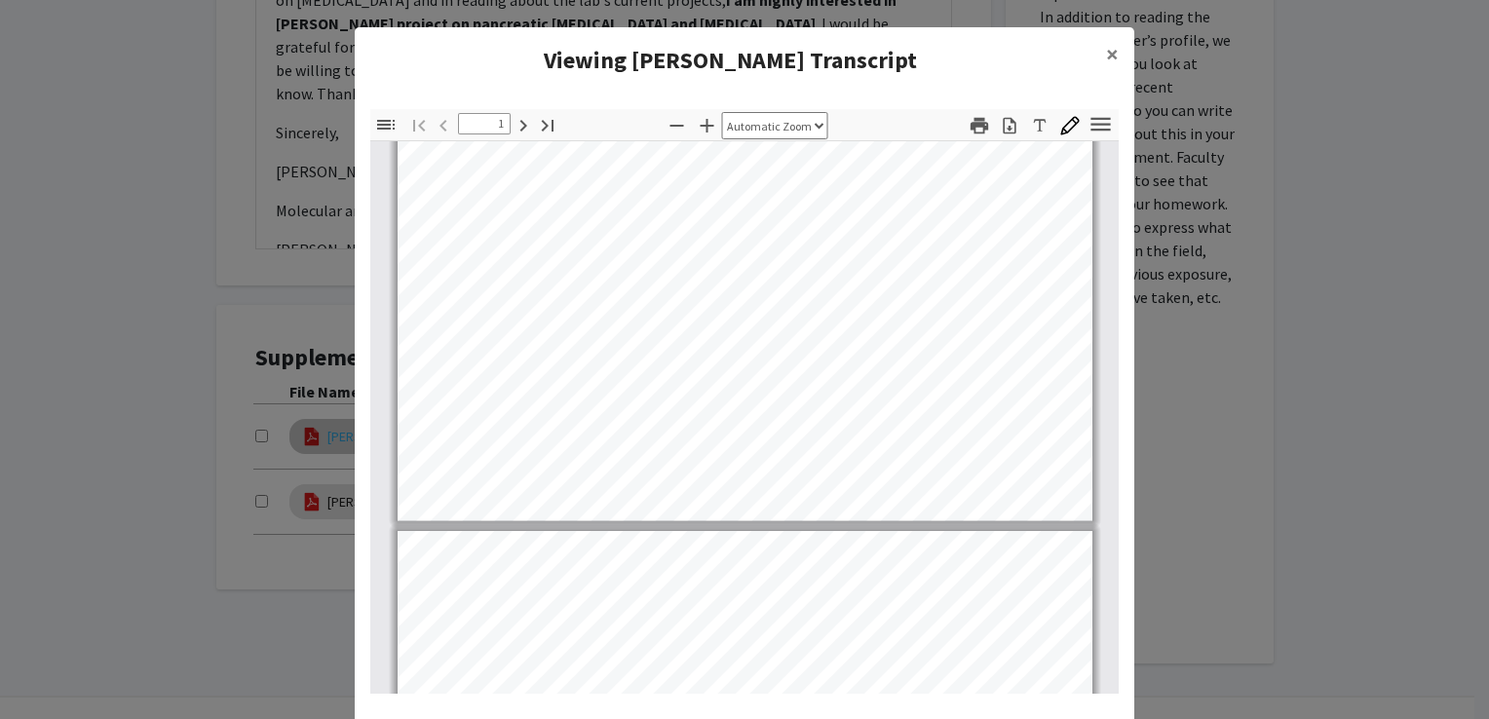
type input "2"
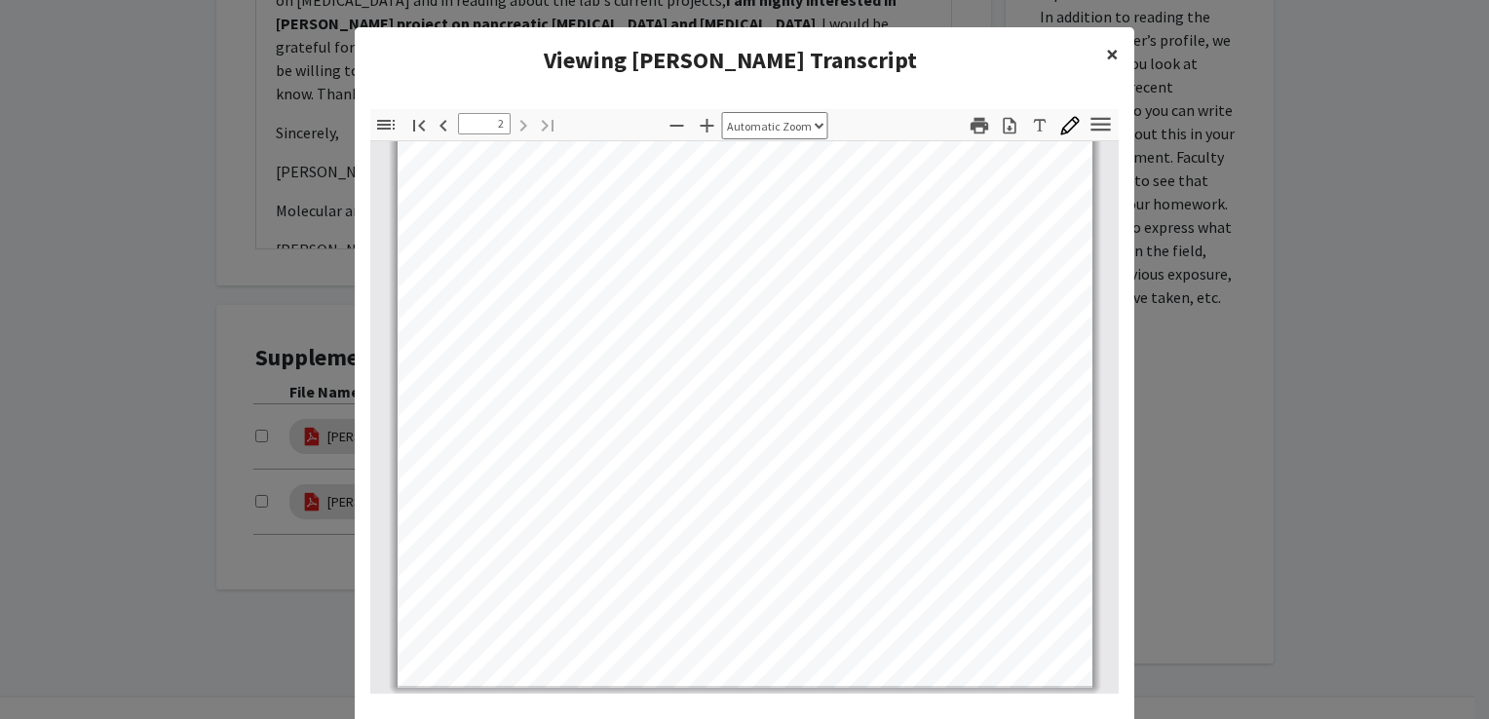
click at [1111, 58] on span "×" at bounding box center [1112, 54] width 13 height 30
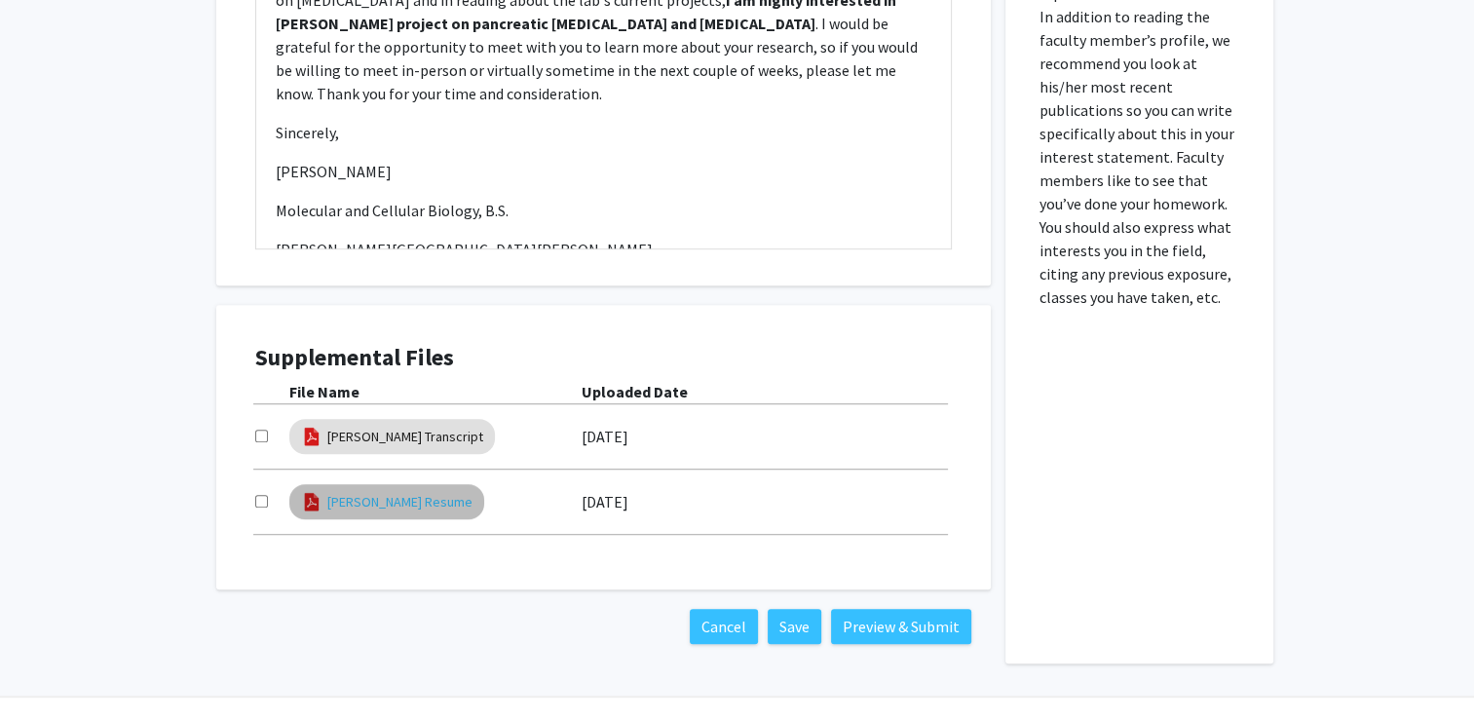
click at [386, 492] on link "[PERSON_NAME] Resume" at bounding box center [399, 502] width 145 height 20
select select "custom"
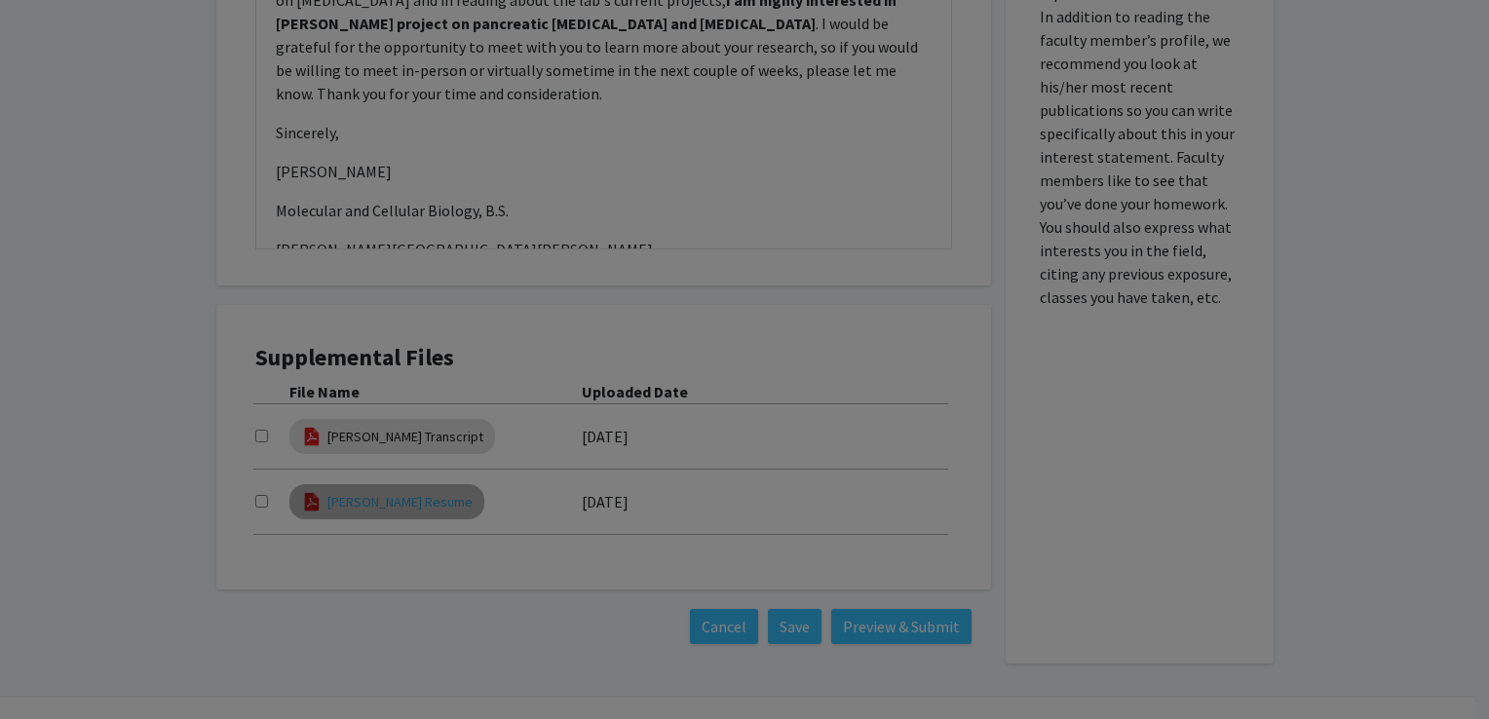
type input "0"
select select "custom"
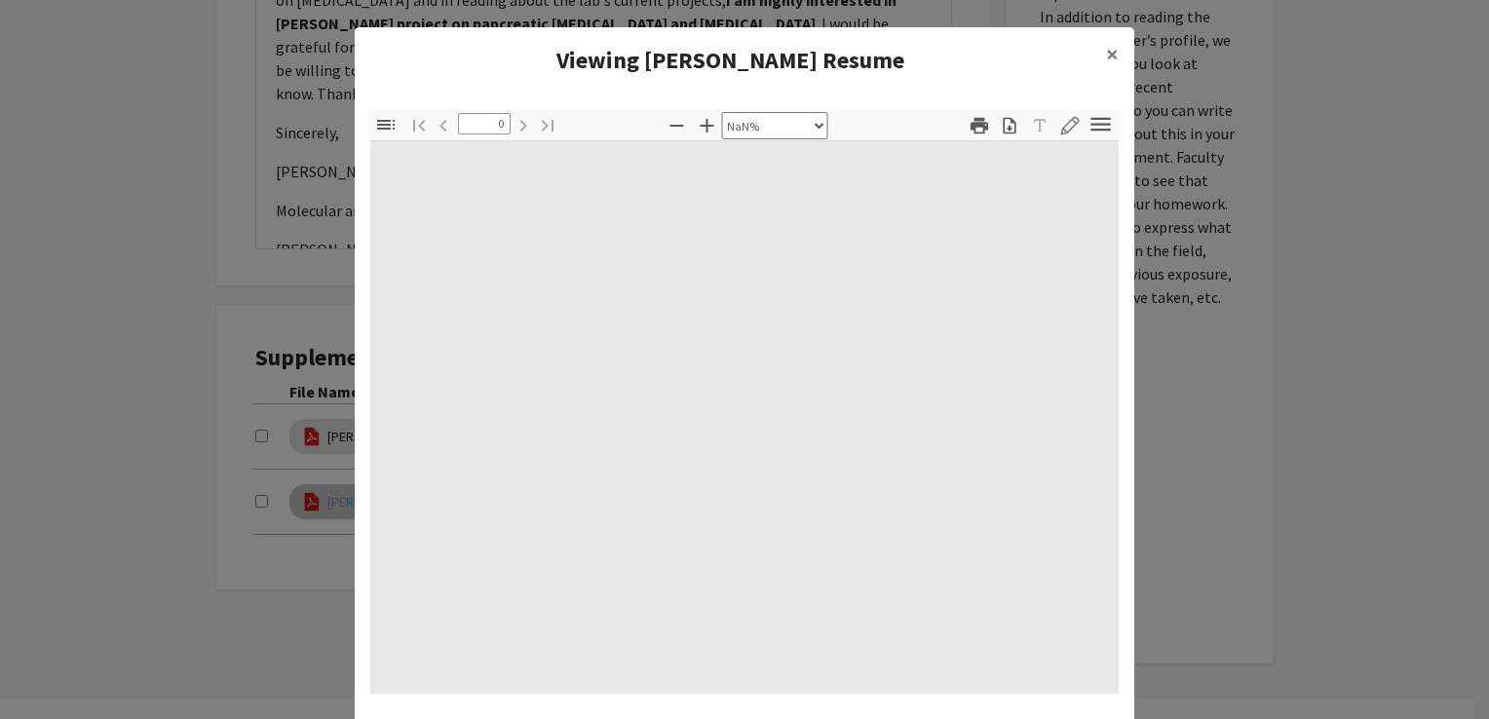
type input "1"
select select "auto"
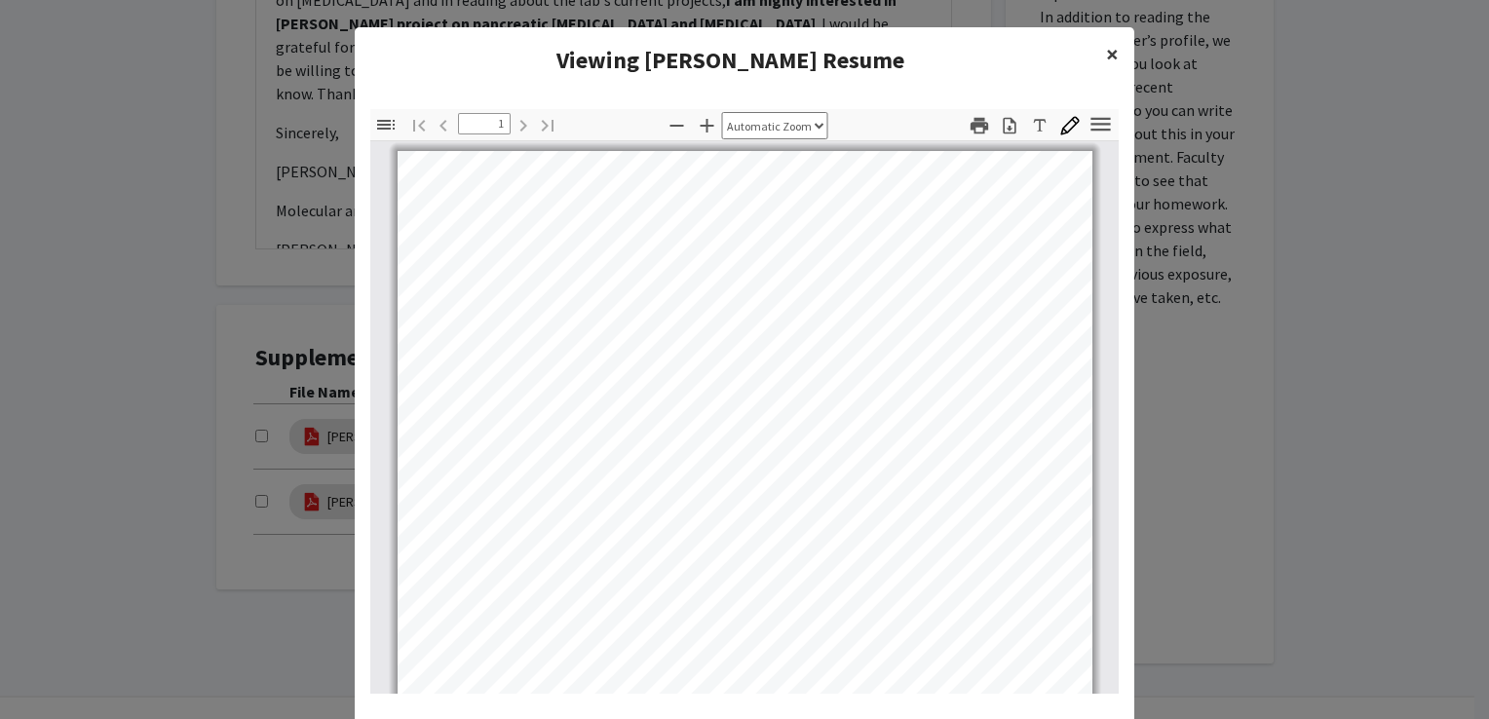
click at [1106, 63] on span "×" at bounding box center [1112, 54] width 13 height 30
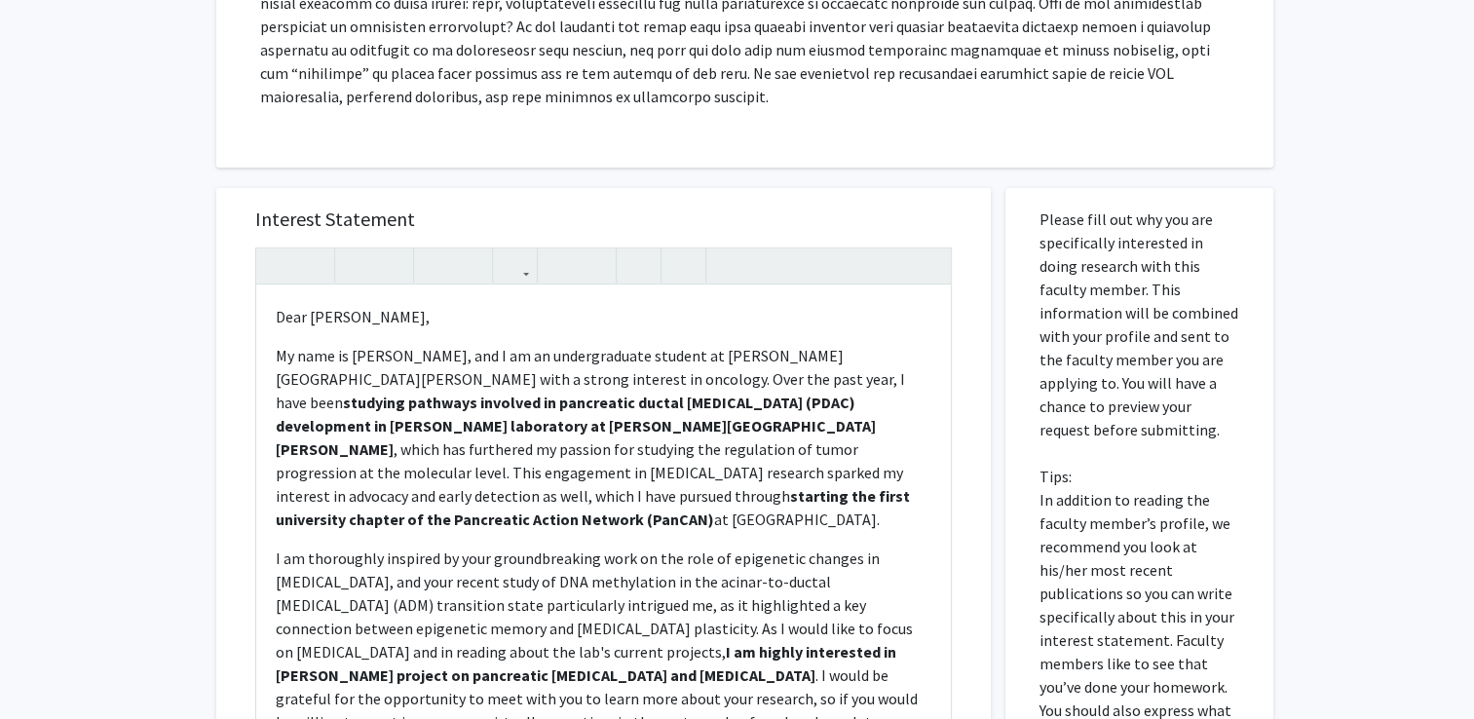
scroll to position [669, 0]
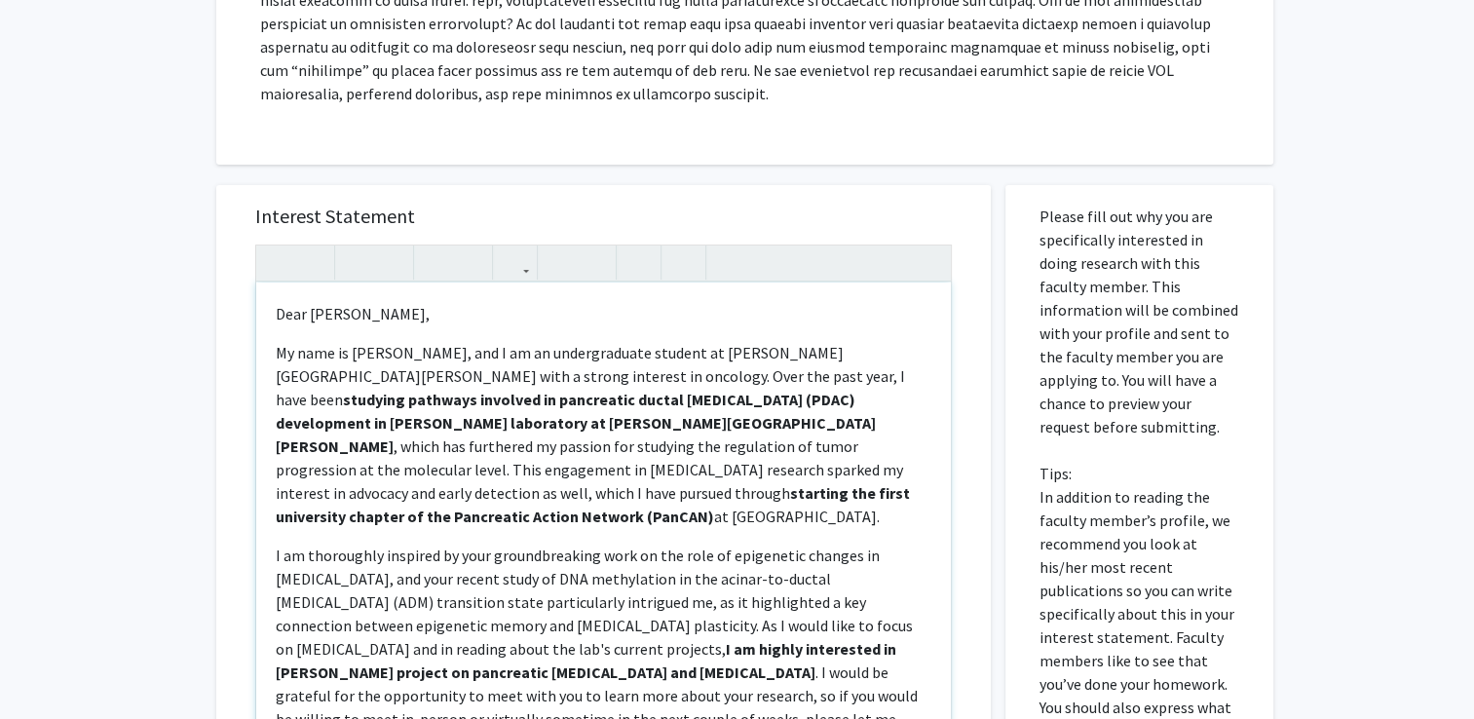
click at [811, 350] on p "My name is [PERSON_NAME], and I am an undergraduate student at [PERSON_NAME][GE…" at bounding box center [604, 434] width 656 height 187
click at [448, 488] on strong "starting the first university chapter of the Pancreatic Action Network (PanCAN)" at bounding box center [593, 504] width 634 height 43
type textarea "<p>Dear [PERSON_NAME], </p> <p>My name is [PERSON_NAME], and I am an undergradu…"
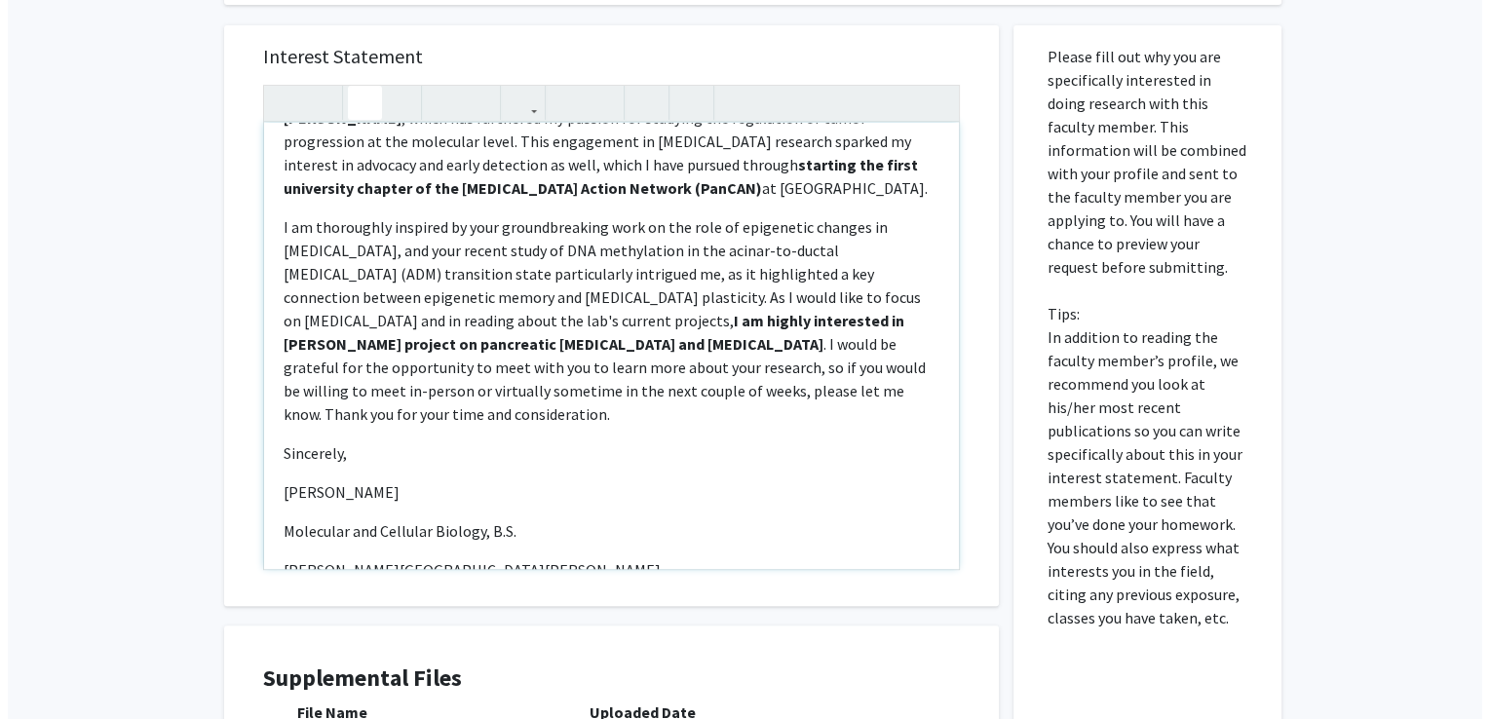
scroll to position [1196, 0]
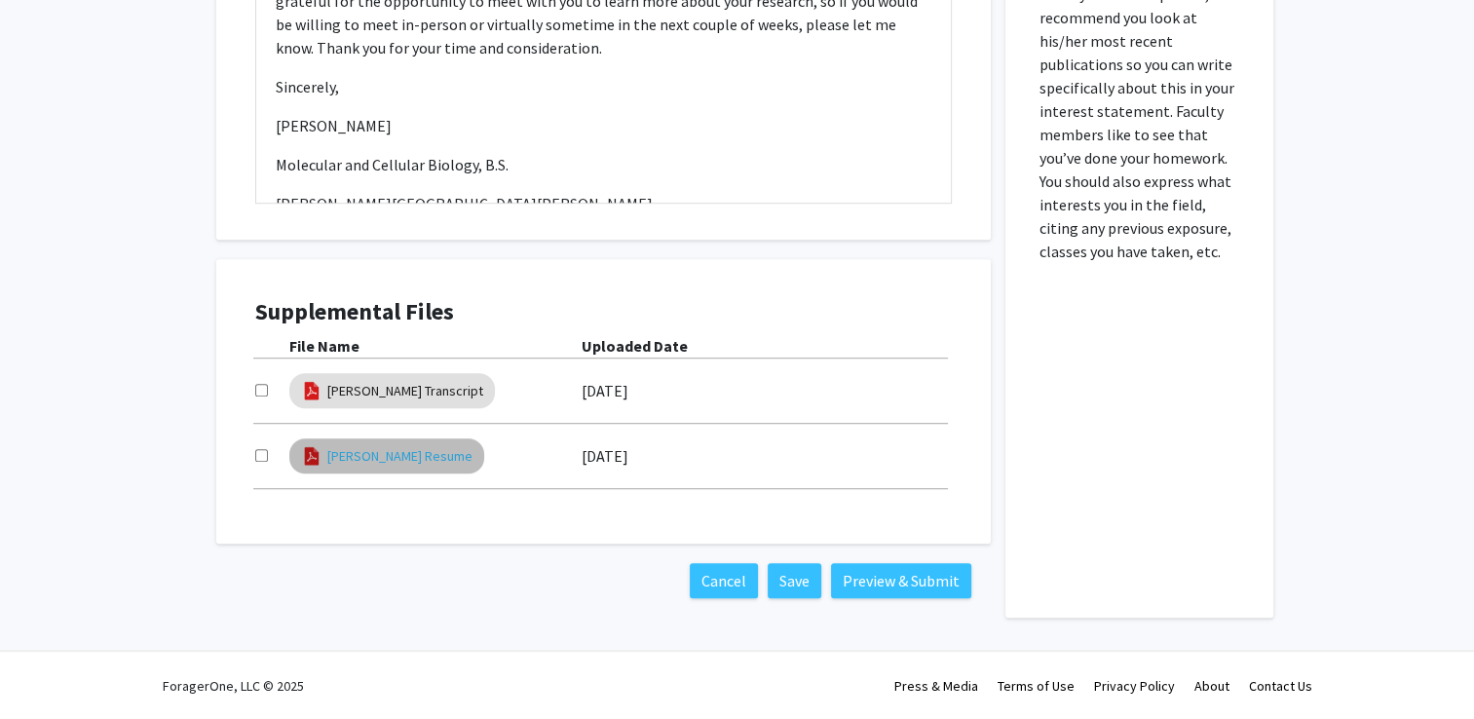
click at [416, 454] on link "[PERSON_NAME] Resume" at bounding box center [399, 456] width 145 height 20
select select "custom"
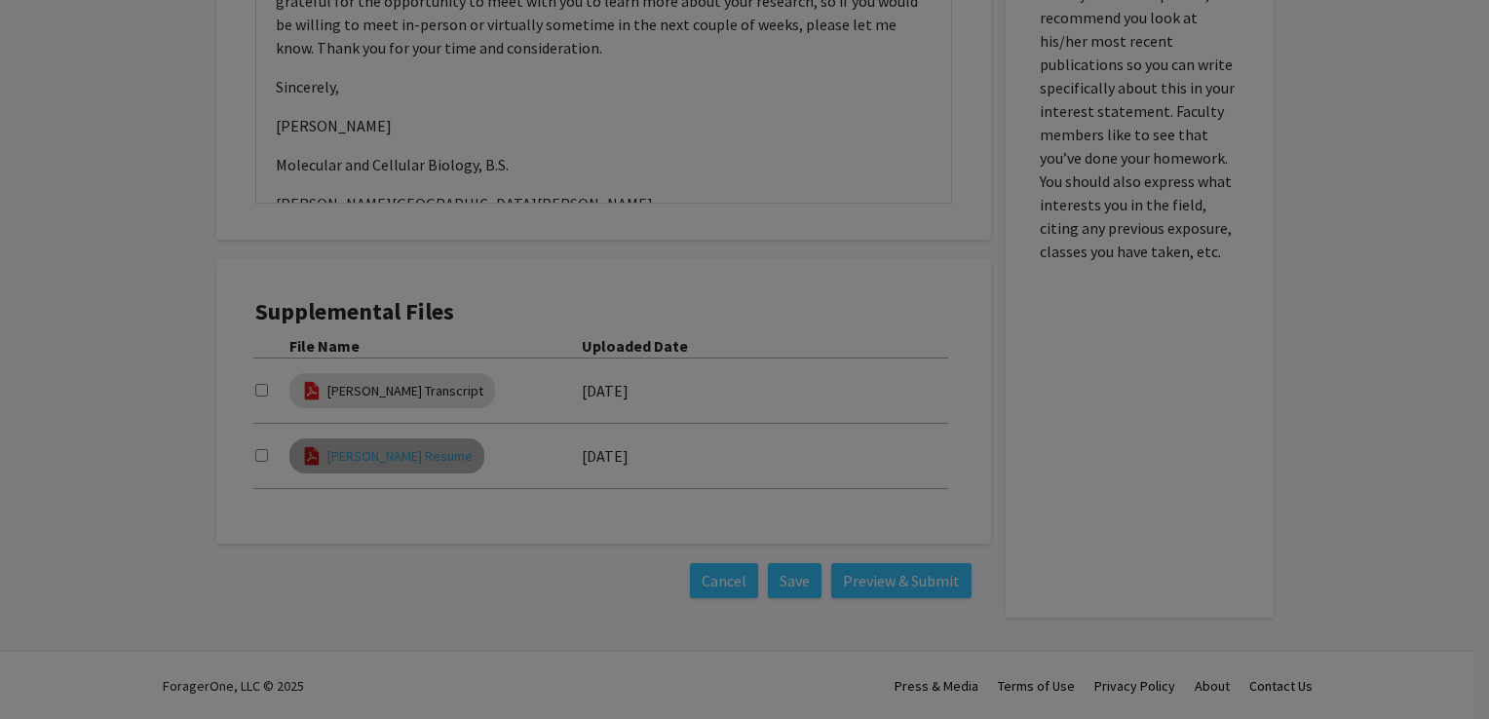
type input "0"
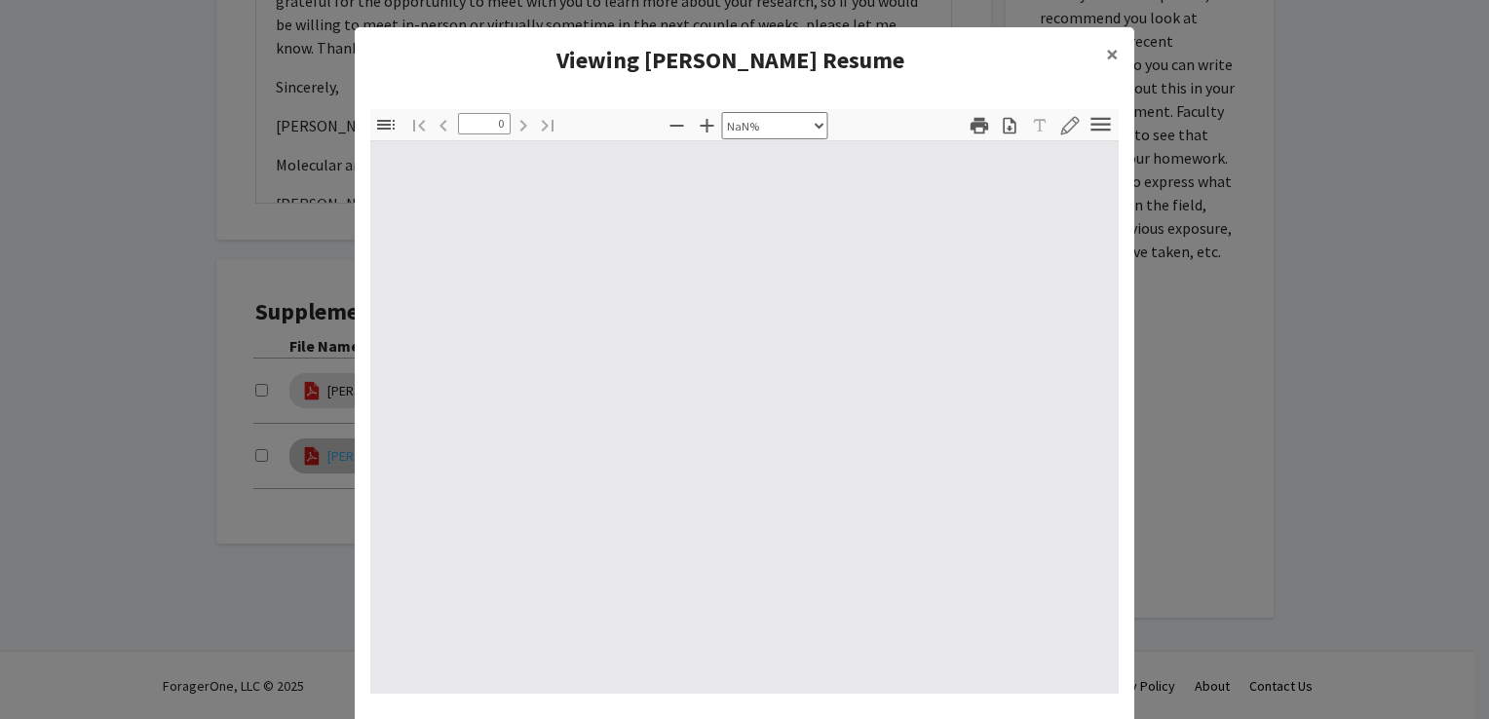
select select "auto"
type input "1"
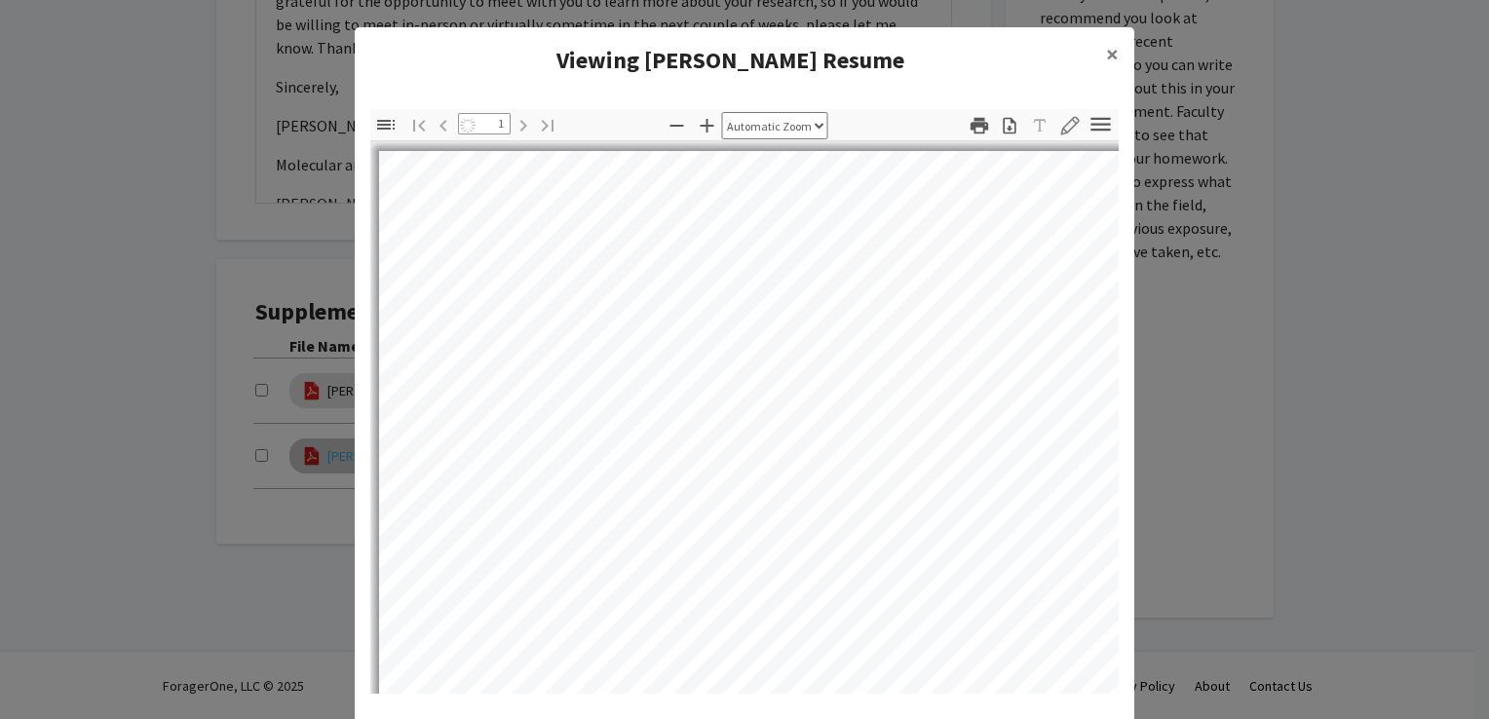
select select "auto"
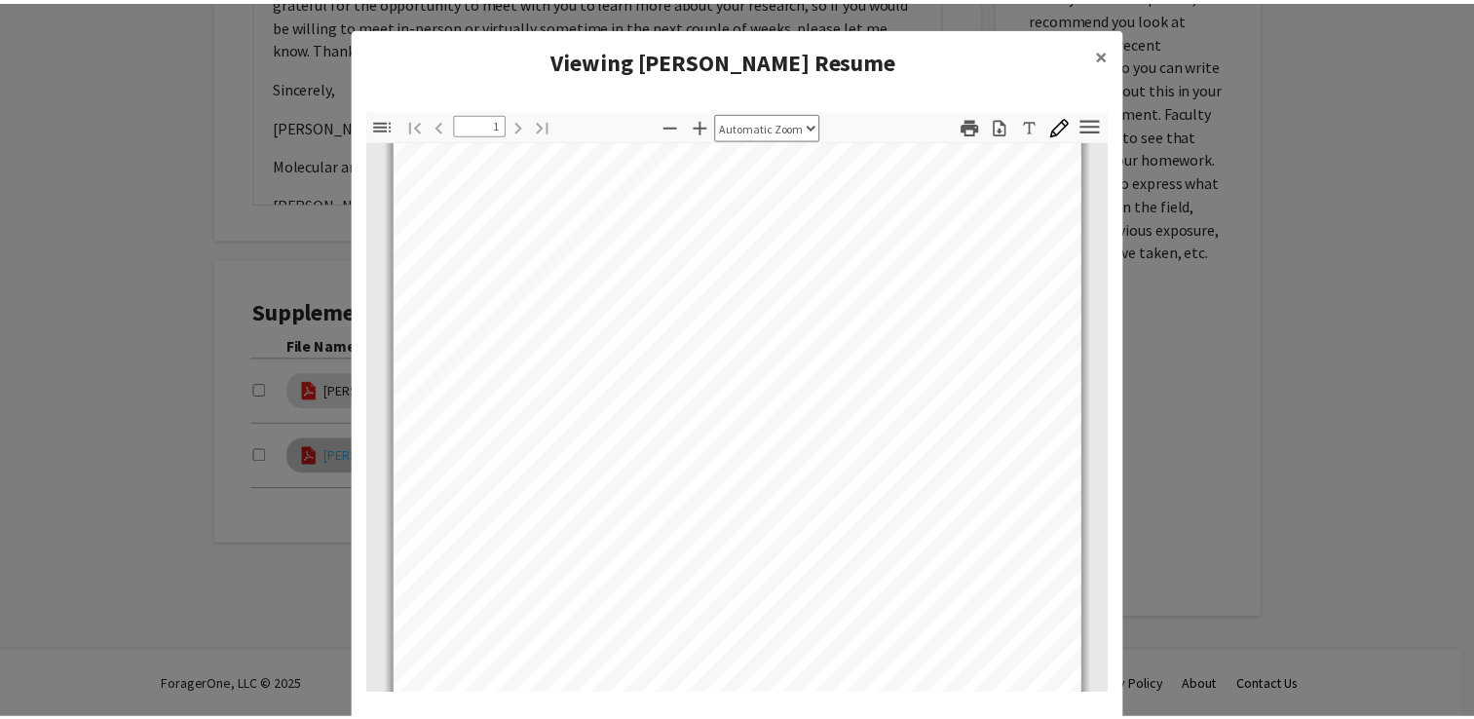
scroll to position [351, 0]
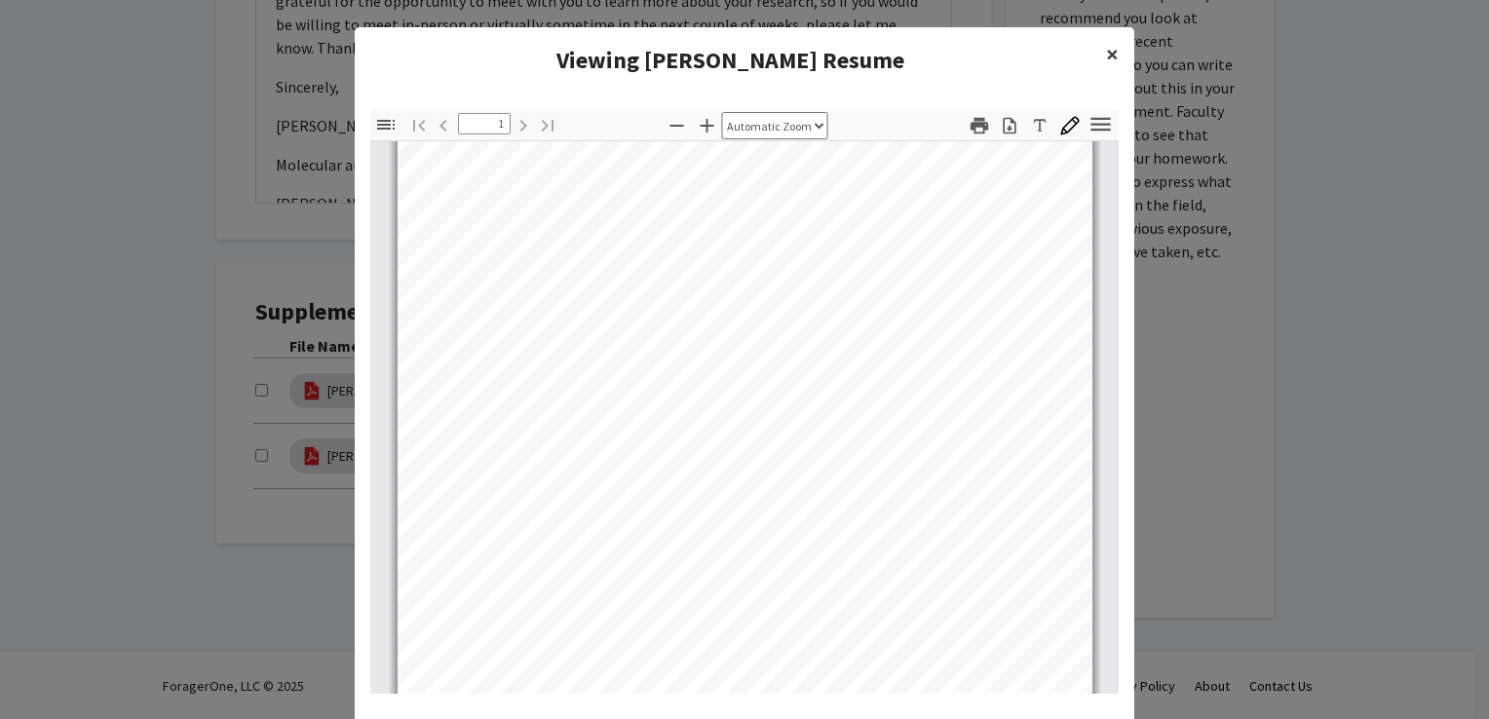
click at [1106, 50] on span "×" at bounding box center [1112, 54] width 13 height 30
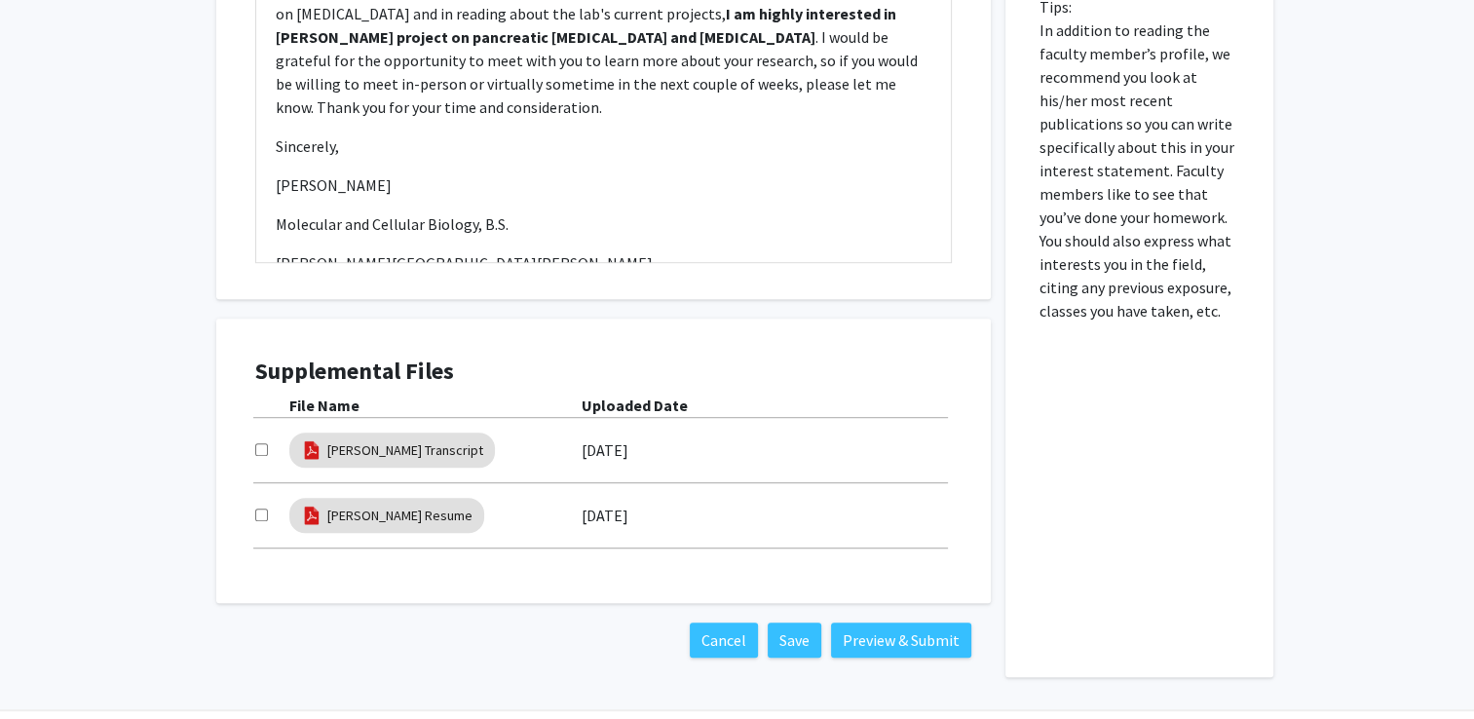
scroll to position [1196, 0]
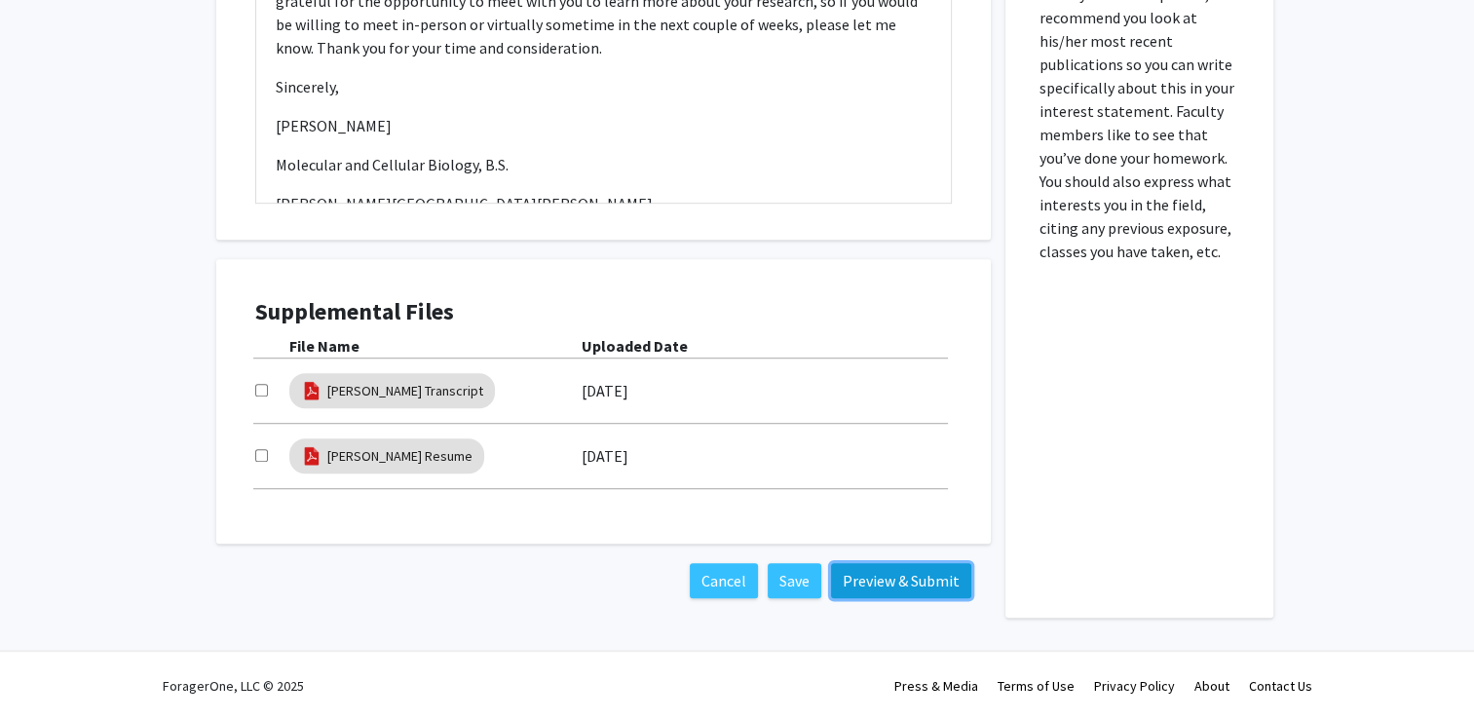
click at [885, 575] on button "Preview & Submit" at bounding box center [901, 580] width 140 height 35
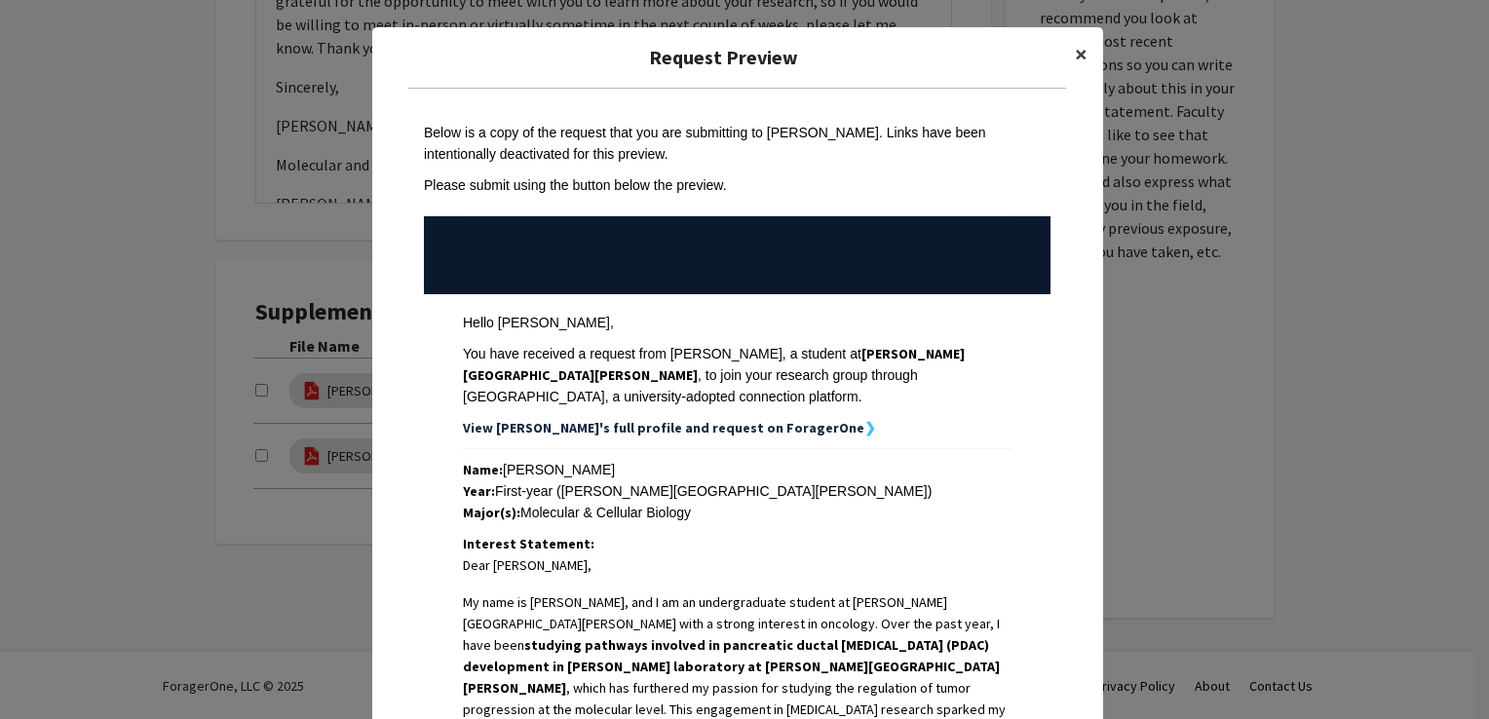
click at [1075, 54] on span "×" at bounding box center [1081, 54] width 13 height 30
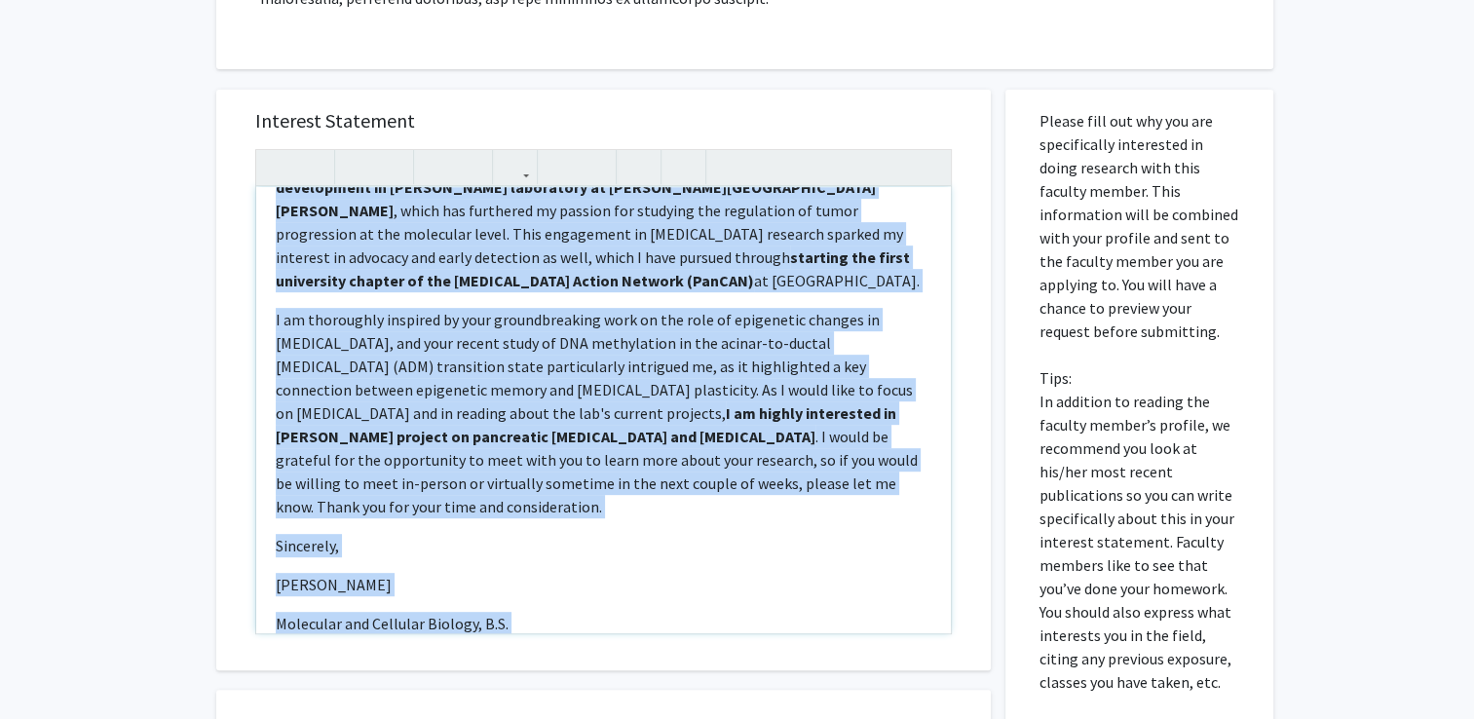
scroll to position [169, 0]
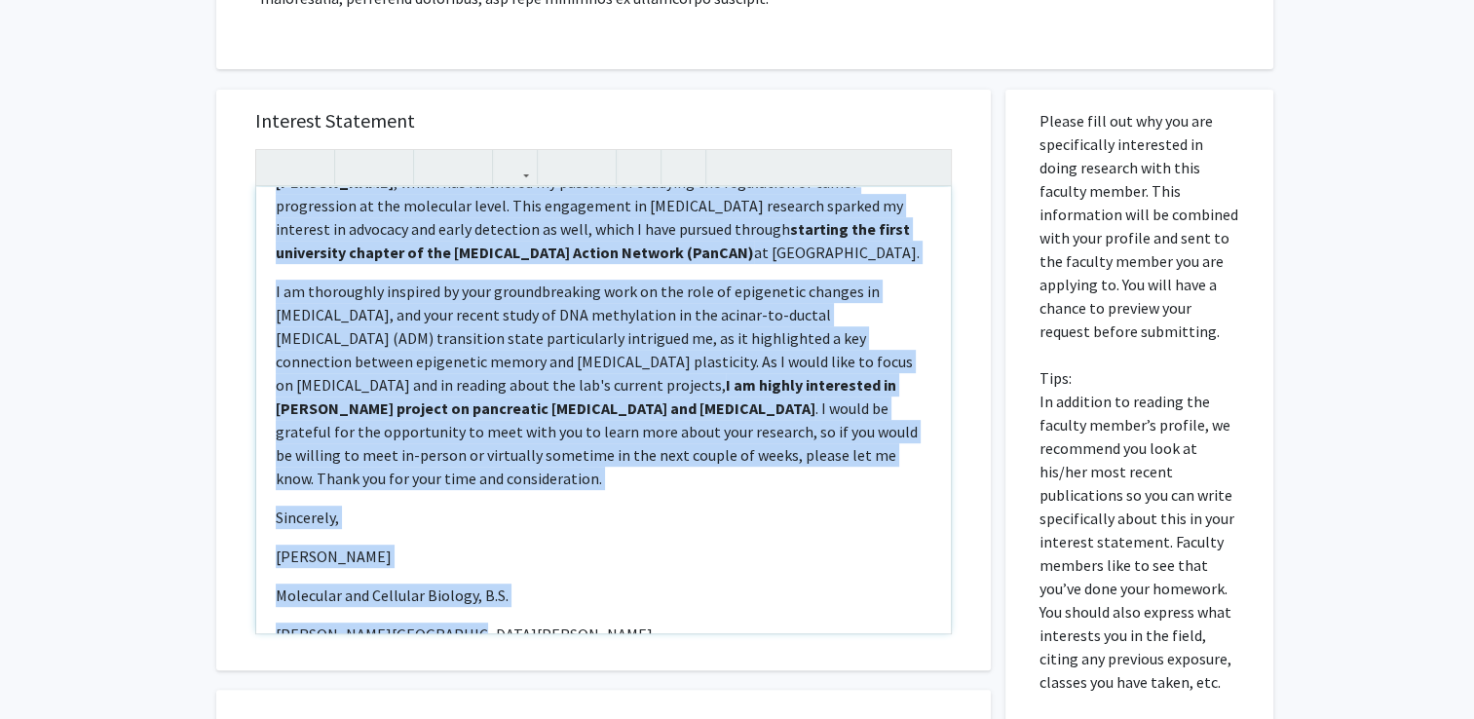
drag, startPoint x: 269, startPoint y: 216, endPoint x: 559, endPoint y: 610, distance: 489.2
click at [559, 610] on div "Dear [PERSON_NAME],  My name is [PERSON_NAME], and I am an undergraduate stud…" at bounding box center [603, 410] width 695 height 446
copy div "Dear [PERSON_NAME],  My name is [PERSON_NAME], and I am an undergraduate stud…"
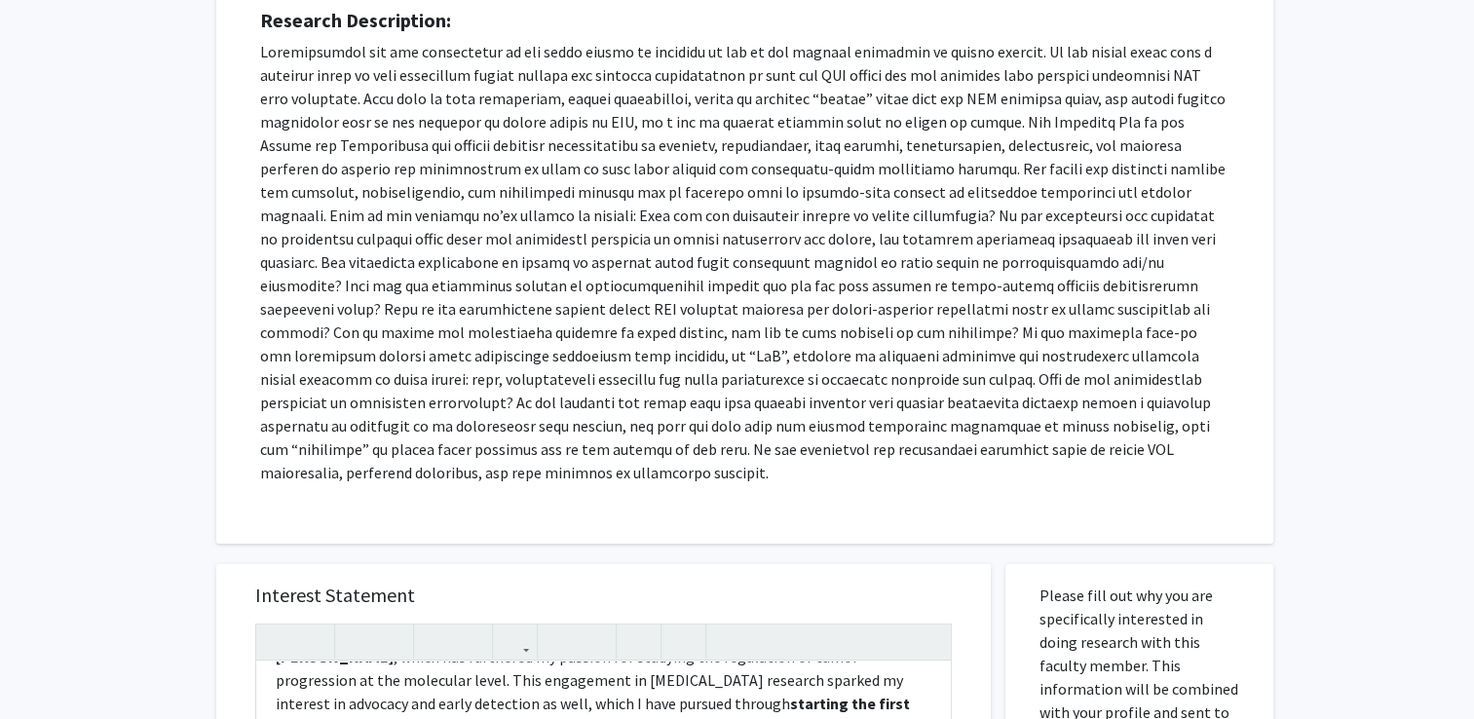
scroll to position [0, 0]
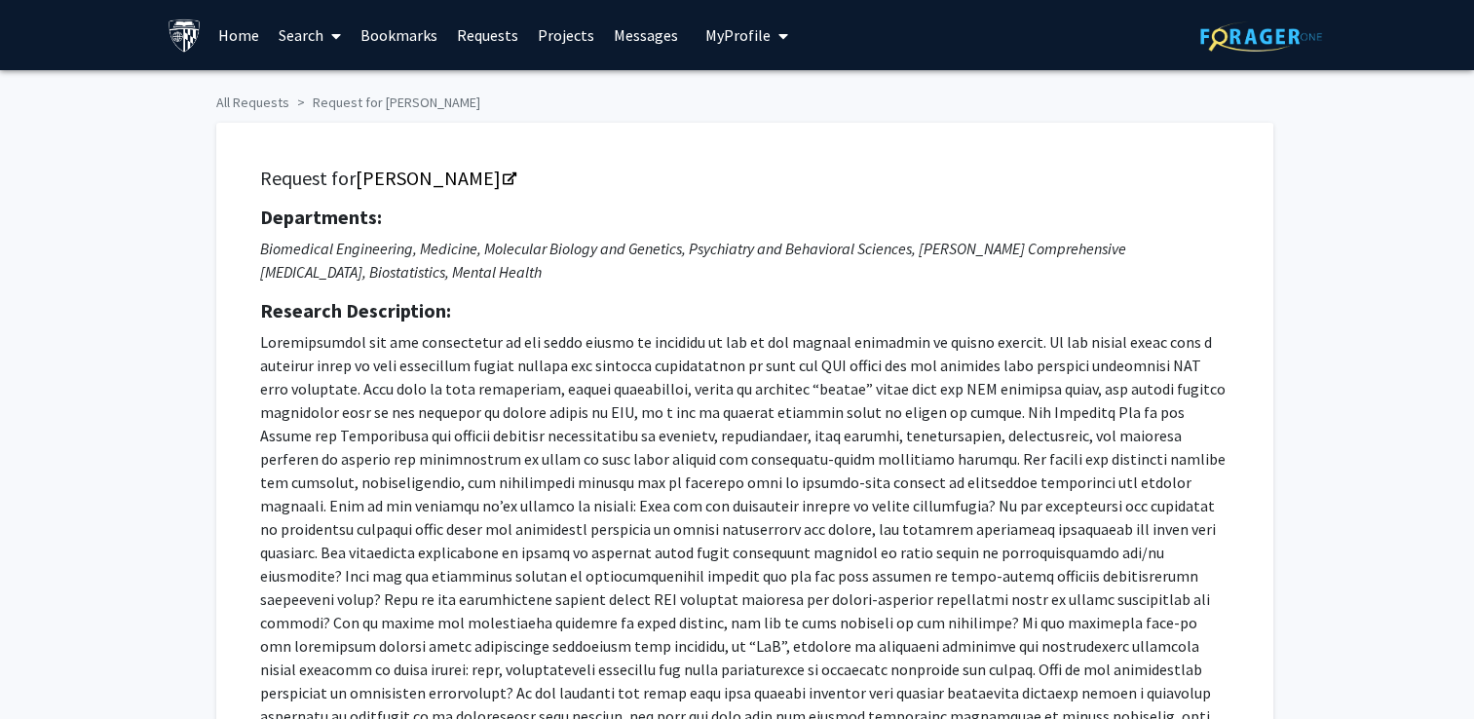
click at [717, 30] on span "My Profile" at bounding box center [737, 34] width 65 height 19
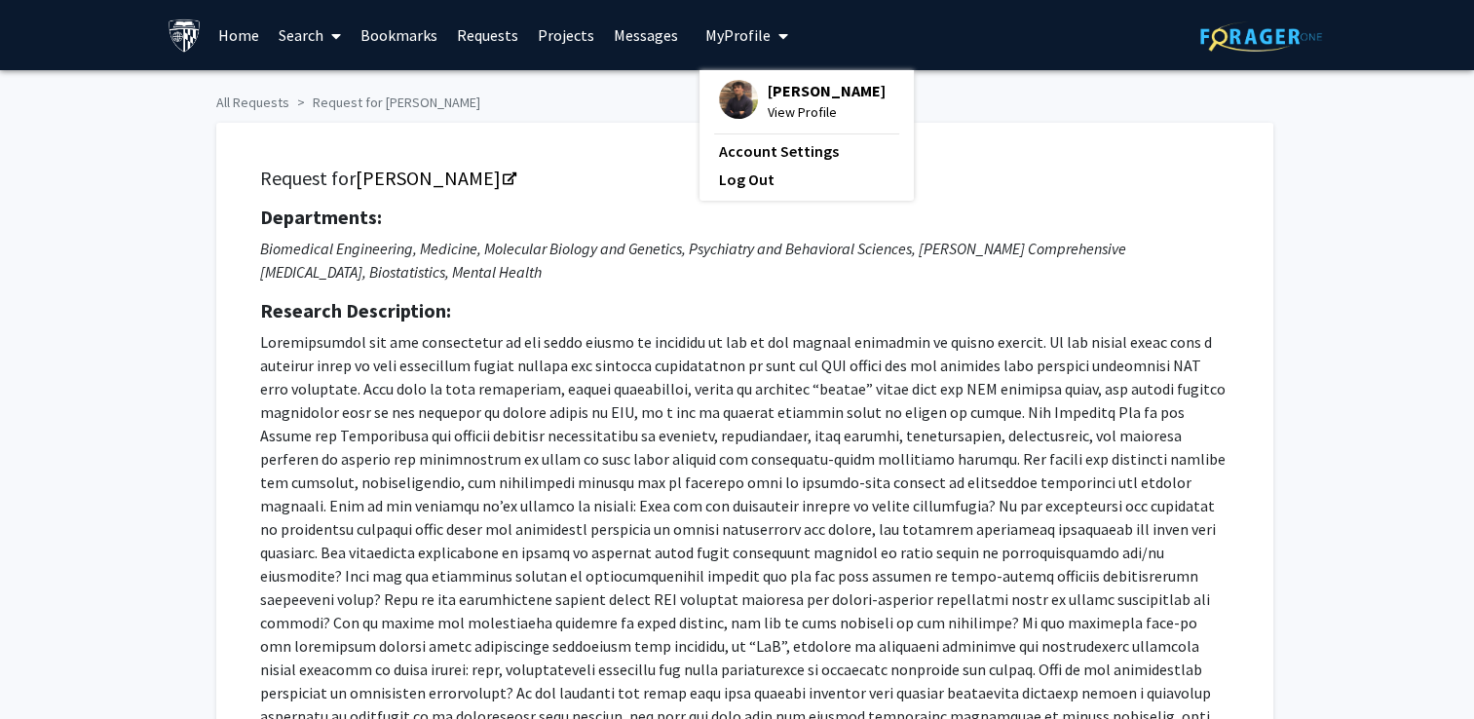
click at [774, 107] on span "View Profile" at bounding box center [827, 111] width 118 height 21
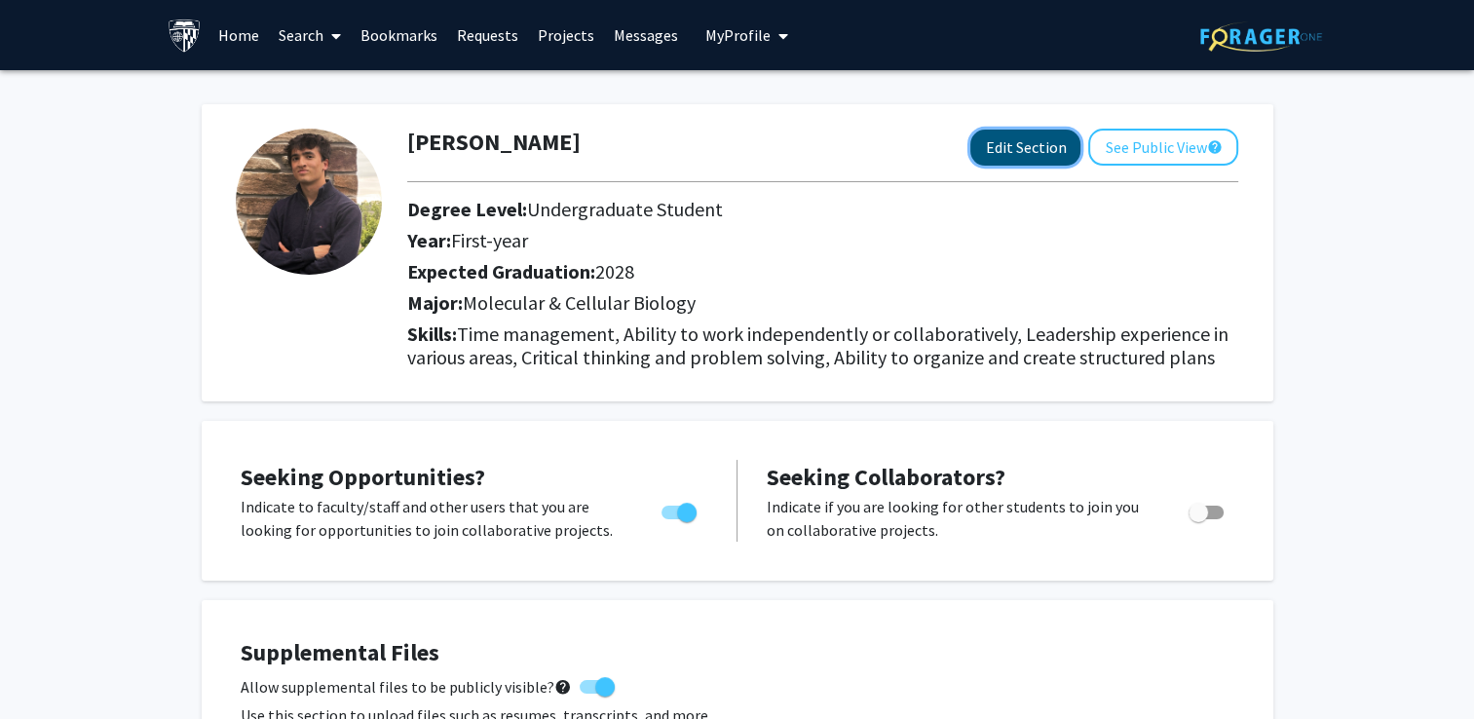
click at [1005, 137] on button "Edit Section" at bounding box center [1026, 148] width 110 height 36
select select "first-year"
select select "2028"
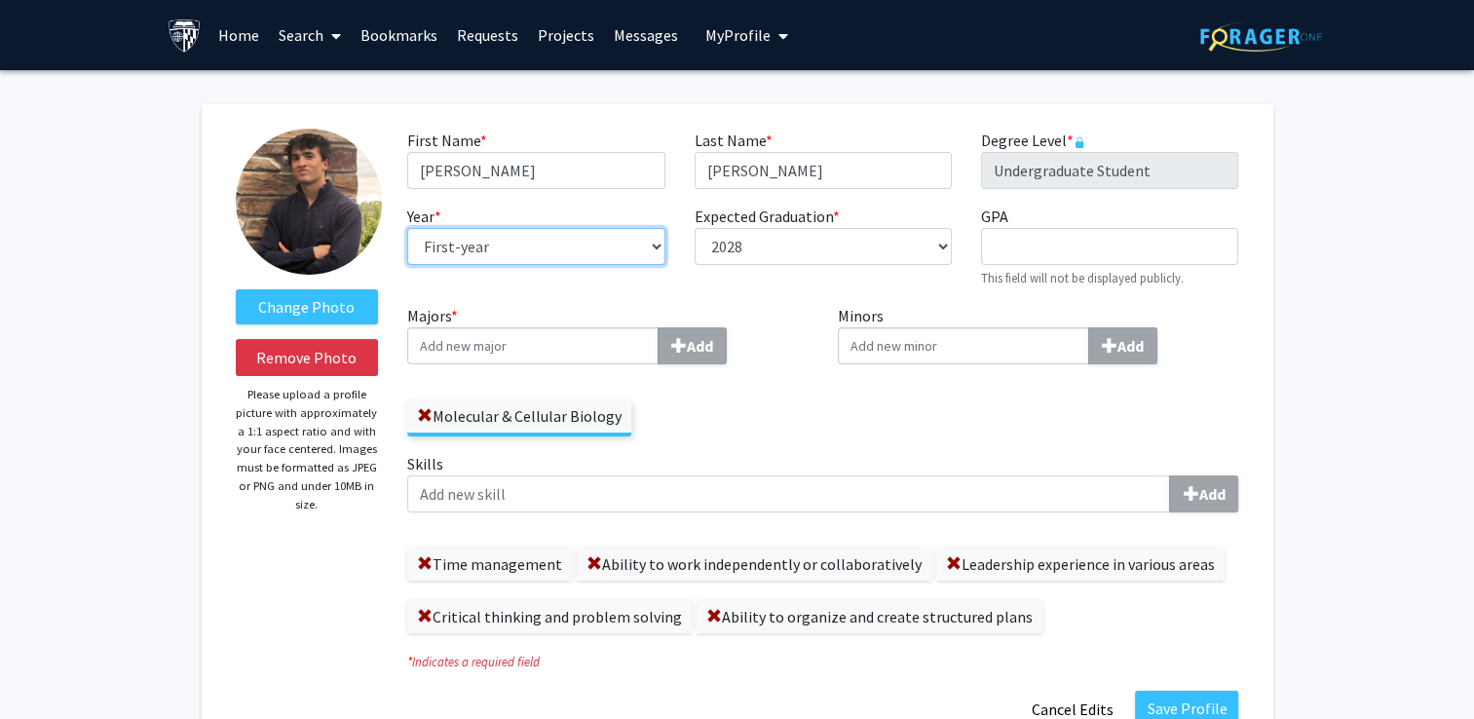
click at [585, 233] on select "--- First-year Sophomore Junior Senior Postbaccalaureate Certificate" at bounding box center [535, 246] width 257 height 37
select select "sophomore"
click at [407, 228] on select "--- First-year Sophomore Junior Senior Postbaccalaureate Certificate" at bounding box center [535, 246] width 257 height 37
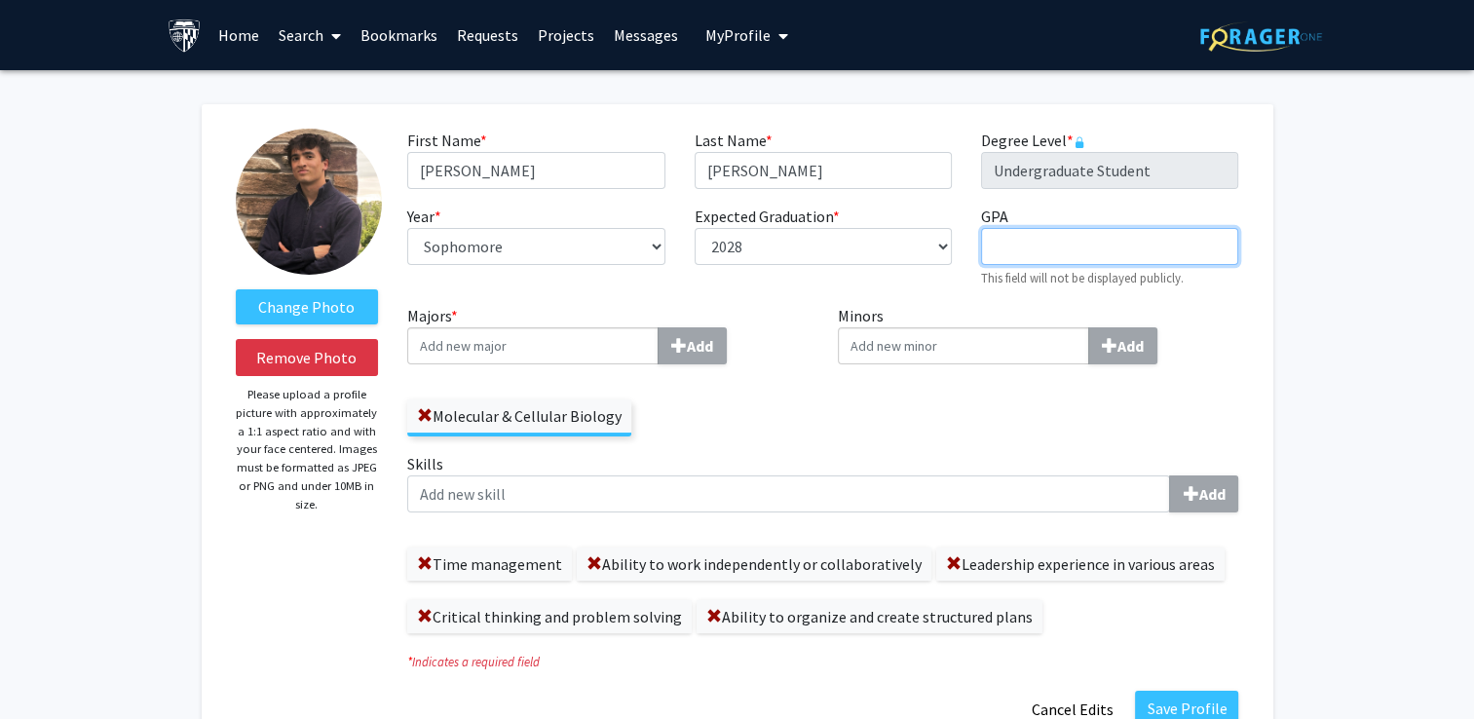
click at [1047, 236] on input "GPA required" at bounding box center [1109, 246] width 257 height 37
click at [1062, 296] on div "First Name * required [PERSON_NAME] Last Name * required [PERSON_NAME] Degree L…" at bounding box center [823, 216] width 860 height 175
click at [1040, 355] on input "Minors Add" at bounding box center [963, 345] width 251 height 37
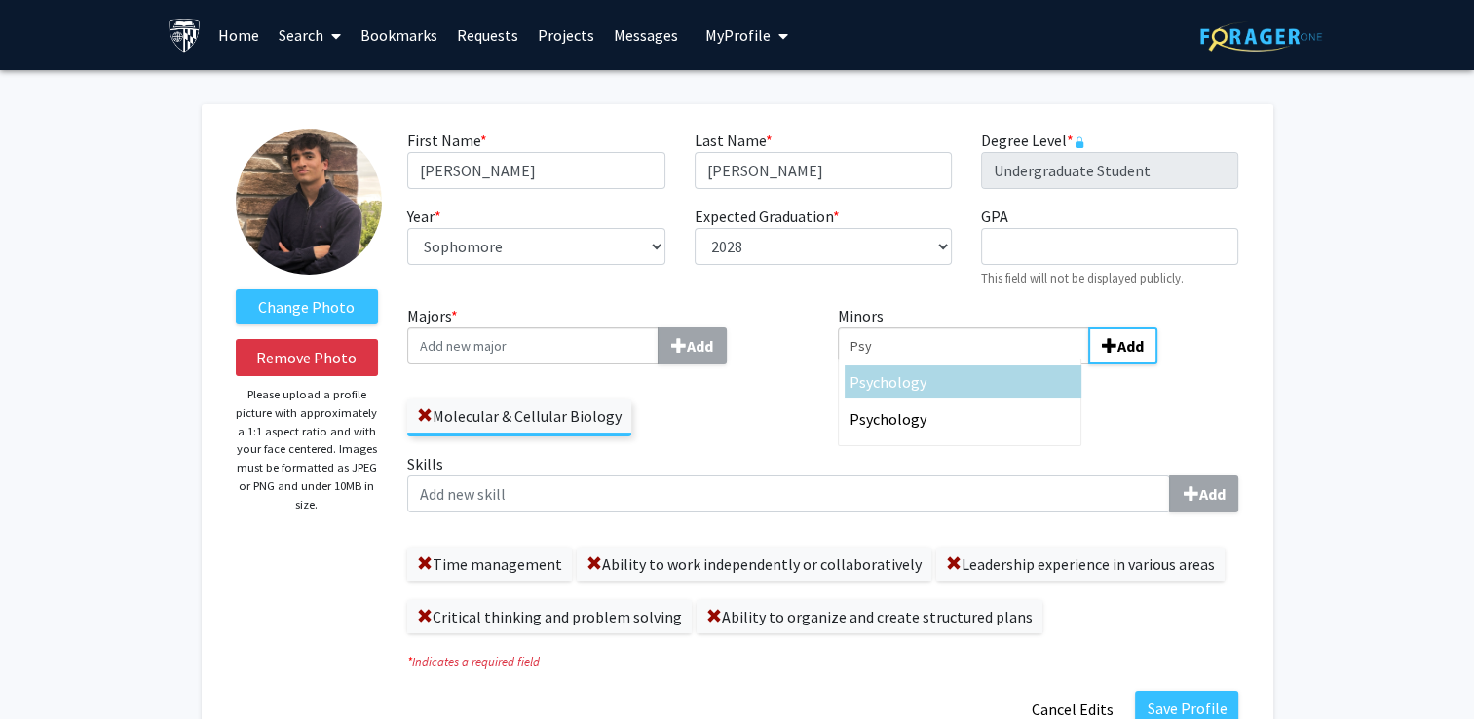
type input "Psy"
click at [971, 389] on div "Psy chology" at bounding box center [963, 381] width 227 height 23
click at [971, 364] on input "Psy" at bounding box center [963, 345] width 251 height 37
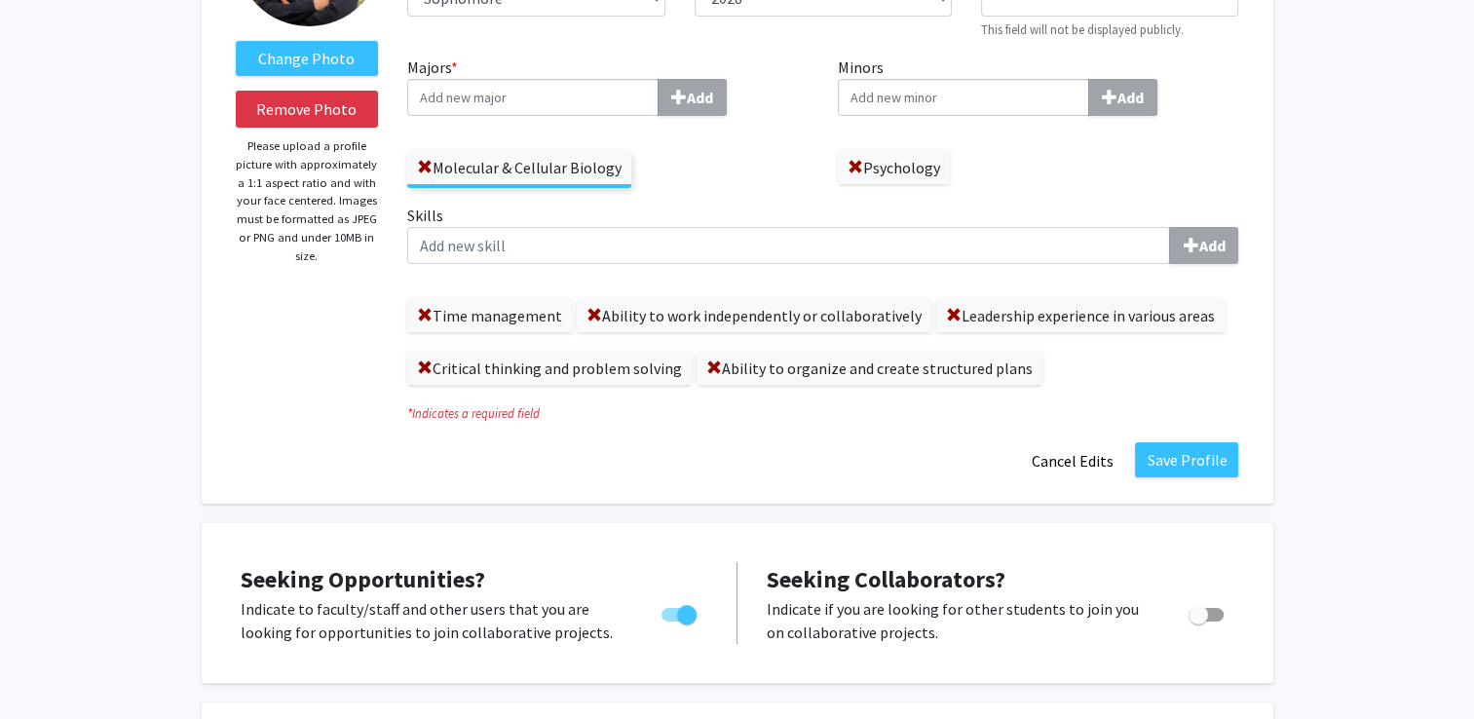
scroll to position [249, 0]
click at [1195, 450] on button "Save Profile" at bounding box center [1186, 458] width 103 height 35
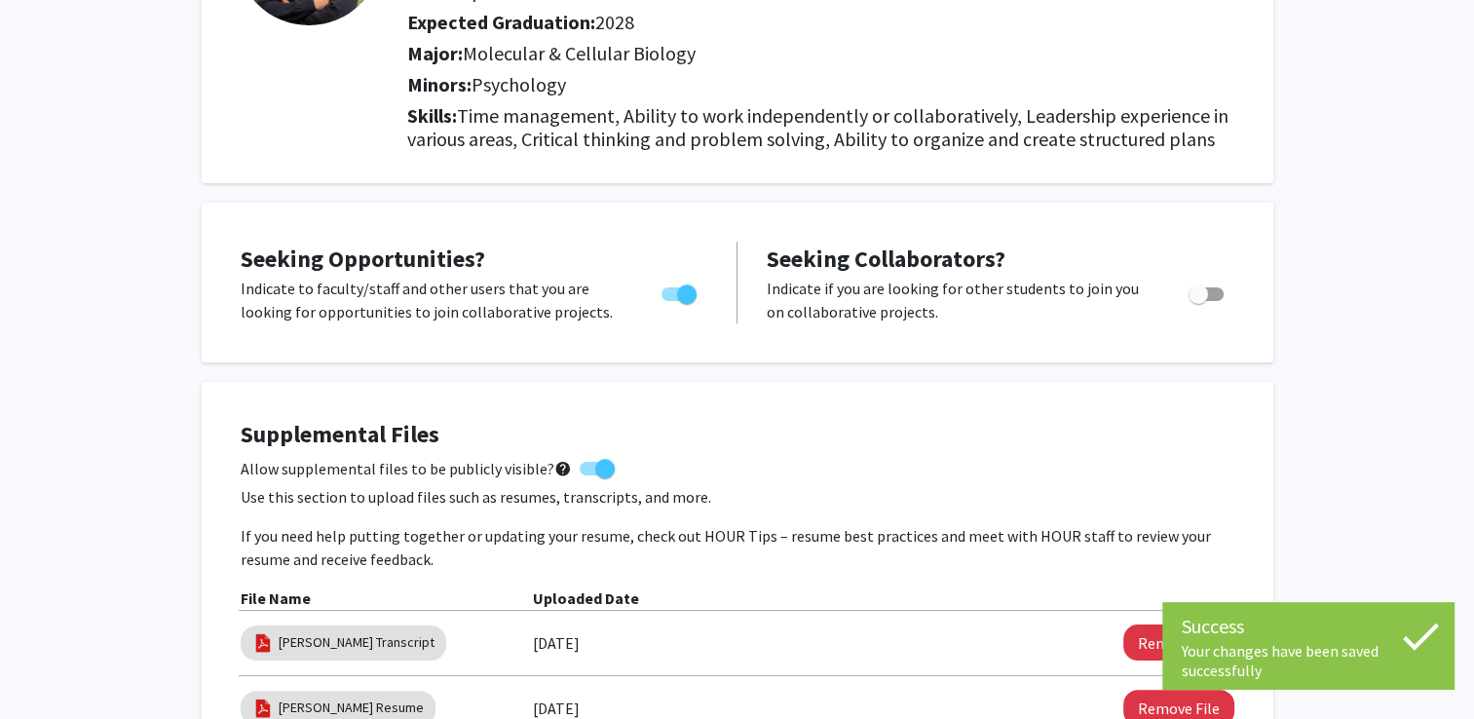
scroll to position [0, 0]
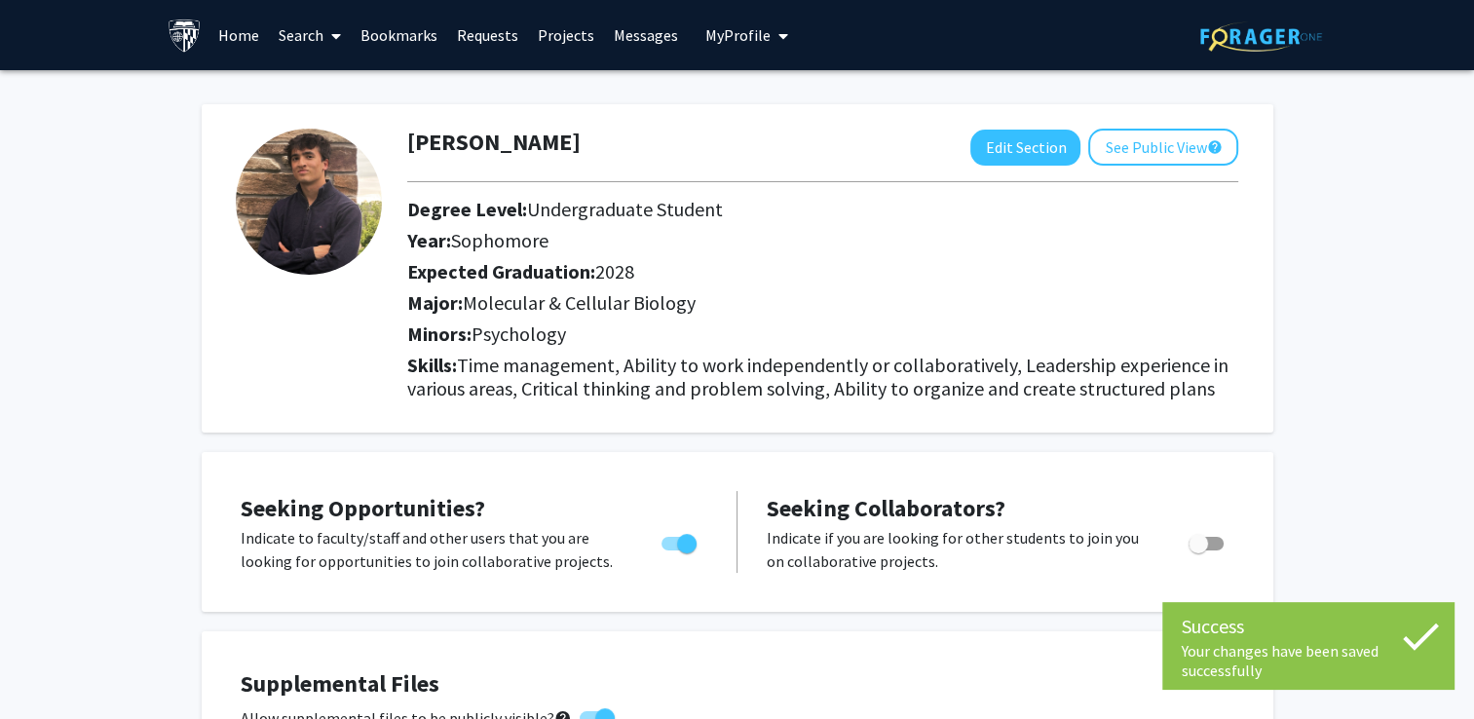
click at [314, 43] on link "Search" at bounding box center [310, 35] width 82 height 68
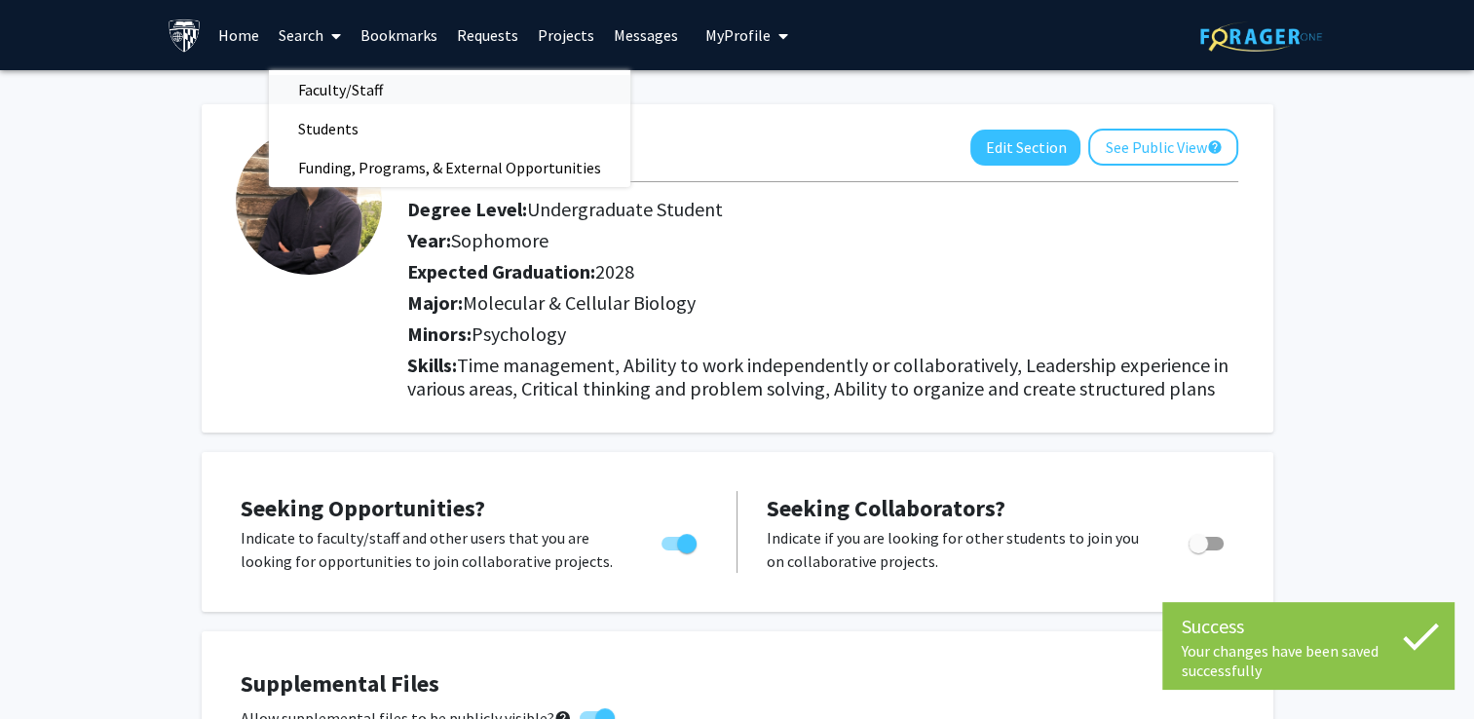
click at [349, 101] on span "Faculty/Staff" at bounding box center [340, 89] width 143 height 39
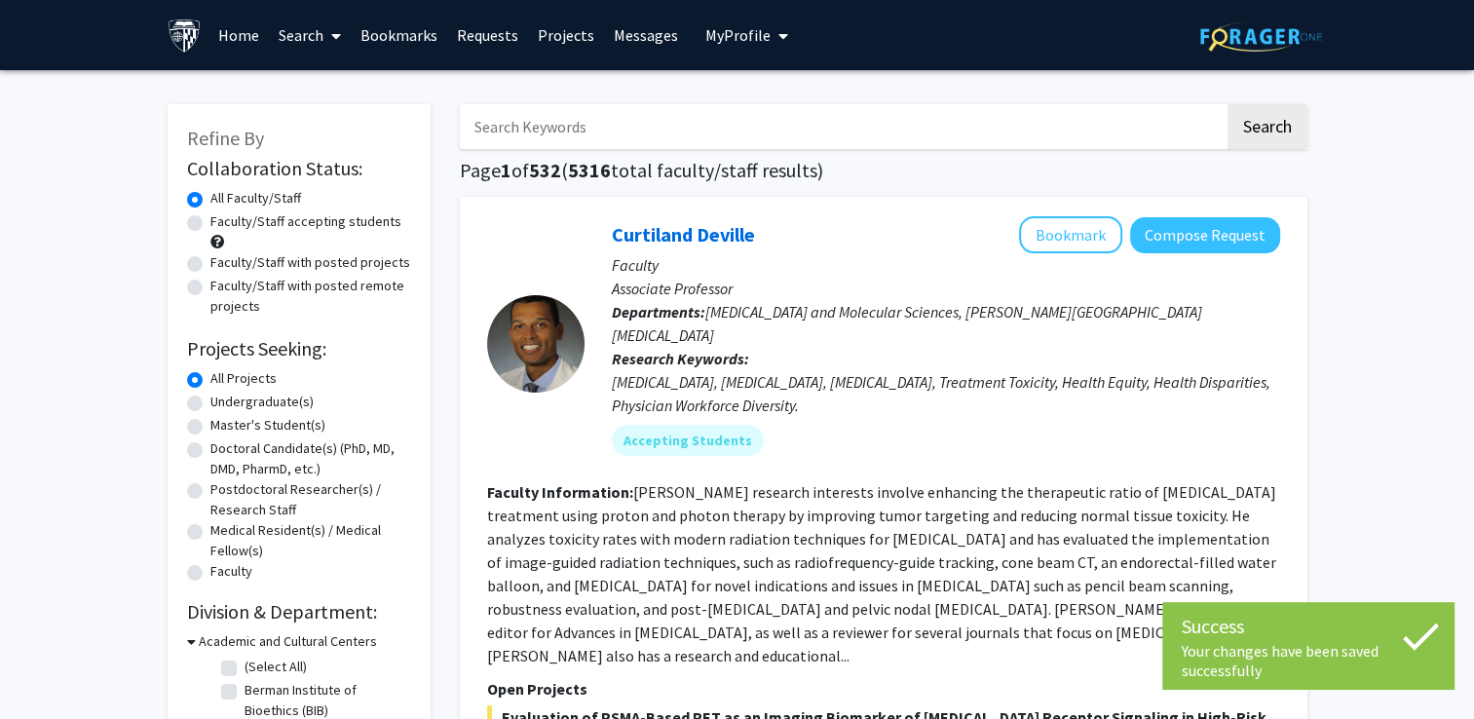
click at [535, 129] on input "Search Keywords" at bounding box center [842, 126] width 765 height 45
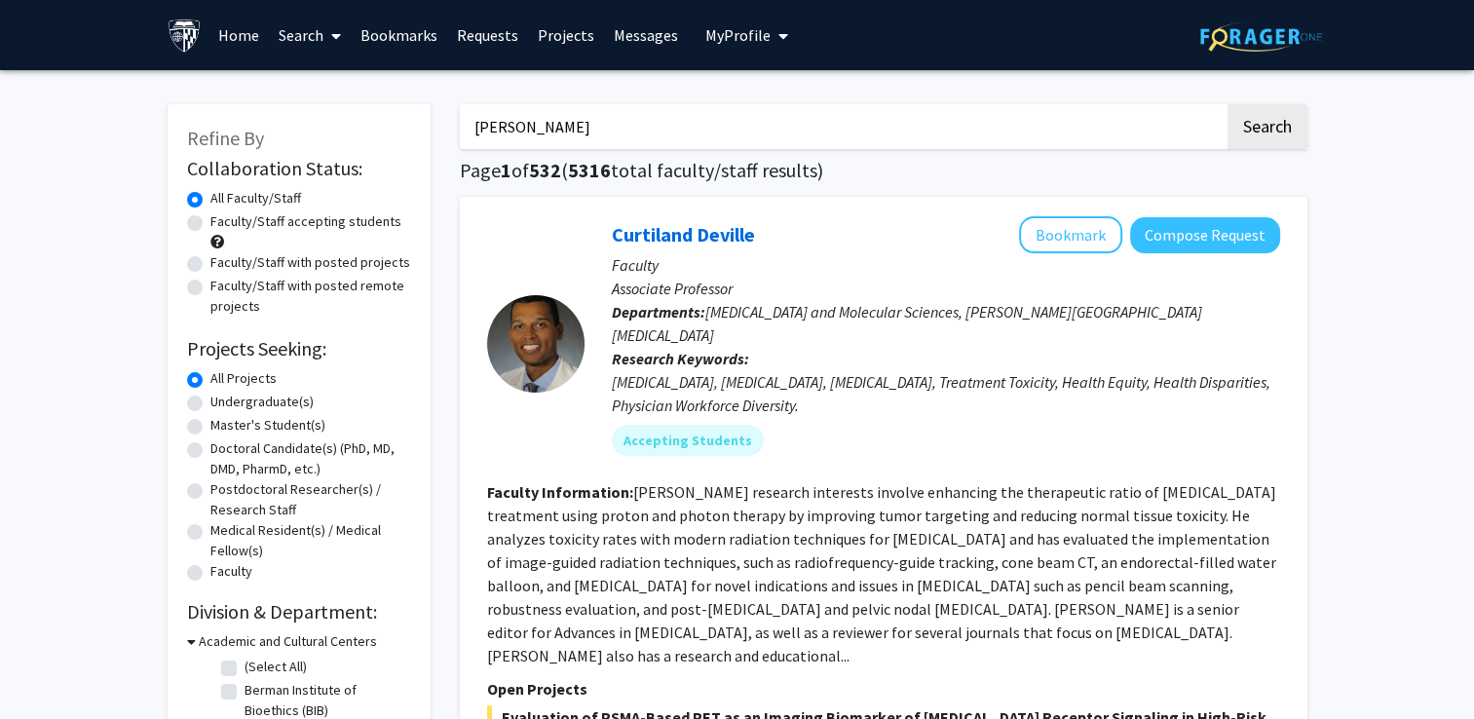
type input "[PERSON_NAME]"
click at [1228, 104] on button "Search" at bounding box center [1268, 126] width 80 height 45
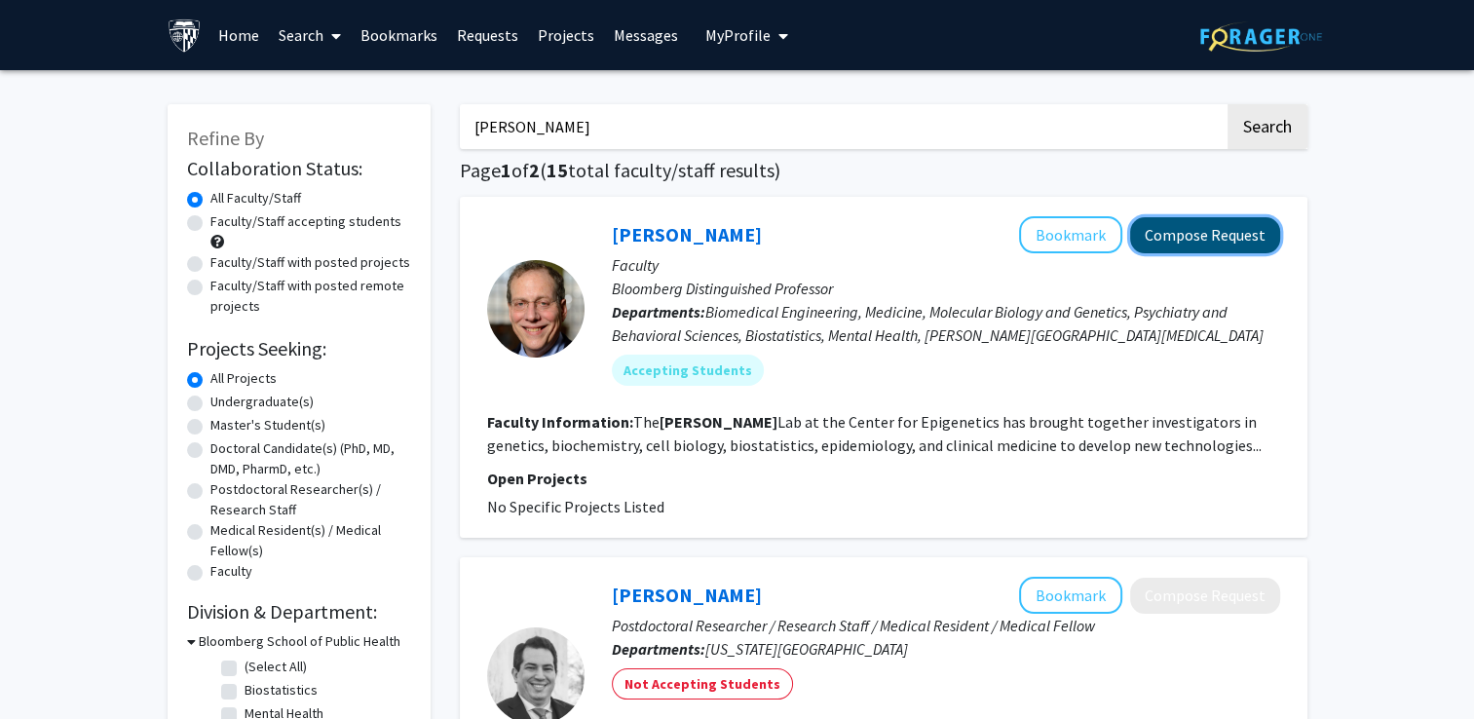
click at [1179, 237] on button "Compose Request" at bounding box center [1205, 235] width 150 height 36
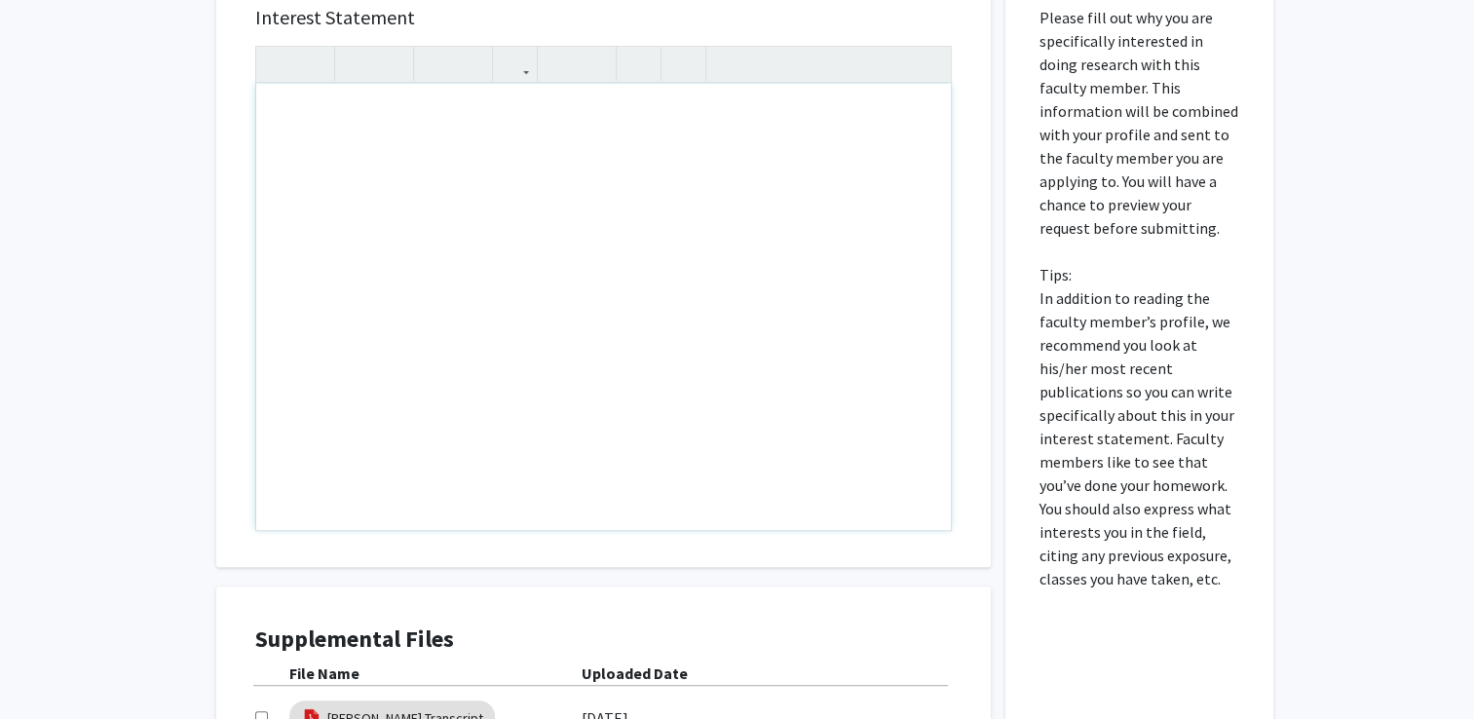
scroll to position [865, 0]
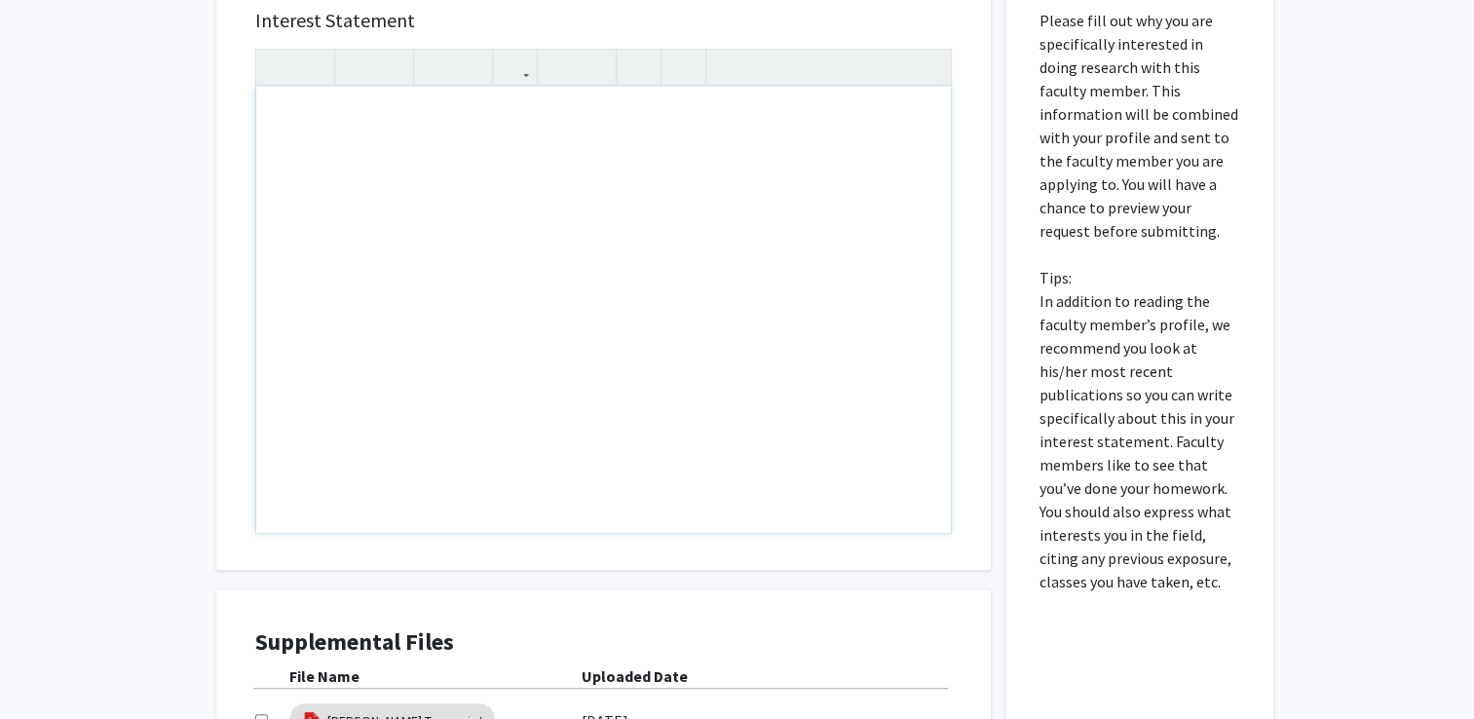
click at [546, 141] on div "Note to users with screen readers: Please press Alt+0 or Option+0 to deactivate…" at bounding box center [603, 310] width 695 height 446
paste div "Note to users with screen readers: Please press Alt+0 or Option+0 to deactivate…"
type textarea "<p>Dear [PERSON_NAME], </p> <p>My name is [PERSON_NAME], and I am an undergradu…"
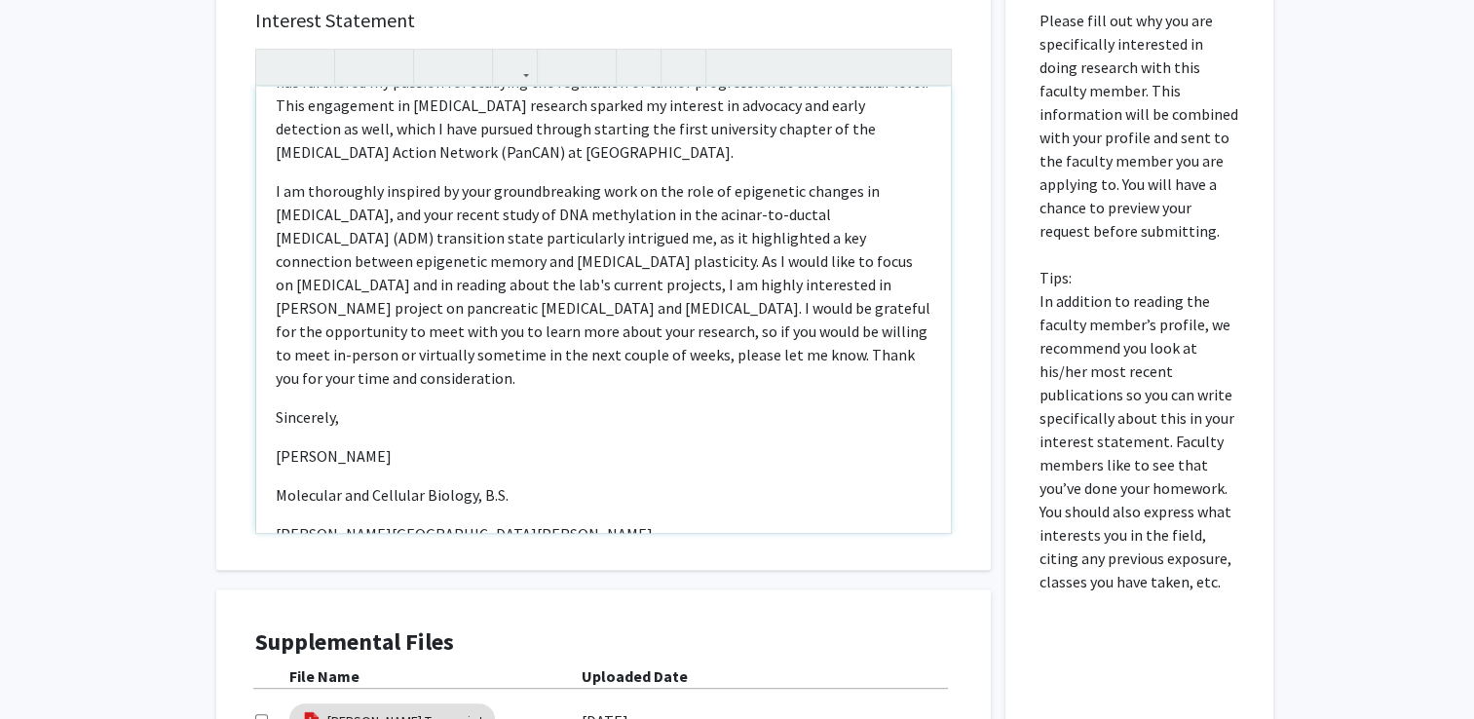
scroll to position [0, 0]
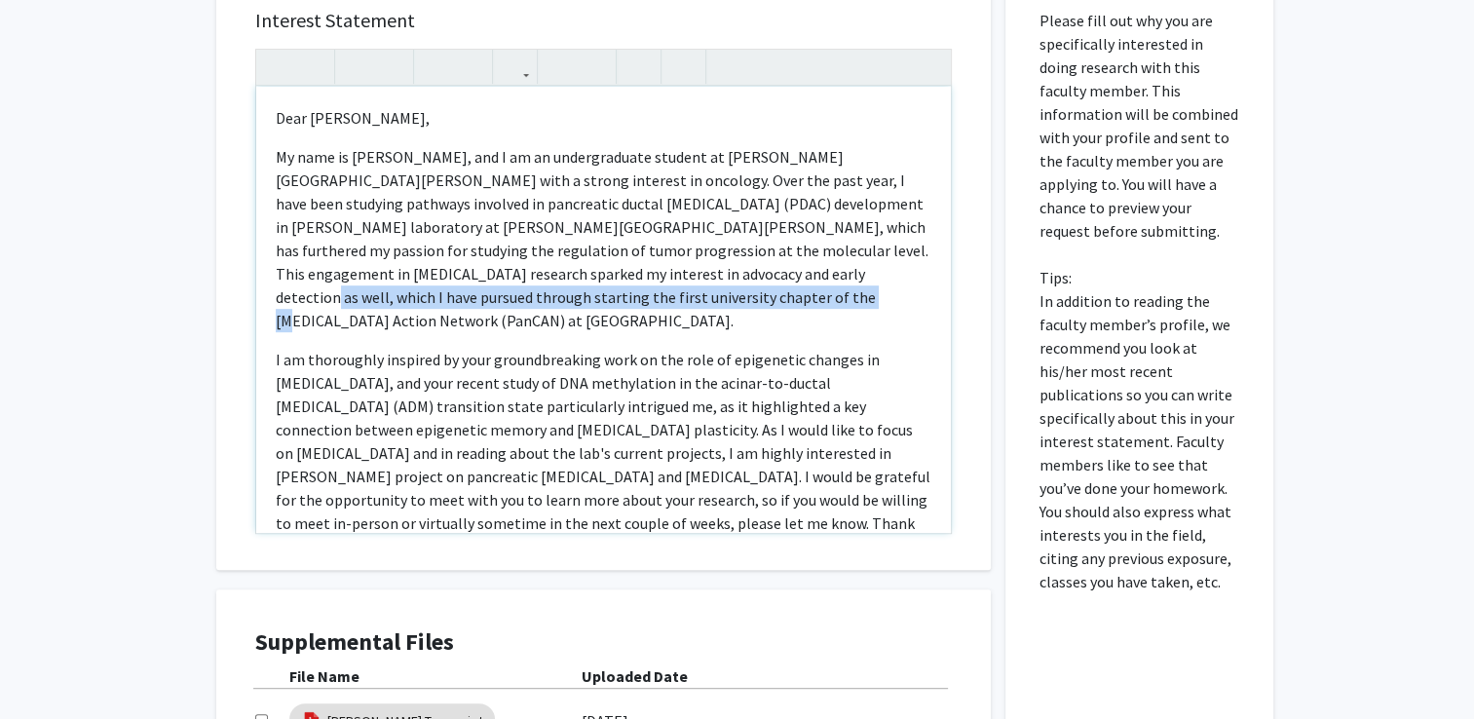
drag, startPoint x: 651, startPoint y: 273, endPoint x: 557, endPoint y: 299, distance: 97.2
click at [557, 299] on p "My name is [PERSON_NAME], and I am an undergraduate student at [PERSON_NAME][GE…" at bounding box center [604, 238] width 656 height 187
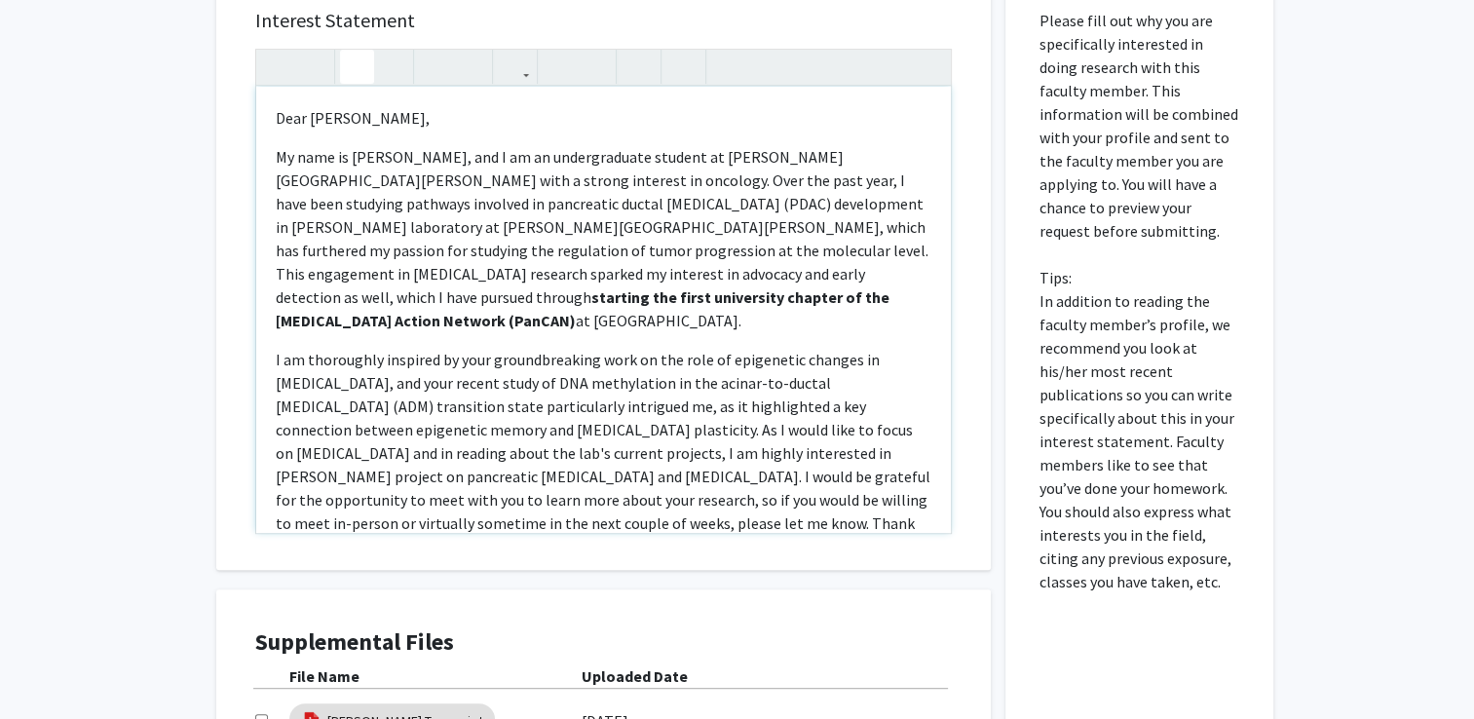
click at [575, 248] on p "My name is [PERSON_NAME], and I am an undergraduate student at [PERSON_NAME][GE…" at bounding box center [604, 238] width 656 height 187
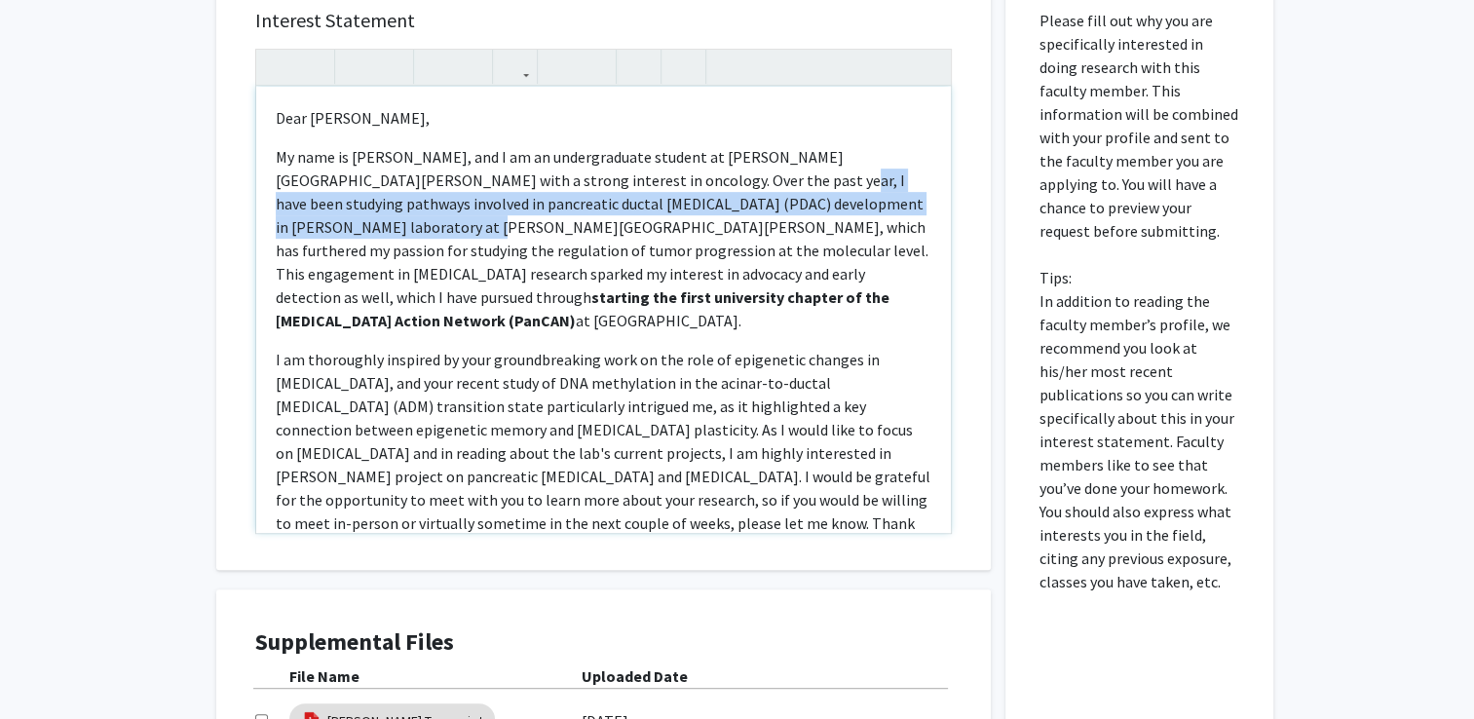
drag, startPoint x: 668, startPoint y: 184, endPoint x: 330, endPoint y: 228, distance: 341.0
click at [330, 228] on p "My name is [PERSON_NAME], and I am an undergraduate student at [PERSON_NAME][GE…" at bounding box center [604, 238] width 656 height 187
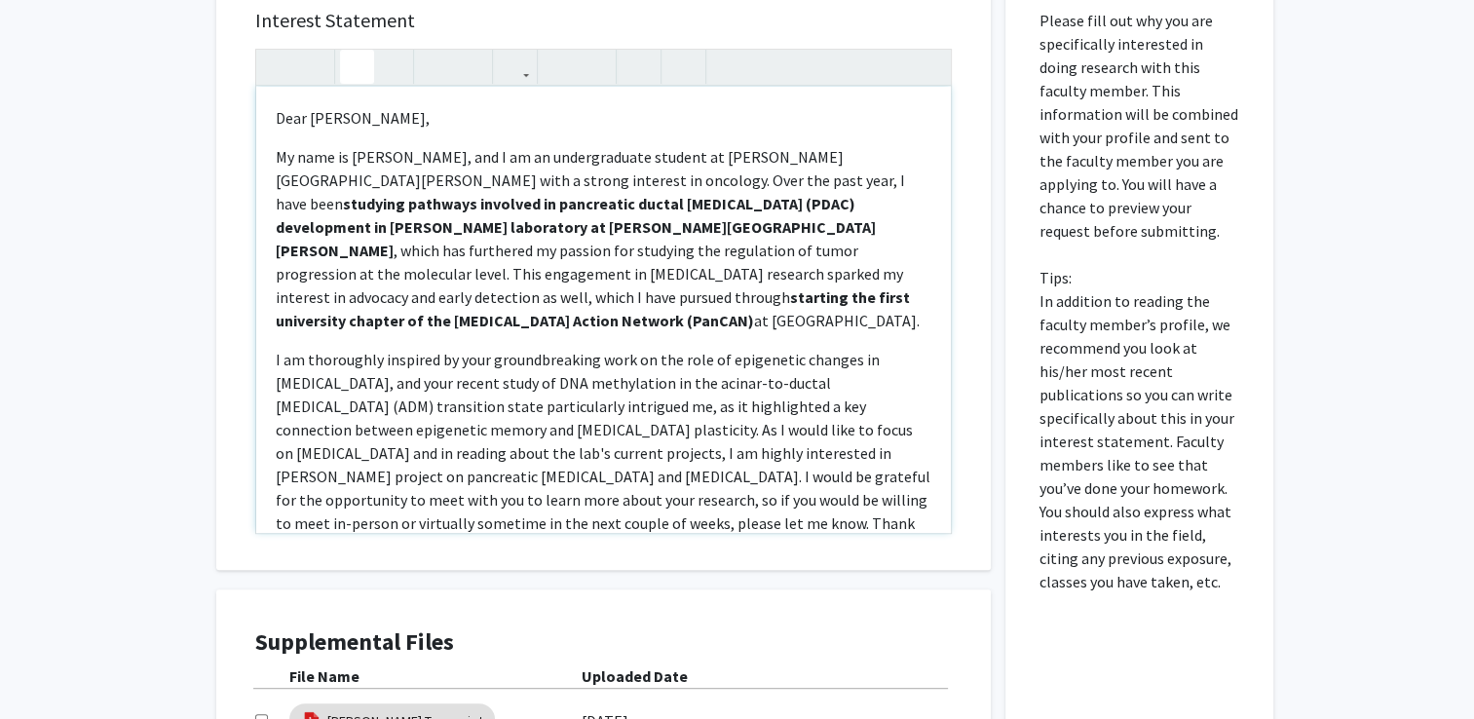
click at [398, 283] on p "My name is [PERSON_NAME], and I am an undergraduate student at [PERSON_NAME][GE…" at bounding box center [604, 238] width 656 height 187
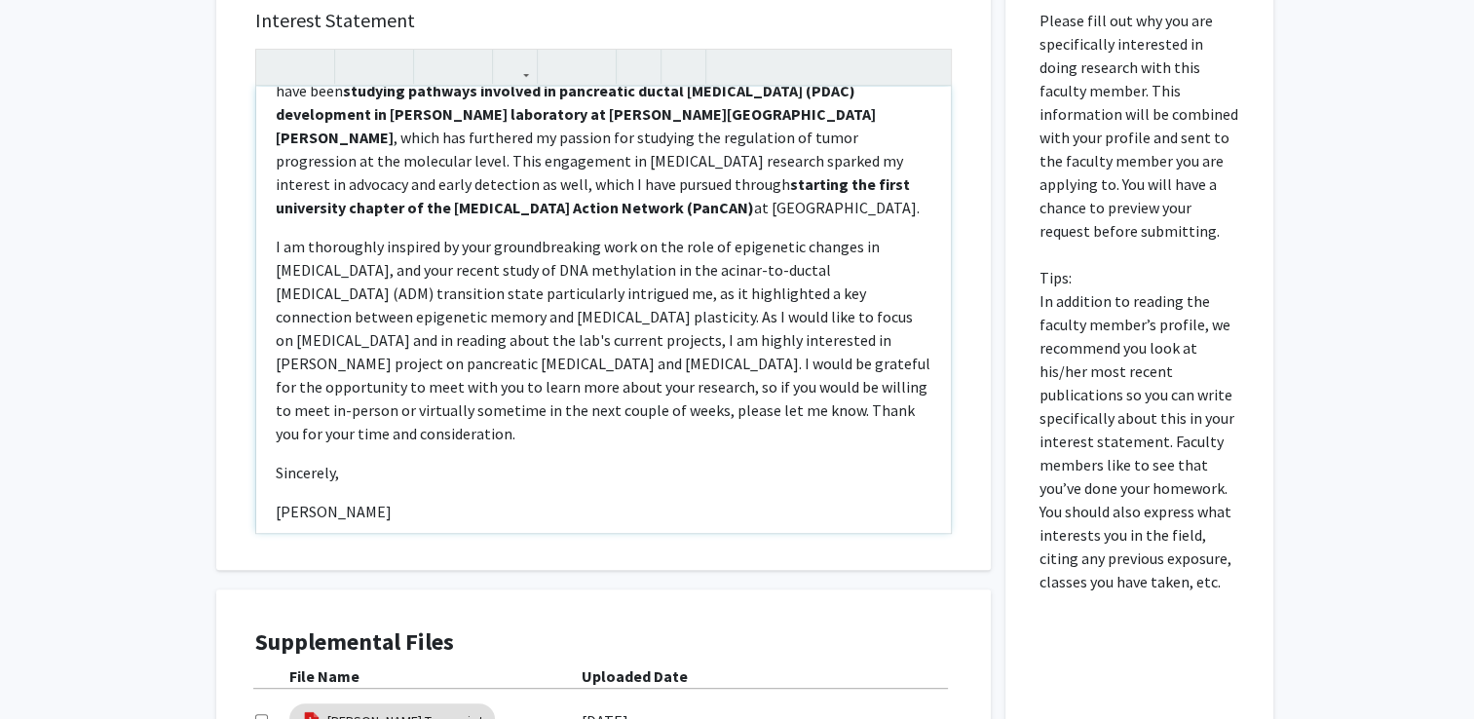
scroll to position [121, 0]
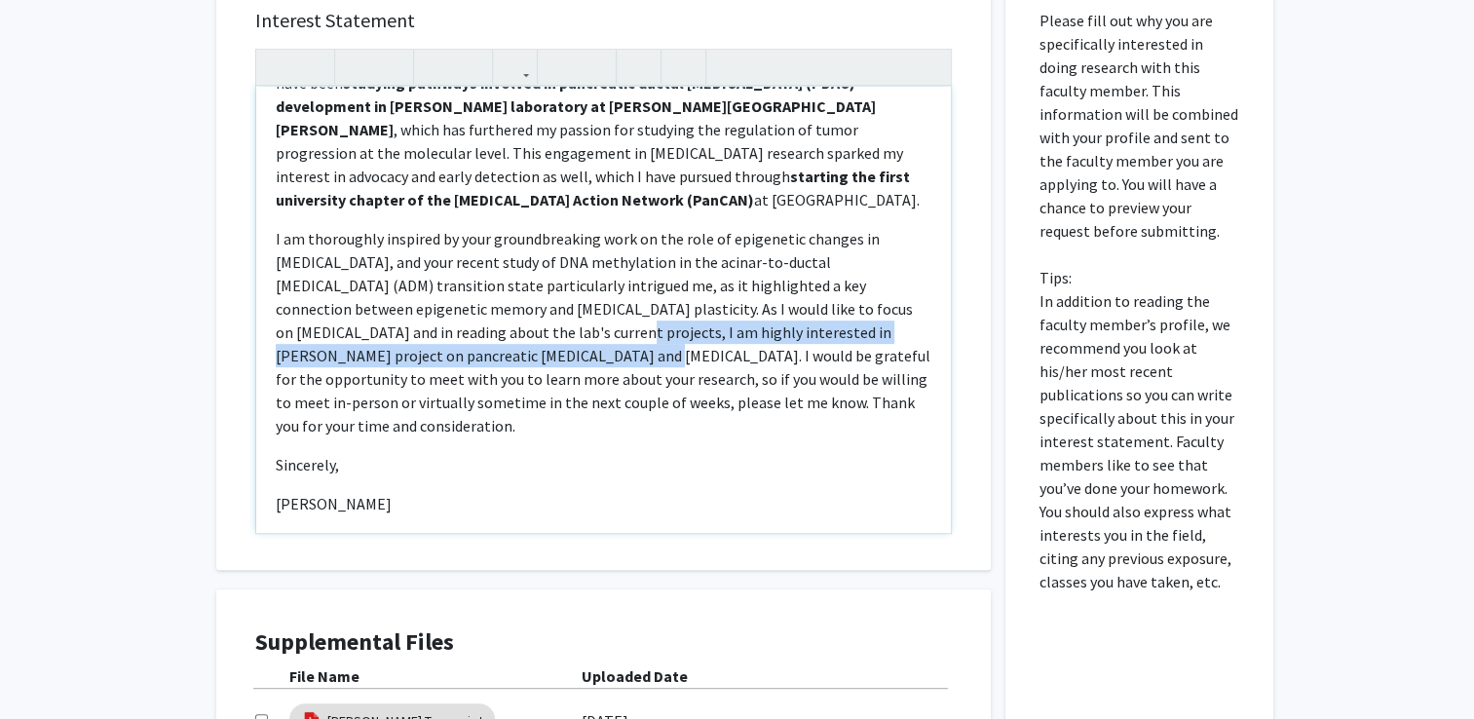
drag, startPoint x: 384, startPoint y: 306, endPoint x: 370, endPoint y: 334, distance: 31.4
click at [370, 334] on p "I am thoroughly inspired by your groundbreaking work on the role of epigenetic …" at bounding box center [604, 332] width 656 height 210
type textarea "<p>Dear [PERSON_NAME], </p> <p>My name is [PERSON_NAME], and I am an undergradu…"
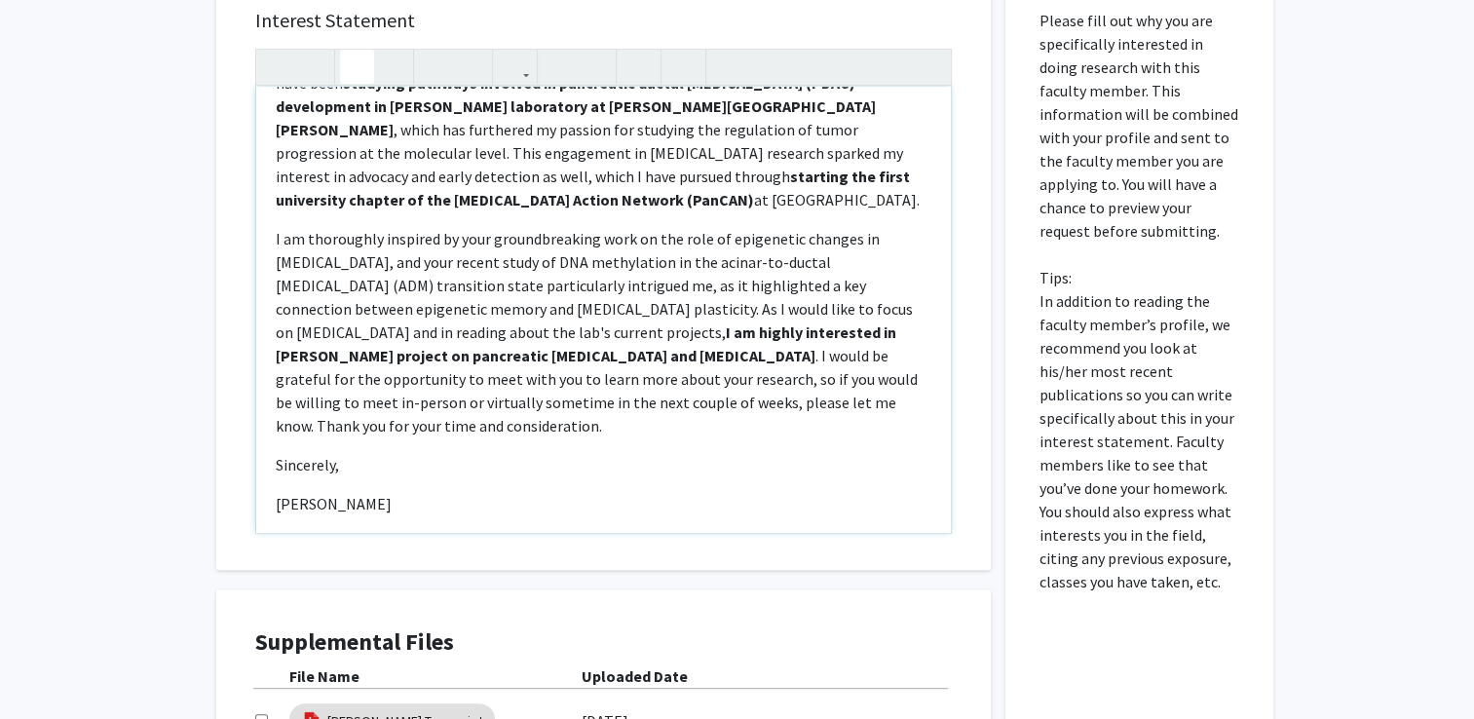
click at [459, 389] on p "I am thoroughly inspired by your groundbreaking work on the role of epigenetic …" at bounding box center [604, 332] width 656 height 210
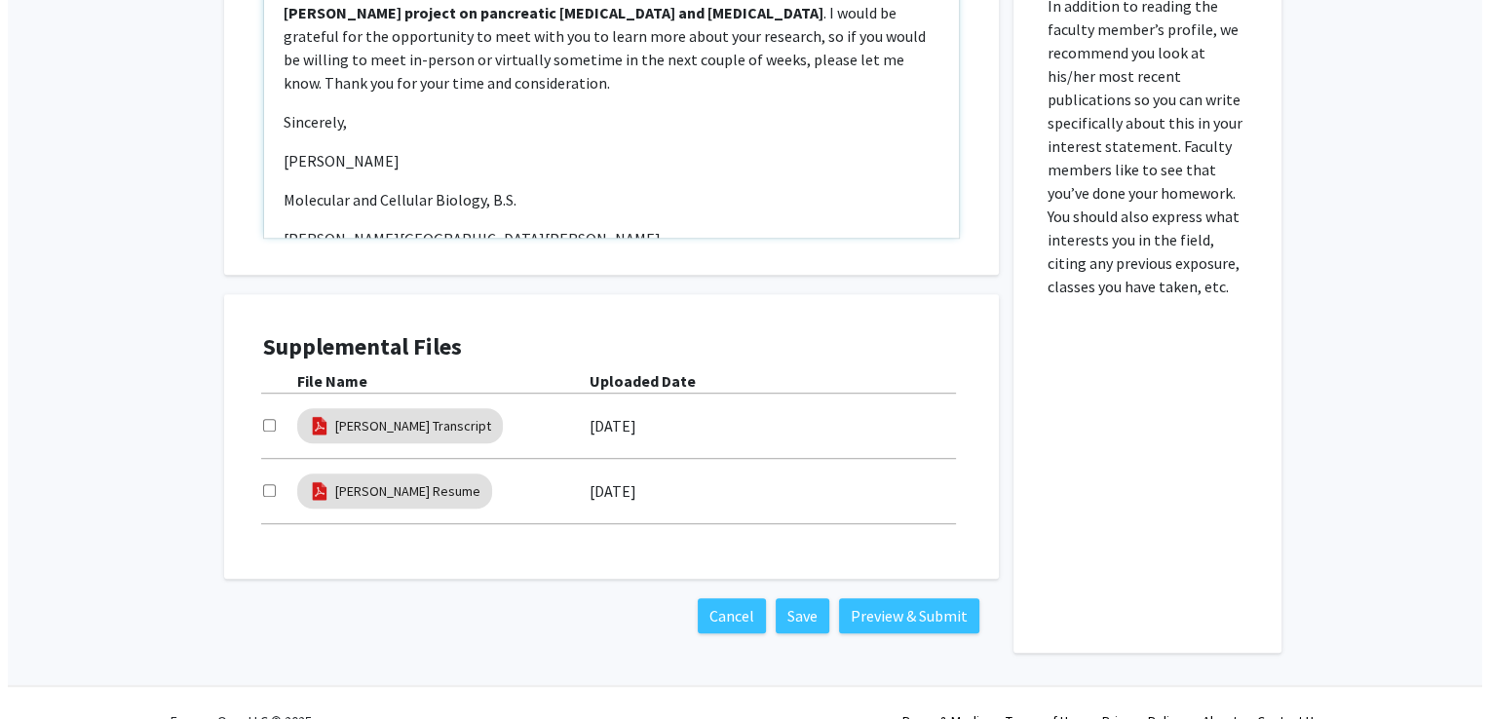
scroll to position [1196, 0]
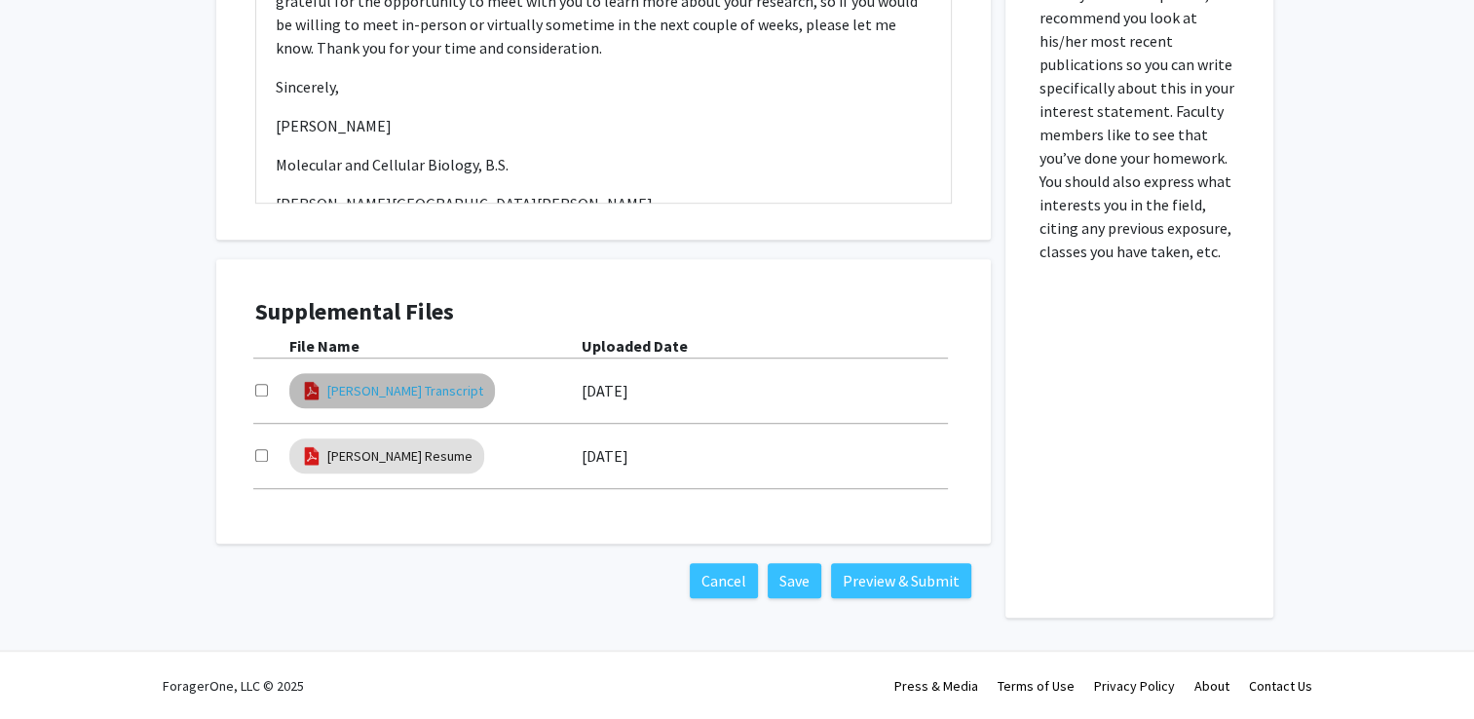
click at [433, 391] on link "[PERSON_NAME] Transcript" at bounding box center [405, 391] width 156 height 20
select select "custom"
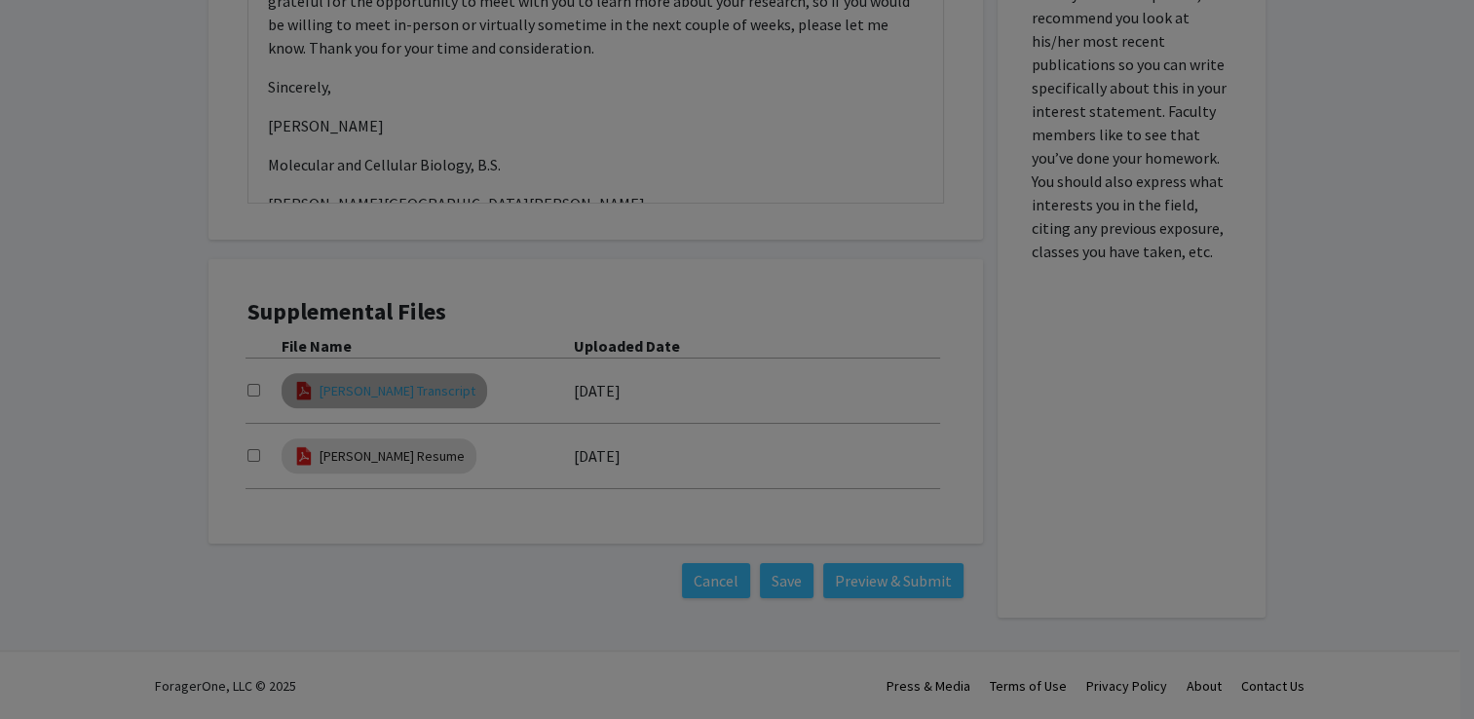
type input "0"
select select "custom"
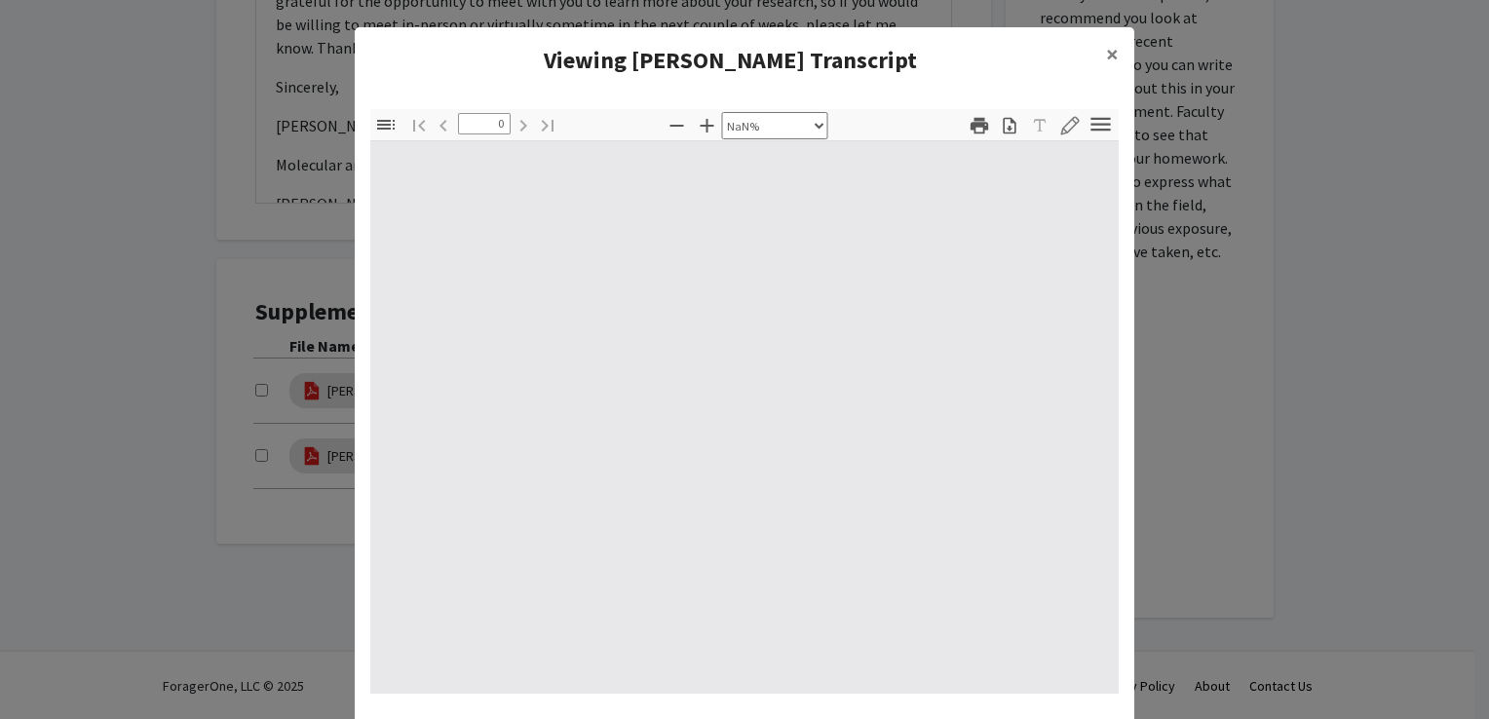
type input "1"
select select "auto"
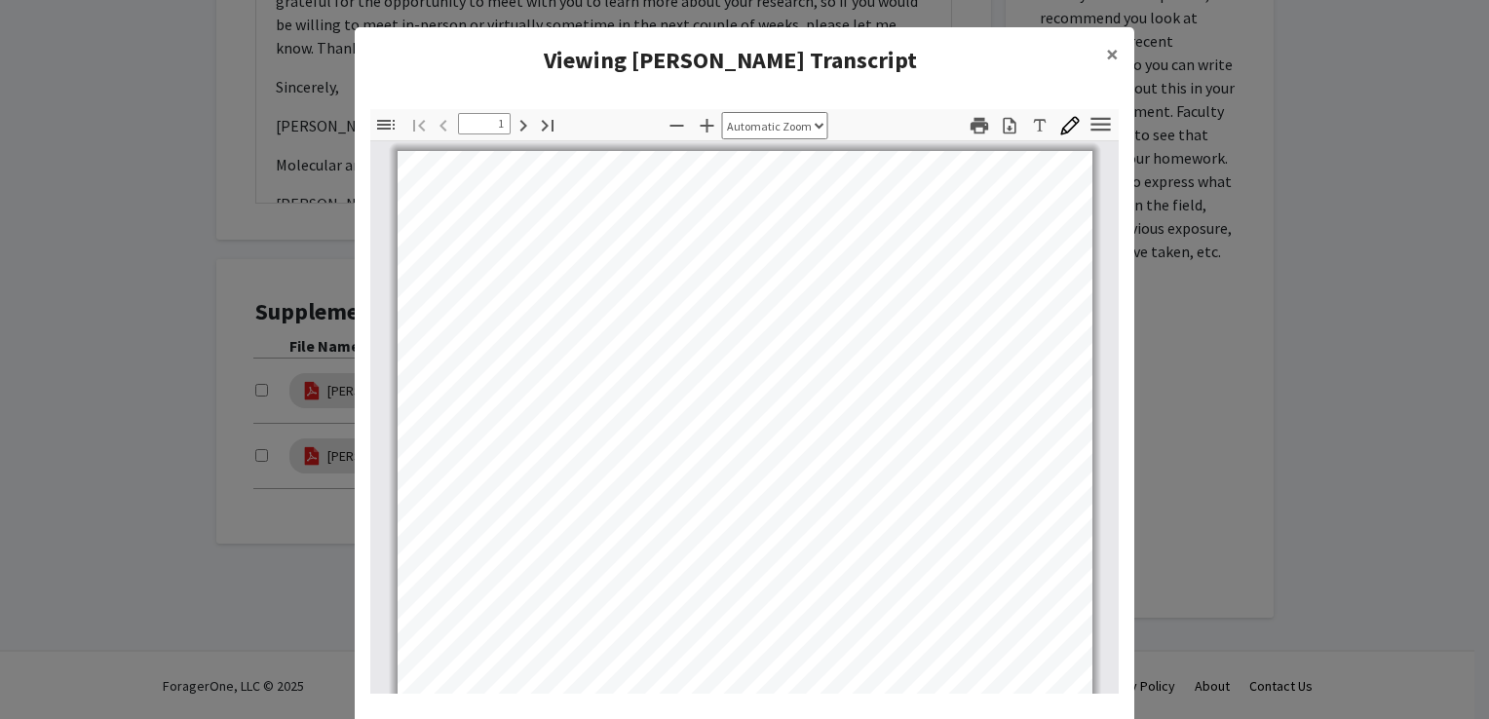
scroll to position [0, 0]
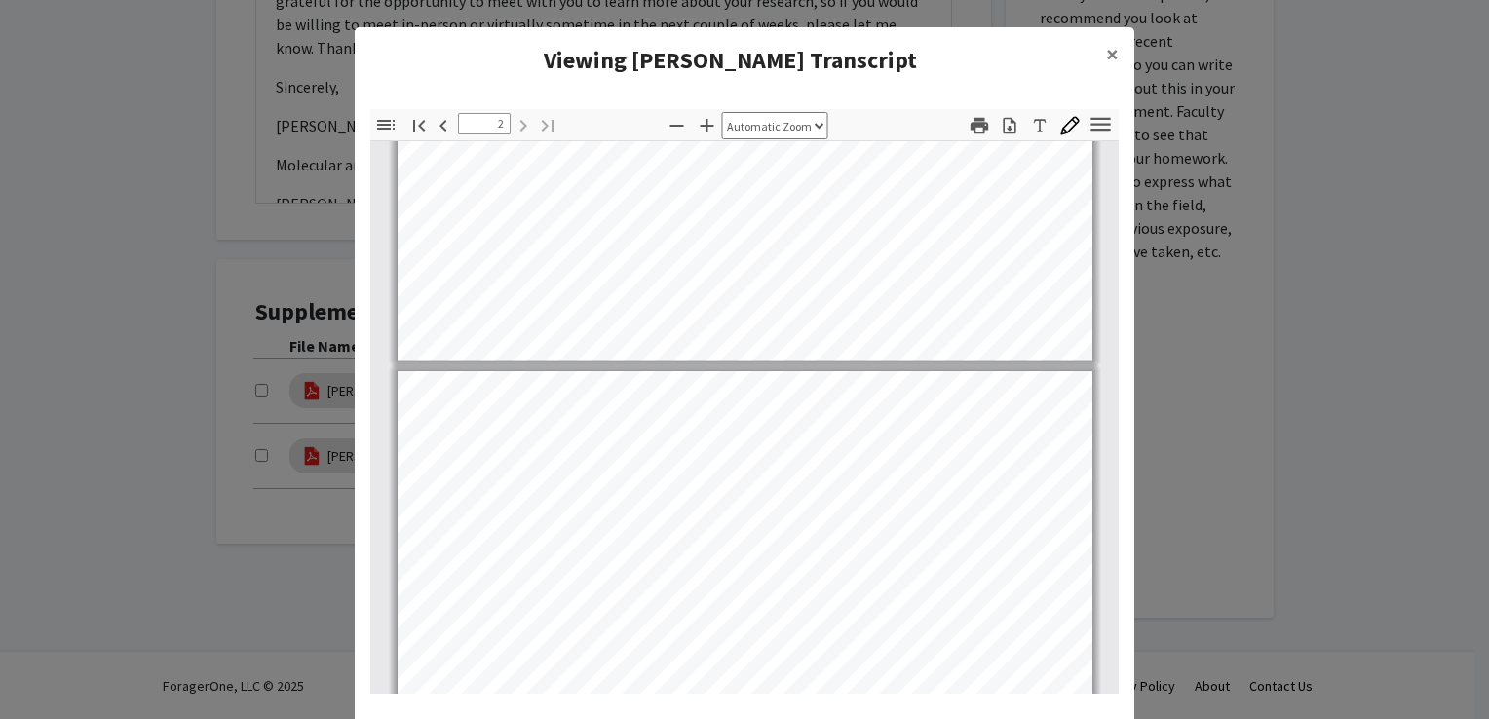
type input "1"
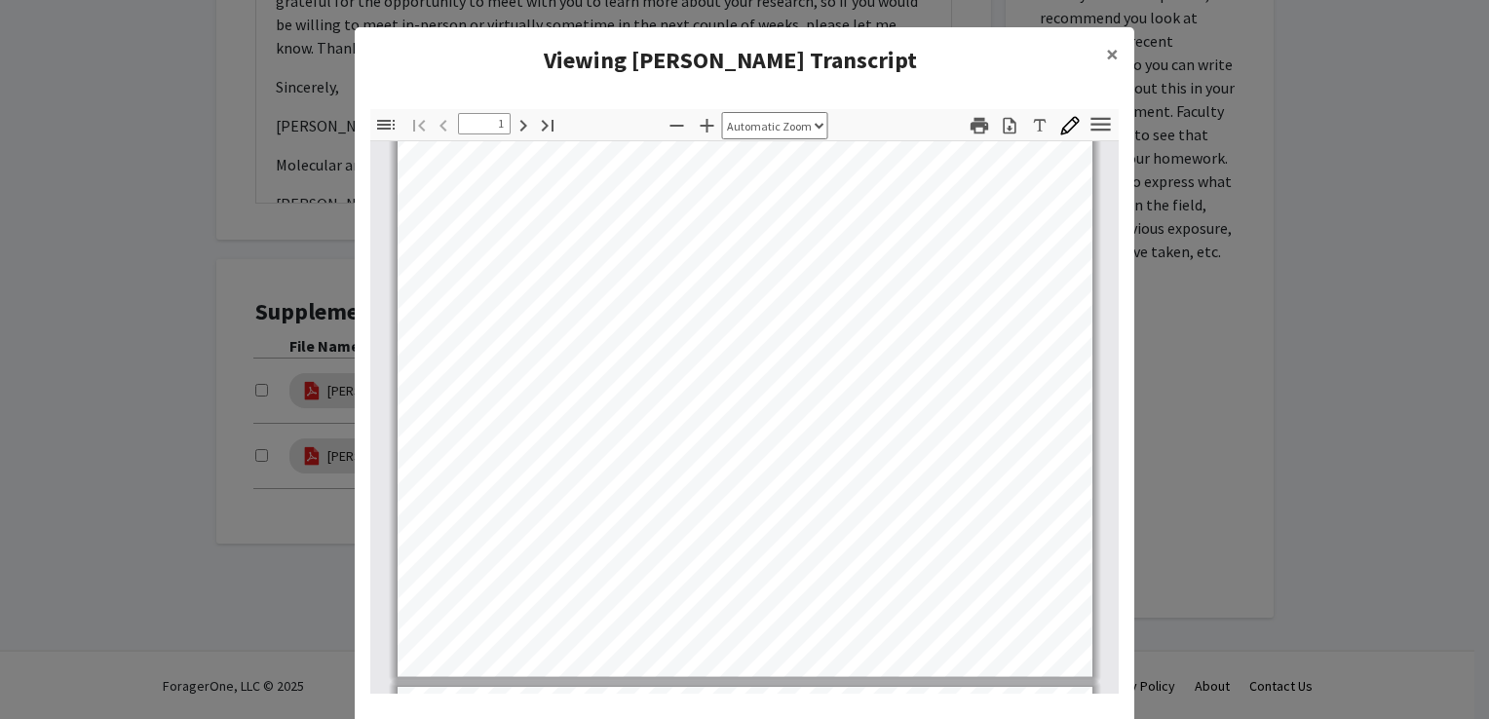
scroll to position [374, 0]
click at [1112, 55] on button "×" at bounding box center [1112, 54] width 44 height 55
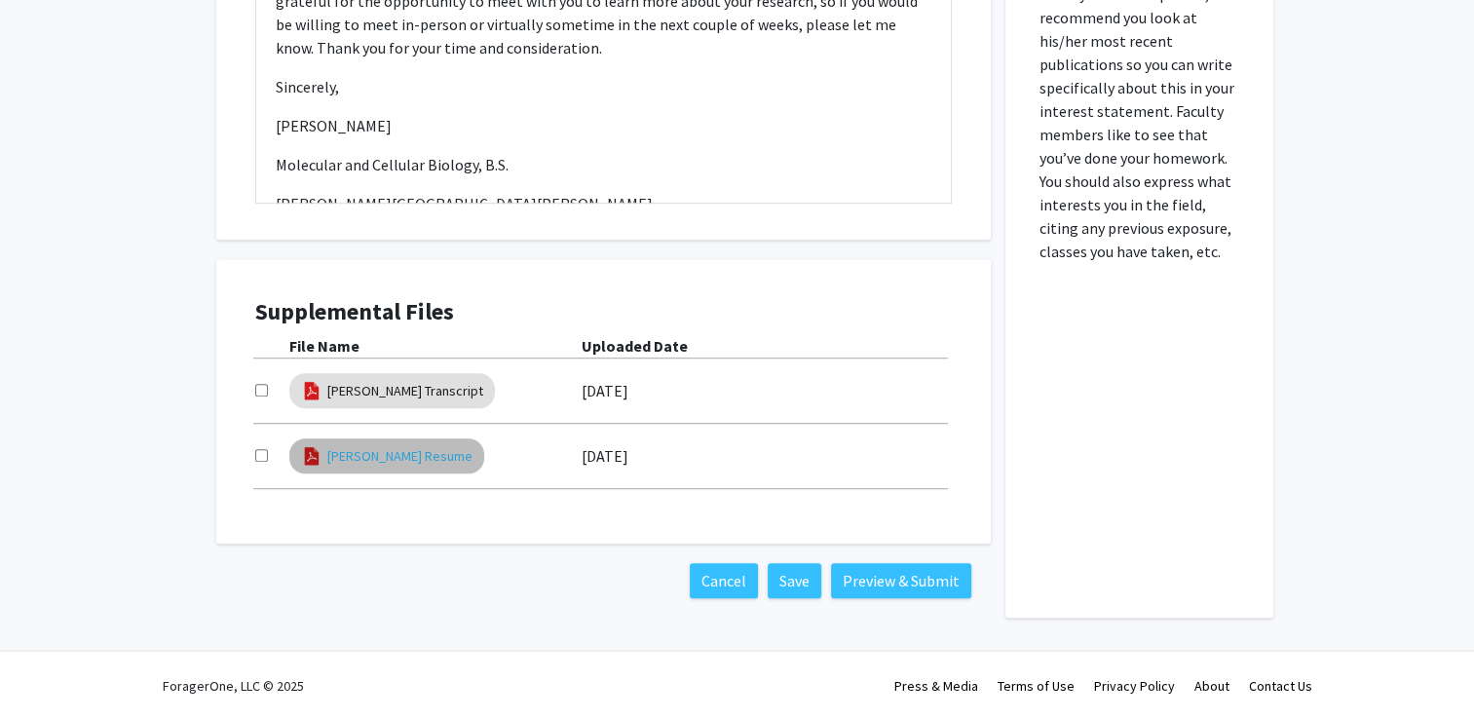
click at [447, 450] on link "[PERSON_NAME] Resume" at bounding box center [399, 456] width 145 height 20
select select "custom"
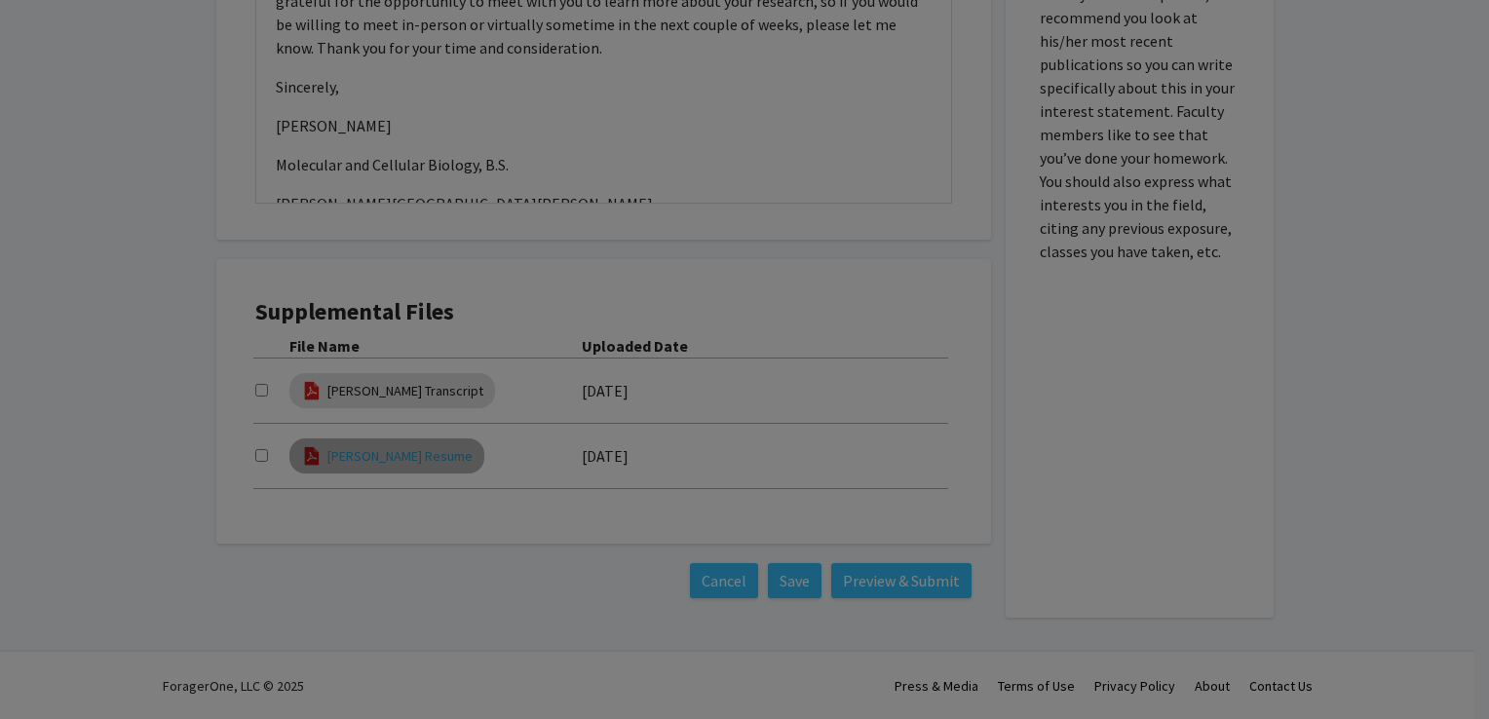
type input "0"
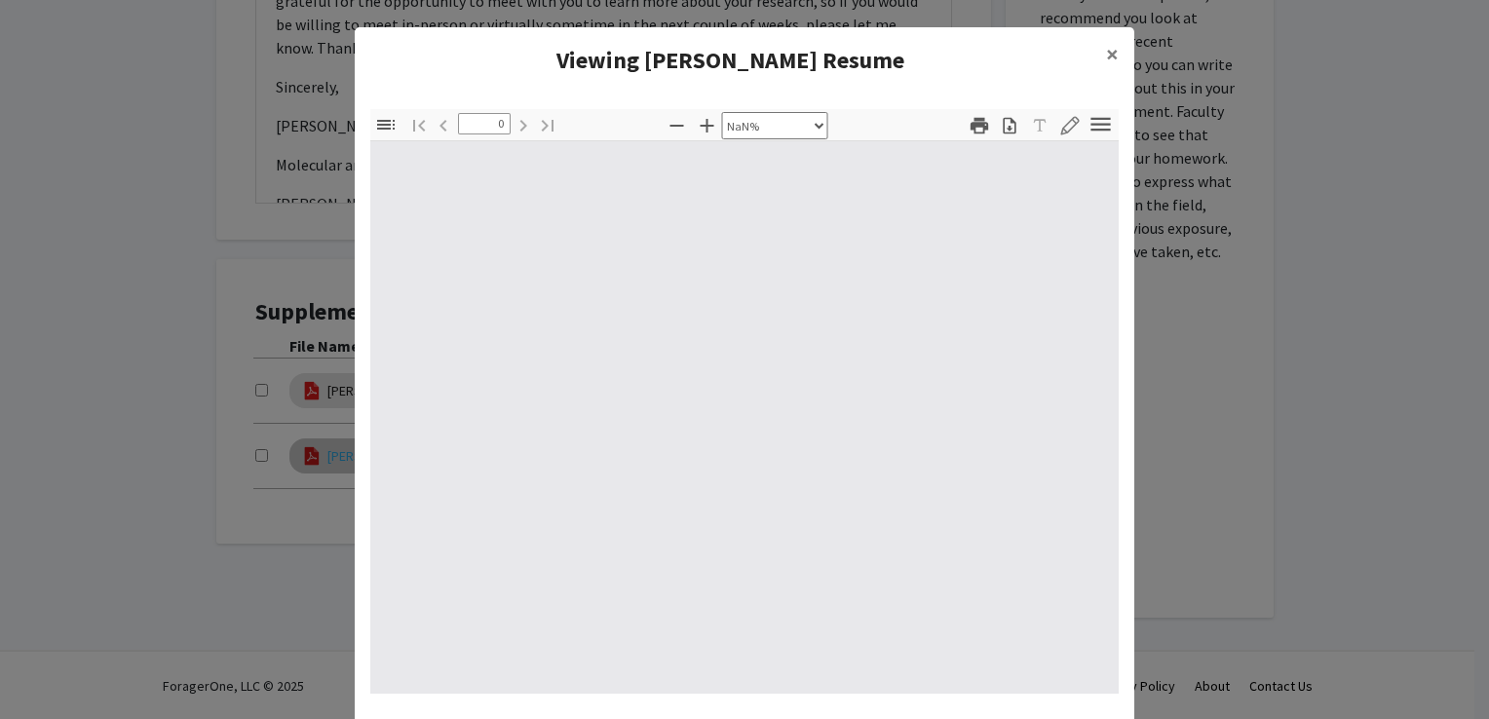
select select "auto"
type input "1"
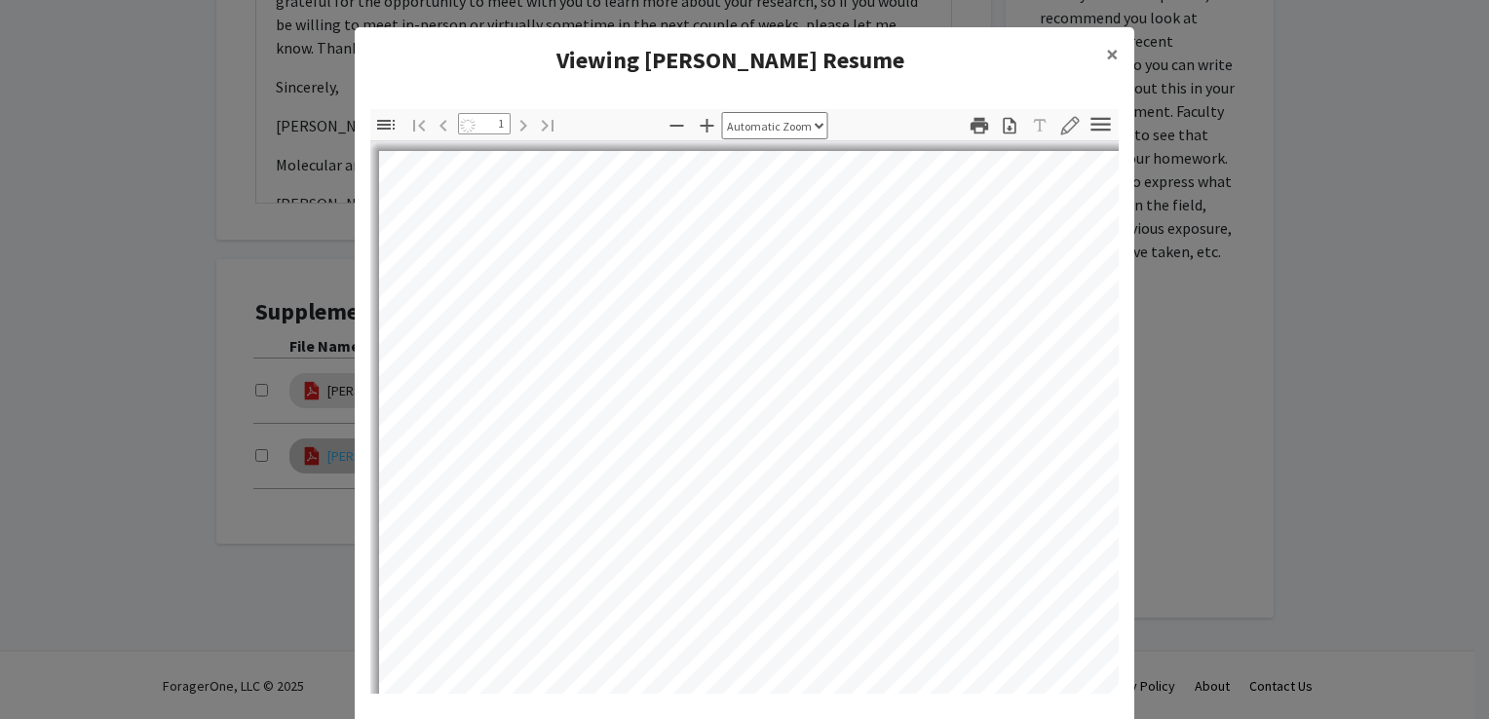
select select "auto"
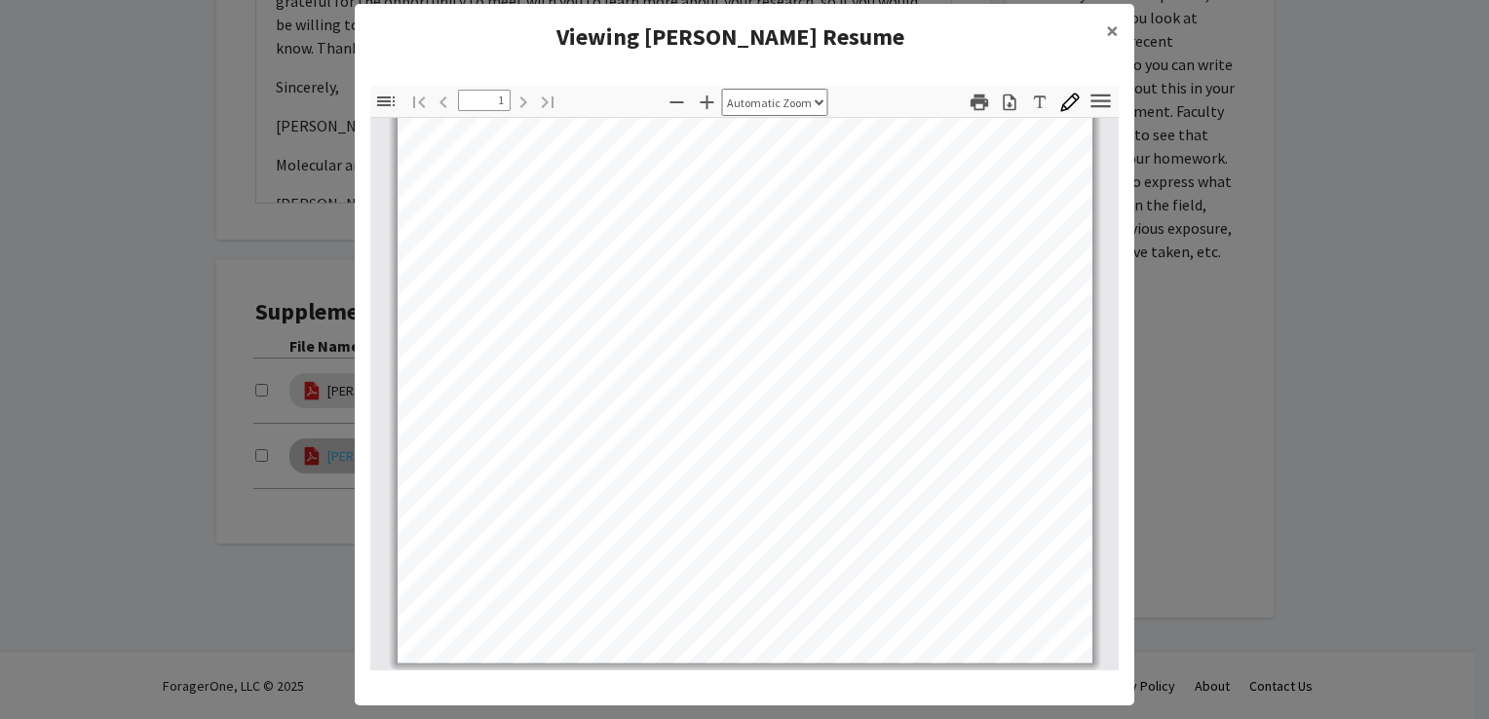
scroll to position [0, 0]
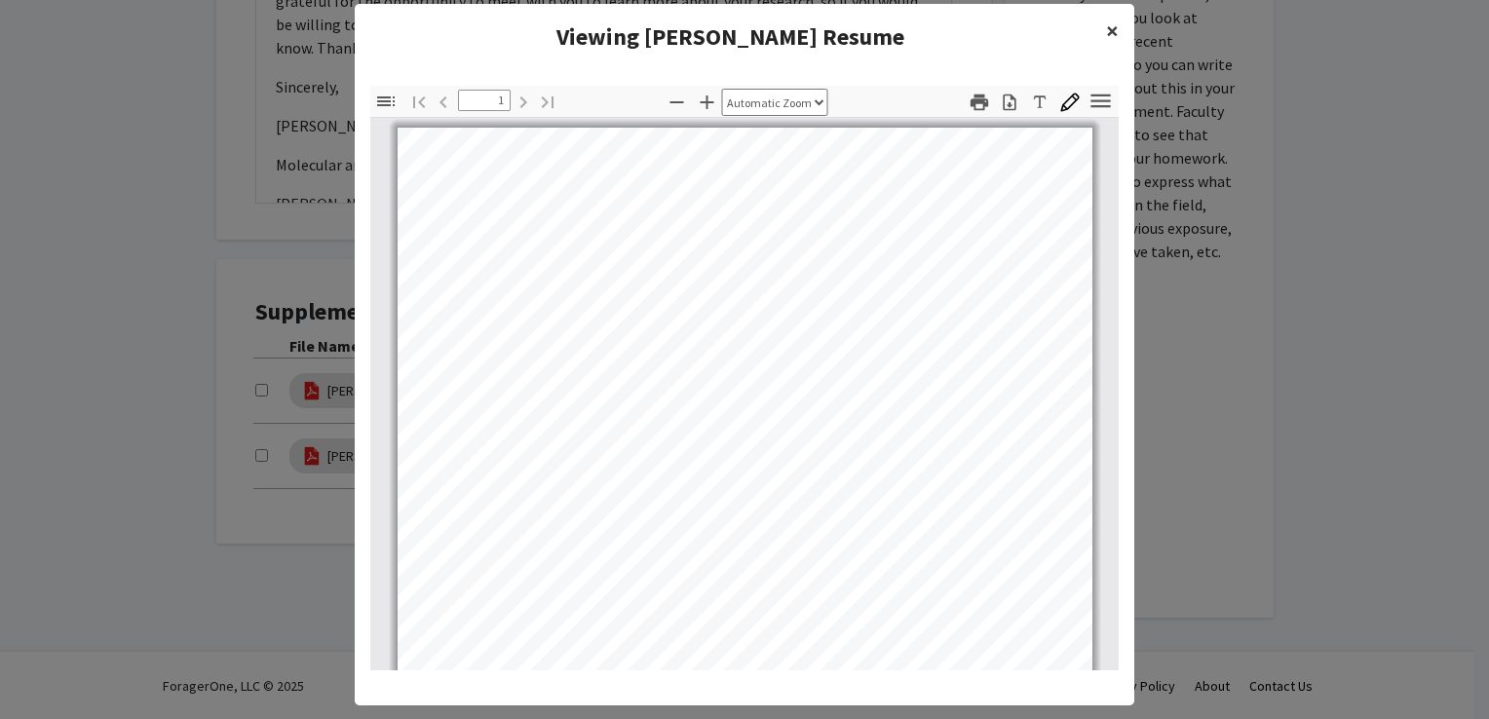
click at [1094, 29] on button "×" at bounding box center [1112, 31] width 44 height 55
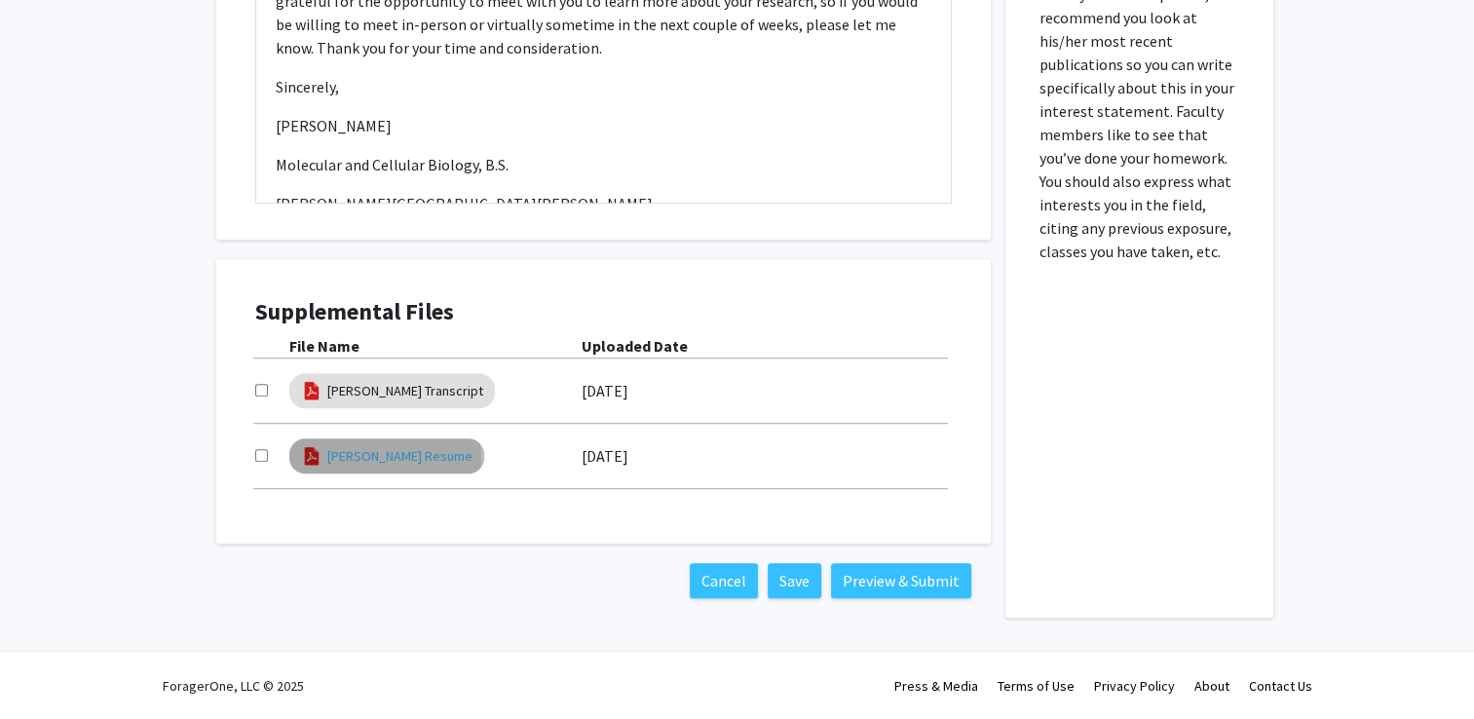
click at [378, 458] on link "[PERSON_NAME] Resume" at bounding box center [399, 456] width 145 height 20
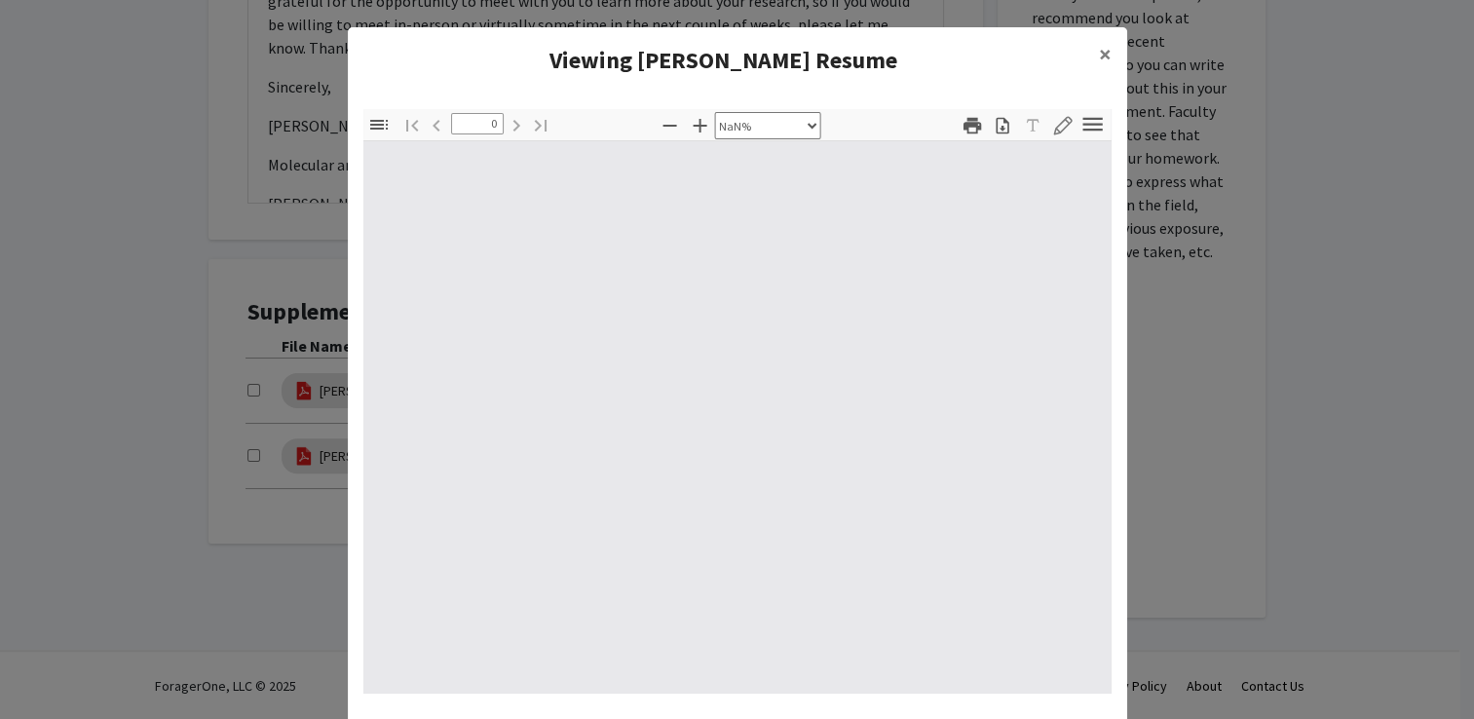
select select "auto"
type input "1"
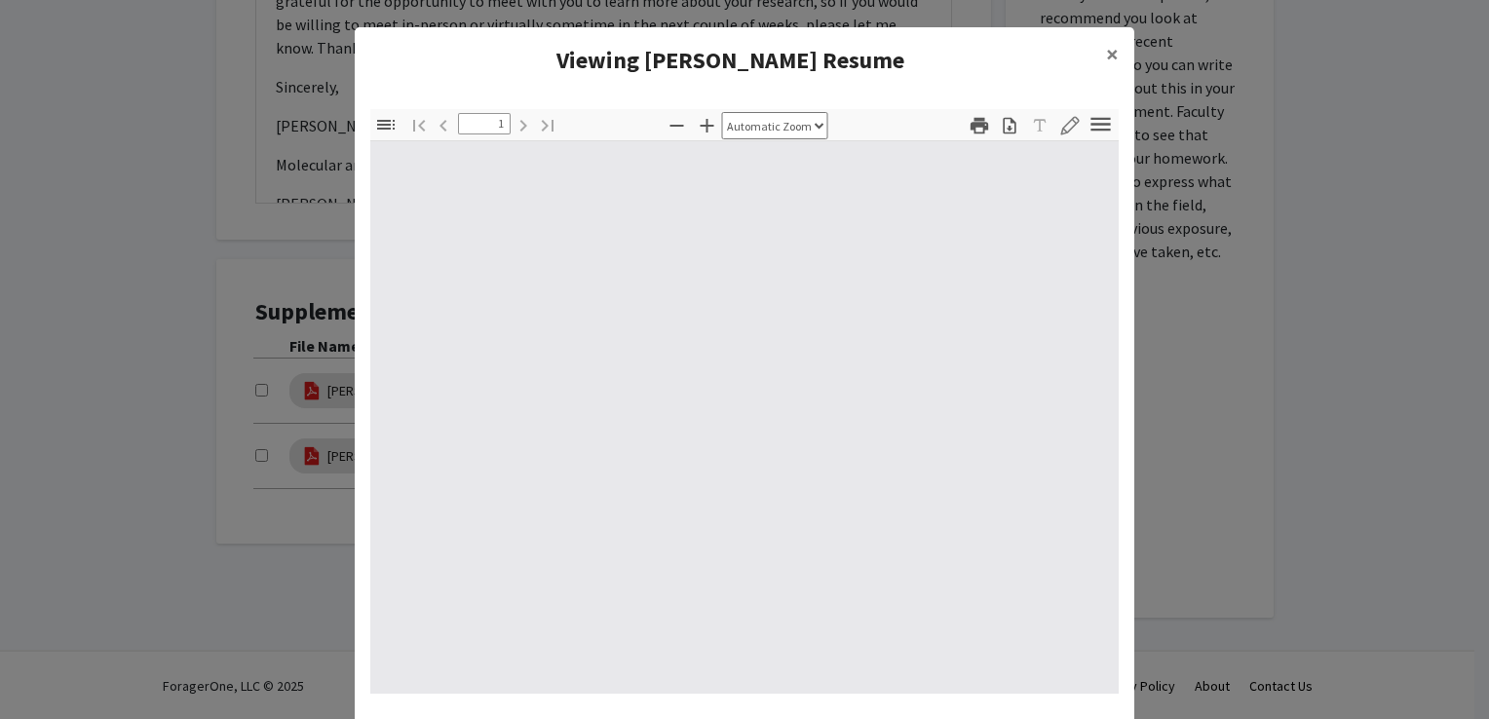
select select "auto"
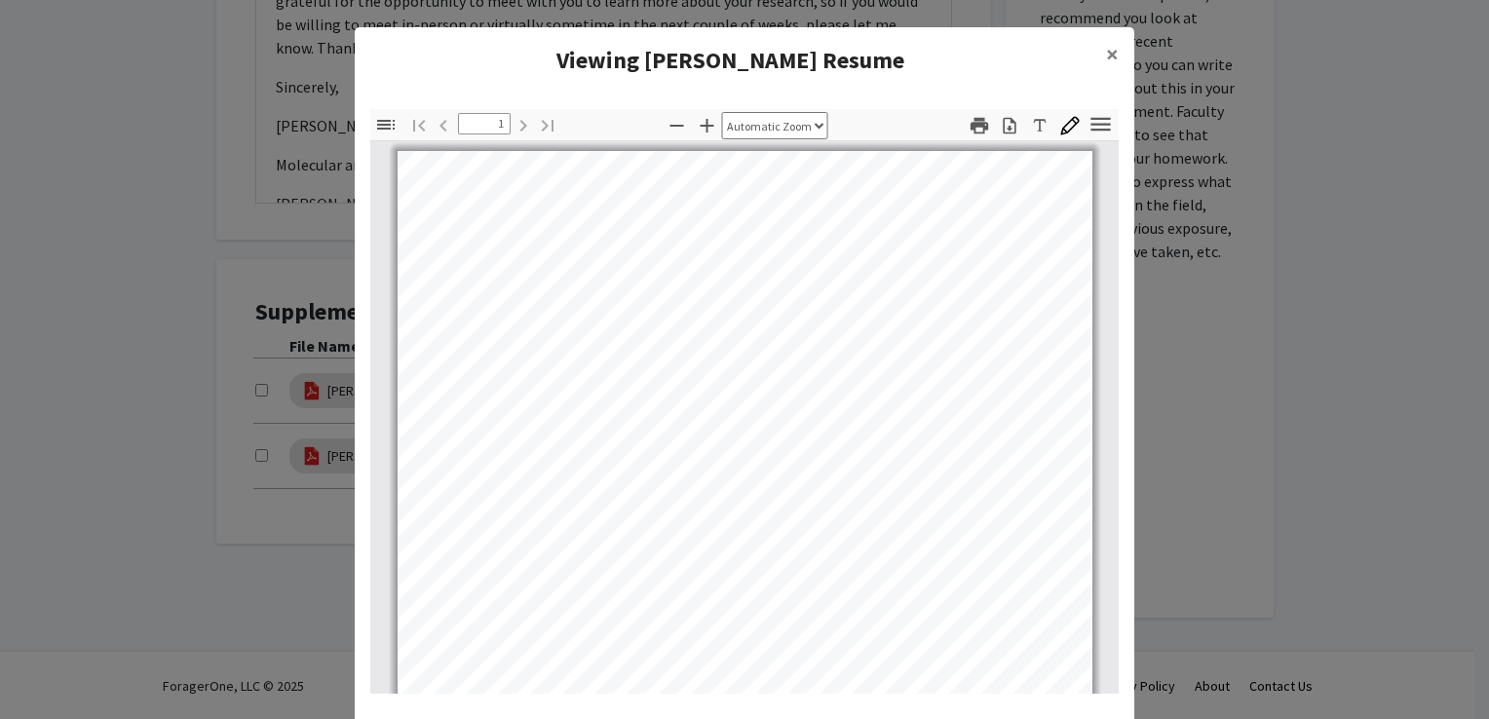
scroll to position [183, 0]
click at [1106, 52] on span "×" at bounding box center [1112, 54] width 13 height 30
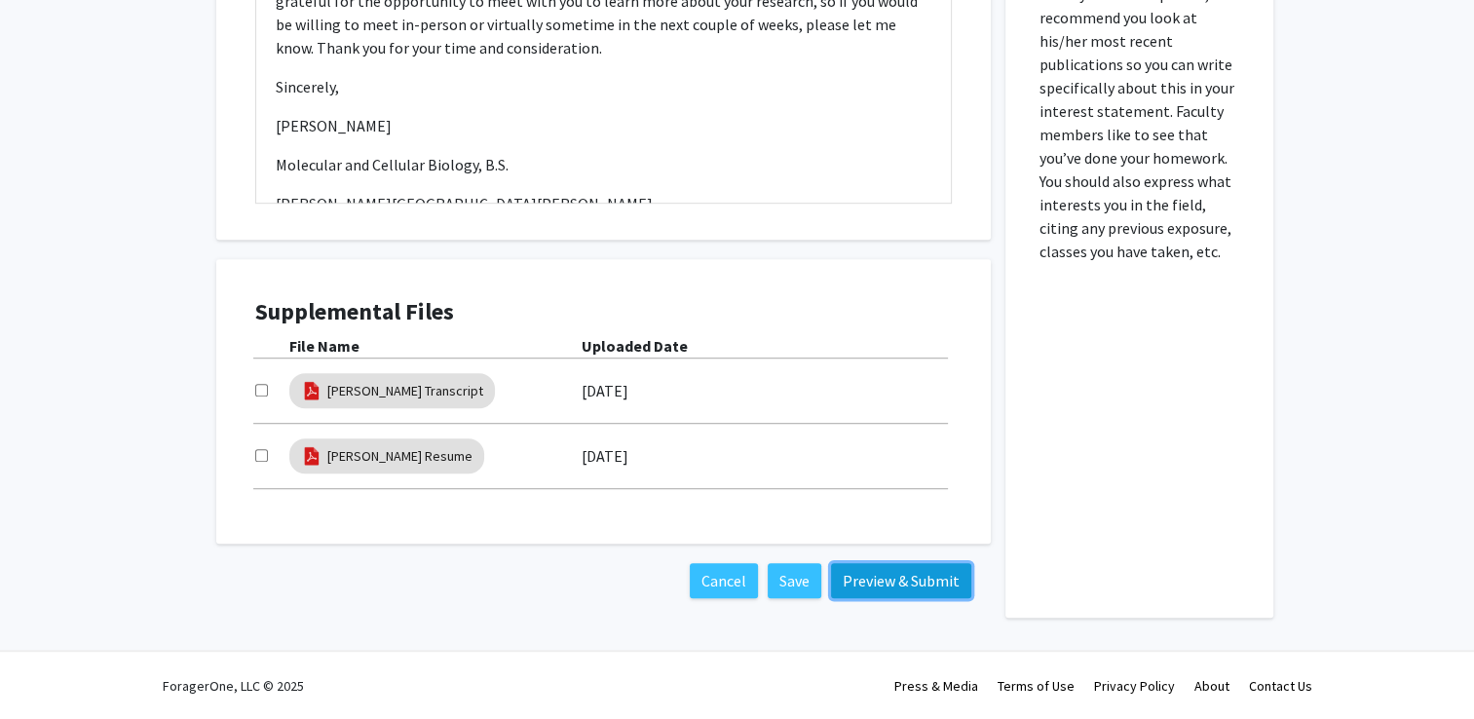
click at [883, 579] on button "Preview & Submit" at bounding box center [901, 580] width 140 height 35
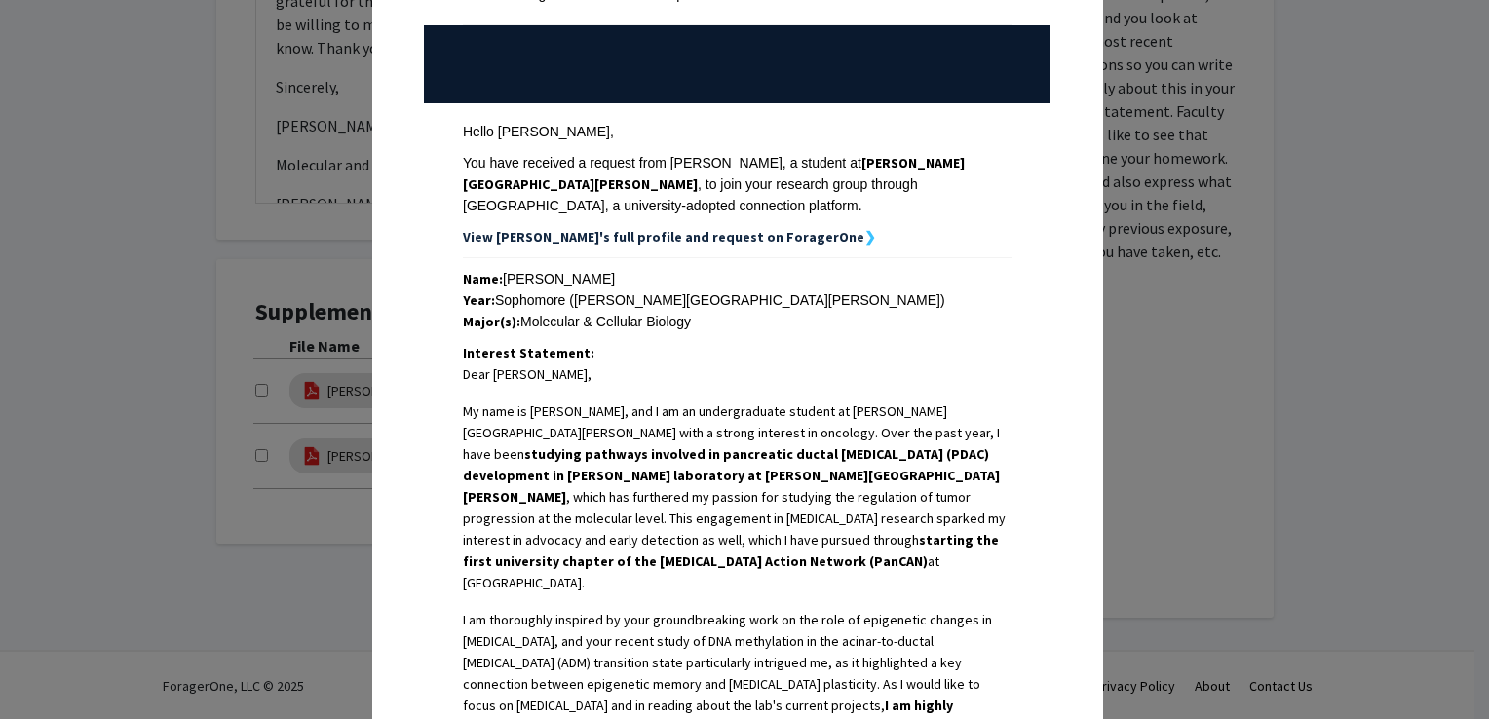
scroll to position [0, 0]
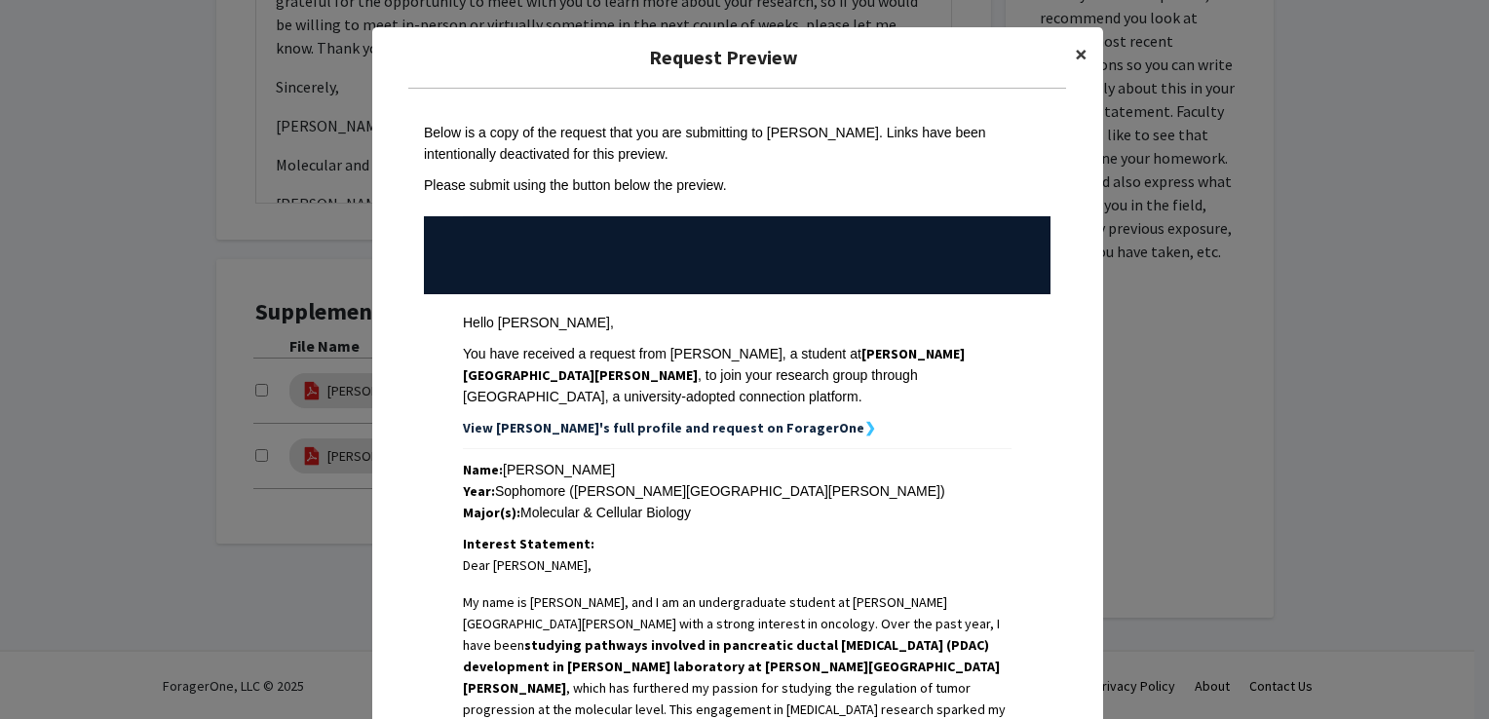
click at [1076, 49] on span "×" at bounding box center [1081, 54] width 13 height 30
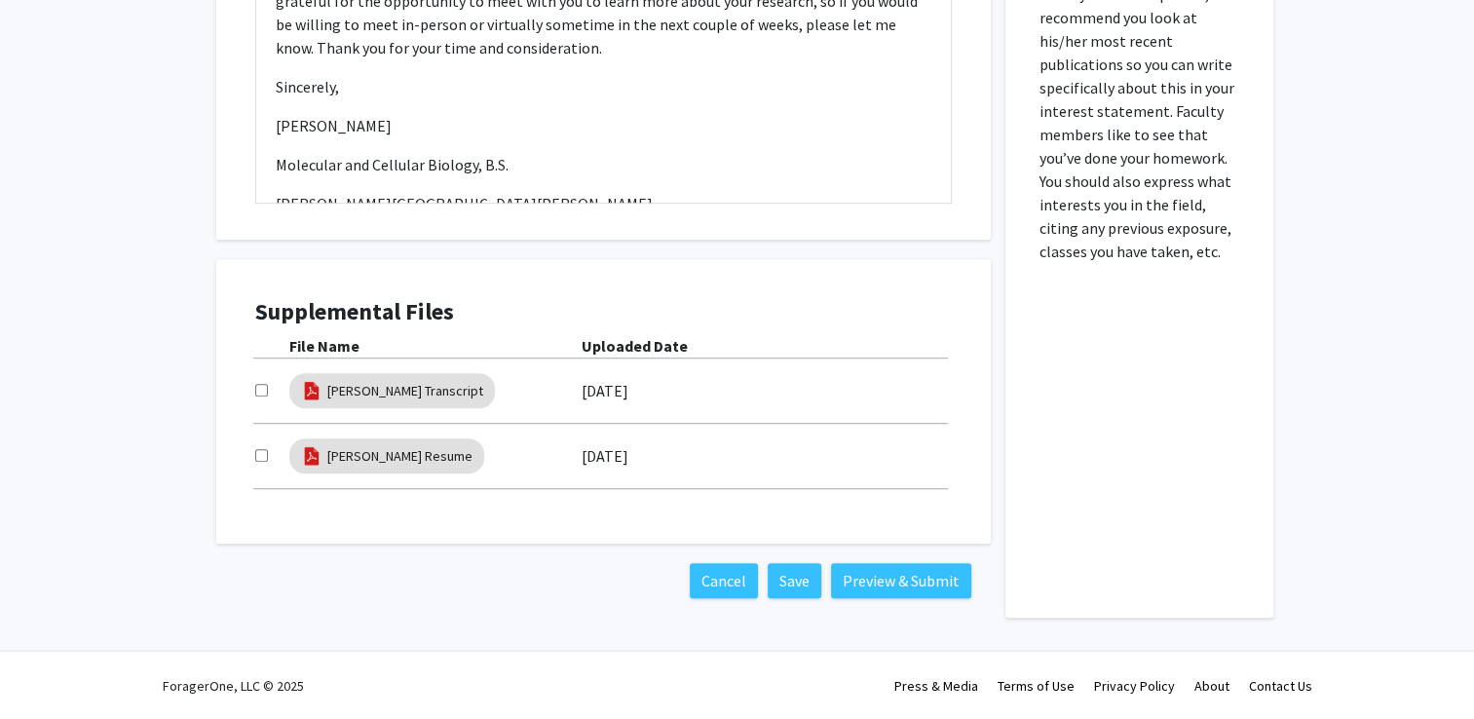
click at [261, 396] on div at bounding box center [272, 390] width 34 height 23
click at [259, 390] on input "checkbox" at bounding box center [261, 390] width 13 height 13
checkbox input "true"
click at [261, 455] on input "checkbox" at bounding box center [261, 455] width 13 height 13
checkbox input "true"
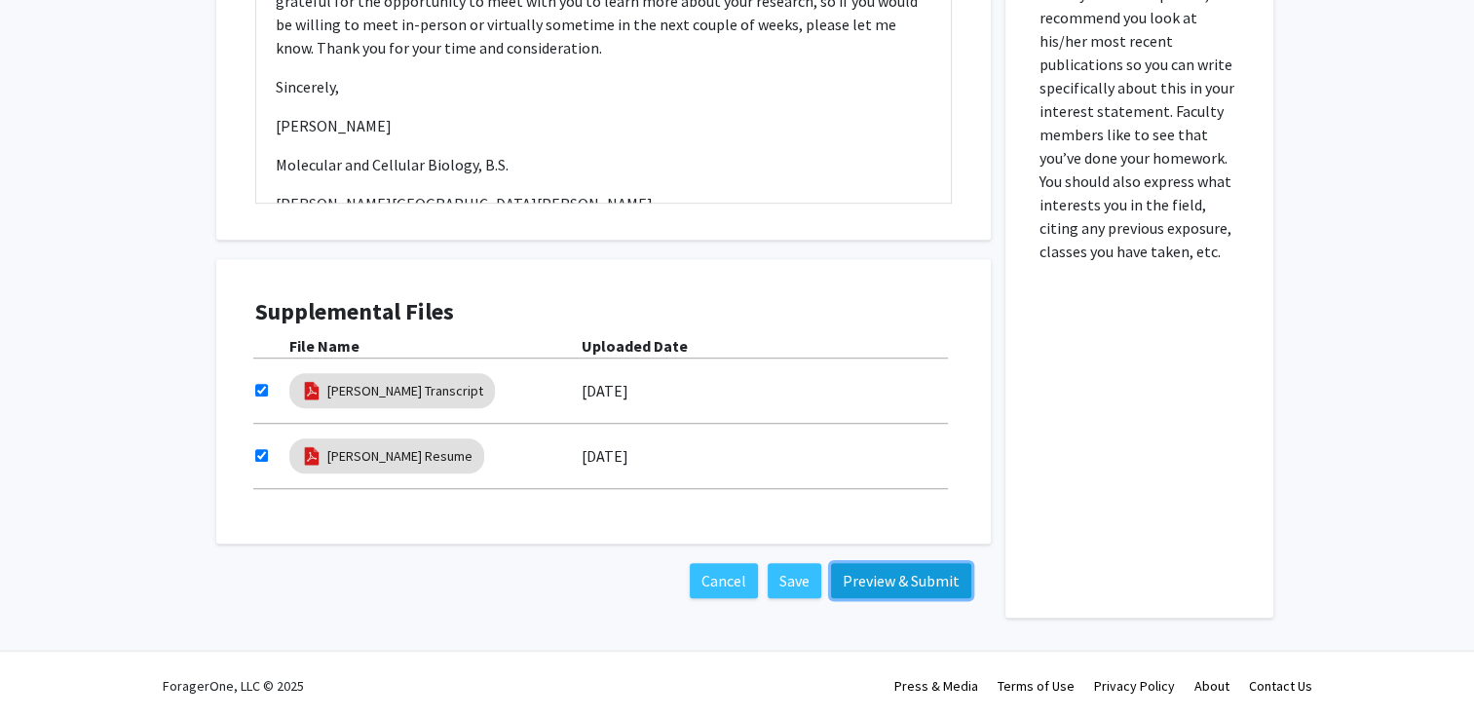
click at [899, 577] on button "Preview & Submit" at bounding box center [901, 580] width 140 height 35
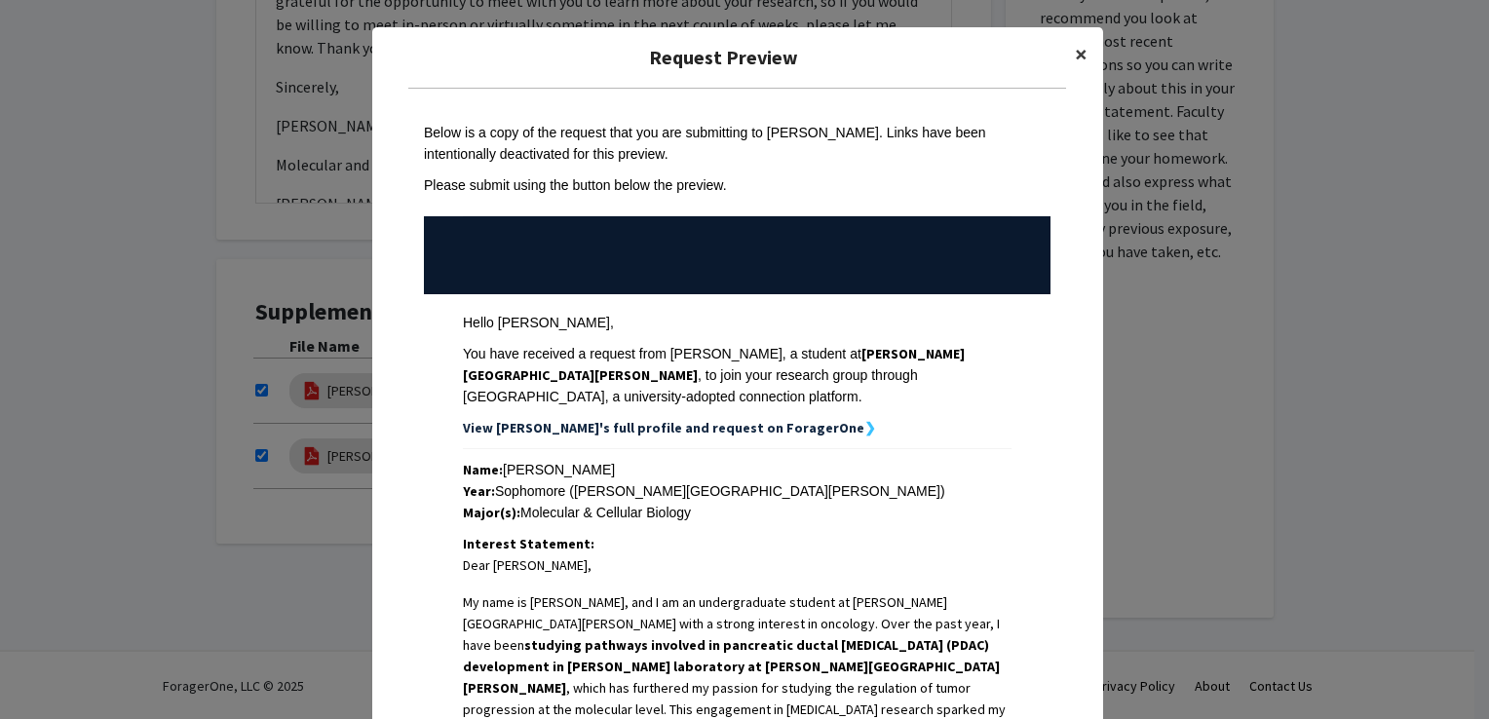
click at [1075, 57] on span "×" at bounding box center [1081, 54] width 13 height 30
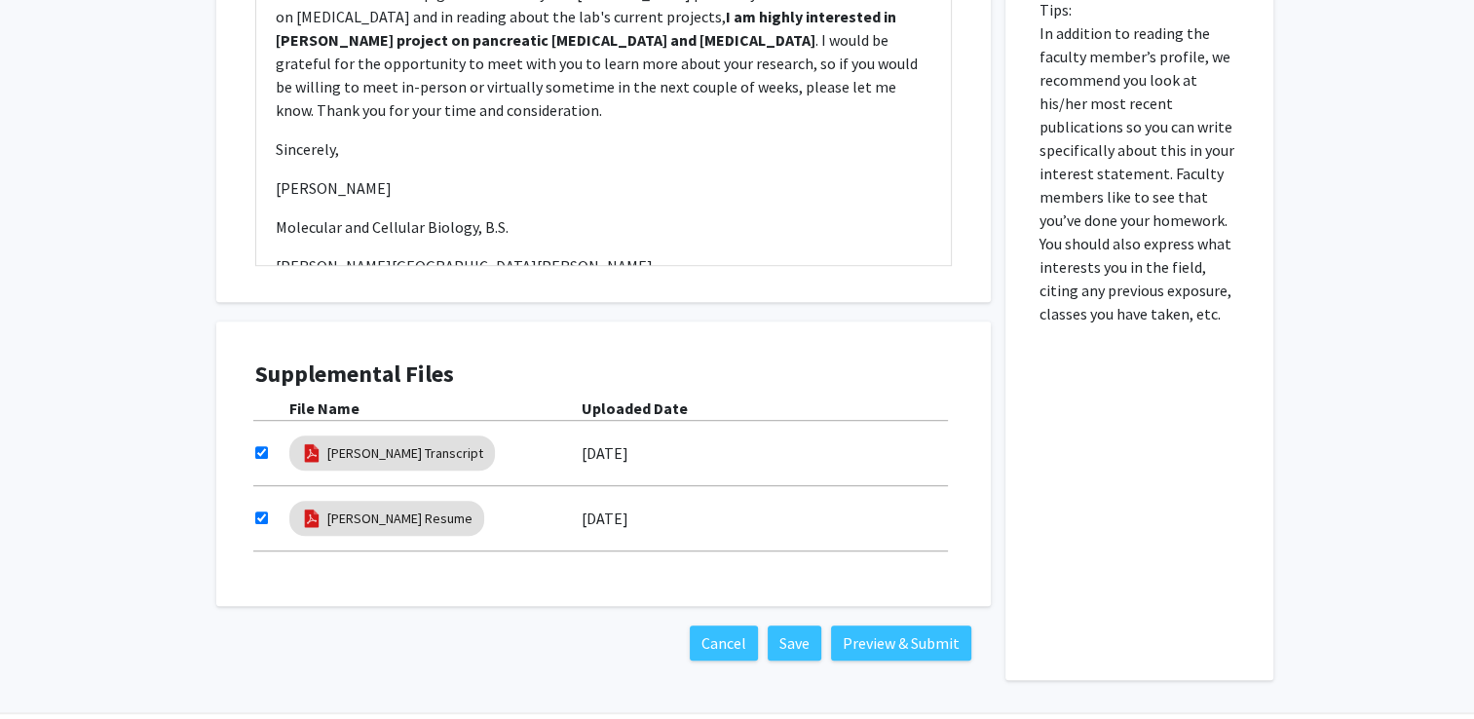
scroll to position [1196, 0]
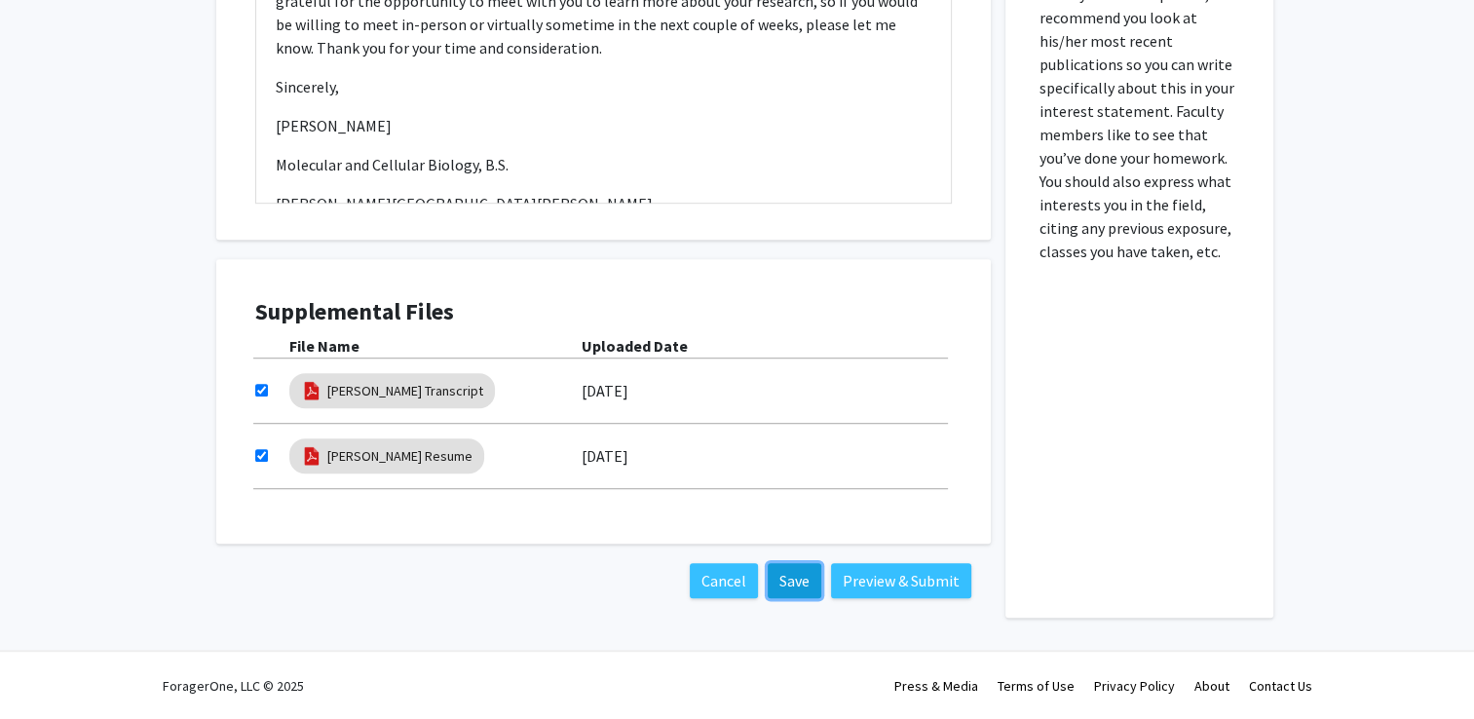
click at [788, 586] on button "Save" at bounding box center [795, 580] width 54 height 35
click at [894, 583] on button "Preview & Submit" at bounding box center [901, 580] width 140 height 35
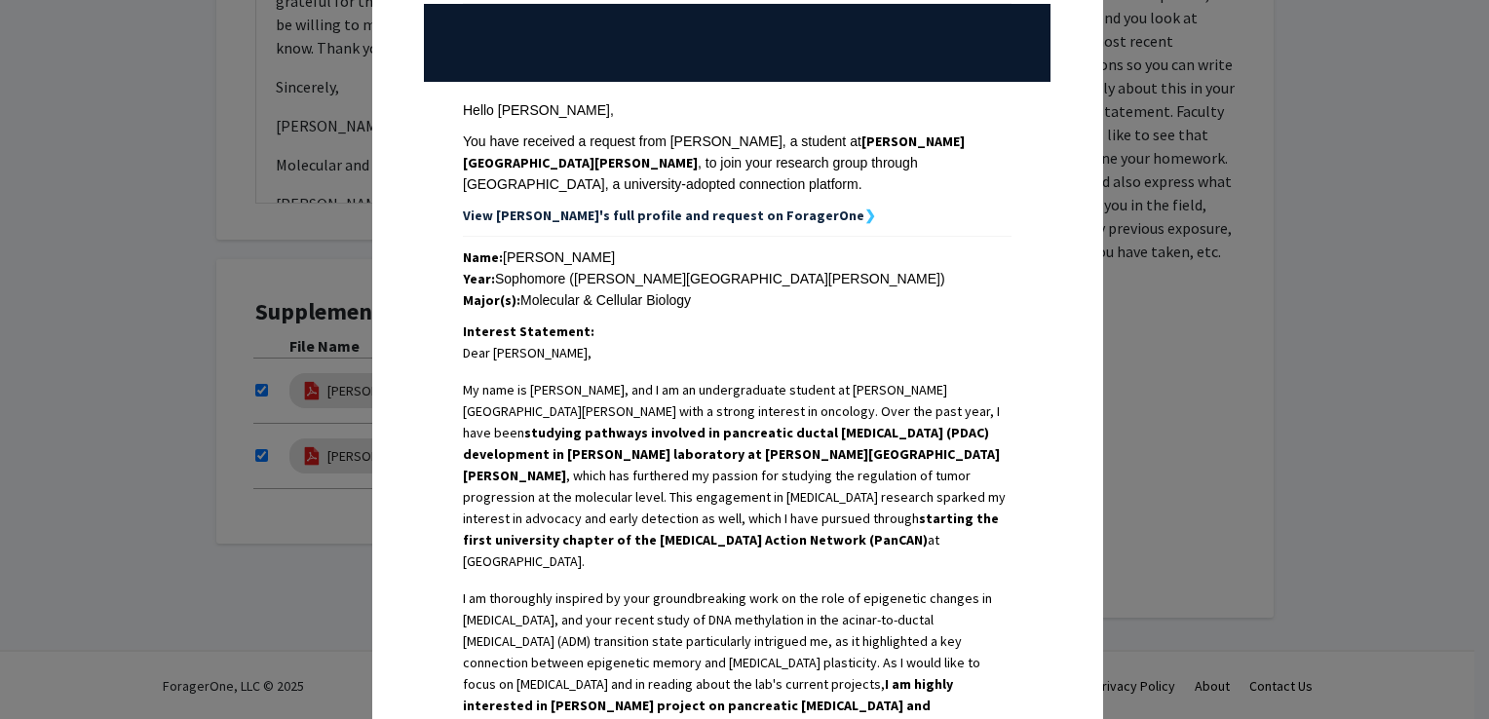
scroll to position [707, 0]
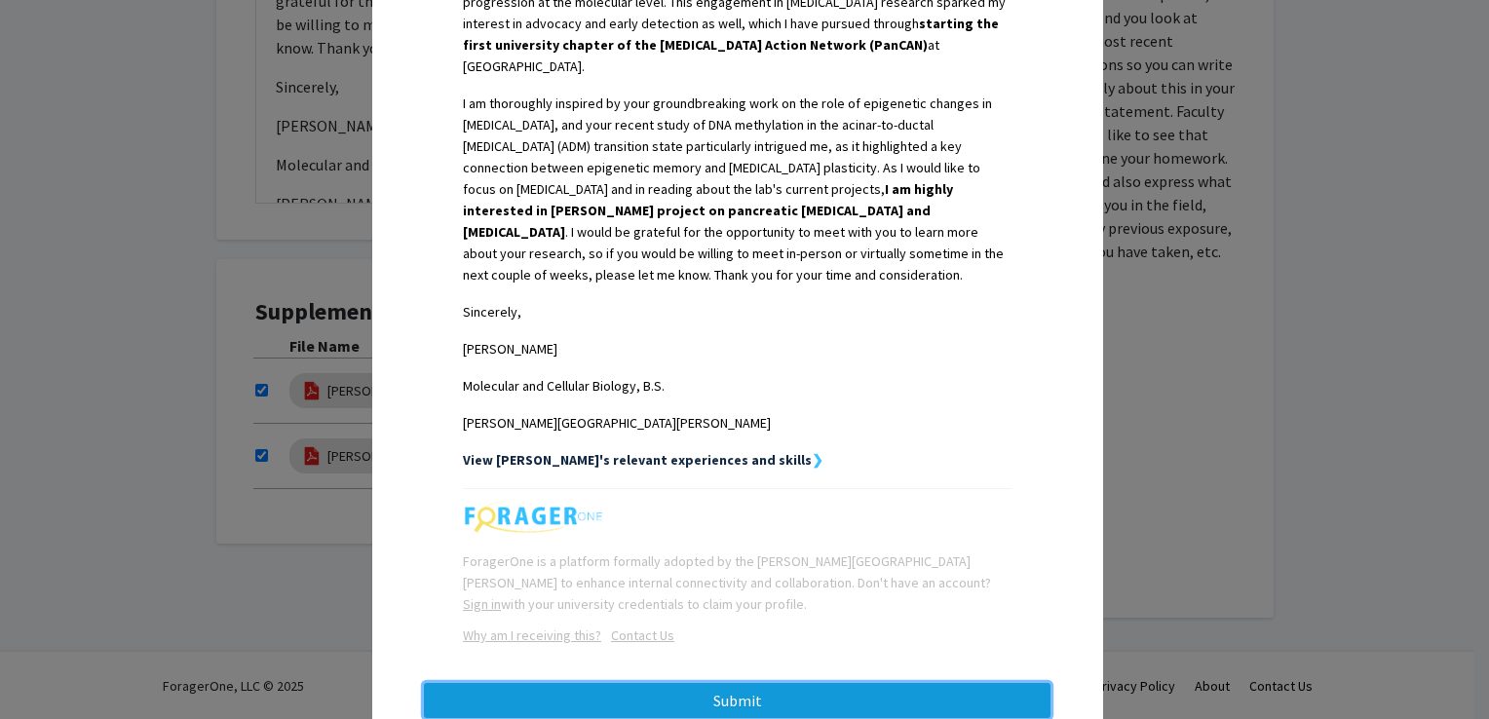
click at [758, 683] on button "Submit" at bounding box center [737, 700] width 627 height 35
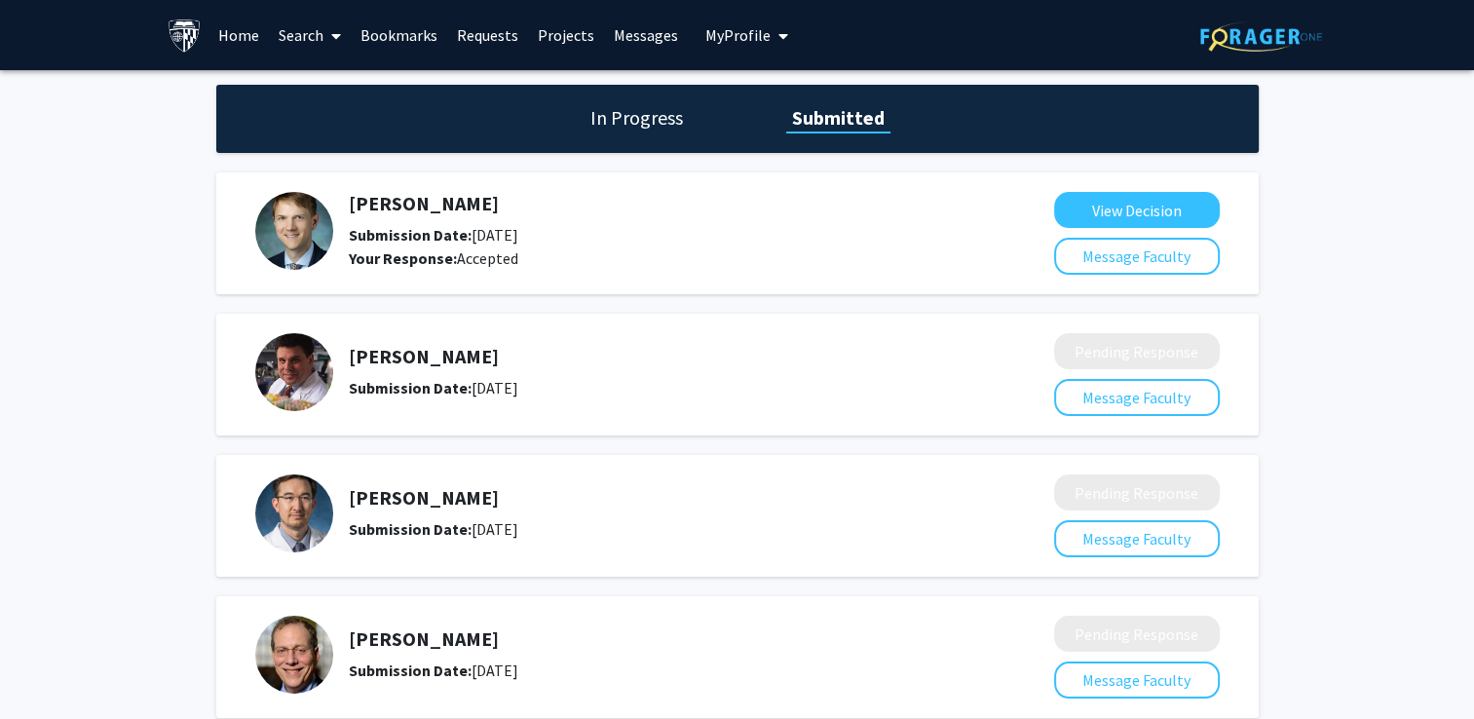
scroll to position [107, 0]
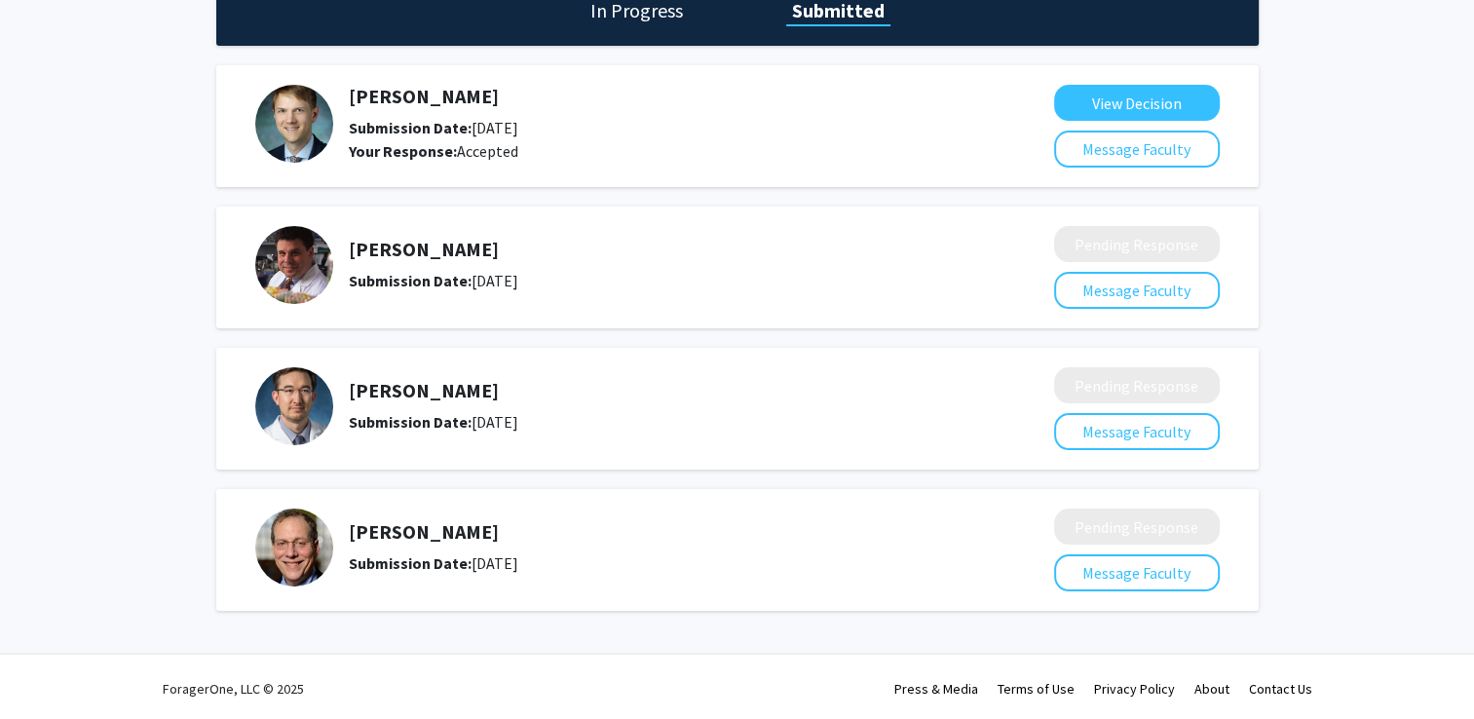
click at [285, 553] on img at bounding box center [294, 548] width 78 height 78
click at [549, 579] on div "[PERSON_NAME] Submission Date: [DATE]" at bounding box center [641, 548] width 772 height 78
click at [300, 549] on img at bounding box center [294, 548] width 78 height 78
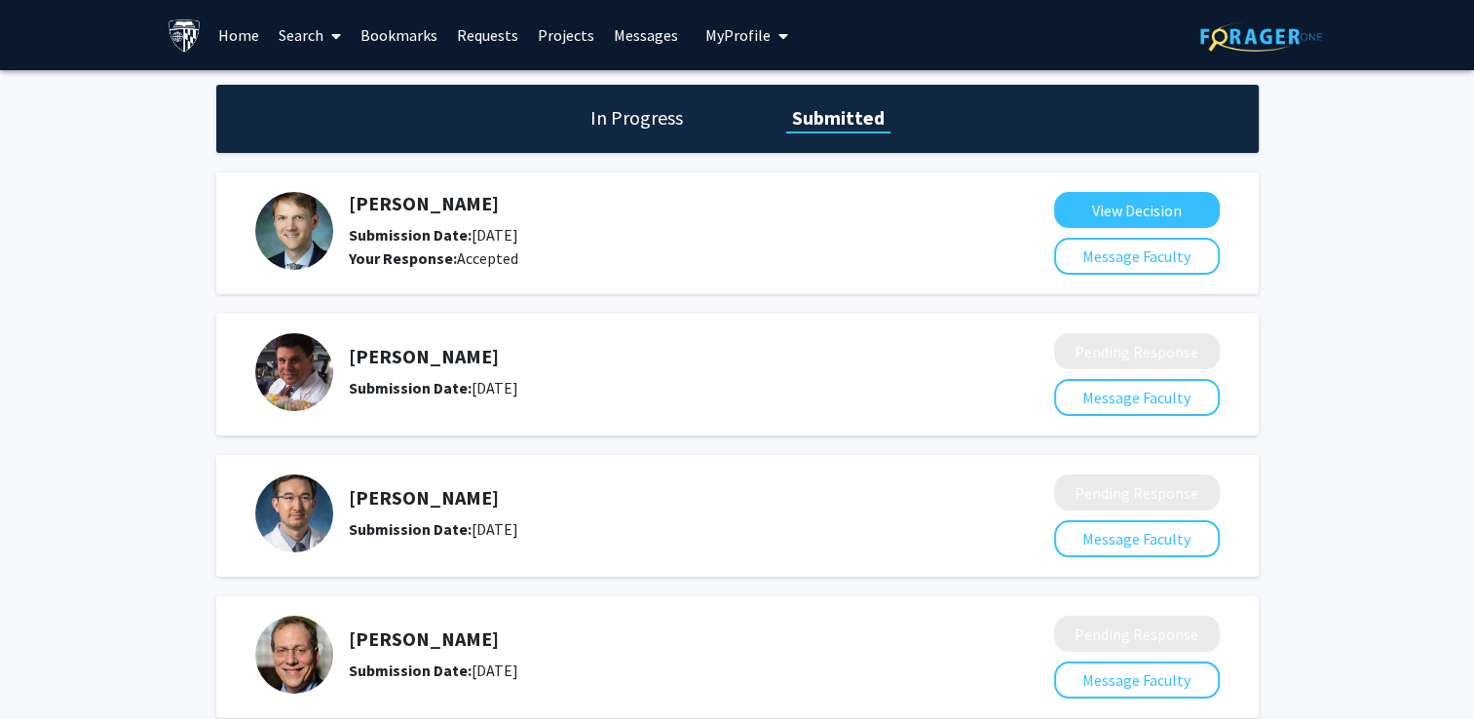
click at [757, 33] on span "My Profile" at bounding box center [737, 34] width 65 height 19
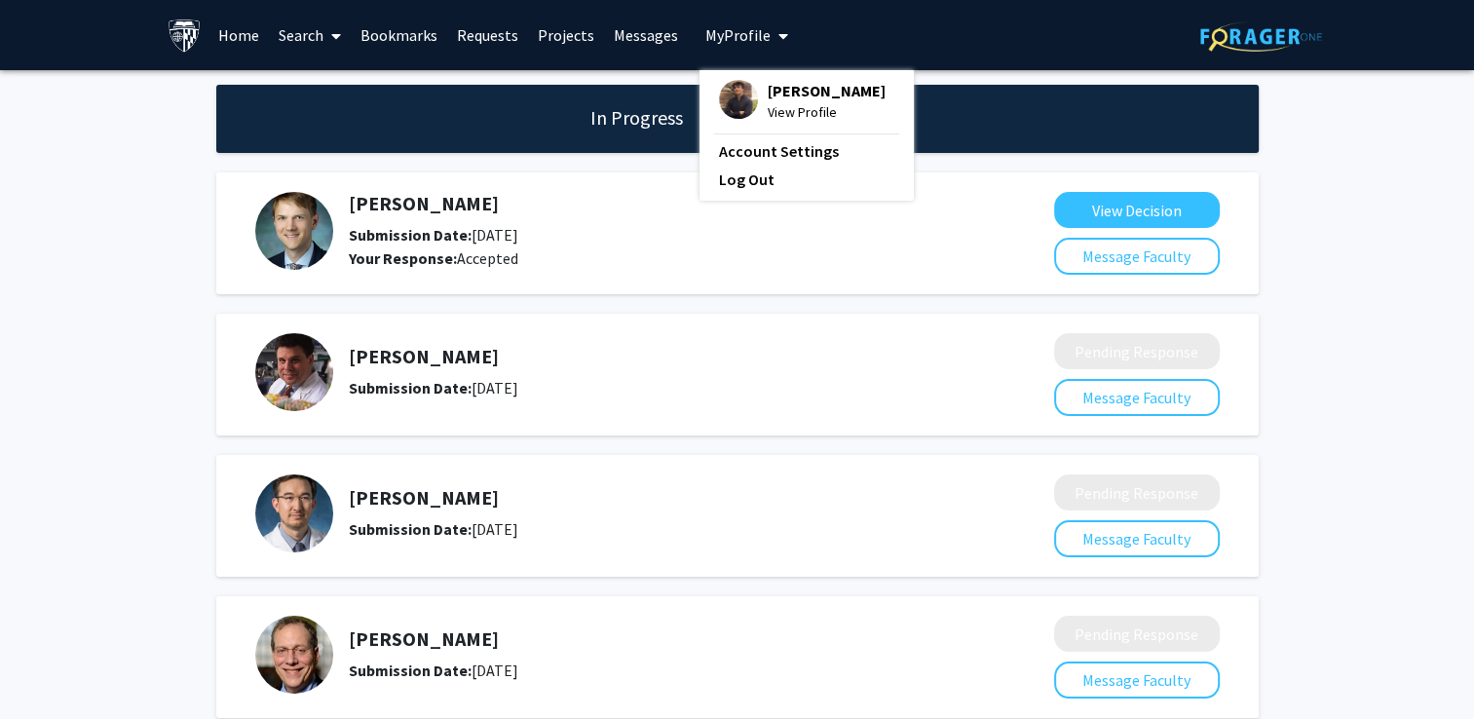
click at [773, 109] on span "View Profile" at bounding box center [827, 111] width 118 height 21
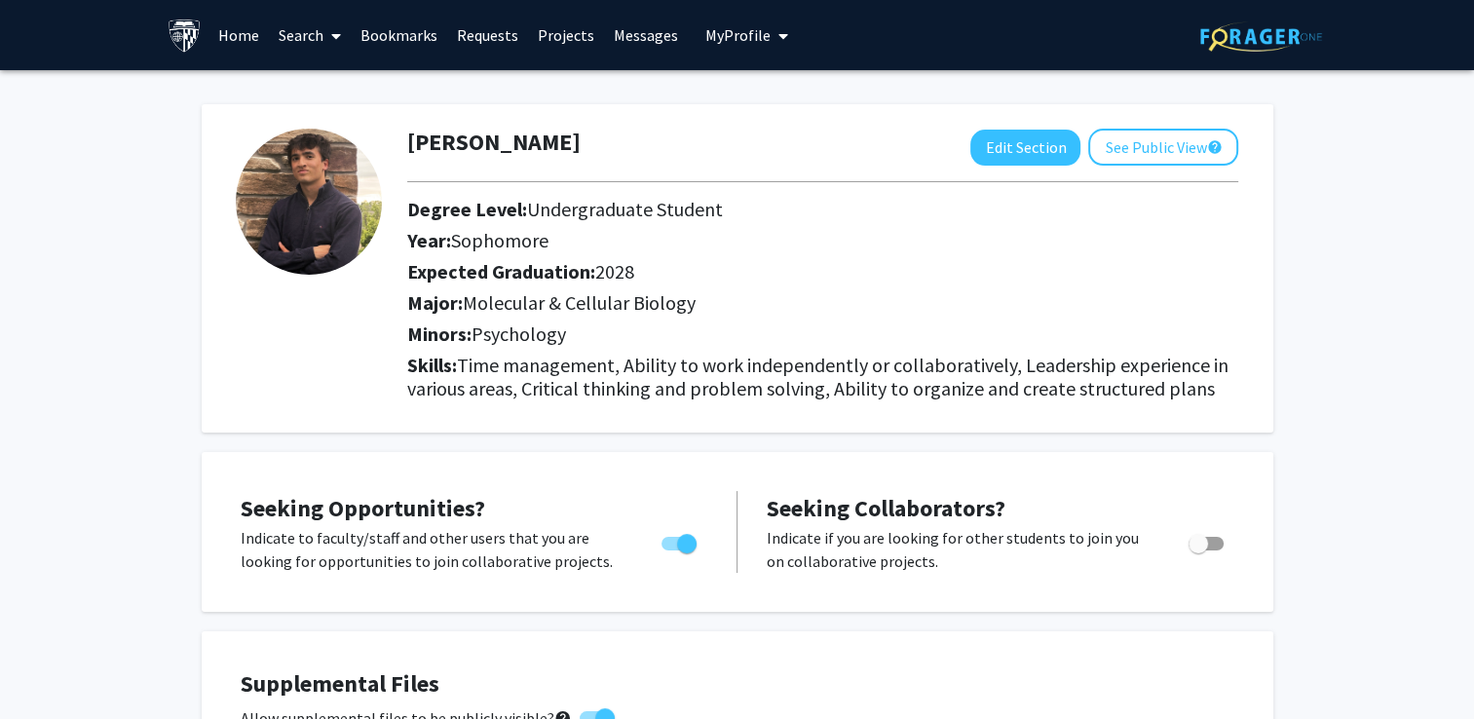
click at [458, 49] on link "Requests" at bounding box center [487, 35] width 81 height 68
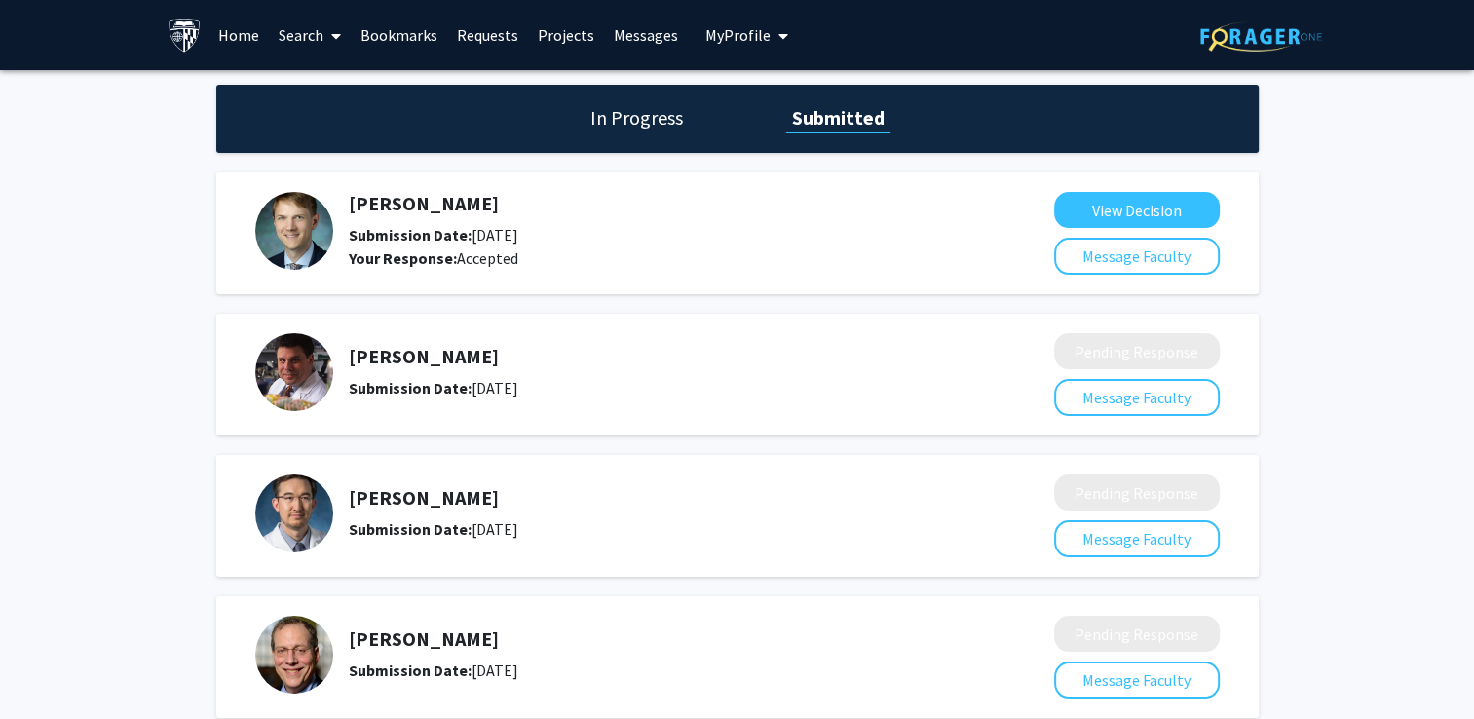
scroll to position [107, 0]
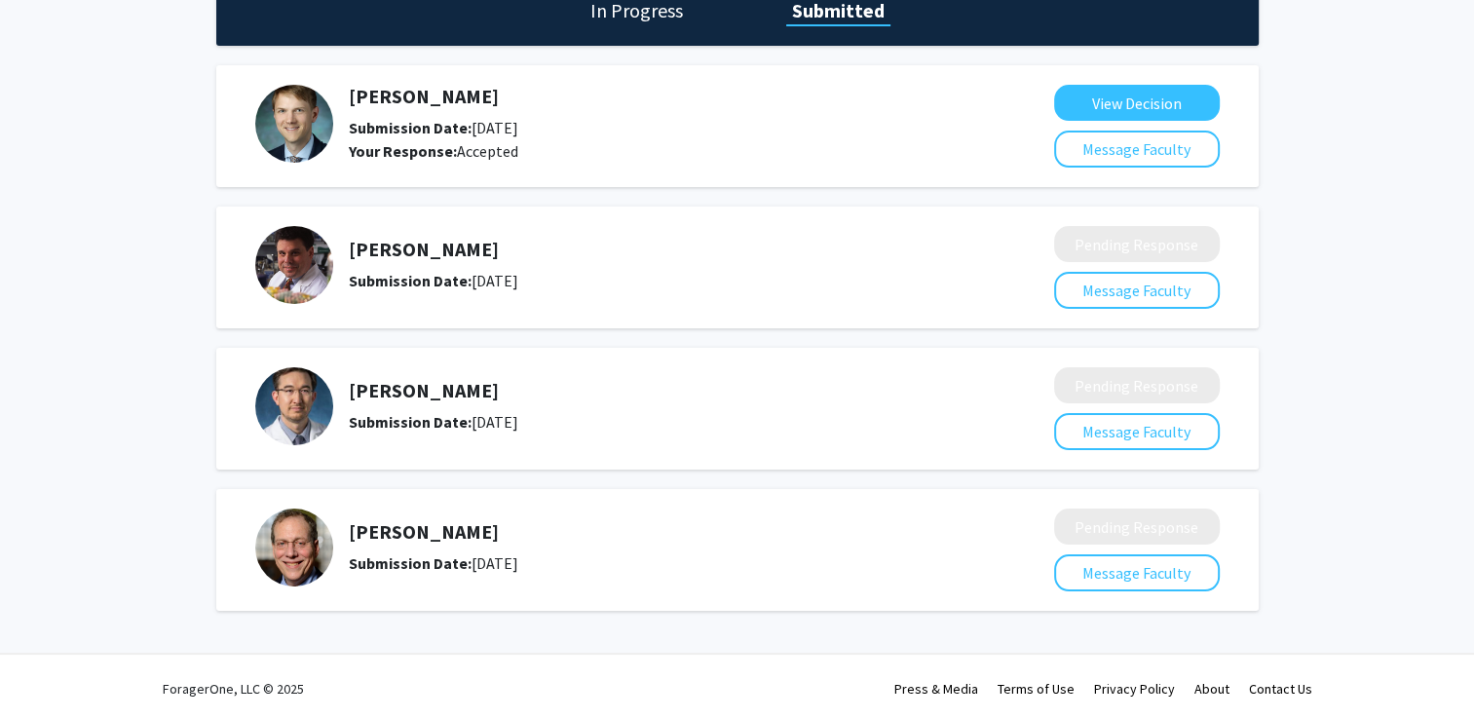
click at [390, 527] on h5 "[PERSON_NAME]" at bounding box center [650, 531] width 602 height 23
click at [299, 526] on img at bounding box center [294, 548] width 78 height 78
click at [340, 552] on div "[PERSON_NAME] Submission Date: [DATE]" at bounding box center [641, 548] width 772 height 78
click at [423, 567] on b "Submission Date:" at bounding box center [410, 562] width 123 height 19
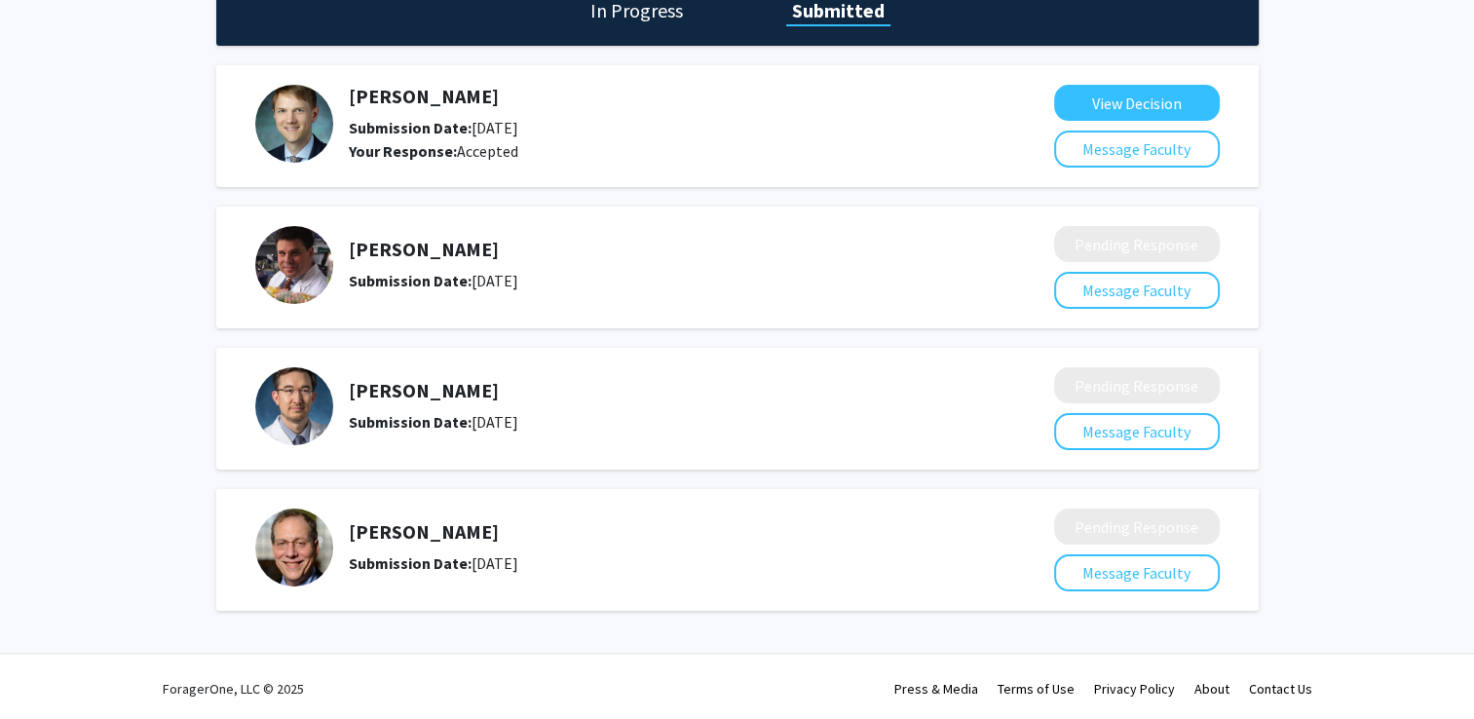
scroll to position [0, 0]
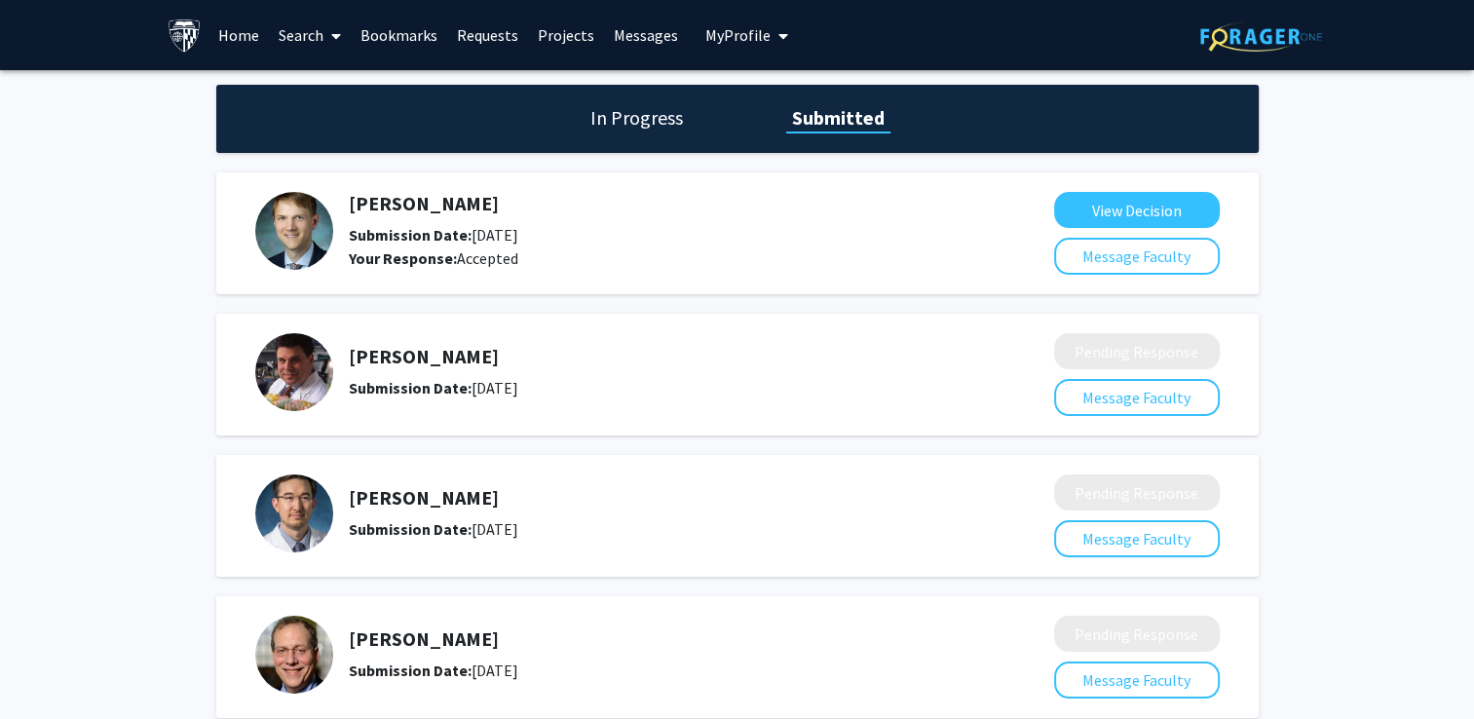
click at [658, 129] on h1 "In Progress" at bounding box center [637, 117] width 104 height 27
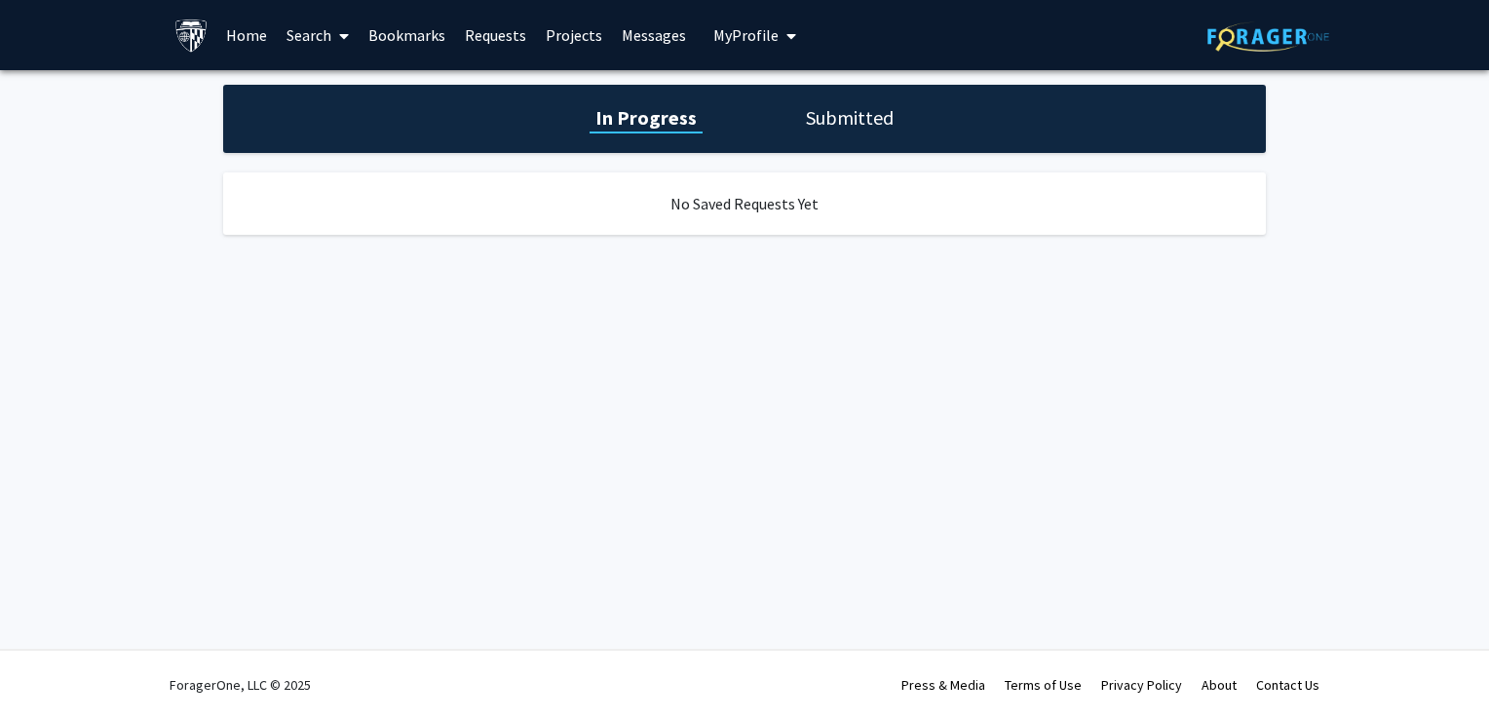
click at [778, 129] on div "In Progress Submitted" at bounding box center [744, 119] width 1043 height 68
click at [800, 127] on h1 "Submitted" at bounding box center [849, 117] width 99 height 27
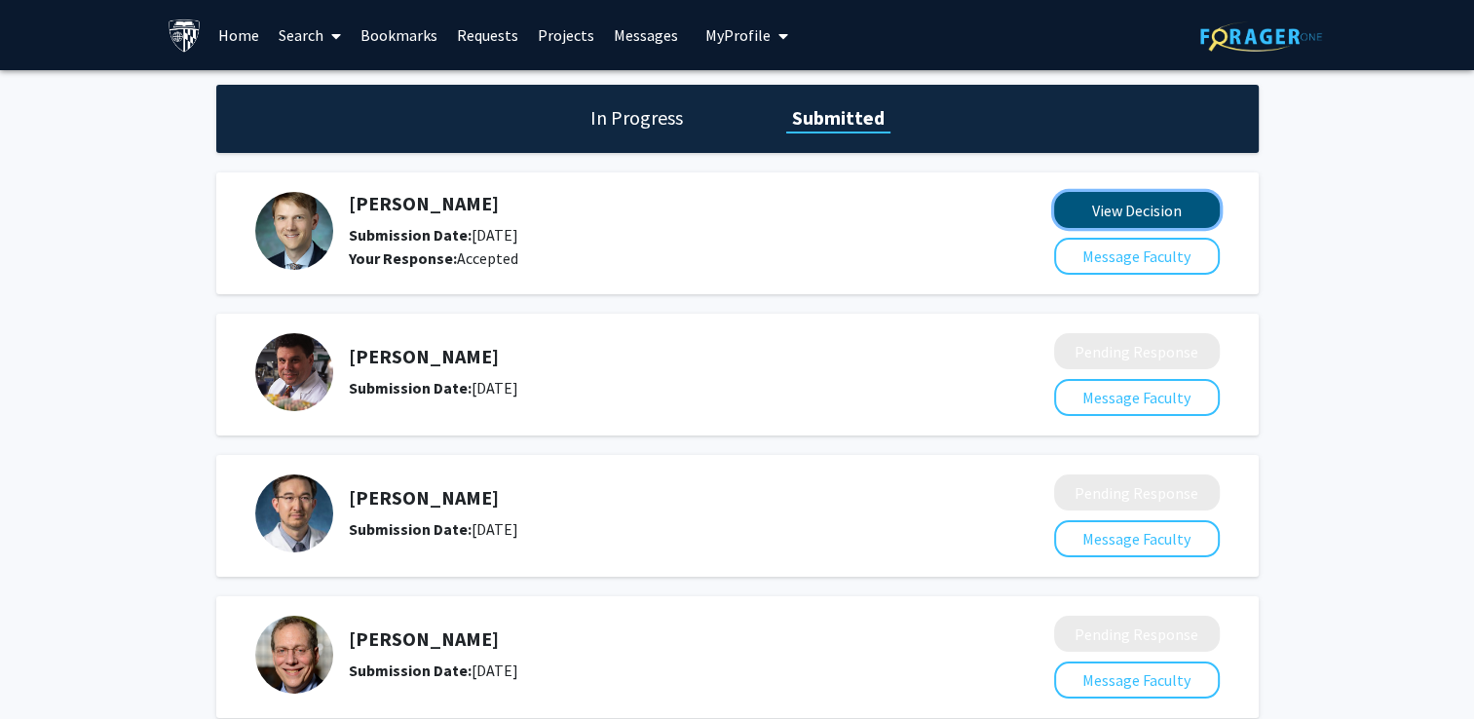
click at [1138, 207] on button "View Decision" at bounding box center [1137, 210] width 166 height 36
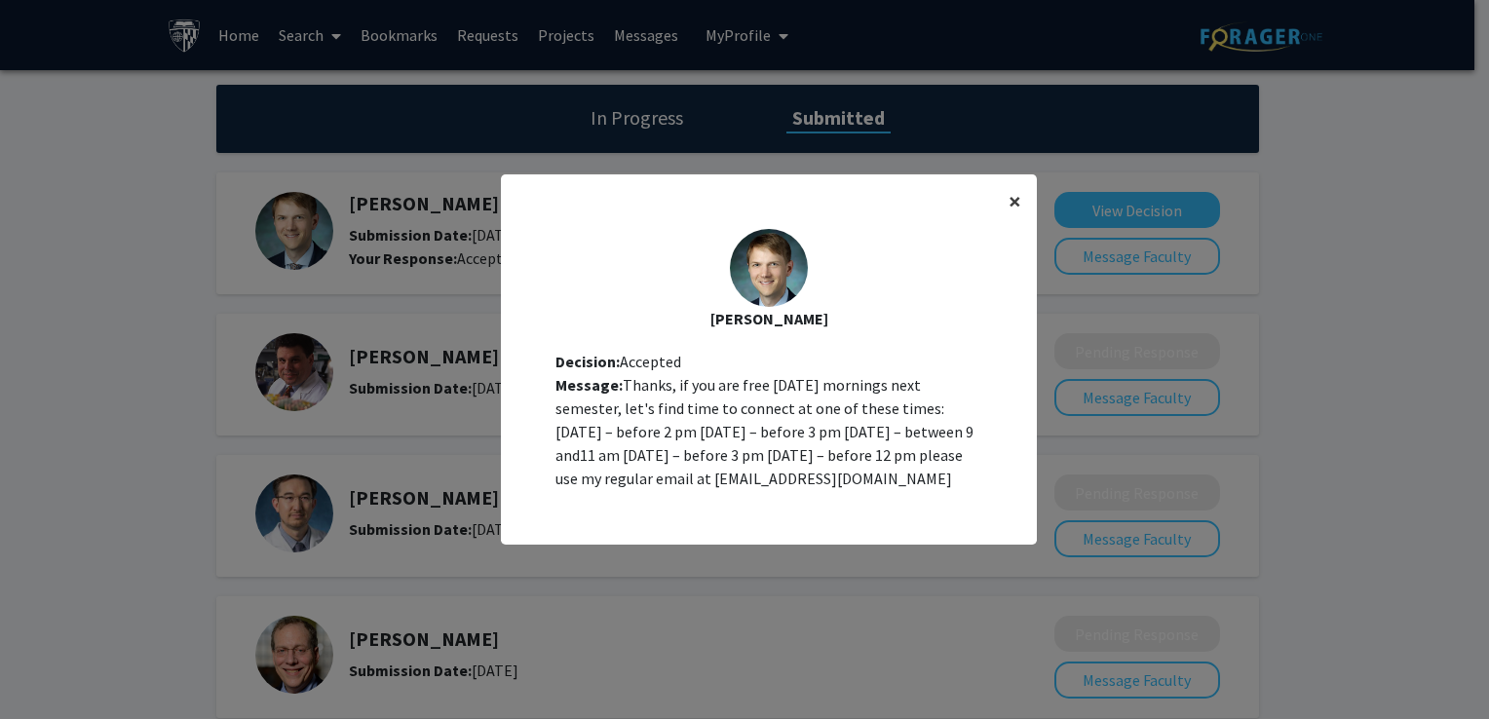
click at [1009, 199] on span "×" at bounding box center [1015, 201] width 13 height 30
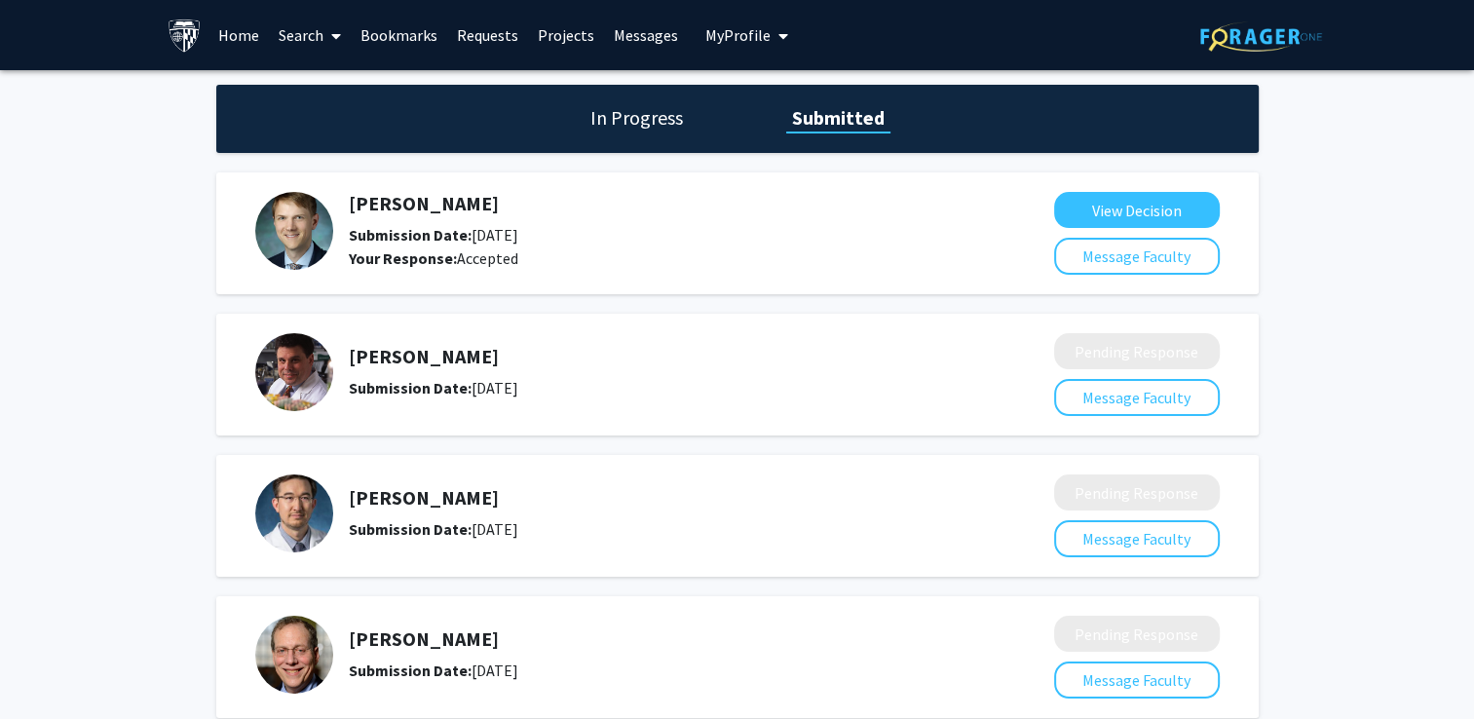
click at [320, 55] on link "Search" at bounding box center [310, 35] width 82 height 68
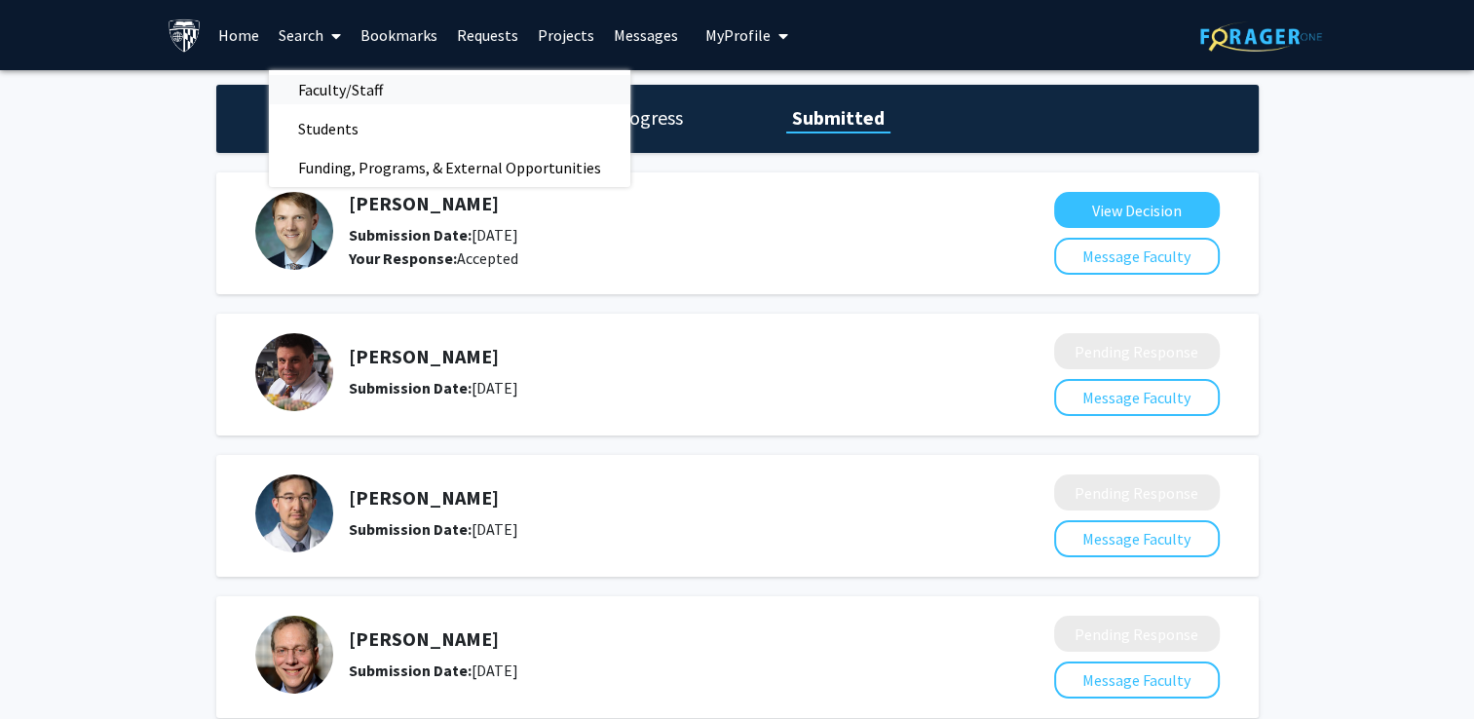
click at [378, 92] on span "Faculty/Staff" at bounding box center [340, 89] width 143 height 39
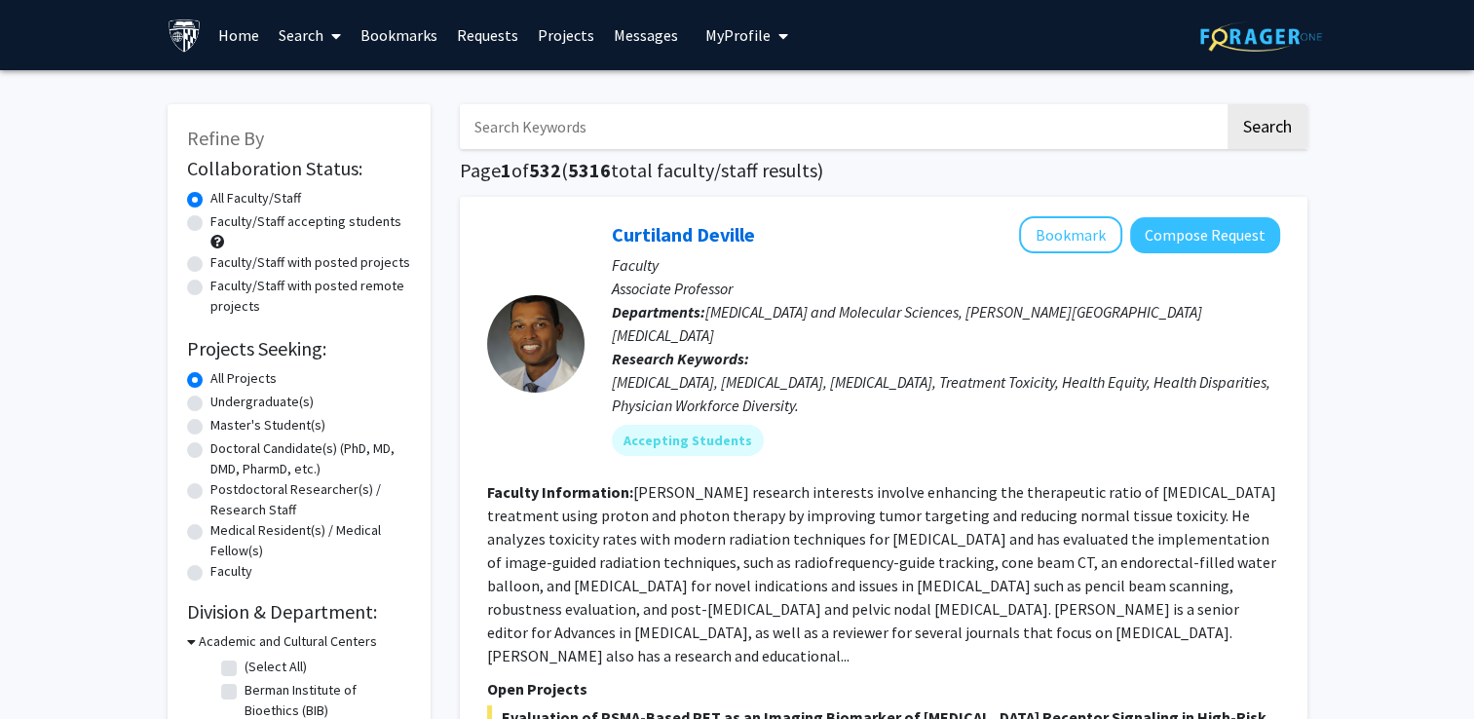
click at [525, 131] on input "Search Keywords" at bounding box center [842, 126] width 765 height 45
type input "[PERSON_NAME]"
click at [1228, 104] on button "Search" at bounding box center [1268, 126] width 80 height 45
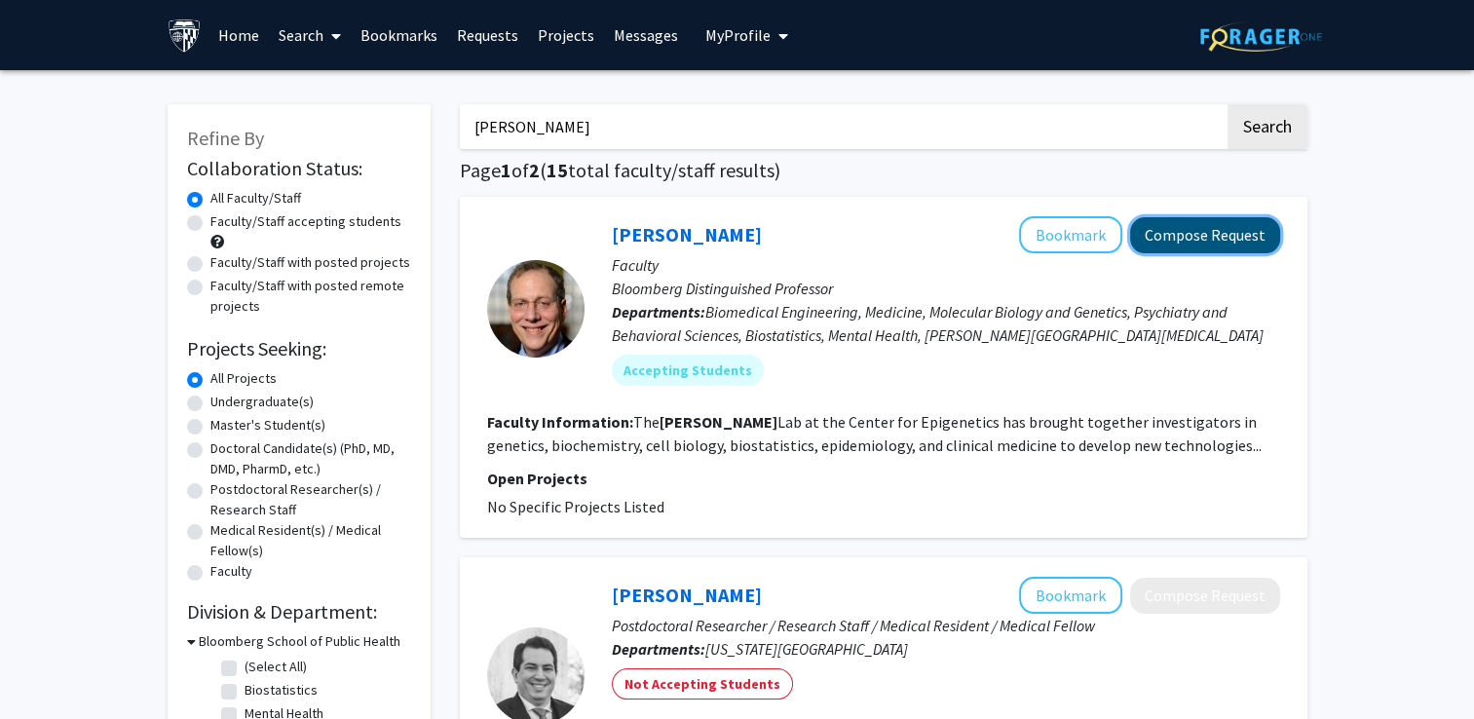
click at [1158, 243] on button "Compose Request" at bounding box center [1205, 235] width 150 height 36
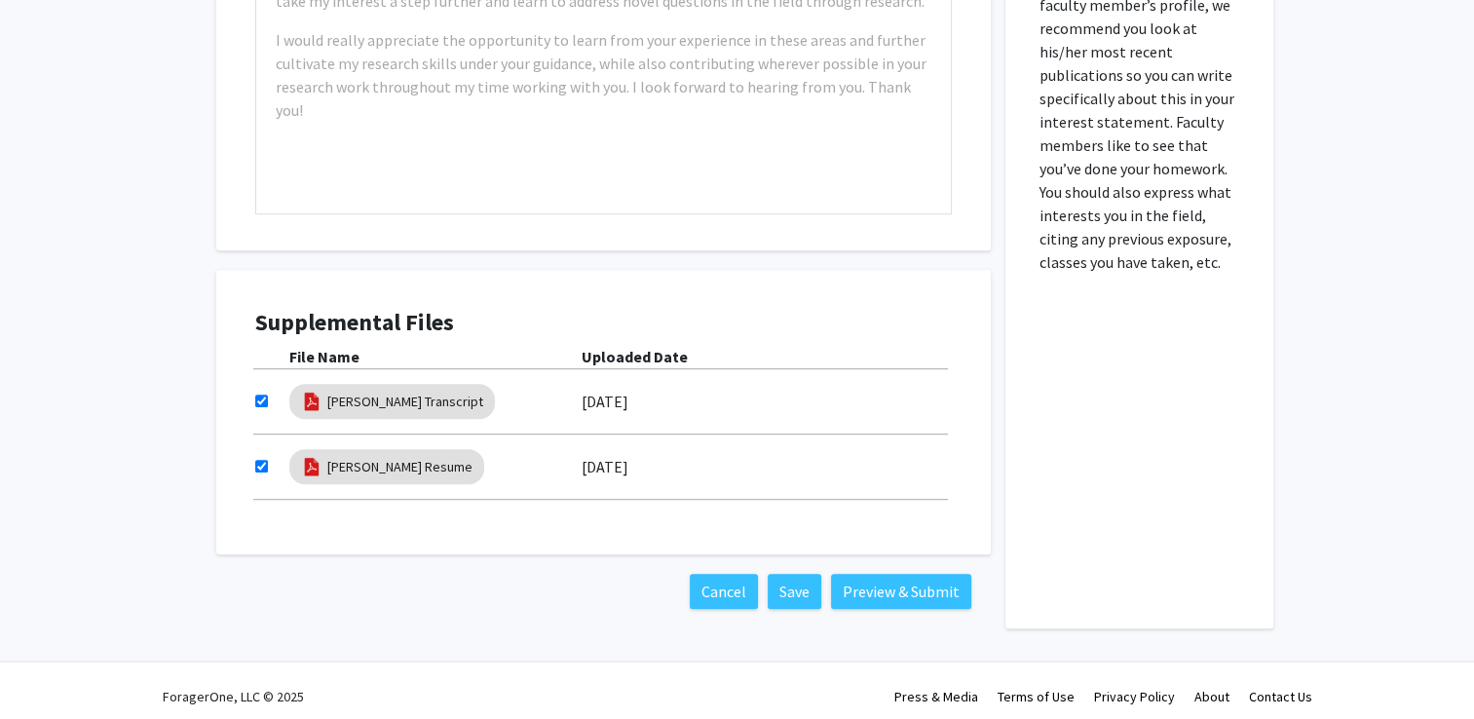
scroll to position [1196, 0]
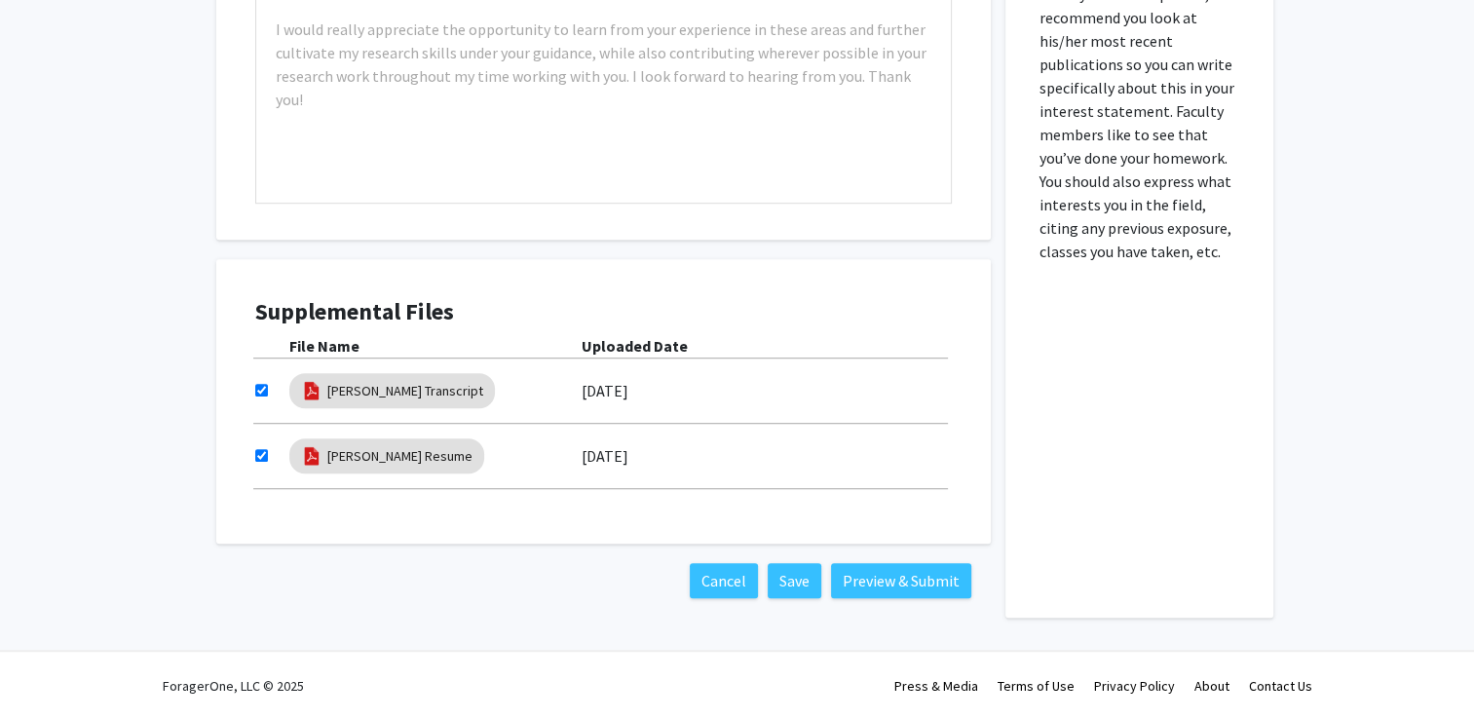
click at [259, 388] on input "checkbox" at bounding box center [261, 390] width 13 height 13
checkbox input "false"
click at [264, 456] on input "checkbox" at bounding box center [261, 455] width 13 height 13
checkbox input "false"
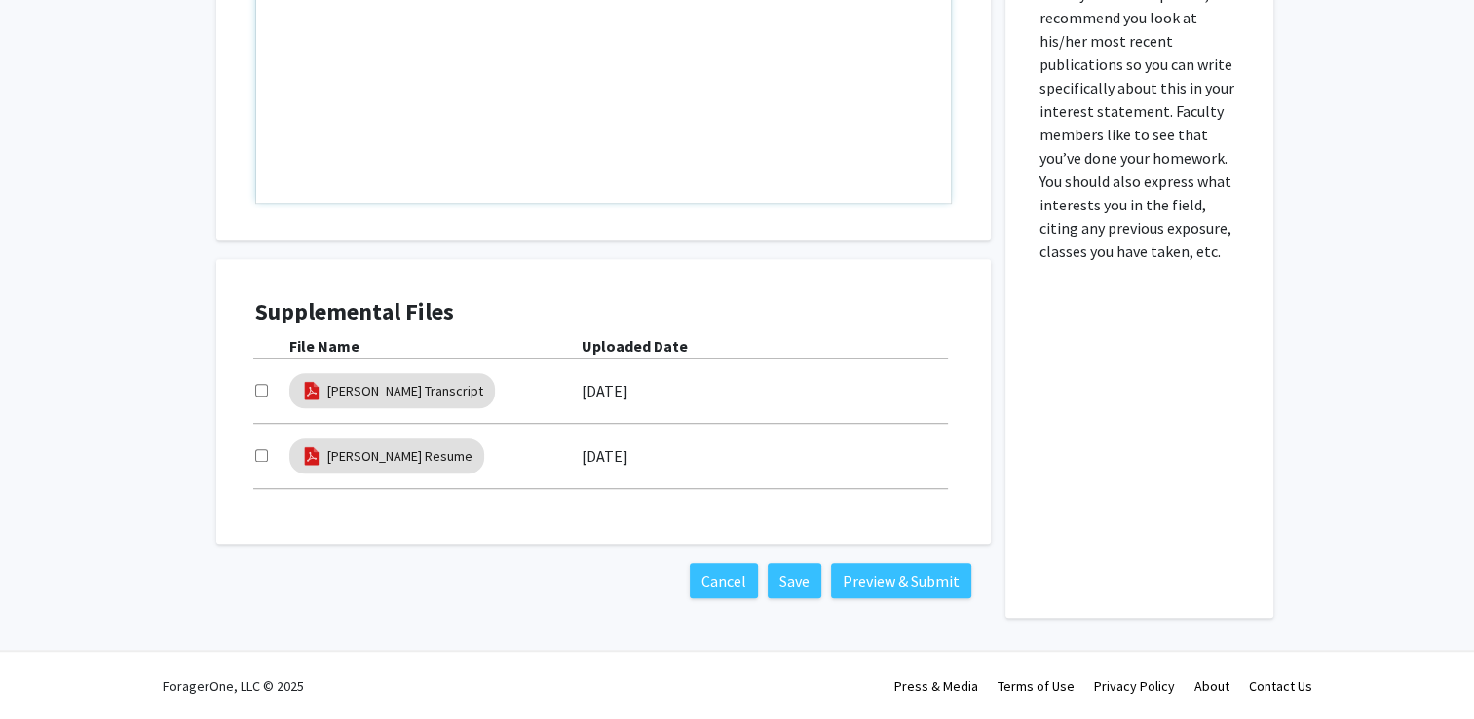
scroll to position [971, 0]
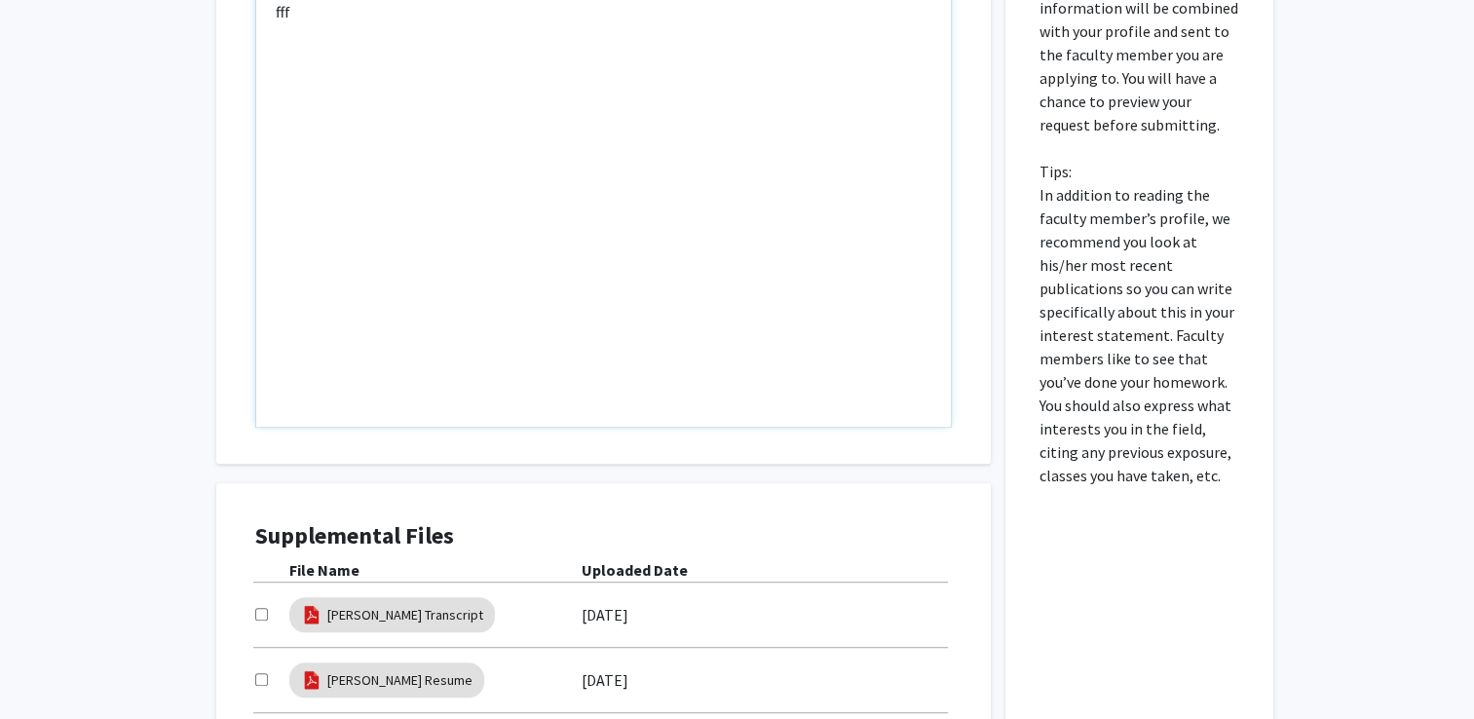
type textarea "fff"
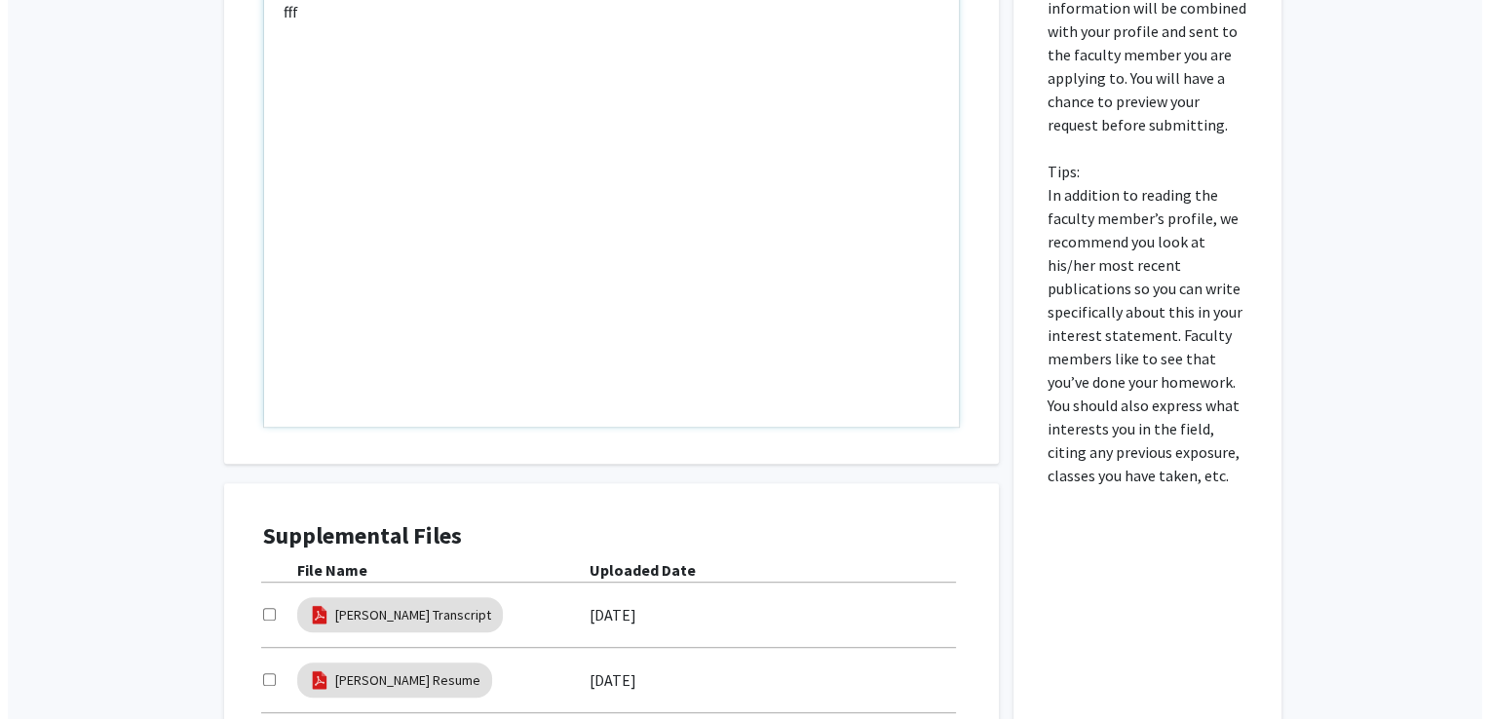
scroll to position [1196, 0]
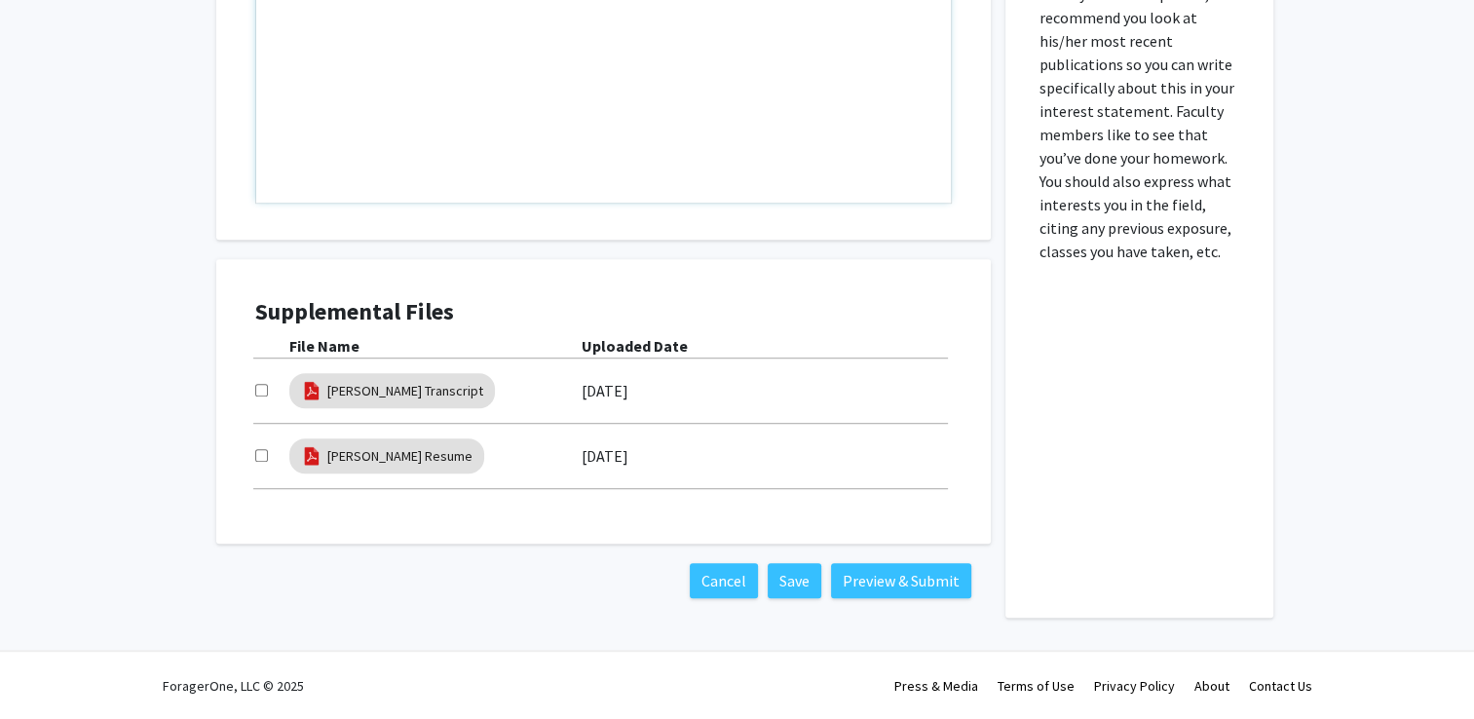
click at [262, 387] on input "checkbox" at bounding box center [261, 390] width 13 height 13
checkbox input "true"
click at [362, 392] on link "[PERSON_NAME] Transcript" at bounding box center [405, 391] width 156 height 20
select select "custom"
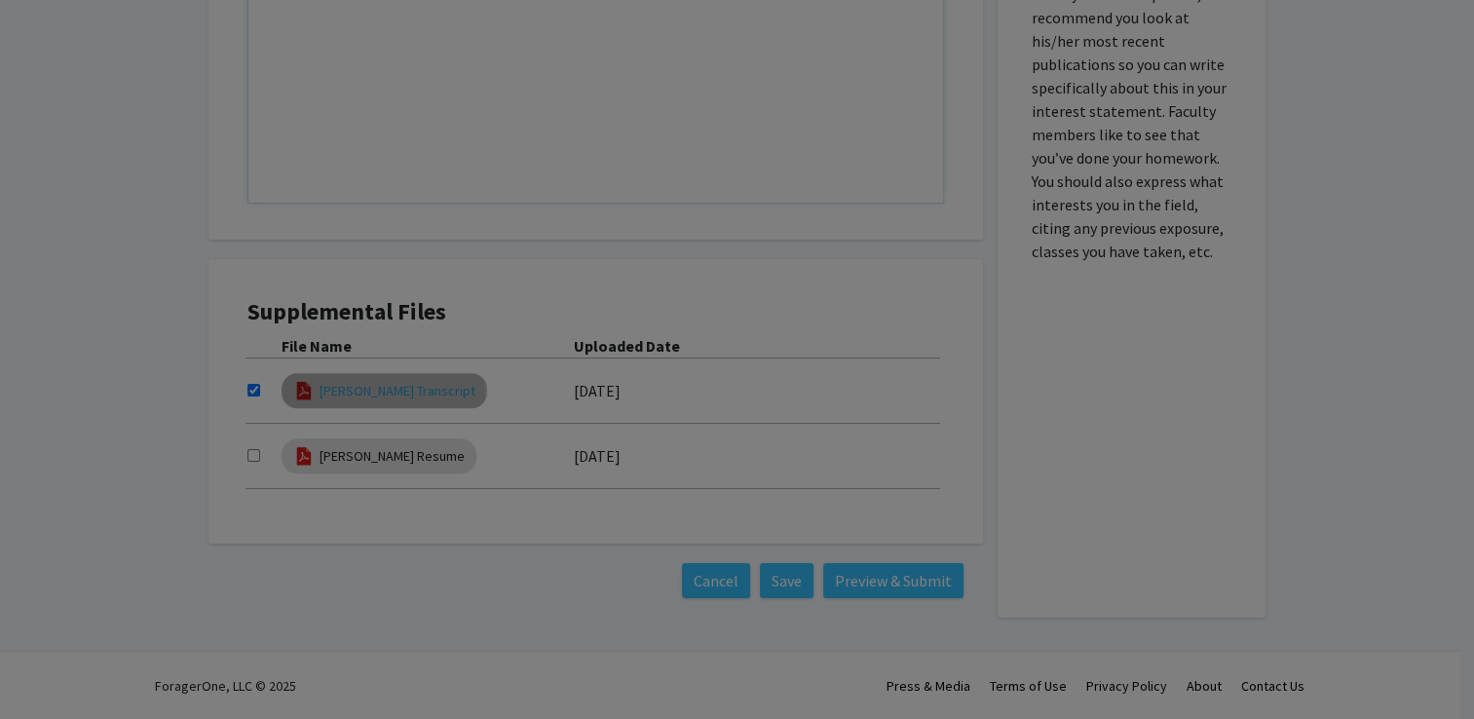
type input "0"
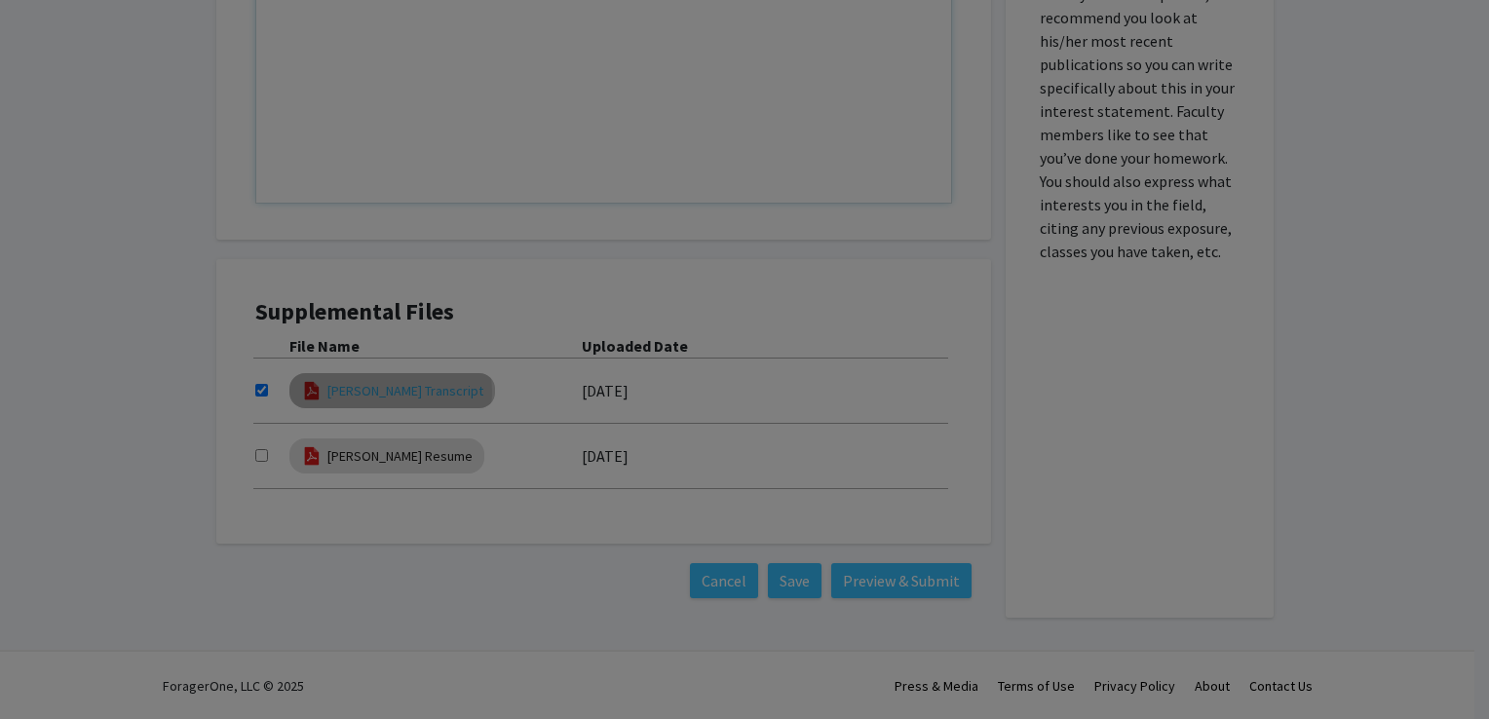
select select "custom"
type input "1"
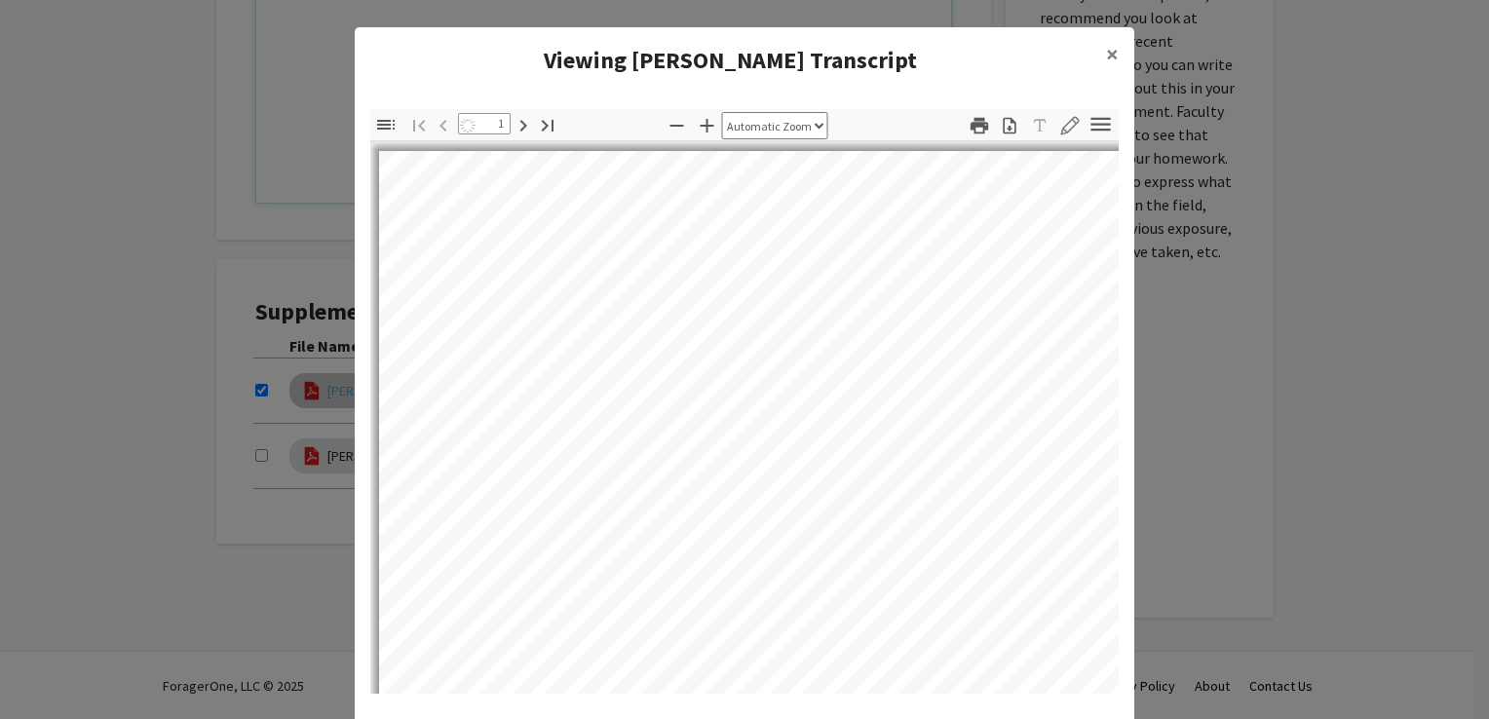
select select "auto"
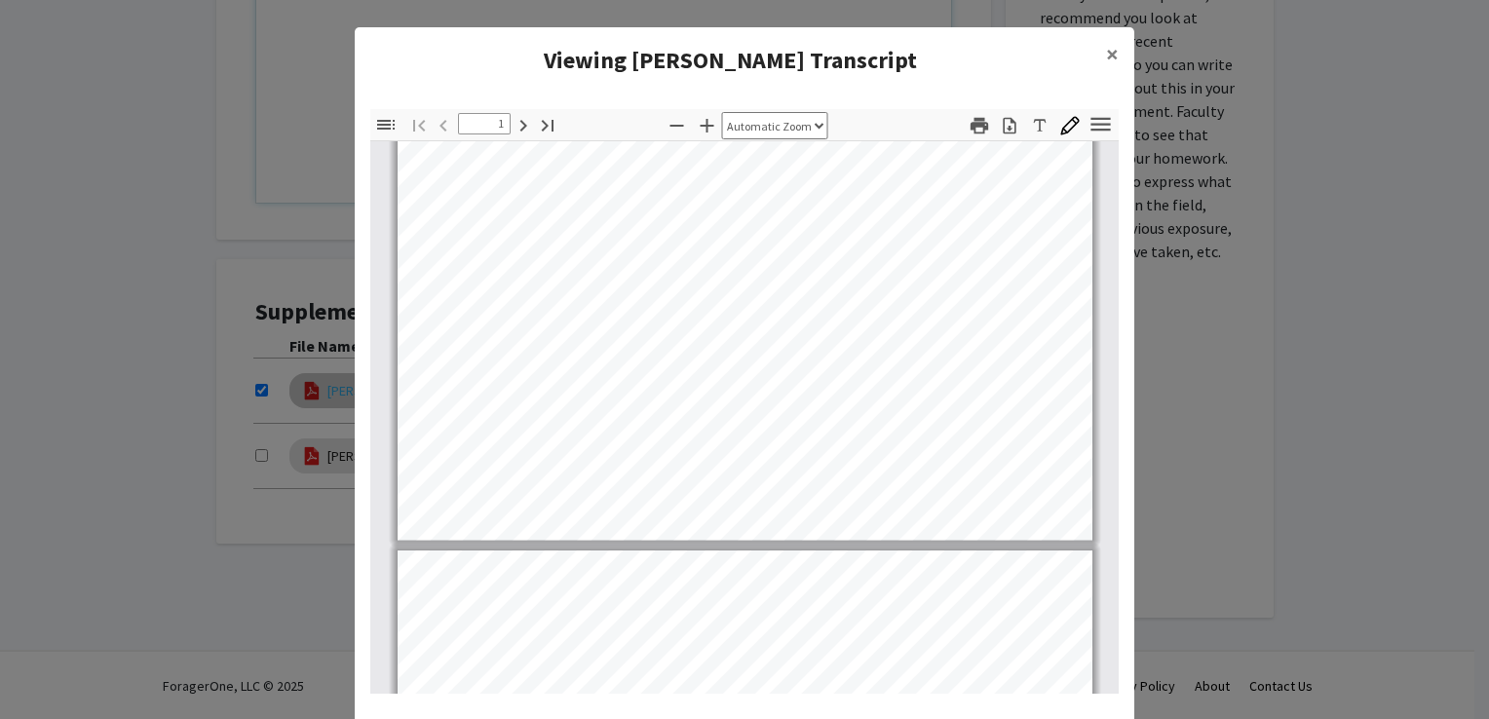
type input "2"
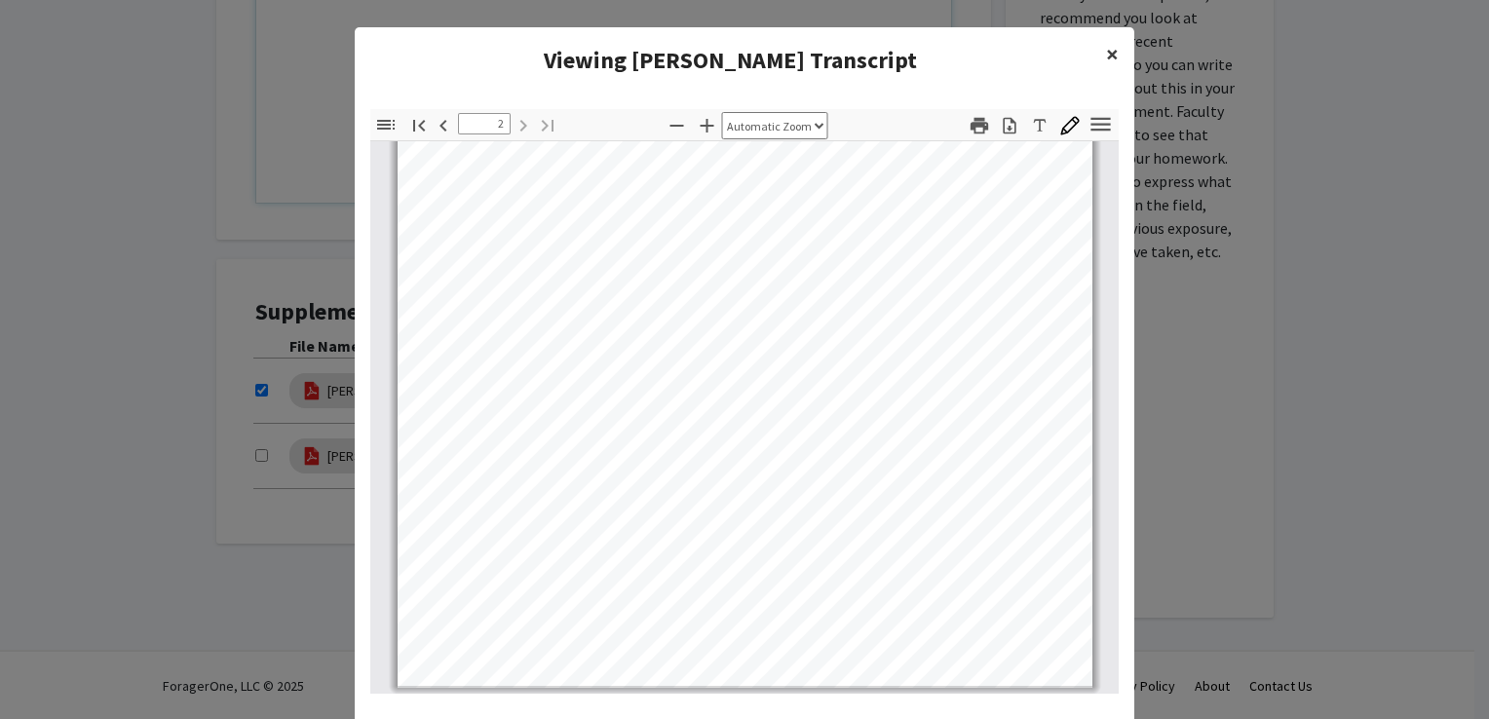
click at [1106, 45] on span "×" at bounding box center [1112, 54] width 13 height 30
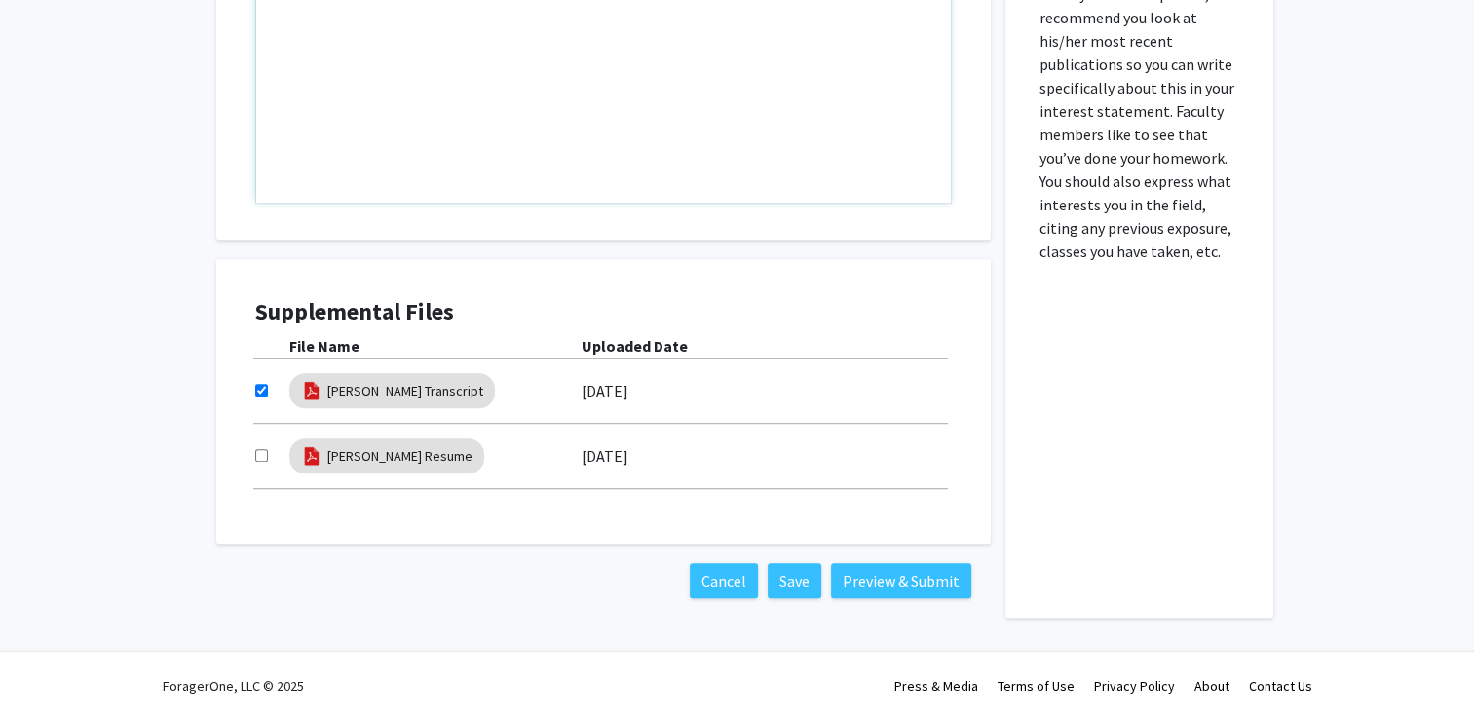
click at [265, 450] on input "checkbox" at bounding box center [261, 455] width 13 height 13
checkbox input "true"
click at [850, 579] on button "Preview & Submit" at bounding box center [901, 580] width 140 height 35
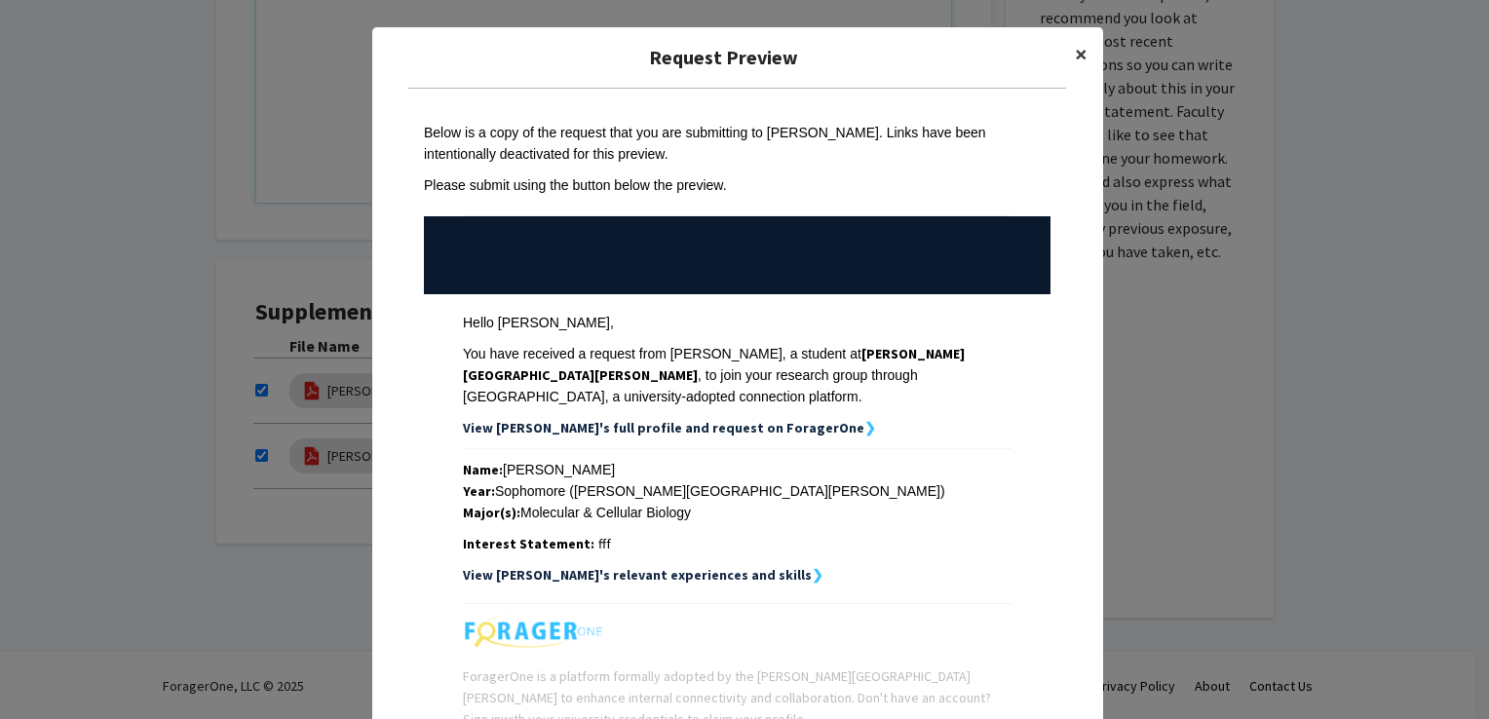
click at [1075, 50] on span "×" at bounding box center [1081, 54] width 13 height 30
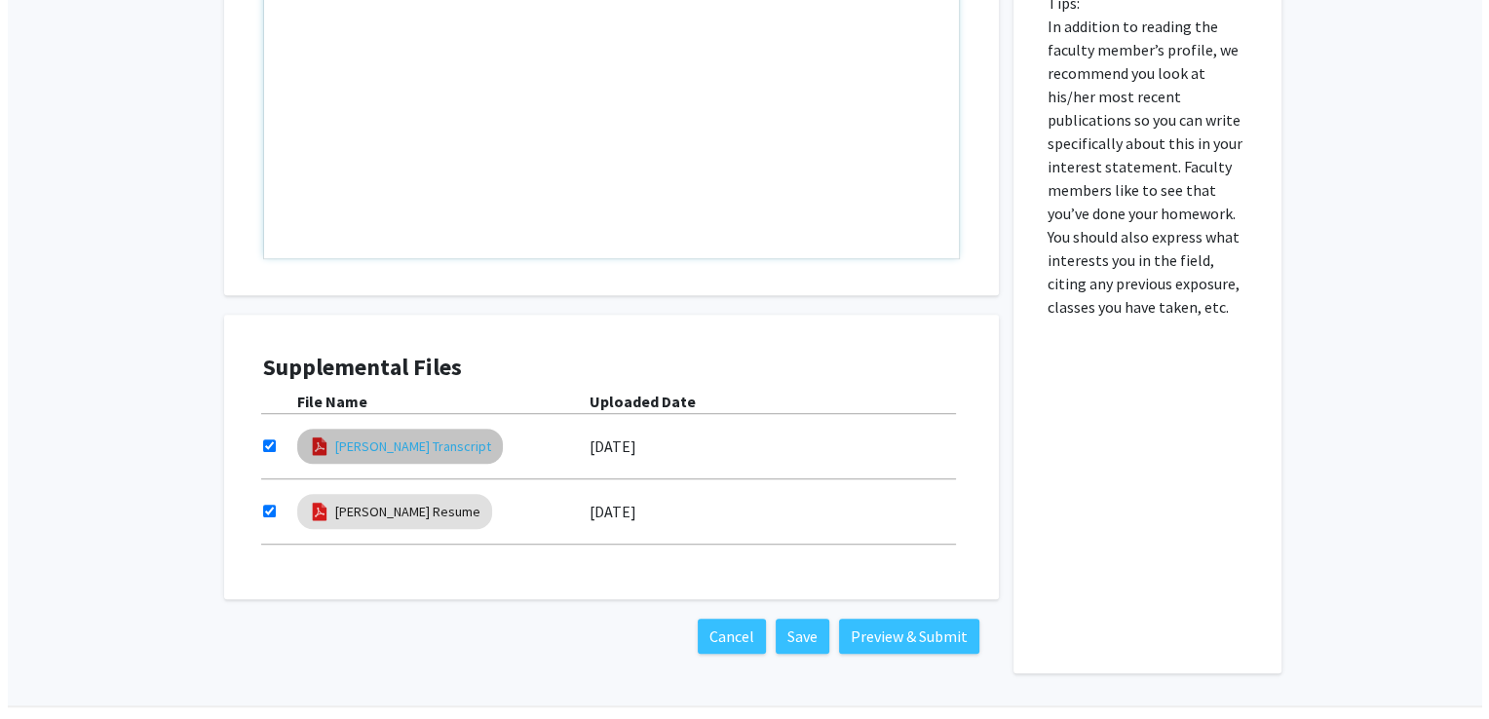
scroll to position [1139, 0]
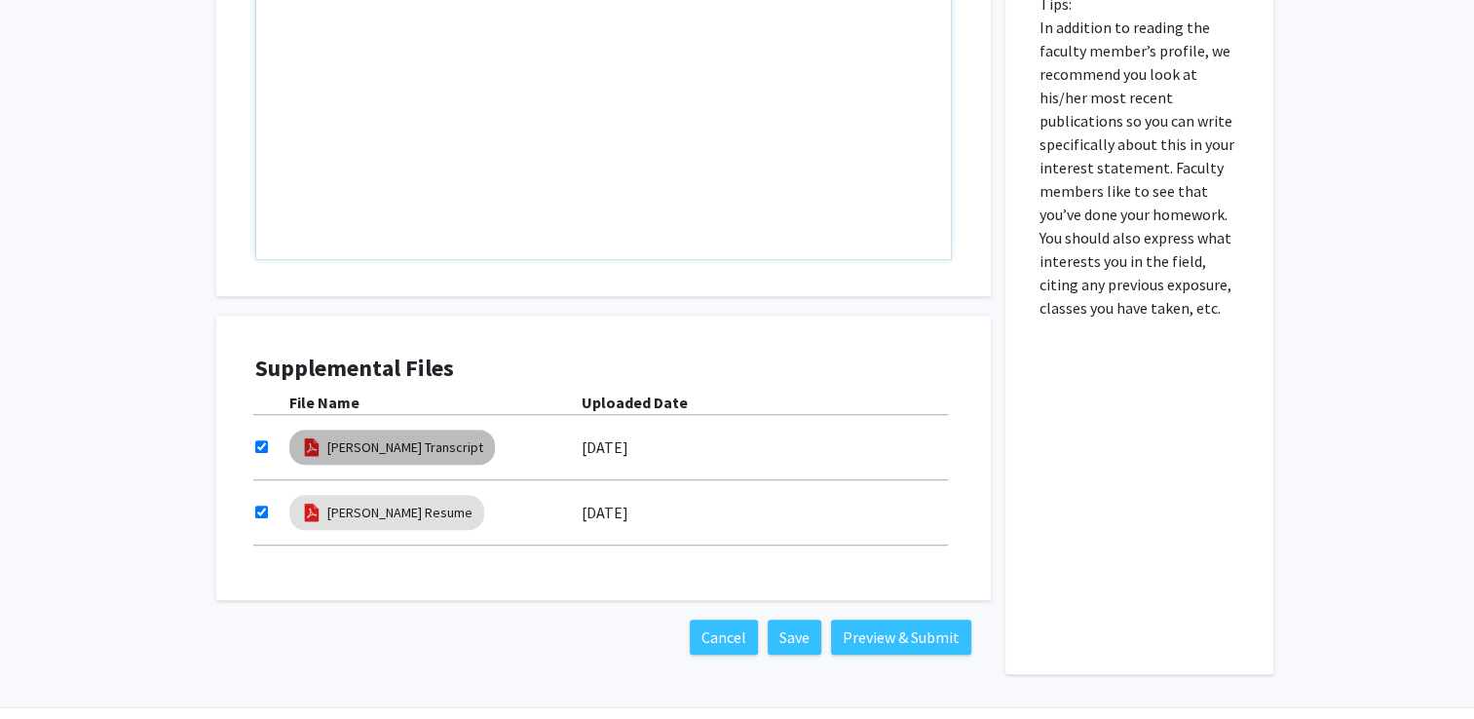
click at [418, 458] on mat-chip "[PERSON_NAME] Transcript" at bounding box center [392, 447] width 206 height 35
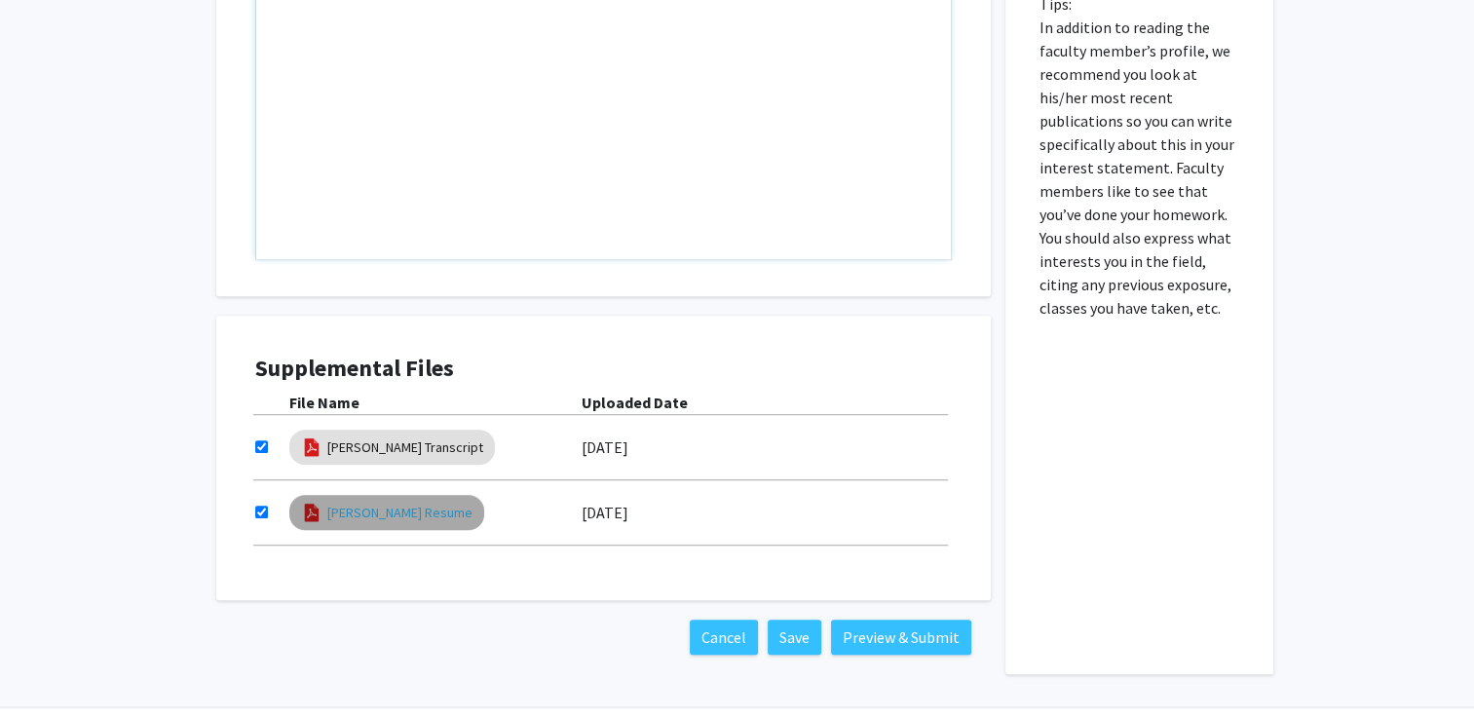
click at [435, 515] on link "[PERSON_NAME] Resume" at bounding box center [399, 513] width 145 height 20
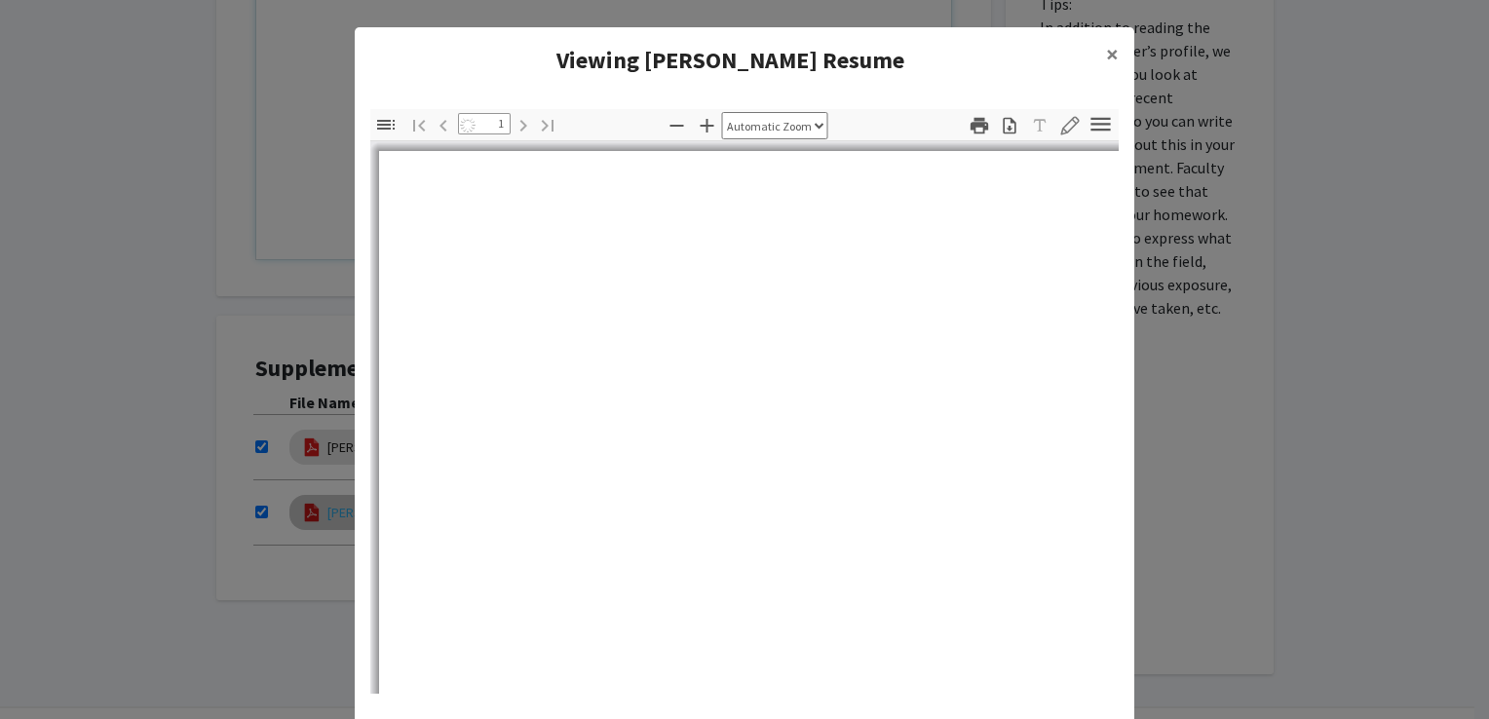
select select "auto"
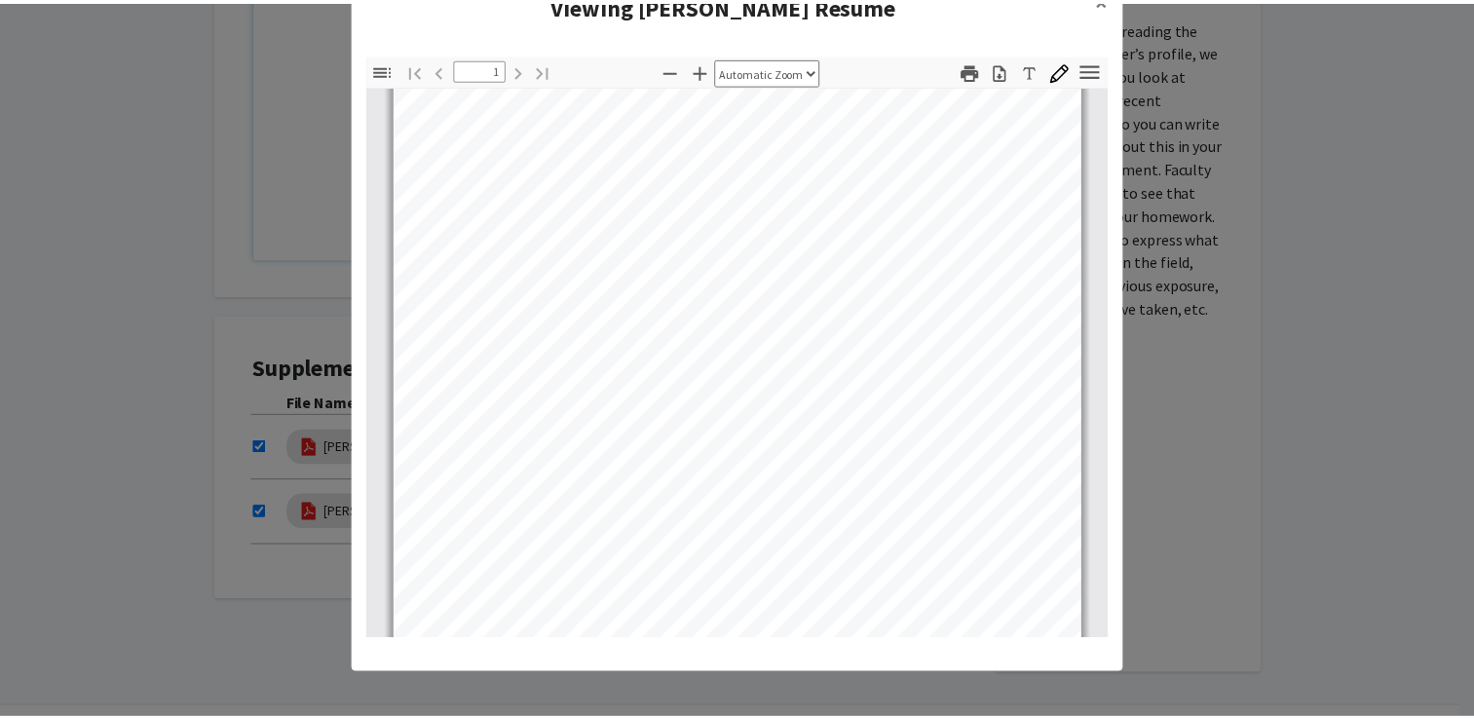
scroll to position [20, 0]
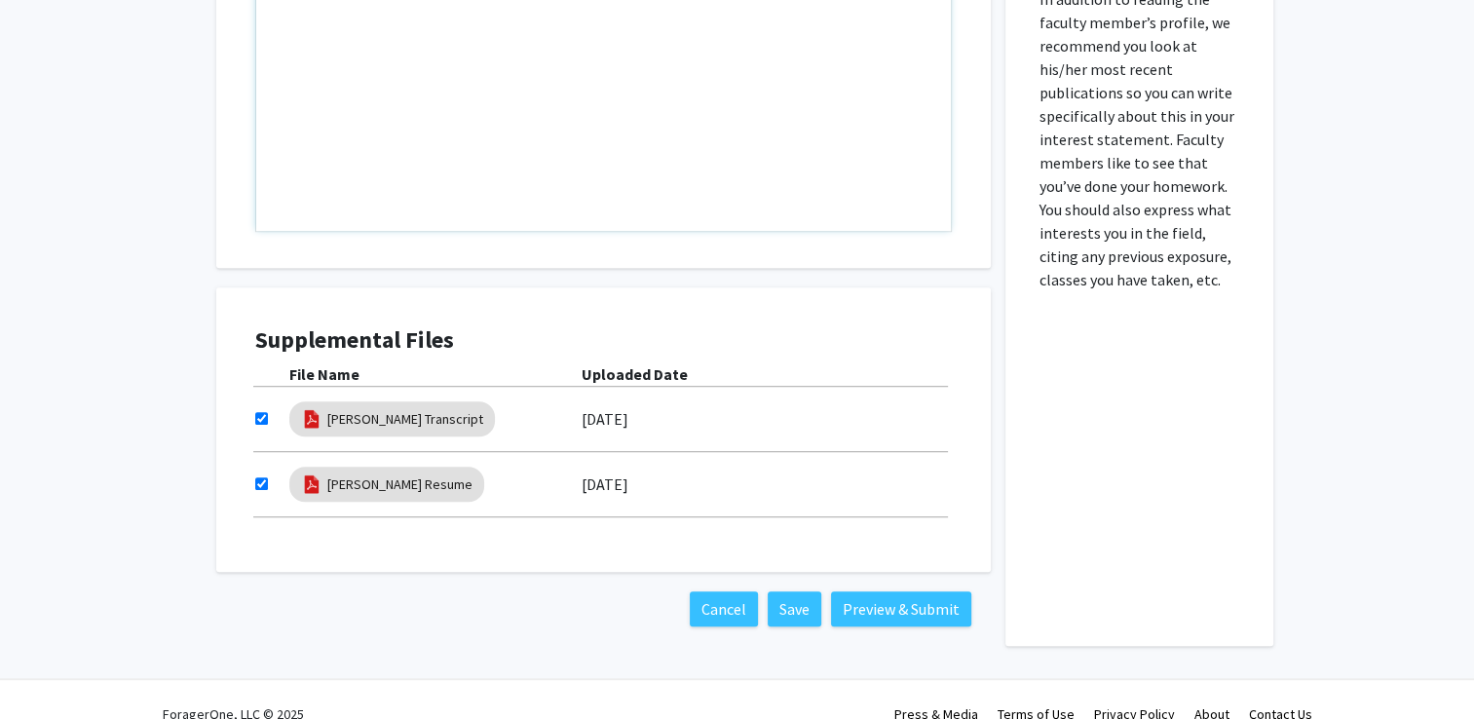
scroll to position [1196, 0]
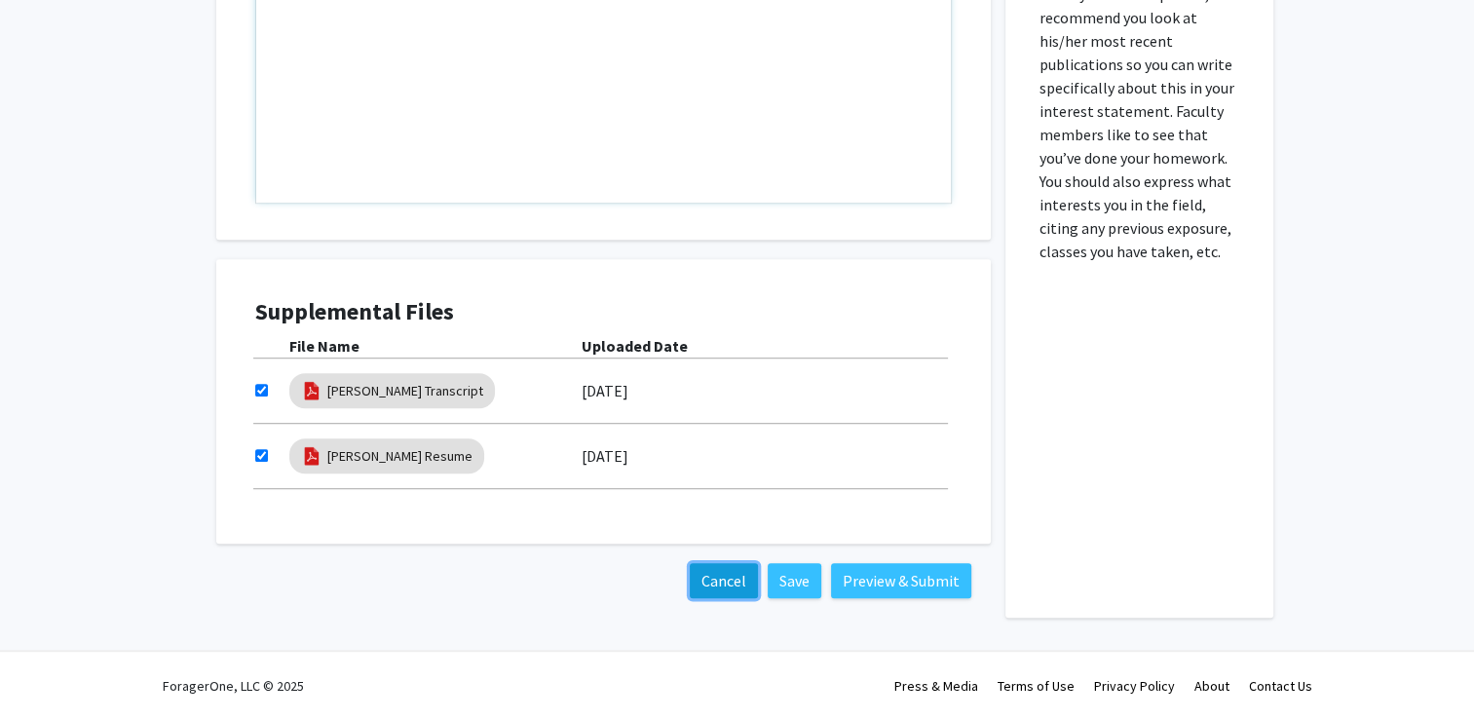
click at [729, 588] on button "Cancel" at bounding box center [724, 580] width 68 height 35
click at [713, 579] on button "Cancel" at bounding box center [724, 580] width 68 height 35
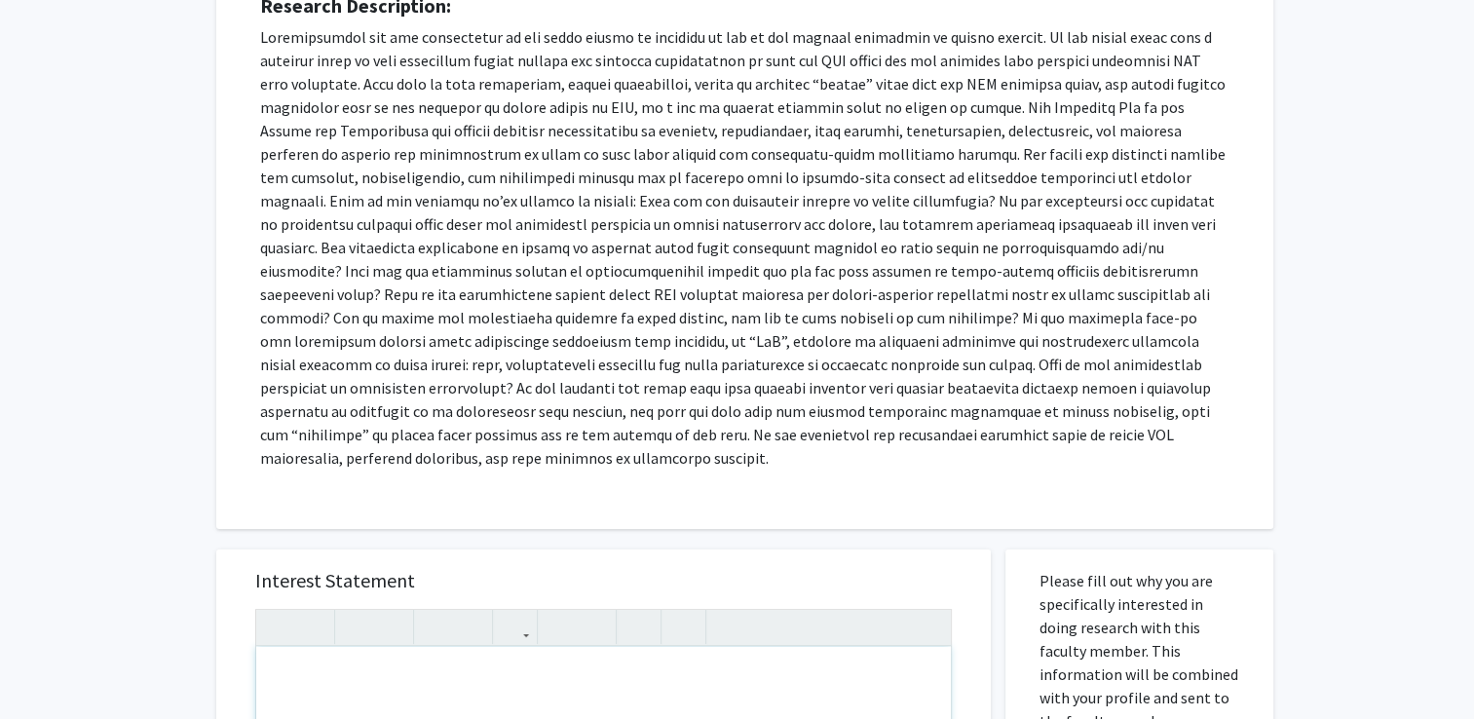
scroll to position [0, 0]
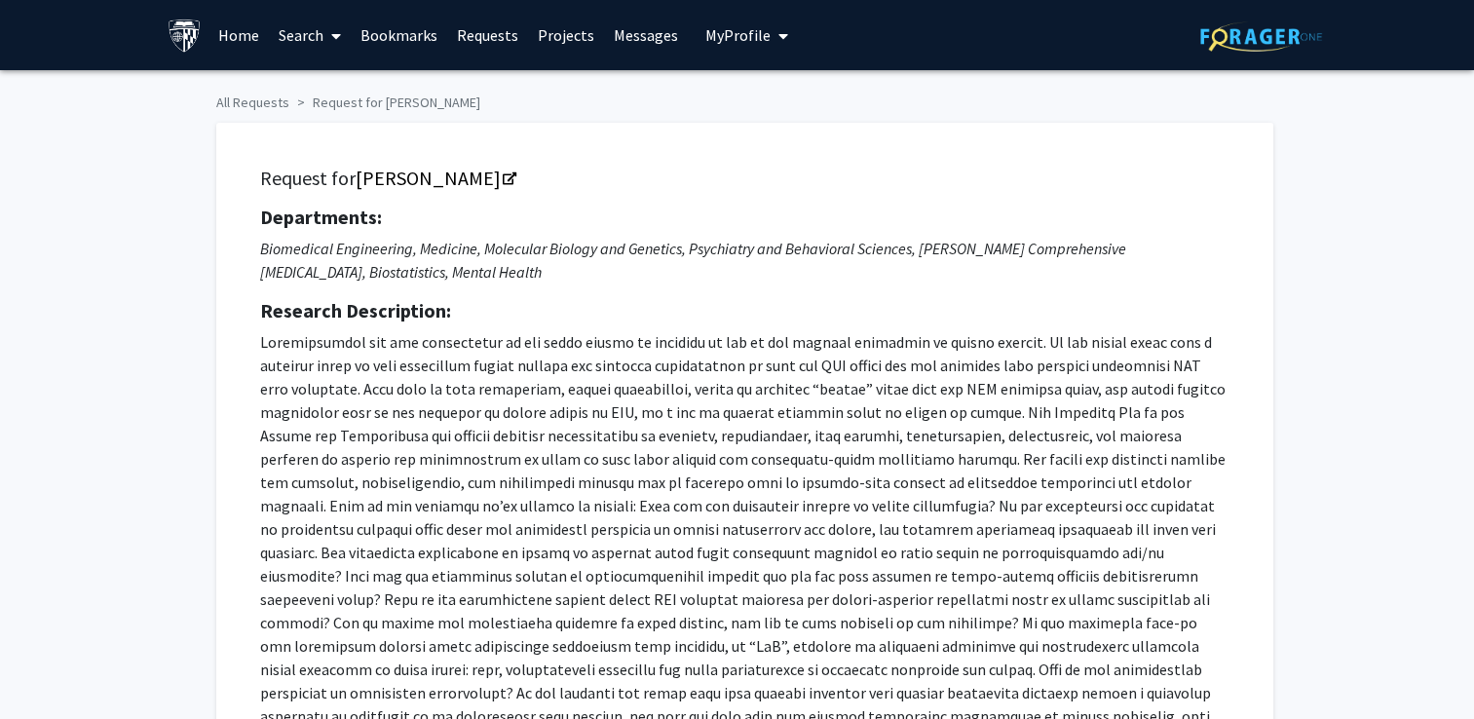
click at [242, 37] on link "Home" at bounding box center [239, 35] width 60 height 68
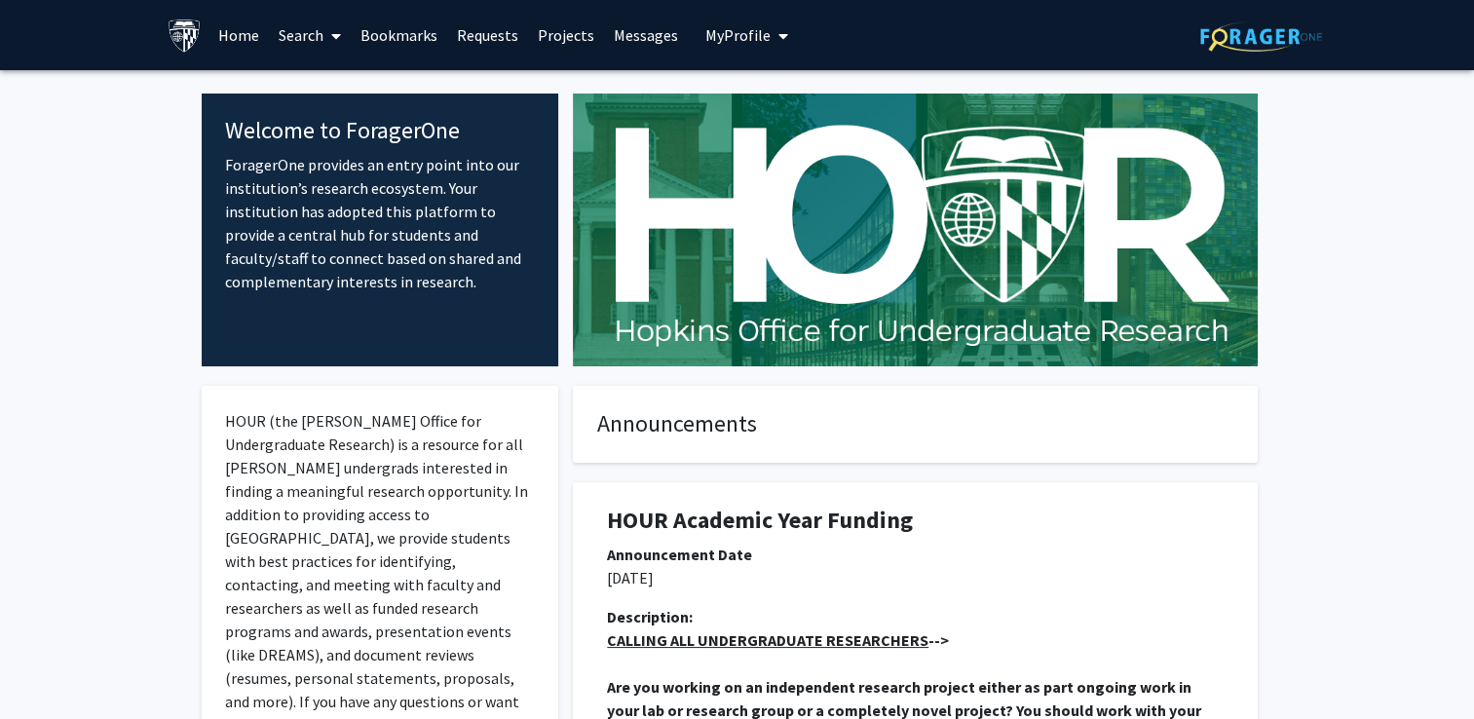
click at [464, 28] on link "Requests" at bounding box center [487, 35] width 81 height 68
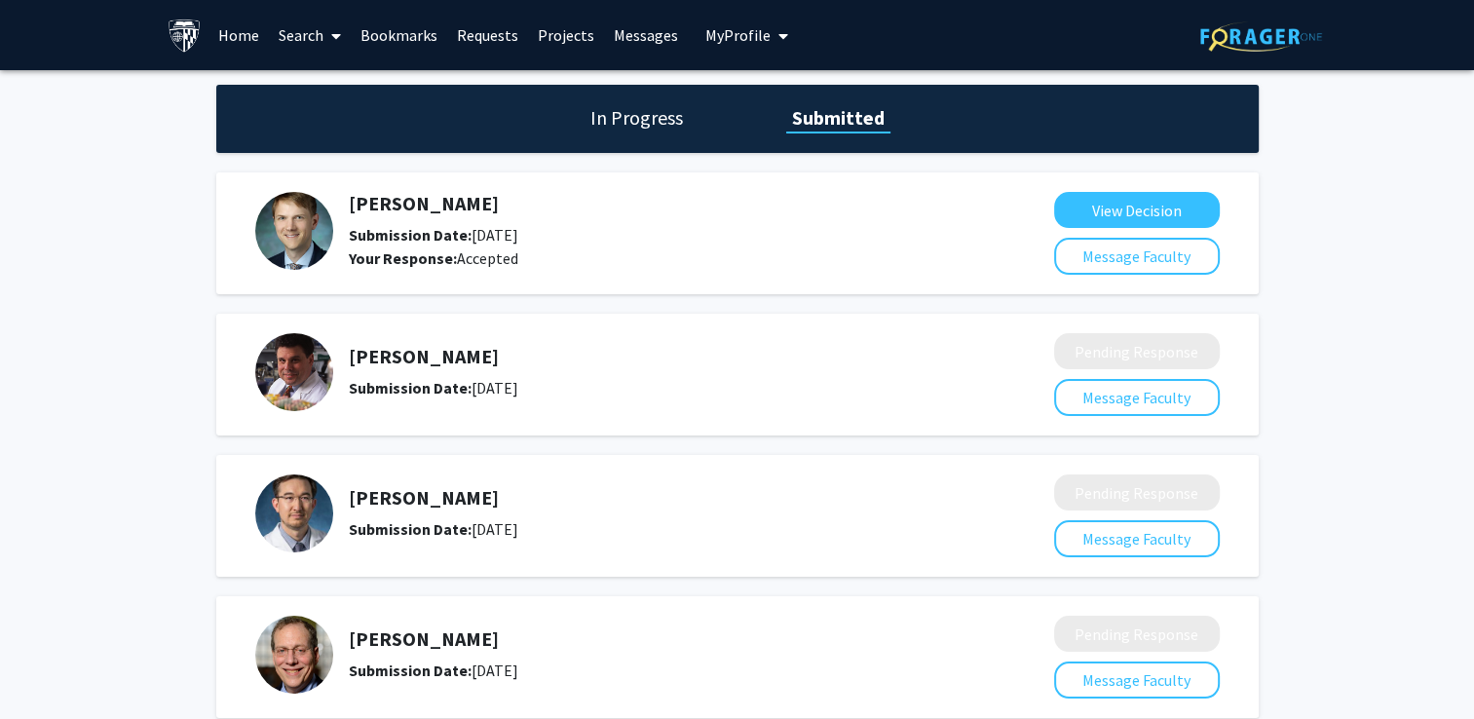
scroll to position [107, 0]
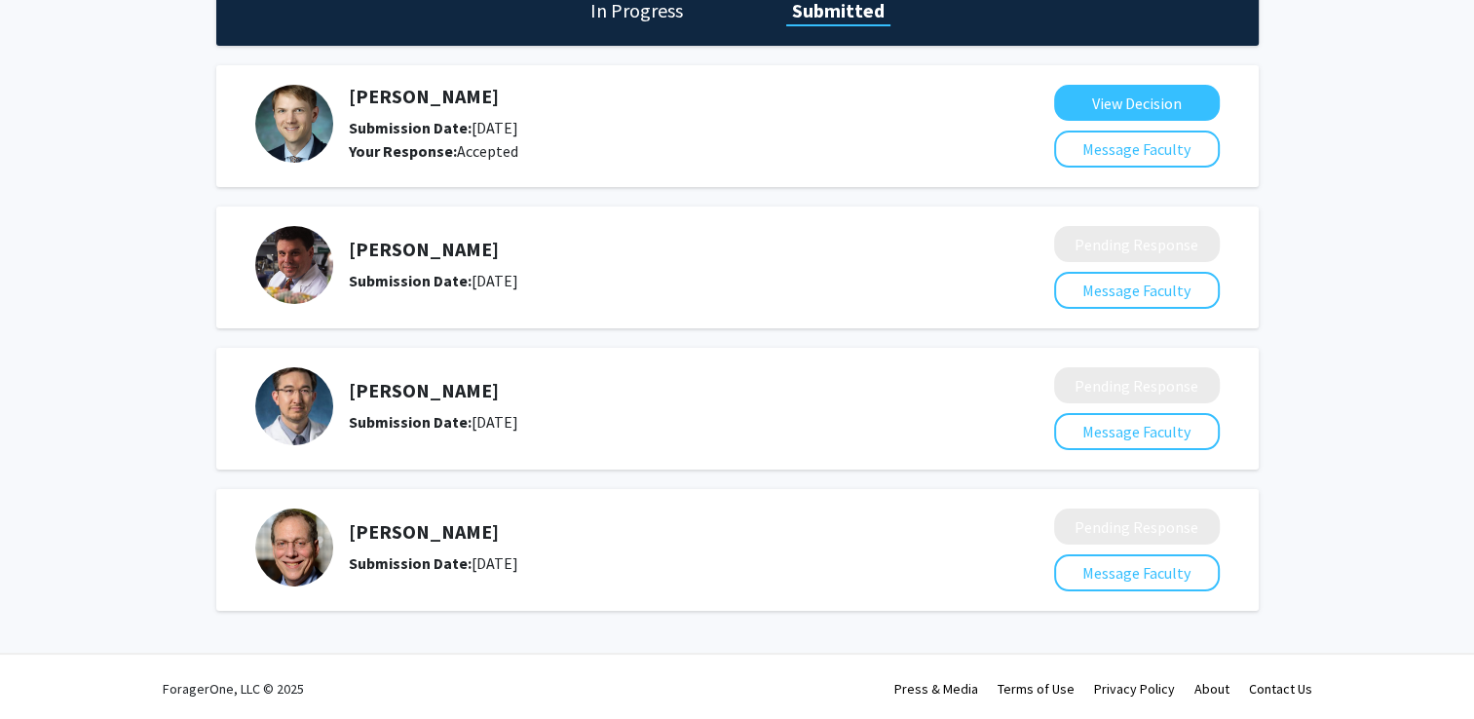
click at [298, 528] on img at bounding box center [294, 548] width 78 height 78
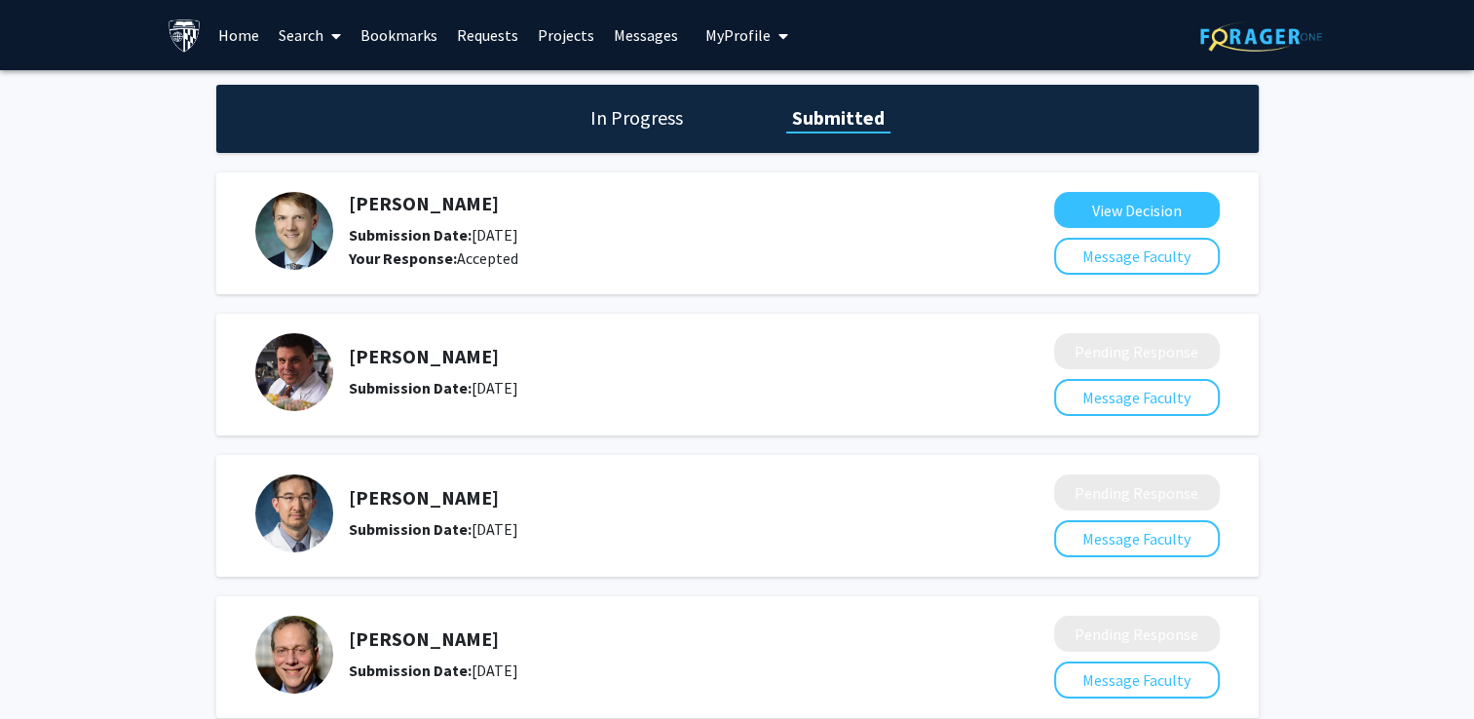
click at [771, 37] on span "My profile dropdown to access profile and logout" at bounding box center [780, 36] width 18 height 68
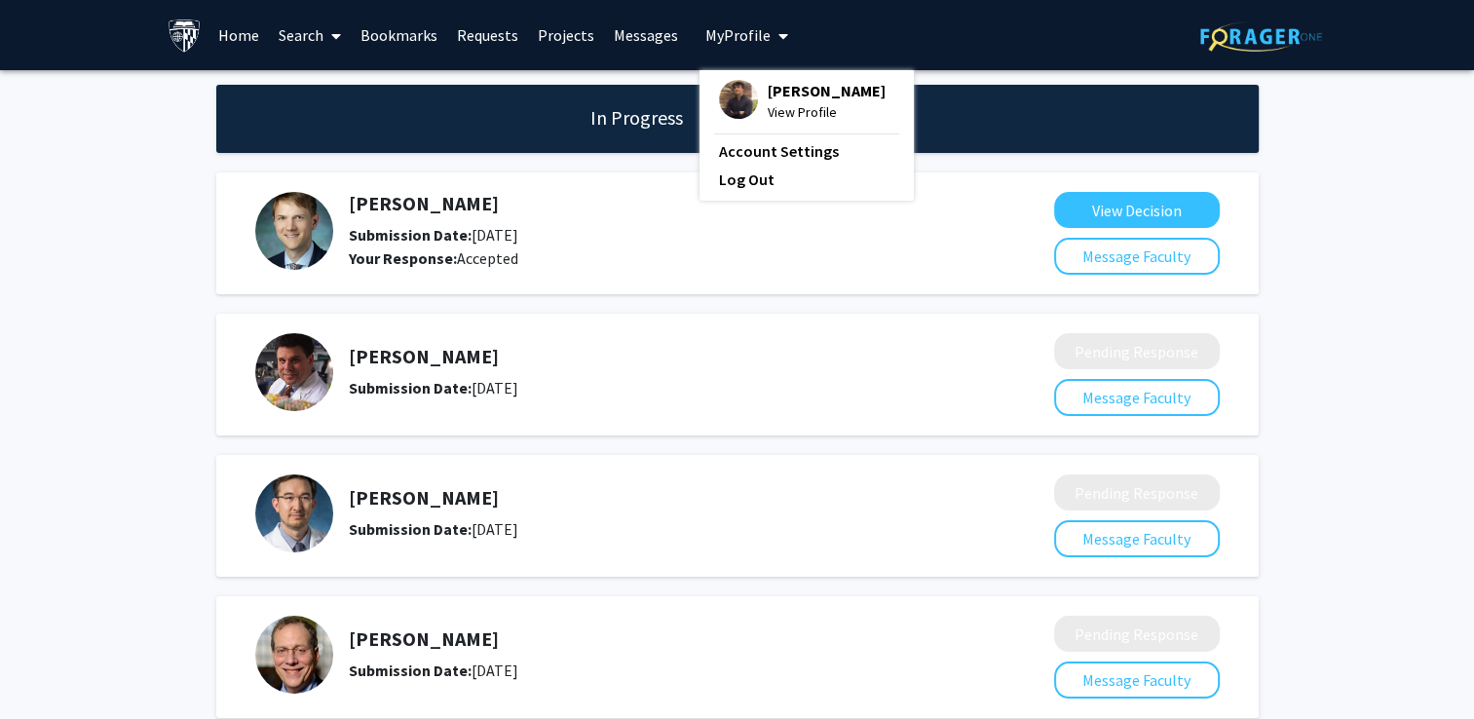
click at [801, 120] on span "View Profile" at bounding box center [827, 111] width 118 height 21
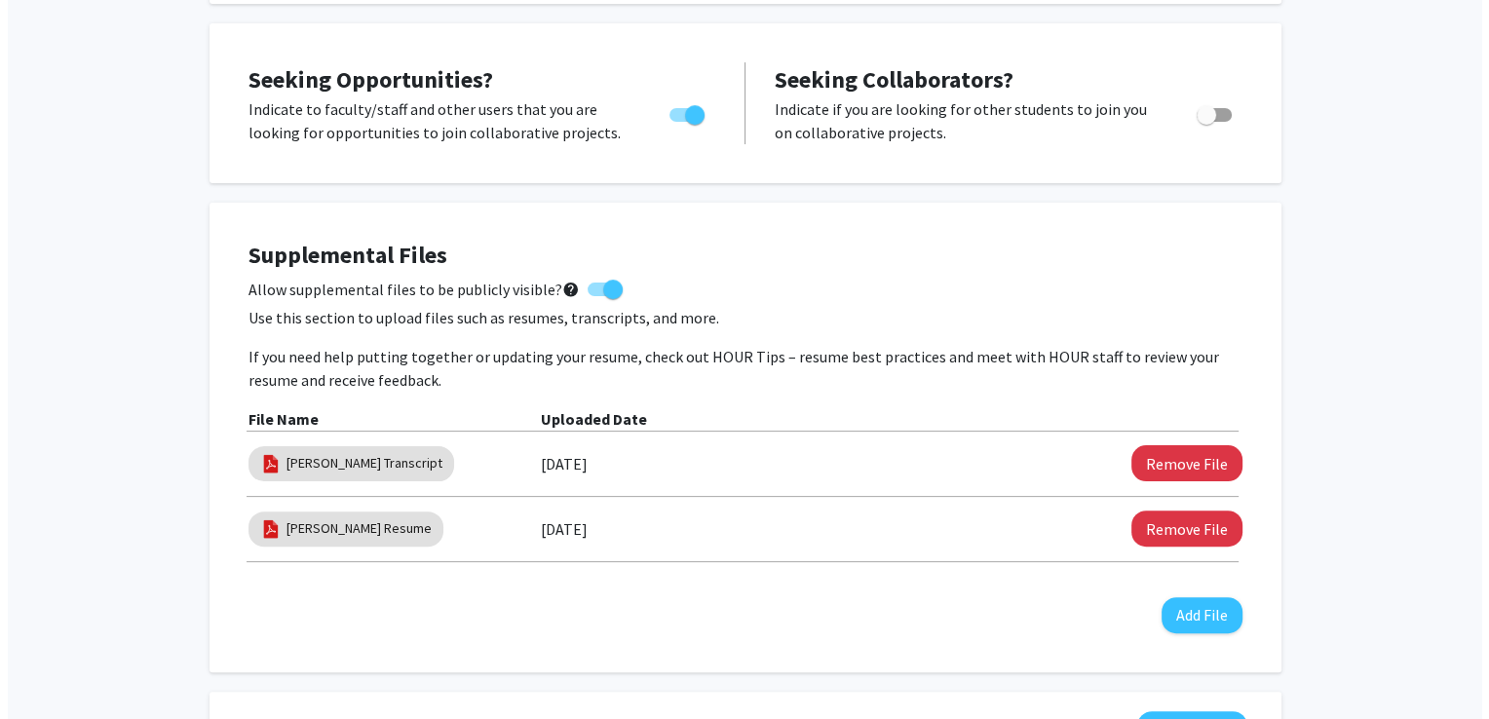
scroll to position [444, 0]
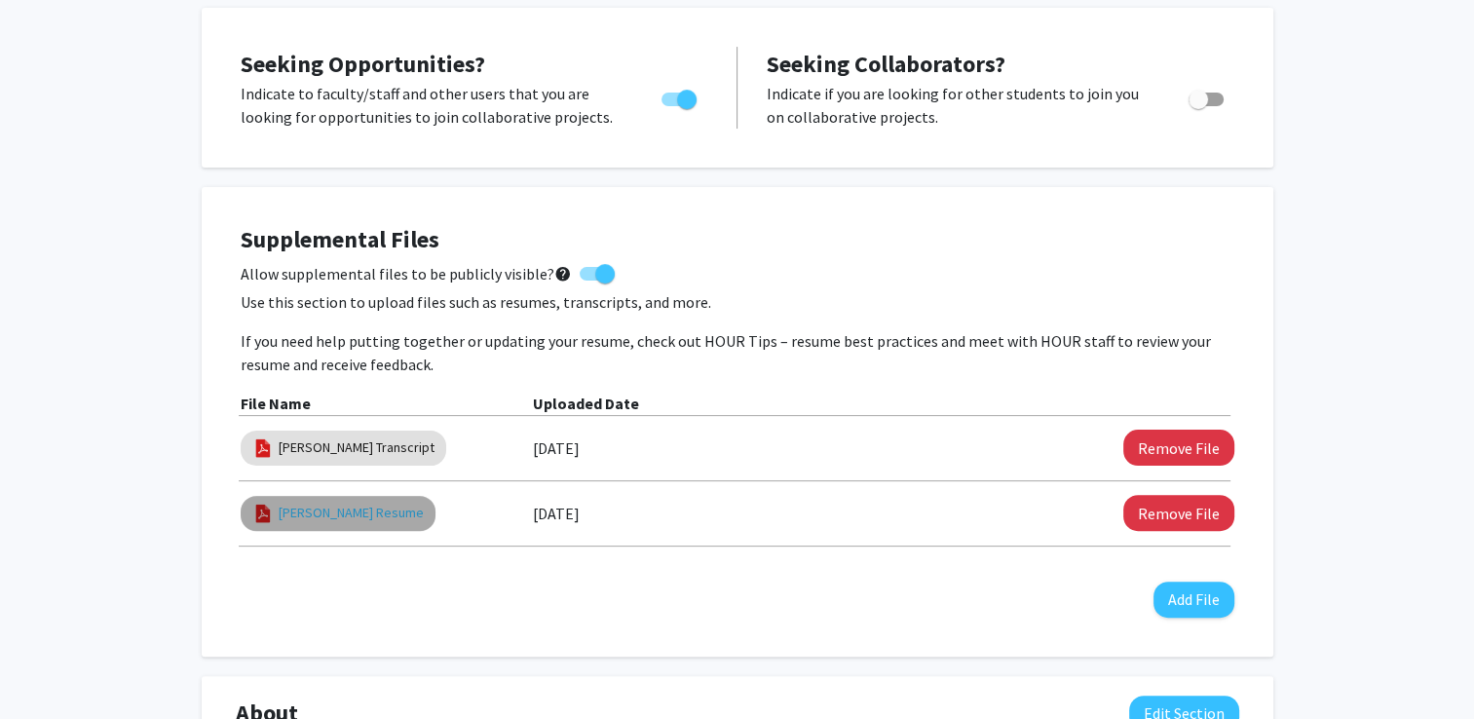
click at [362, 503] on link "[PERSON_NAME] Resume" at bounding box center [351, 513] width 145 height 20
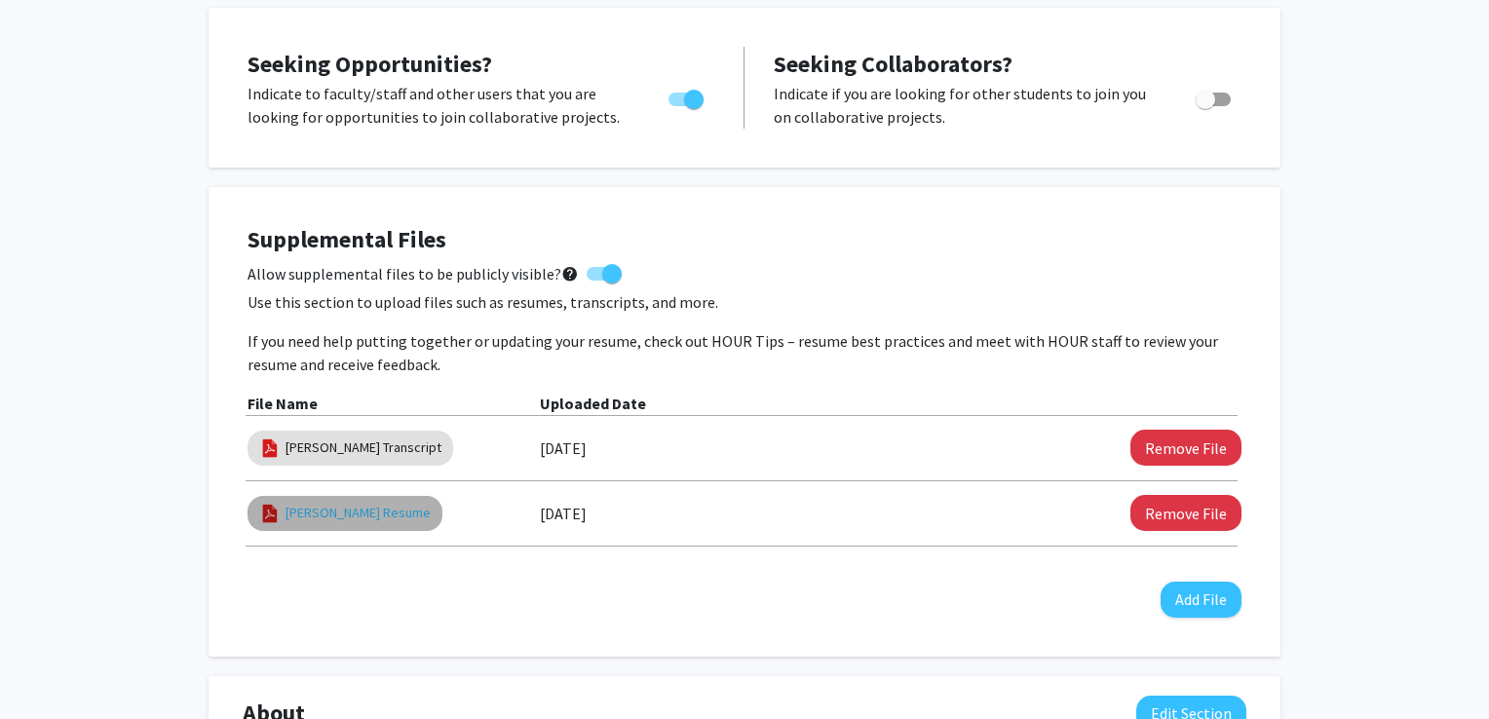
select select "custom"
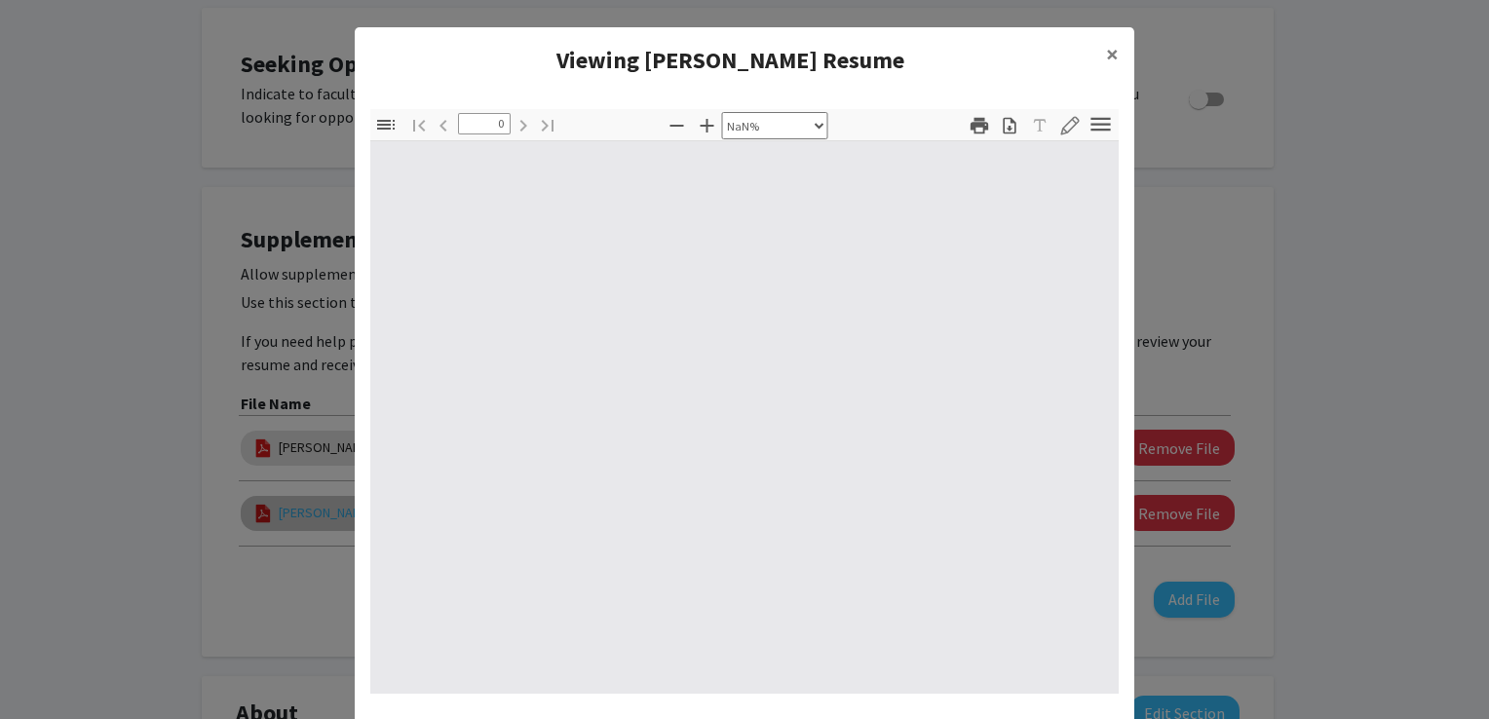
type input "1"
select select "auto"
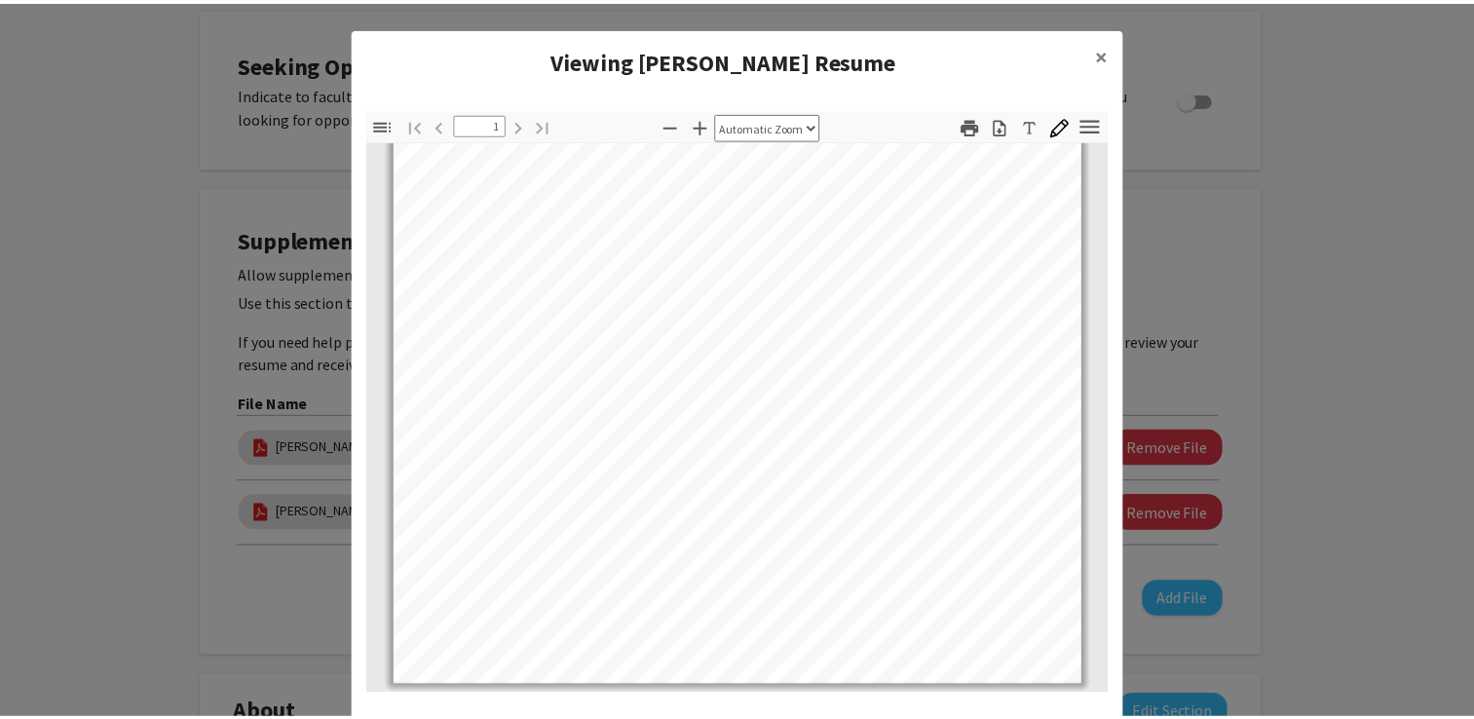
scroll to position [0, 0]
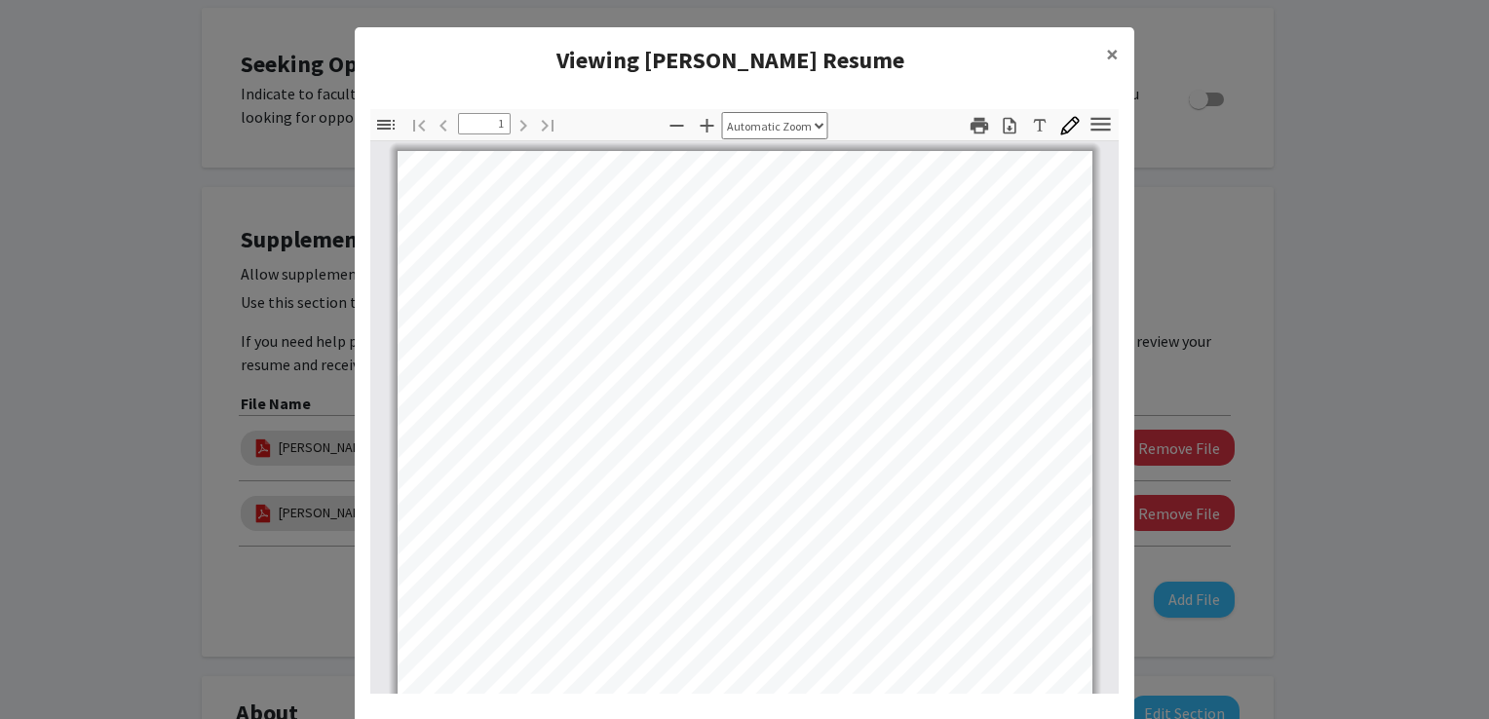
click at [256, 395] on modal-container "Viewing [PERSON_NAME] Resume × Thumbnails Document Outline Attachments Layers C…" at bounding box center [744, 359] width 1489 height 719
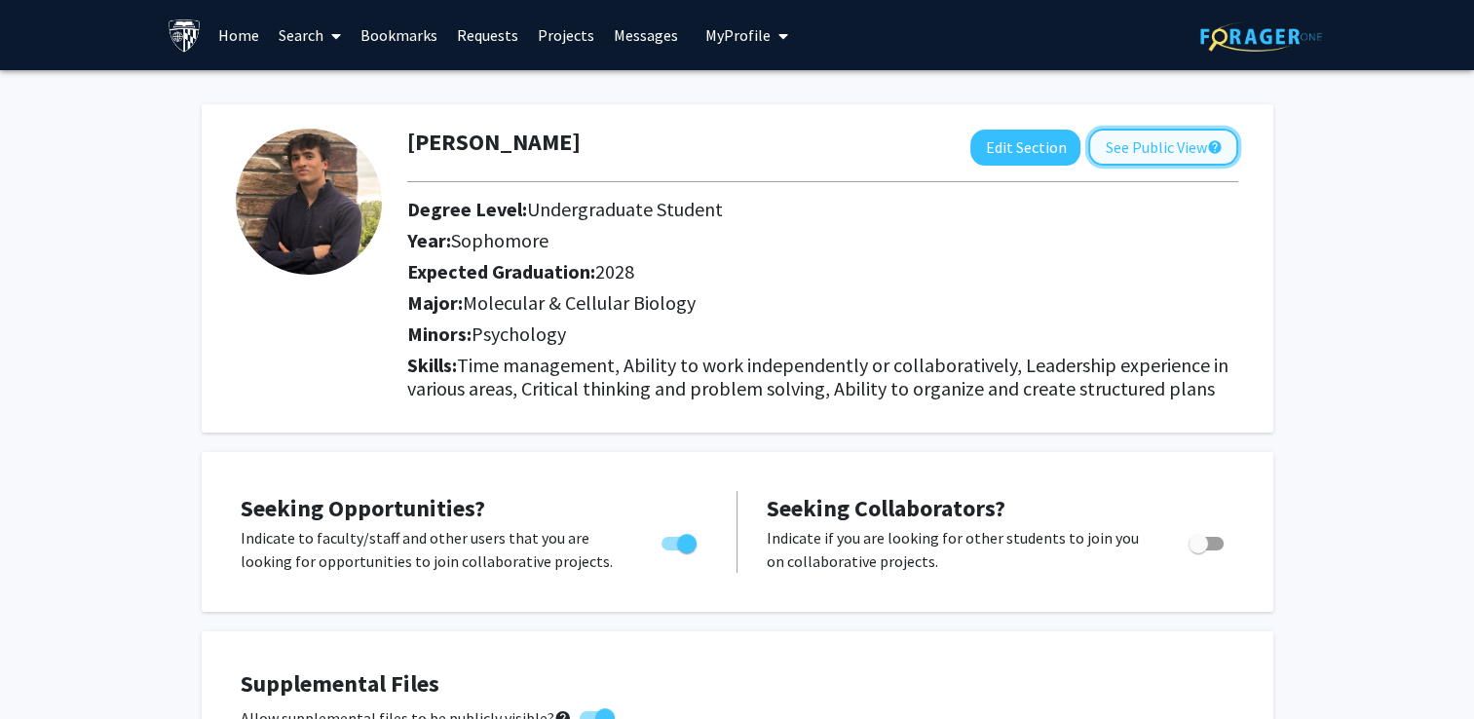
click at [1174, 137] on button "See Public View help" at bounding box center [1163, 147] width 150 height 37
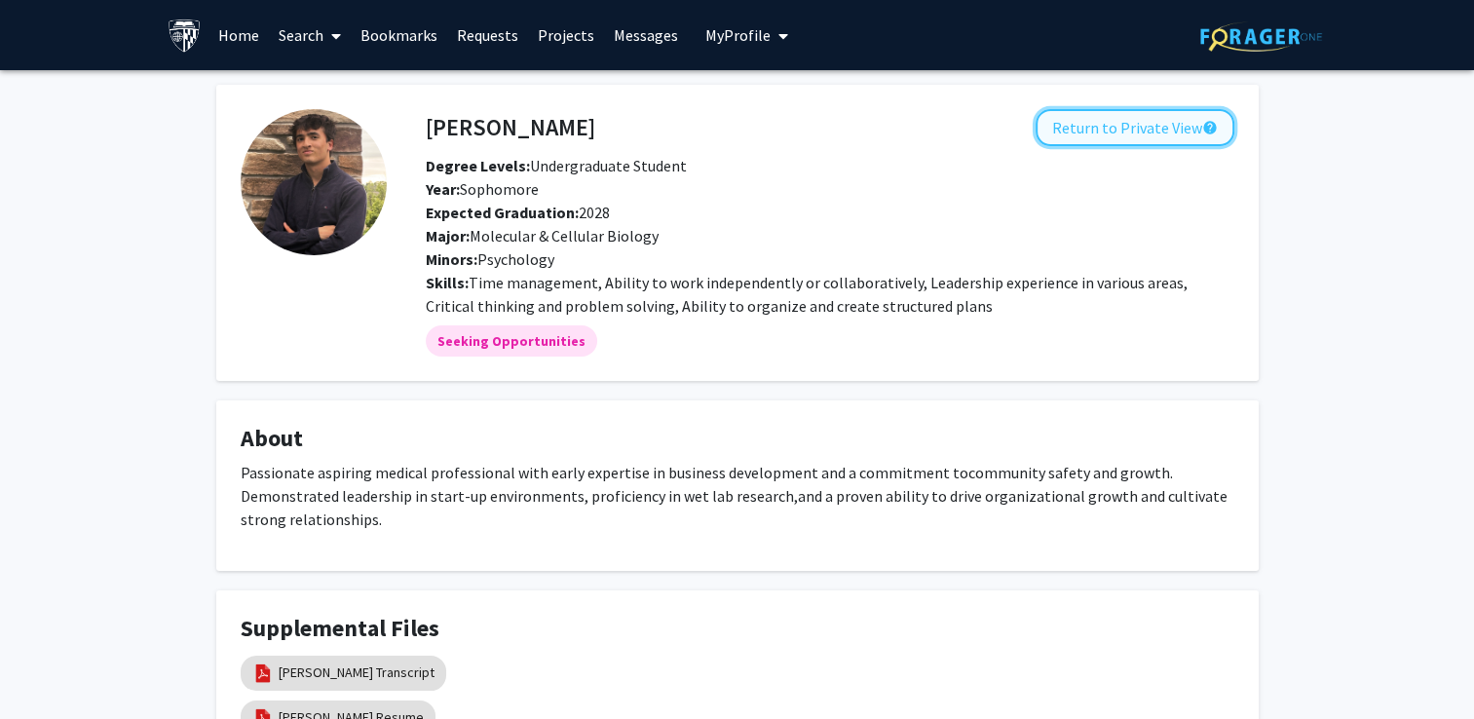
click at [1057, 123] on button "Return to Private View help" at bounding box center [1135, 127] width 199 height 37
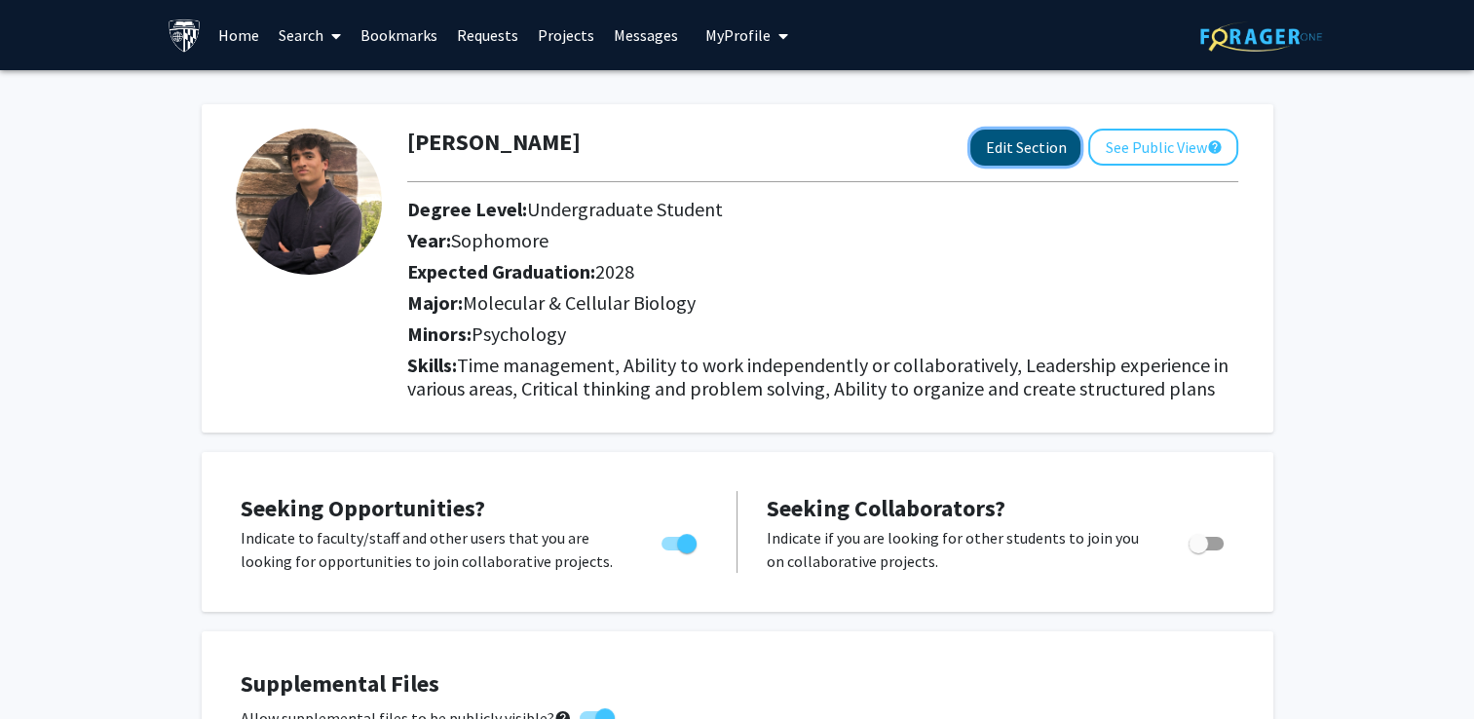
click at [1036, 158] on button "Edit Section" at bounding box center [1026, 148] width 110 height 36
select select "sophomore"
select select "2028"
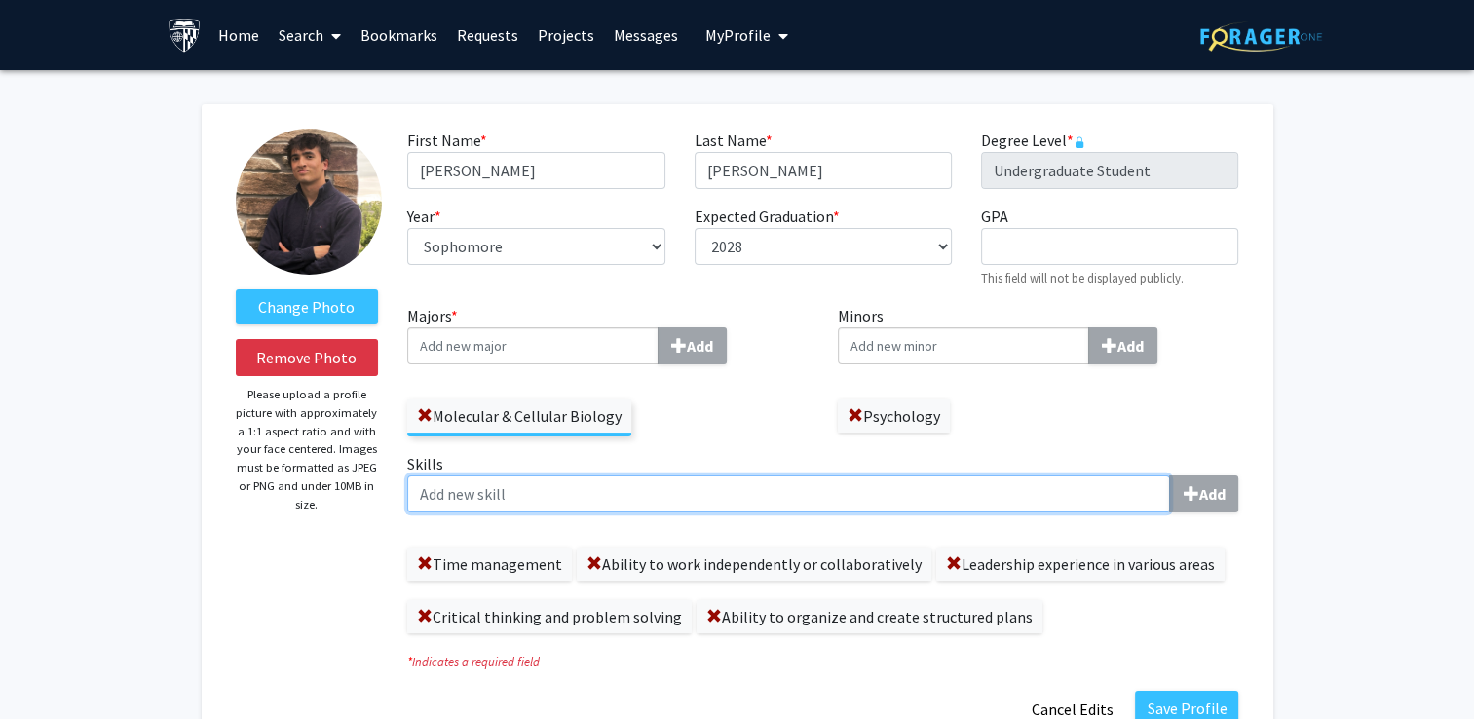
click at [600, 498] on input "Skills Add" at bounding box center [788, 494] width 763 height 37
type input "l"
type input "L"
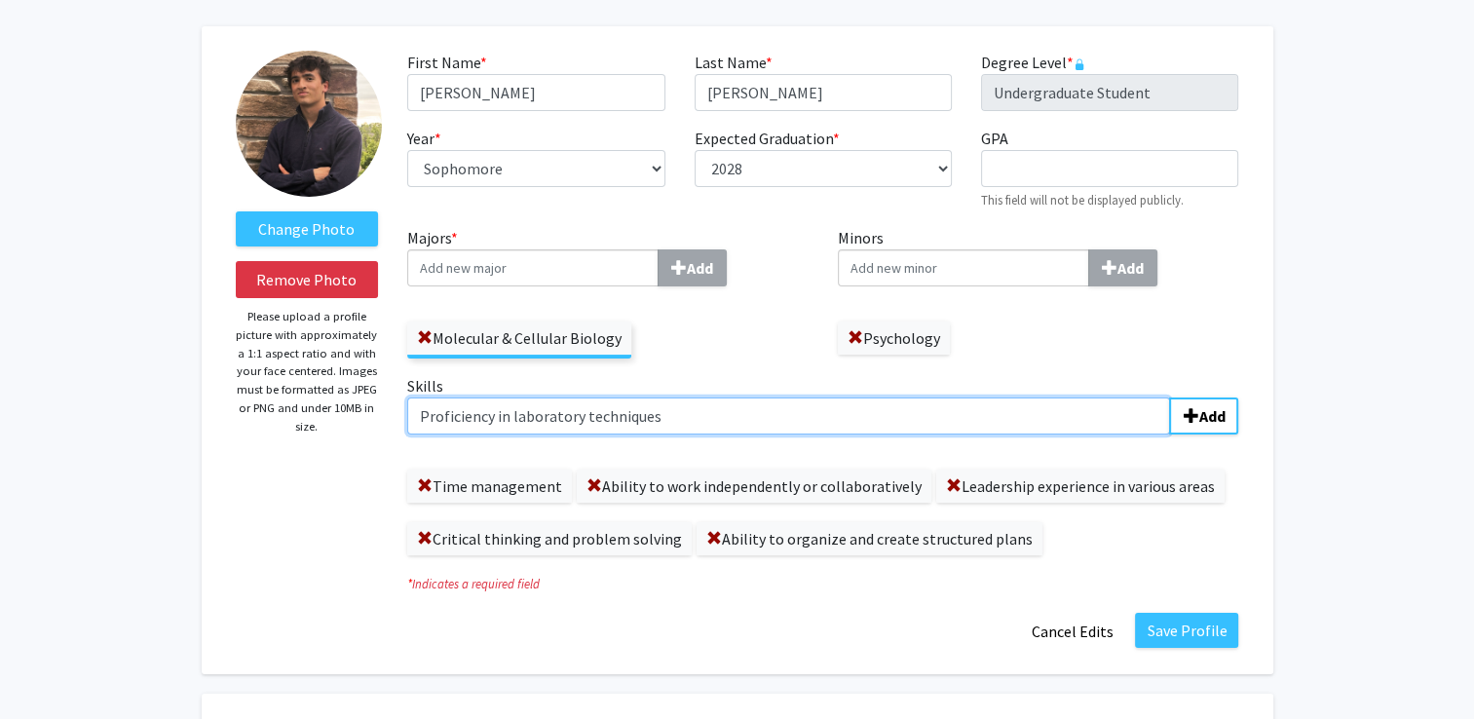
scroll to position [86, 0]
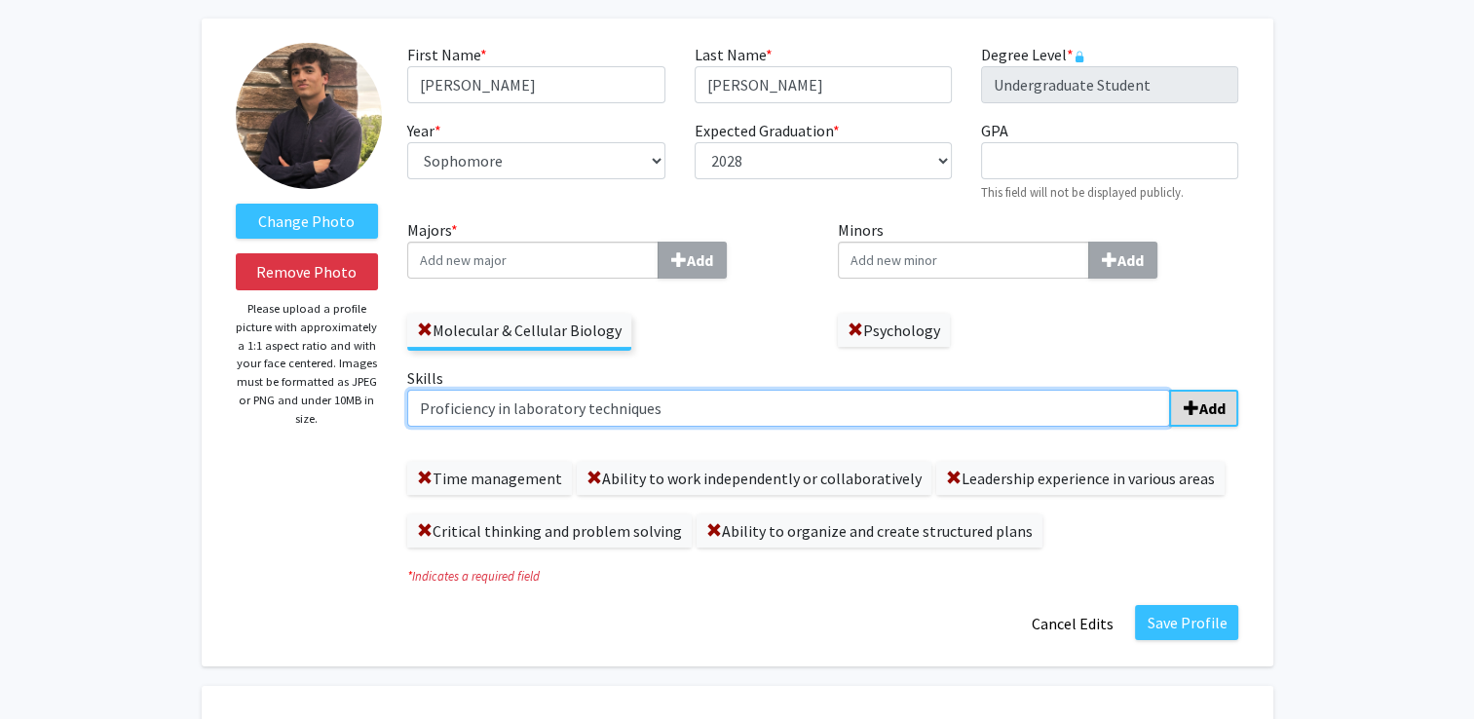
type input "Proficiency in laboratory techniques"
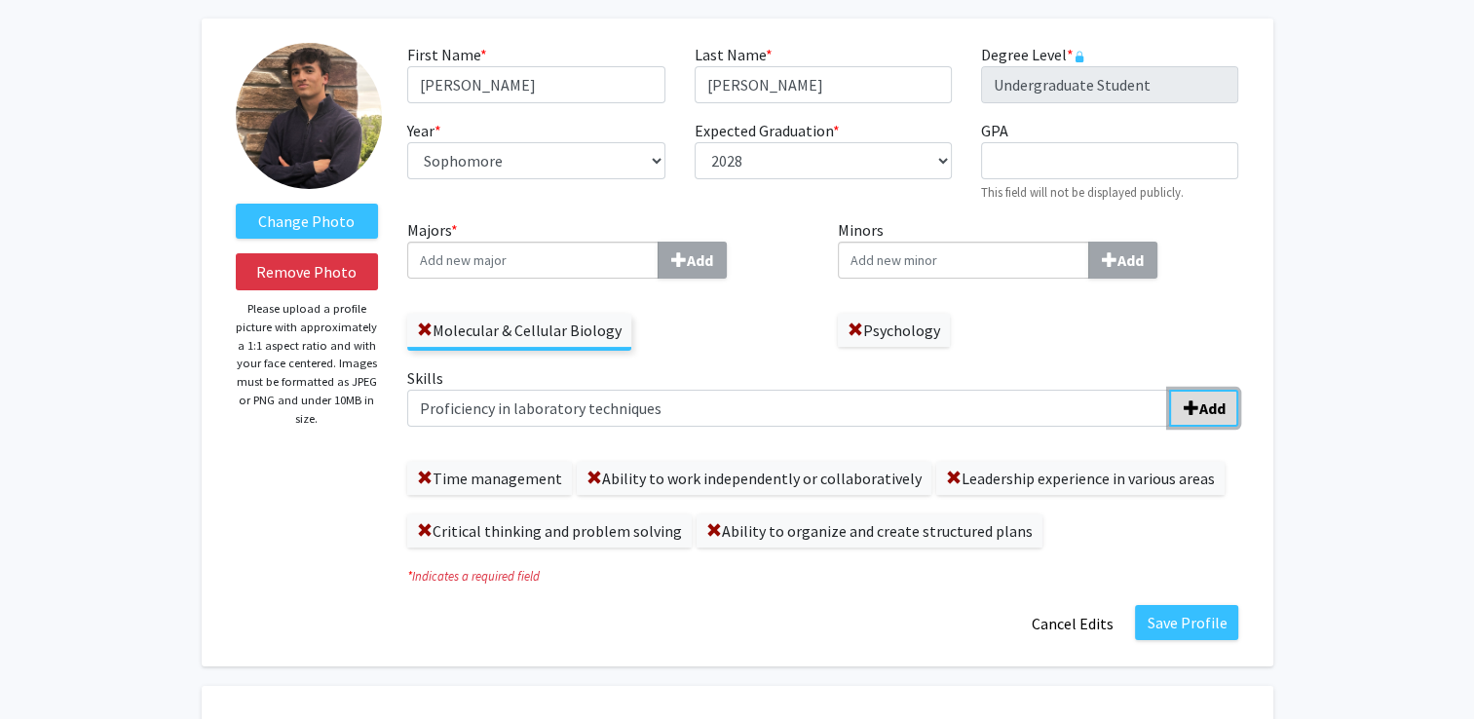
click at [1205, 399] on b "Add" at bounding box center [1212, 408] width 26 height 19
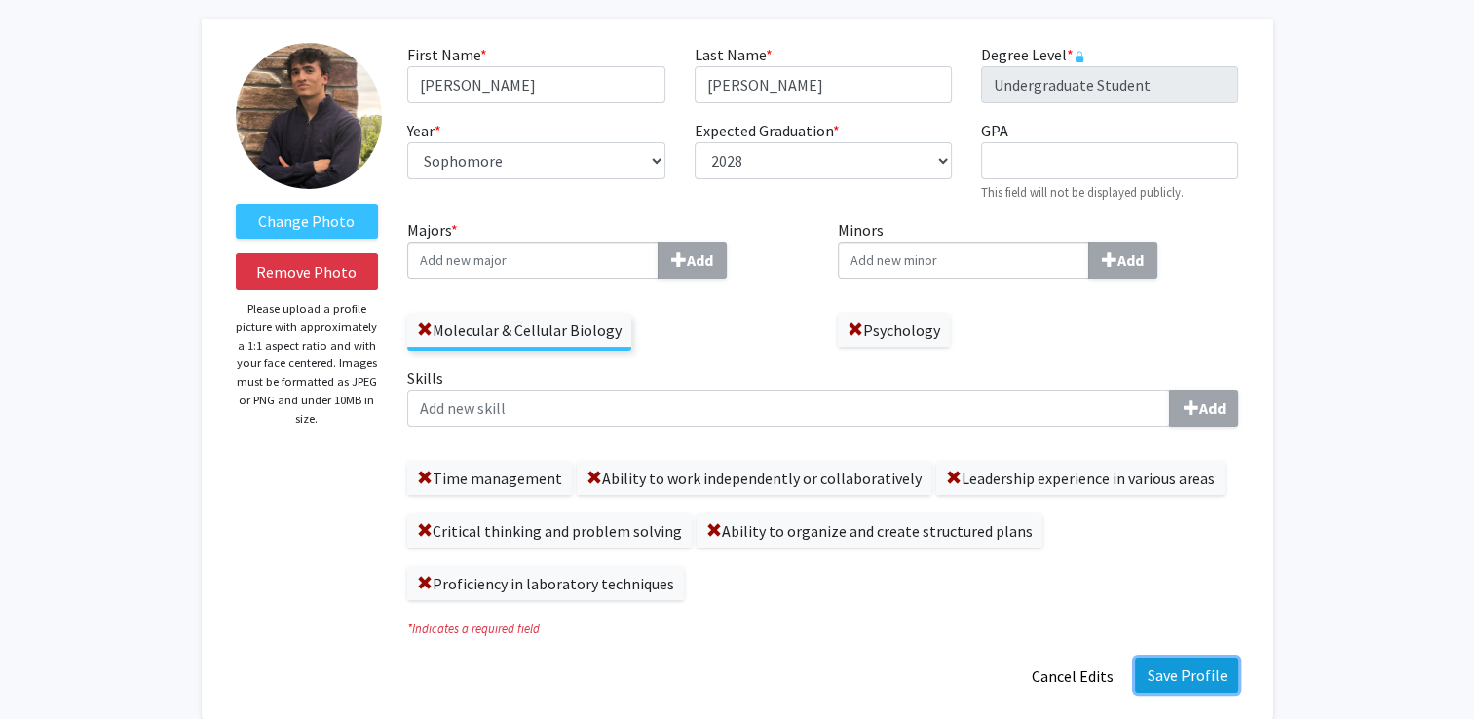
click at [1185, 668] on button "Save Profile" at bounding box center [1186, 675] width 103 height 35
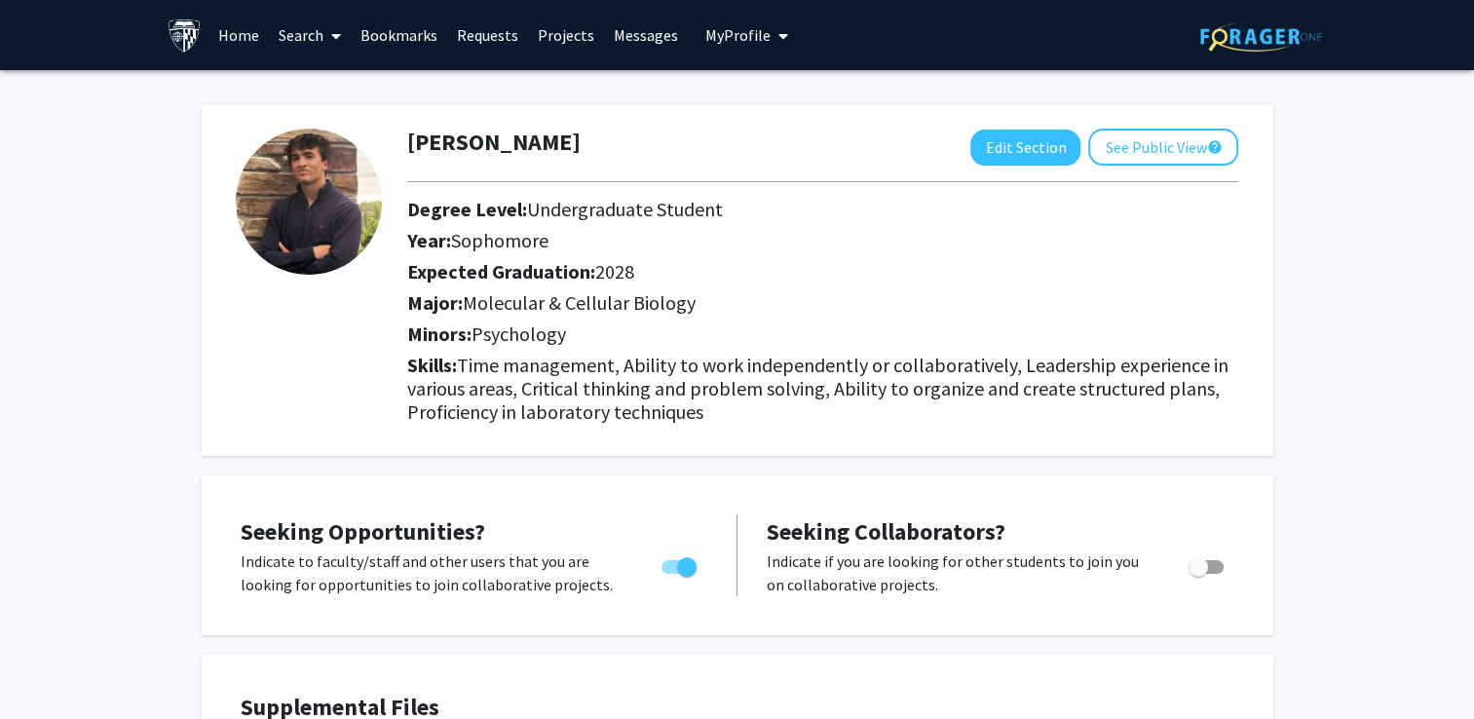
scroll to position [0, 0]
click at [1126, 158] on button "See Public View help" at bounding box center [1163, 147] width 150 height 37
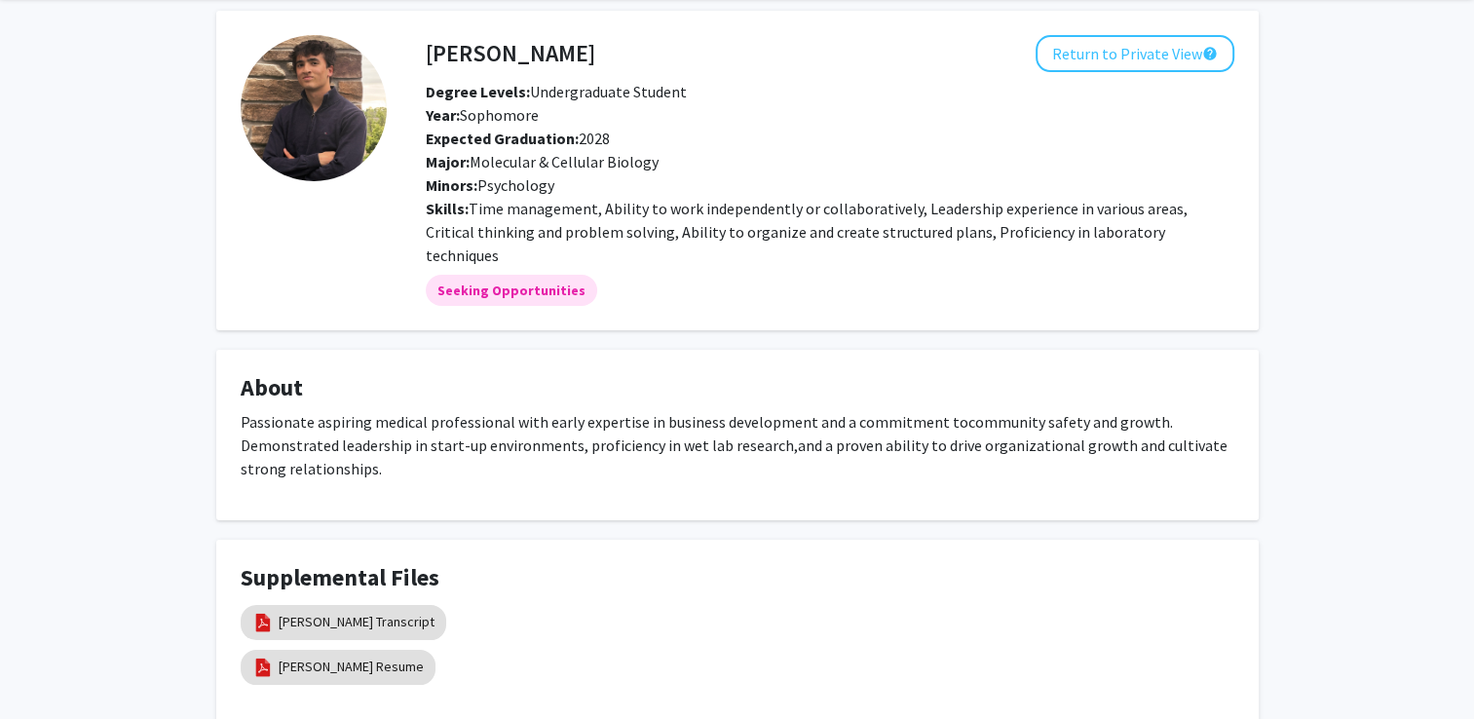
scroll to position [77, 0]
